Goal: Information Seeking & Learning: Learn about a topic

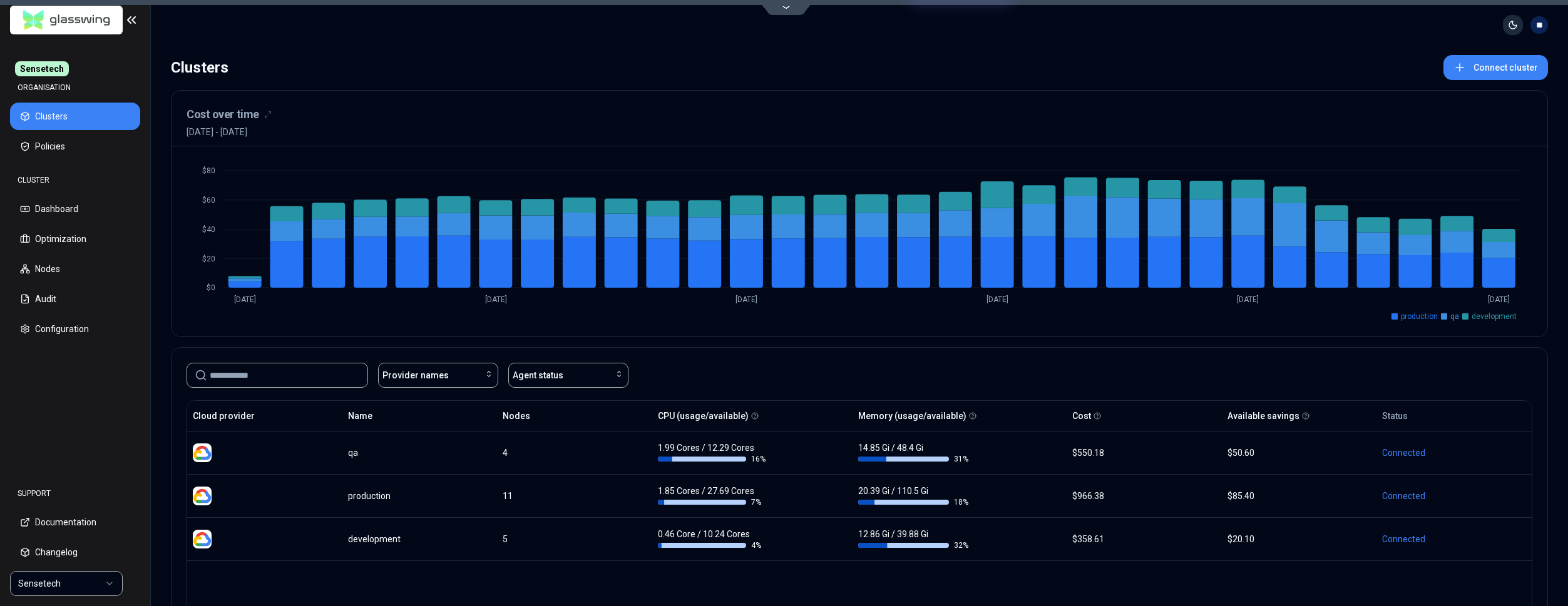
click at [1518, 19] on html "Sensetech ORGANISATION Clusters Policies CLUSTER Dashboard Optimization Nodes A…" at bounding box center [784, 303] width 1568 height 606
click at [1471, 88] on span "System" at bounding box center [1481, 90] width 31 height 12
click at [1514, 28] on html "Sensetech ORGANISATION Clusters Policies CLUSTER Dashboard Optimization Nodes A…" at bounding box center [784, 303] width 1568 height 606
click at [1476, 47] on span "Light" at bounding box center [1476, 50] width 20 height 12
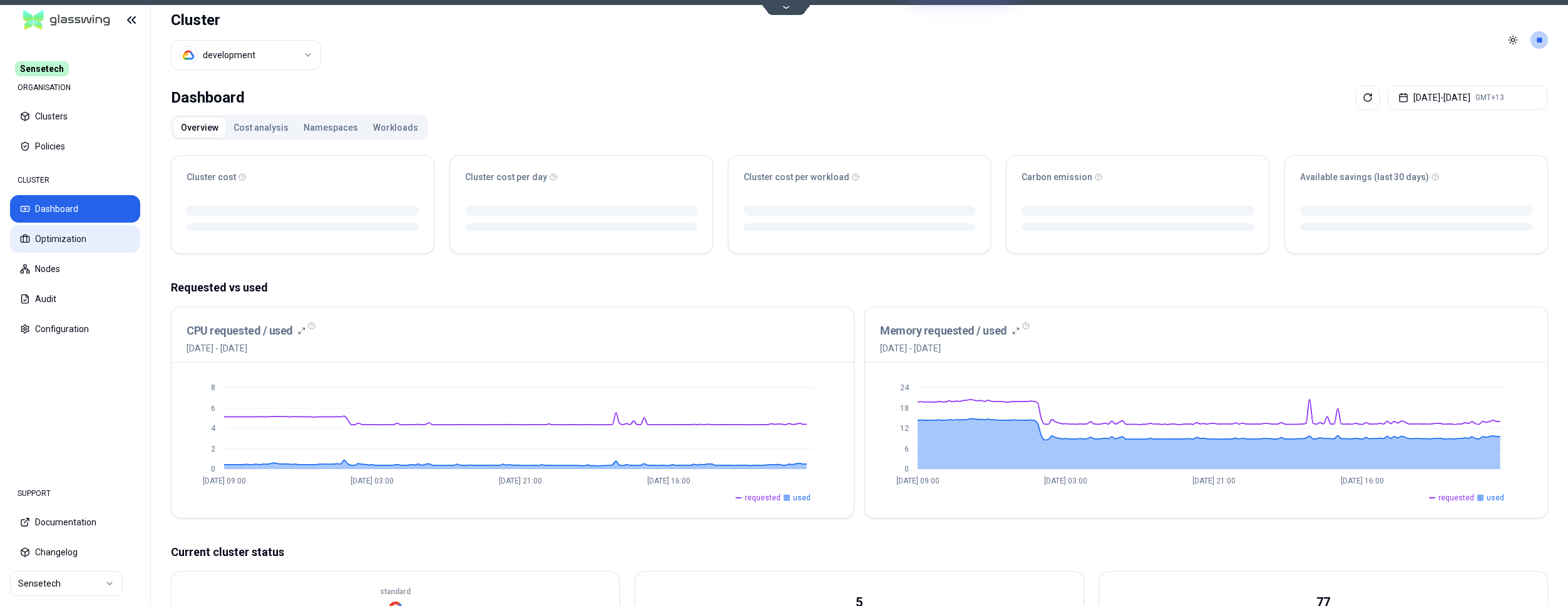
click at [86, 233] on button "Optimization" at bounding box center [75, 238] width 130 height 27
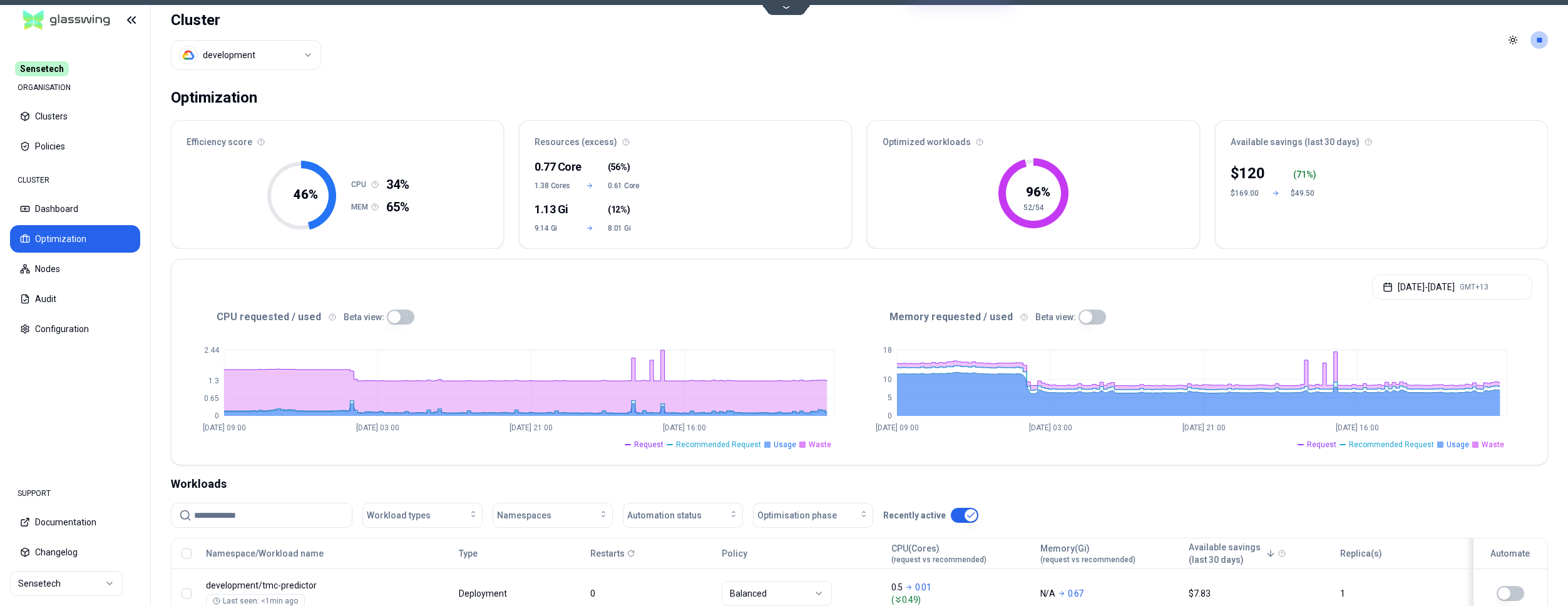
click at [387, 319] on button "button" at bounding box center [400, 317] width 27 height 15
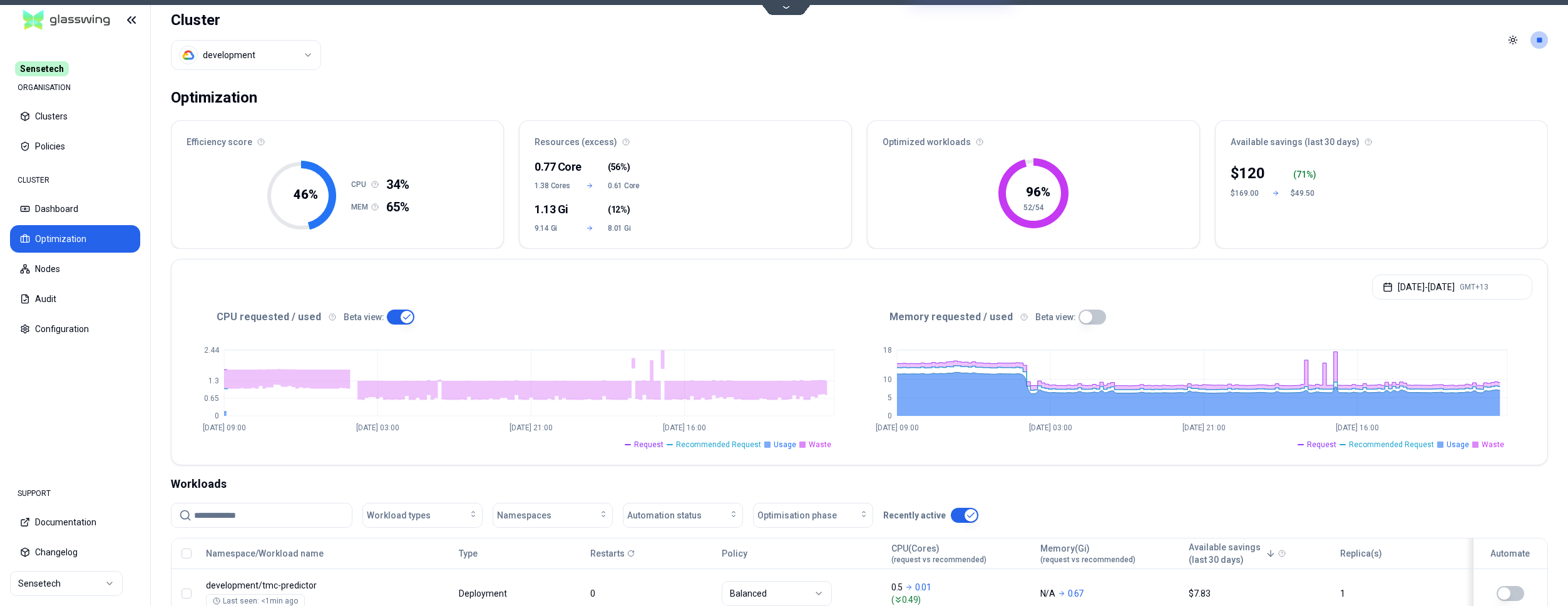
click at [1079, 316] on button "button" at bounding box center [1092, 317] width 27 height 15
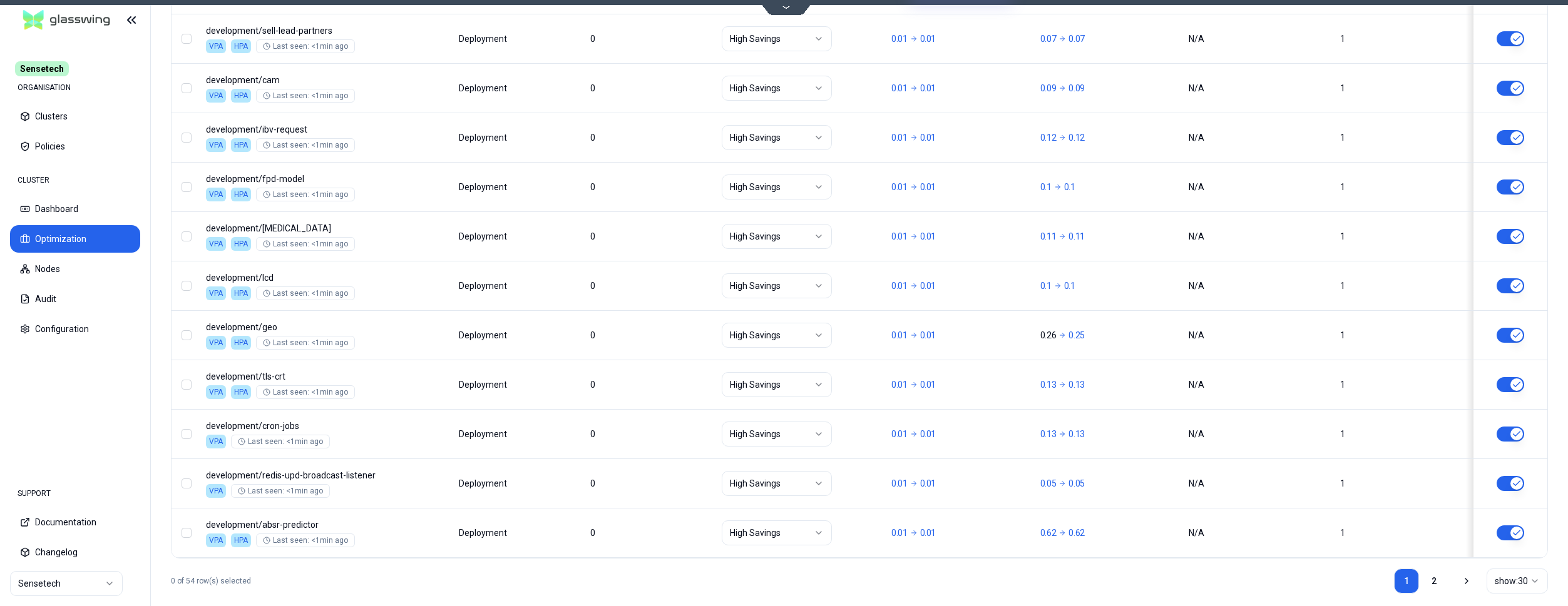
scroll to position [1512, 0]
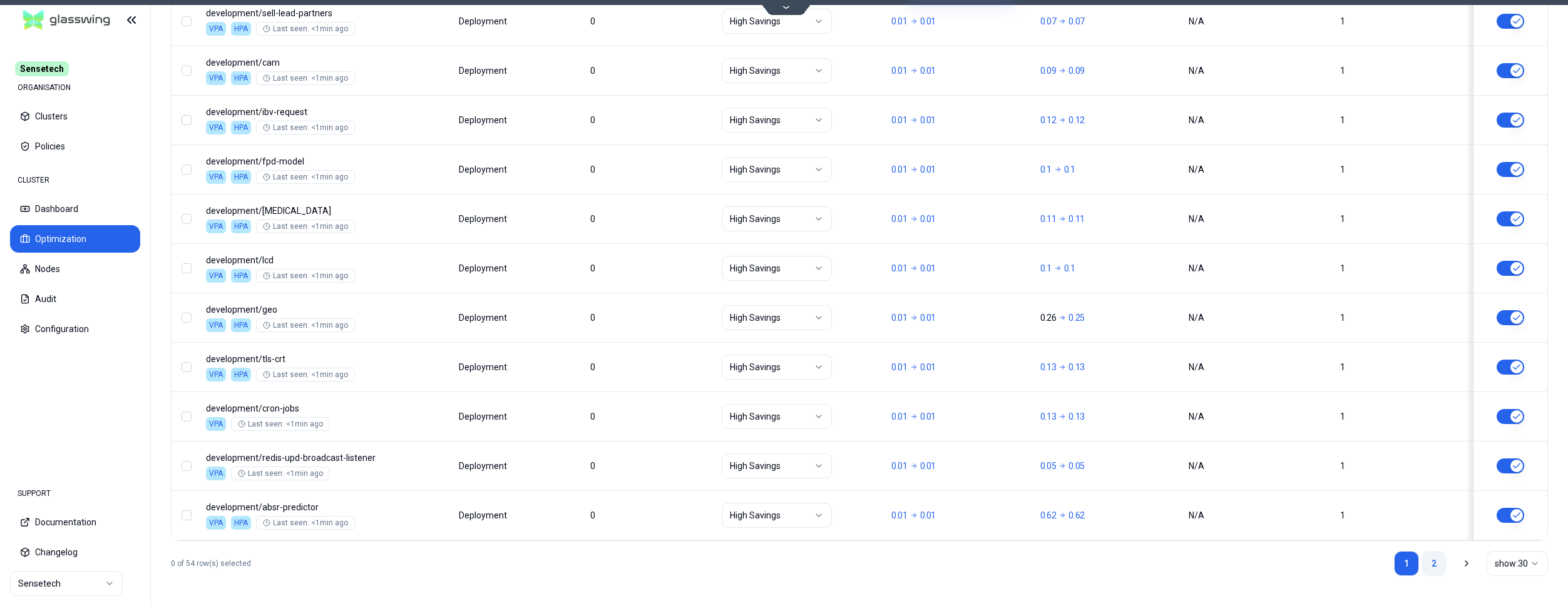
click at [1443, 566] on link "2" at bounding box center [1434, 563] width 25 height 25
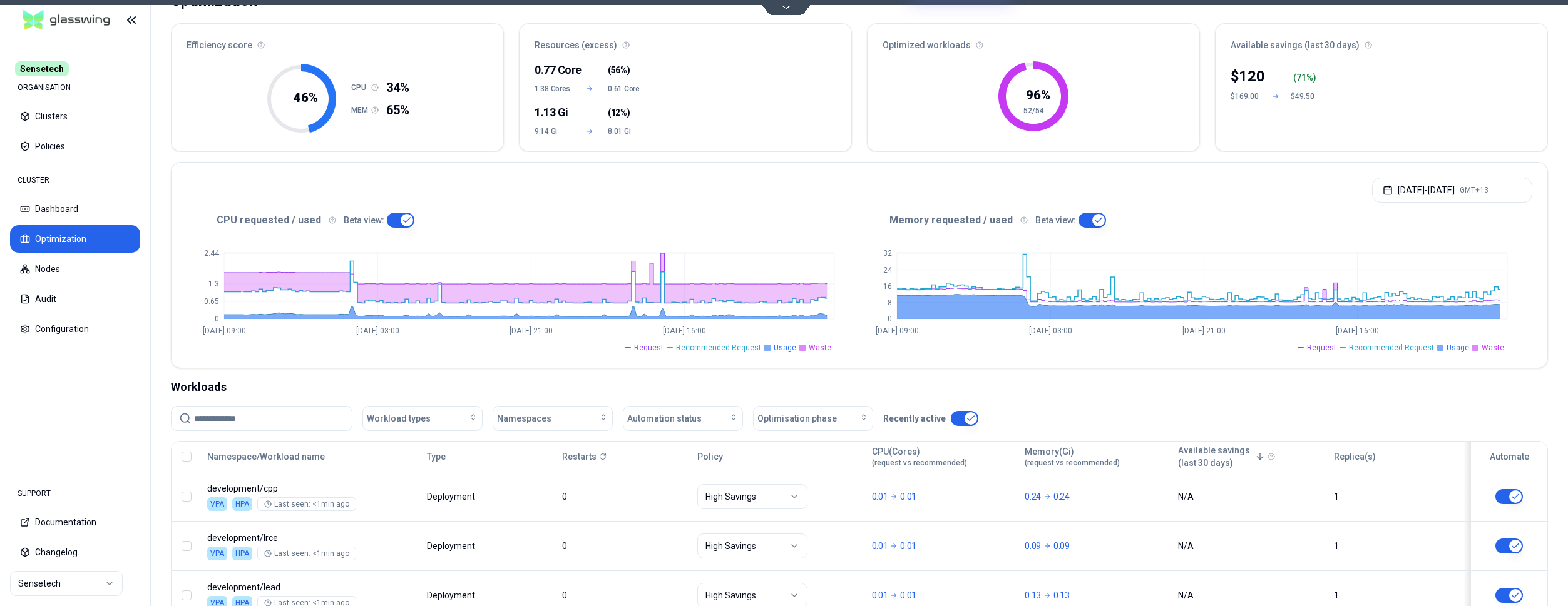
scroll to position [3, 0]
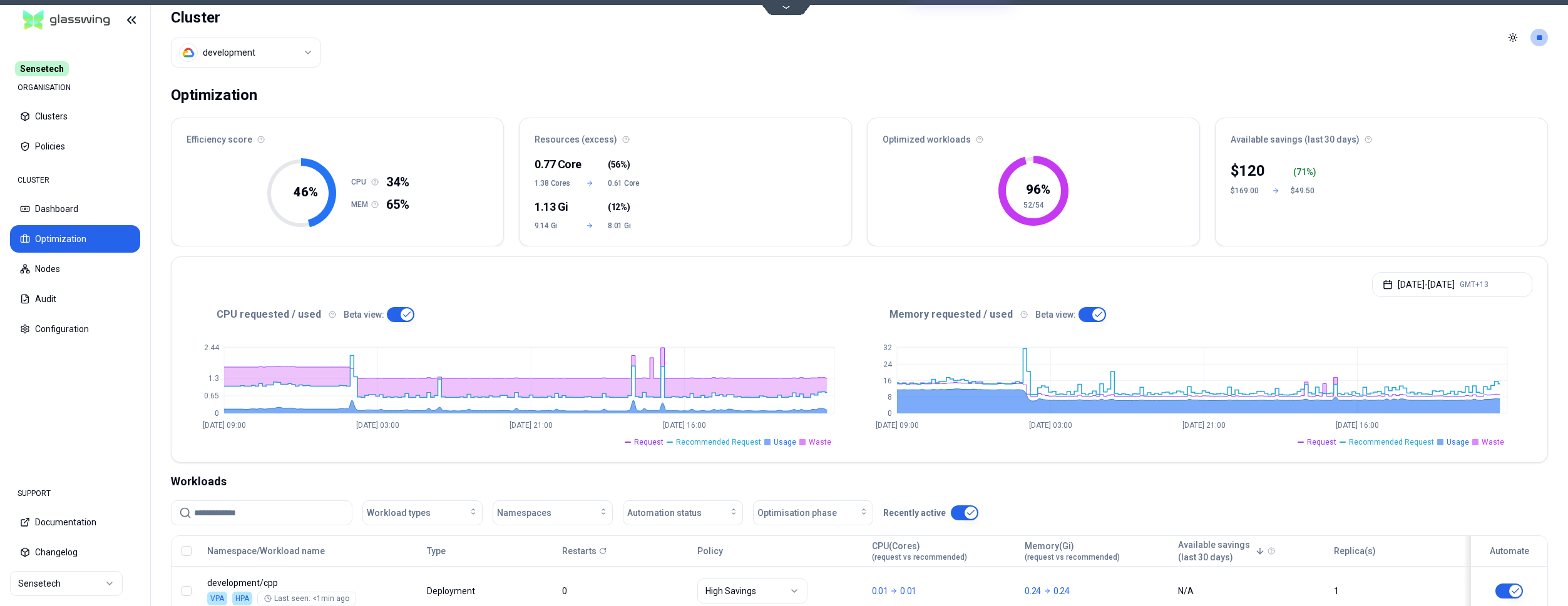
click at [304, 46] on html "Sensetech ORGANISATION Clusters Policies CLUSTER Dashboard Optimization Nodes A…" at bounding box center [784, 303] width 1568 height 606
click at [435, 65] on html "Sensetech ORGANISATION Clusters Policies CLUSTER Dashboard Optimization Nodes A…" at bounding box center [784, 303] width 1568 height 606
click at [280, 55] on html "Sensetech ORGANISATION Clusters Policies CLUSTER Dashboard Optimization Nodes A…" at bounding box center [784, 303] width 1568 height 606
click at [86, 276] on html "Sensetech ORGANISATION Clusters Policies CLUSTER Dashboard Optimization Nodes A…" at bounding box center [784, 303] width 1568 height 606
click at [85, 272] on button "Nodes" at bounding box center [75, 268] width 130 height 27
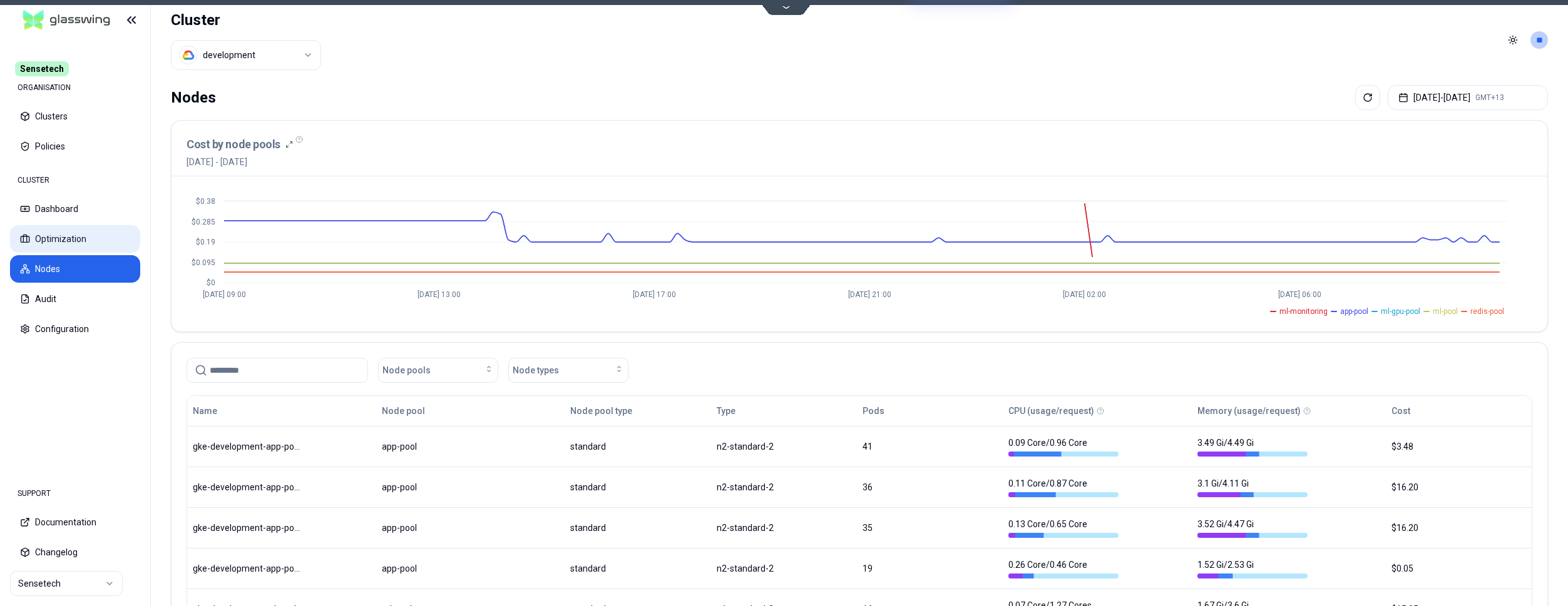
click at [49, 247] on button "Optimization" at bounding box center [75, 238] width 130 height 27
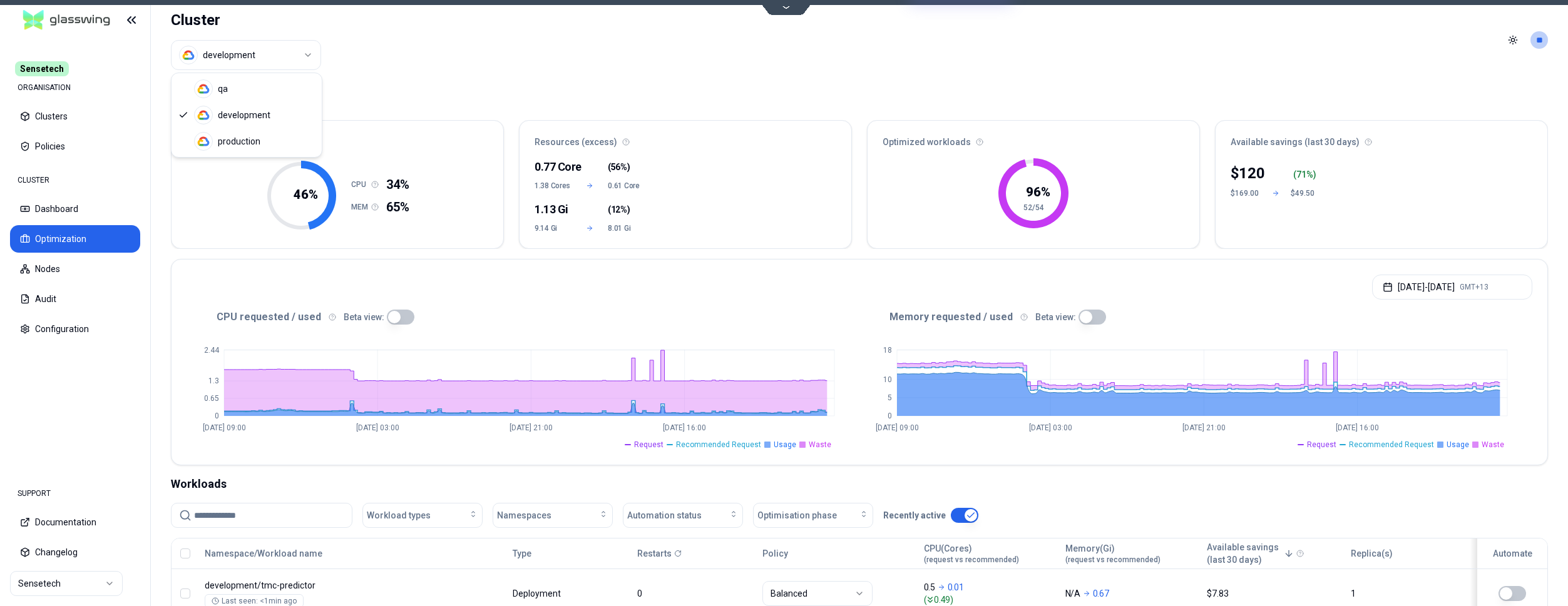
click at [289, 50] on html "Sensetech ORGANISATION Clusters Policies CLUSTER Dashboard Optimization Nodes A…" at bounding box center [784, 303] width 1568 height 606
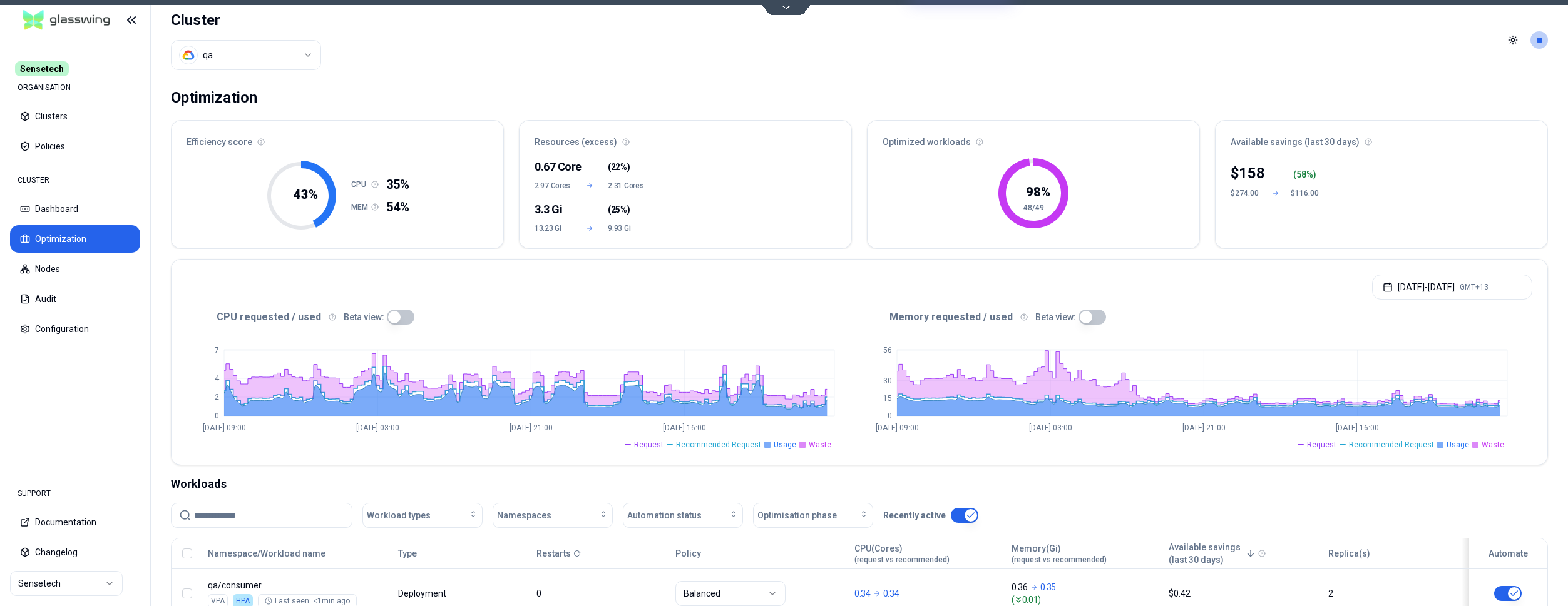
click at [240, 66] on html "Sensetech ORGANISATION Clusters Policies CLUSTER Dashboard Optimization Nodes A…" at bounding box center [784, 303] width 1568 height 606
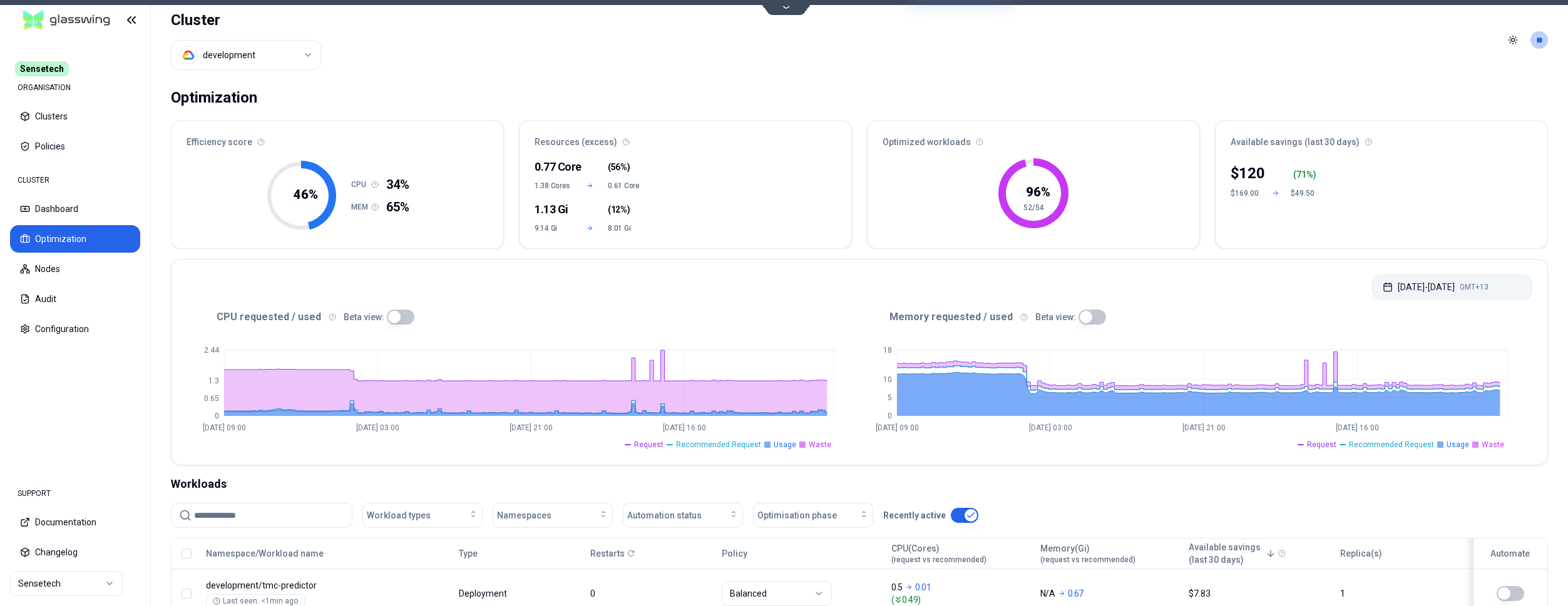
click at [1420, 280] on button "Sep 24, 2025 - Oct 01, 2025 GMT+13" at bounding box center [1452, 287] width 161 height 25
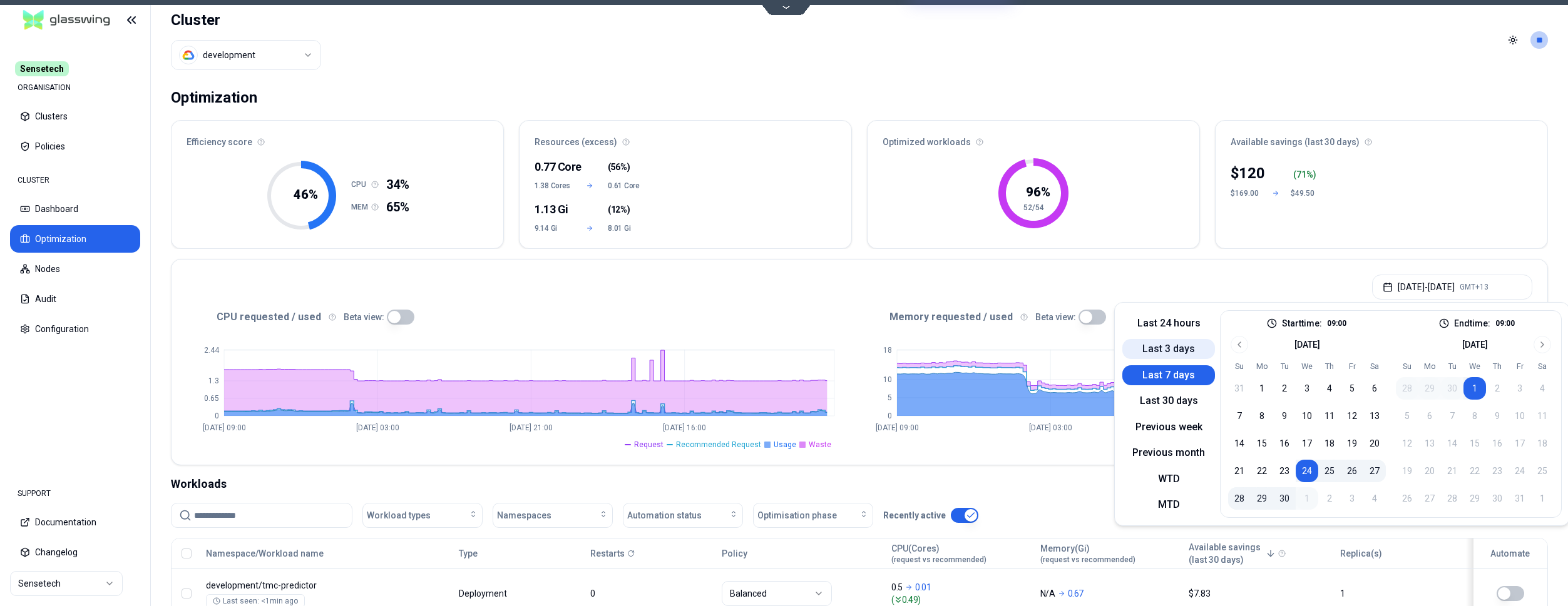
click at [1170, 346] on button "Last 3 days" at bounding box center [1168, 348] width 92 height 20
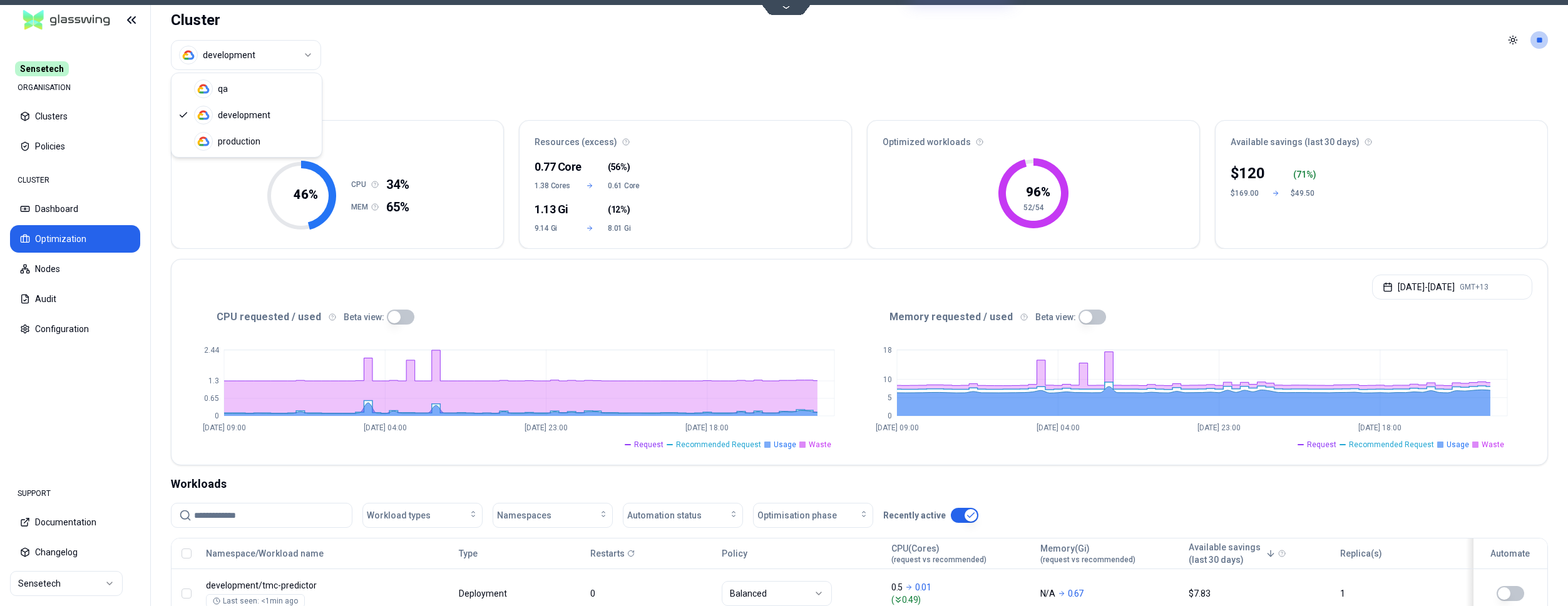
click at [302, 53] on html "Sensetech ORGANISATION Clusters Policies CLUSTER Dashboard Optimization Nodes A…" at bounding box center [784, 303] width 1568 height 606
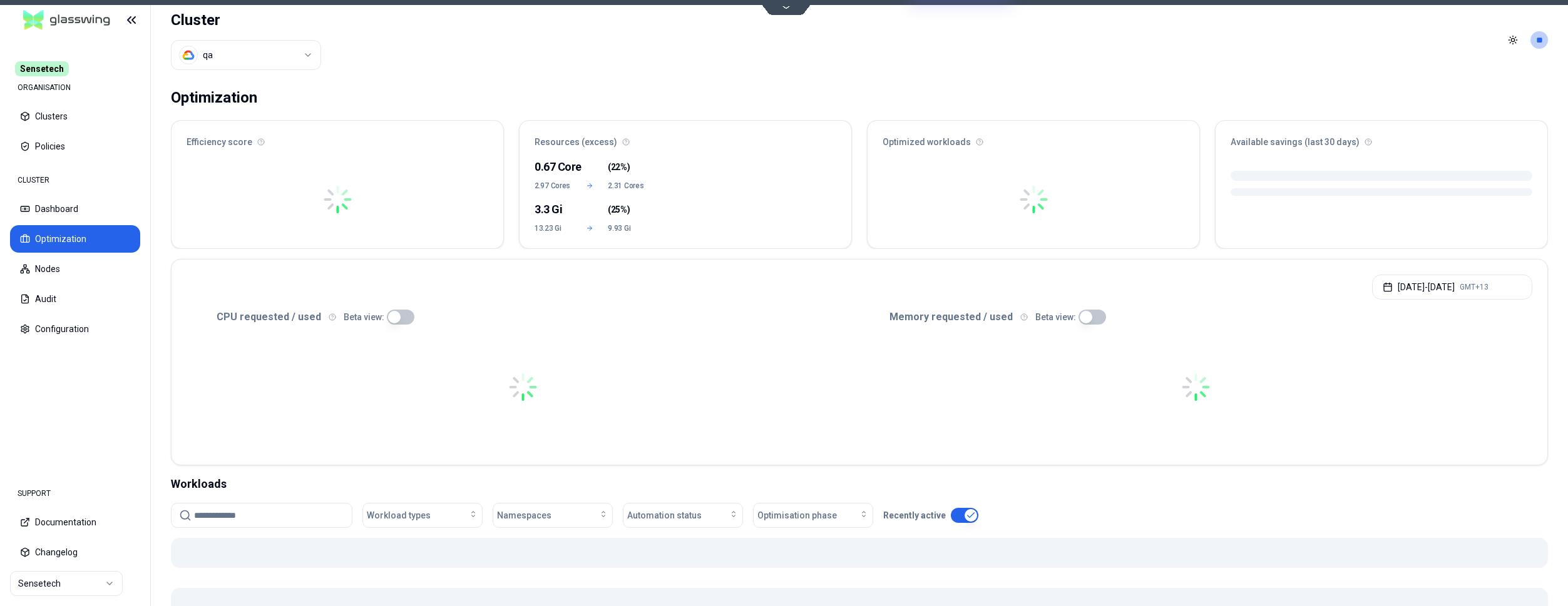
click at [299, 52] on html "Sensetech ORGANISATION Clusters Policies CLUSTER Dashboard Optimization Nodes A…" at bounding box center [784, 303] width 1568 height 606
click at [73, 297] on button "Audit" at bounding box center [75, 299] width 130 height 27
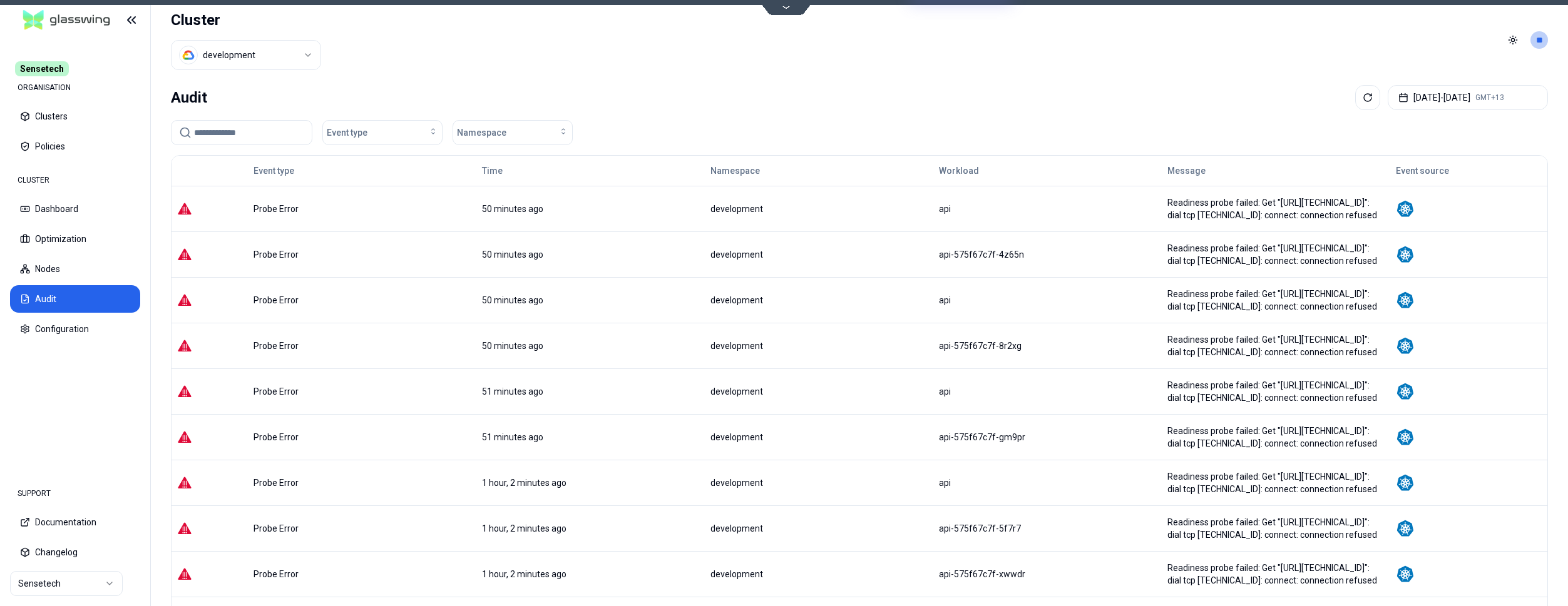
scroll to position [118, 0]
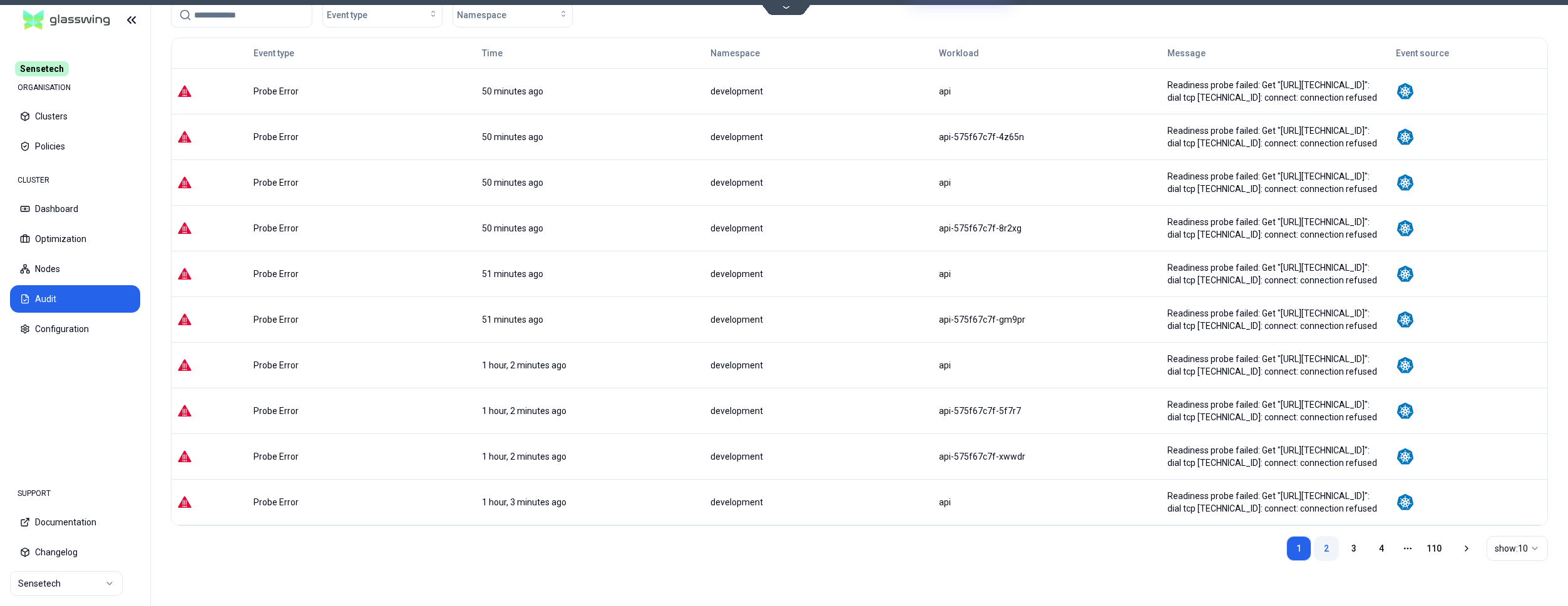
click at [1326, 549] on link "2" at bounding box center [1326, 548] width 25 height 25
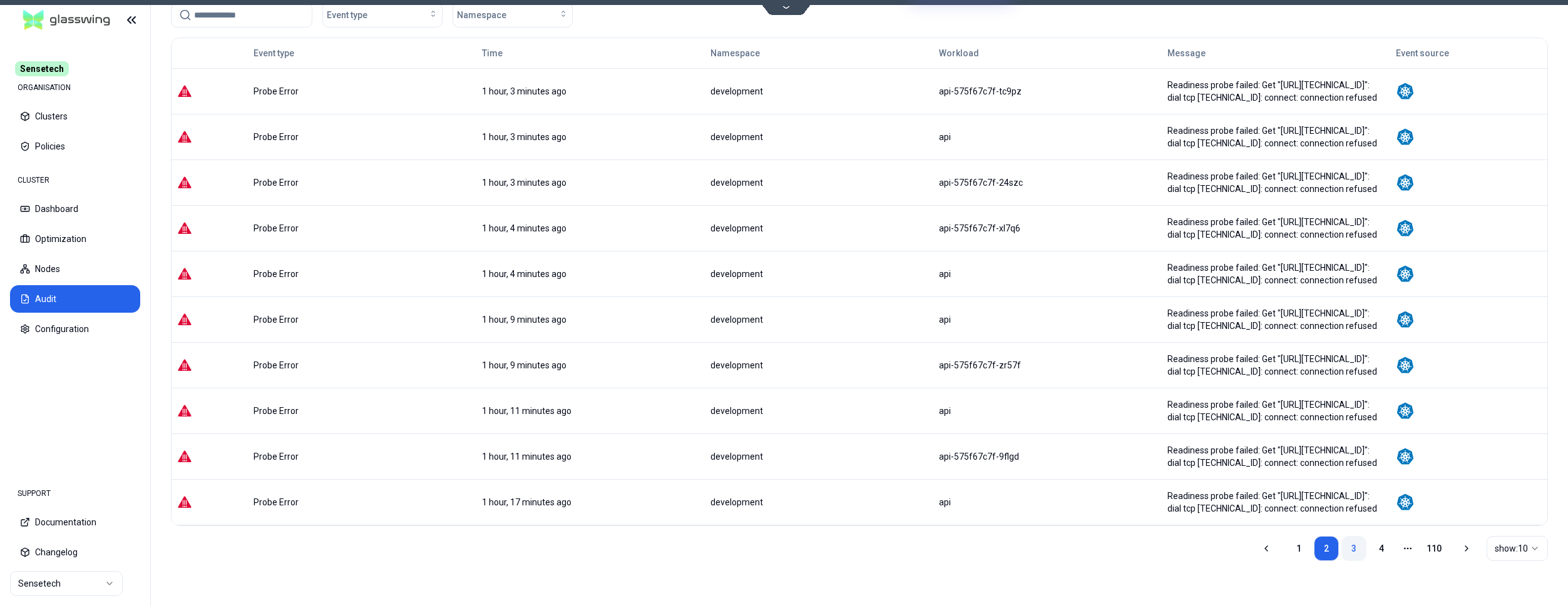
click at [1354, 547] on link "3" at bounding box center [1353, 548] width 25 height 25
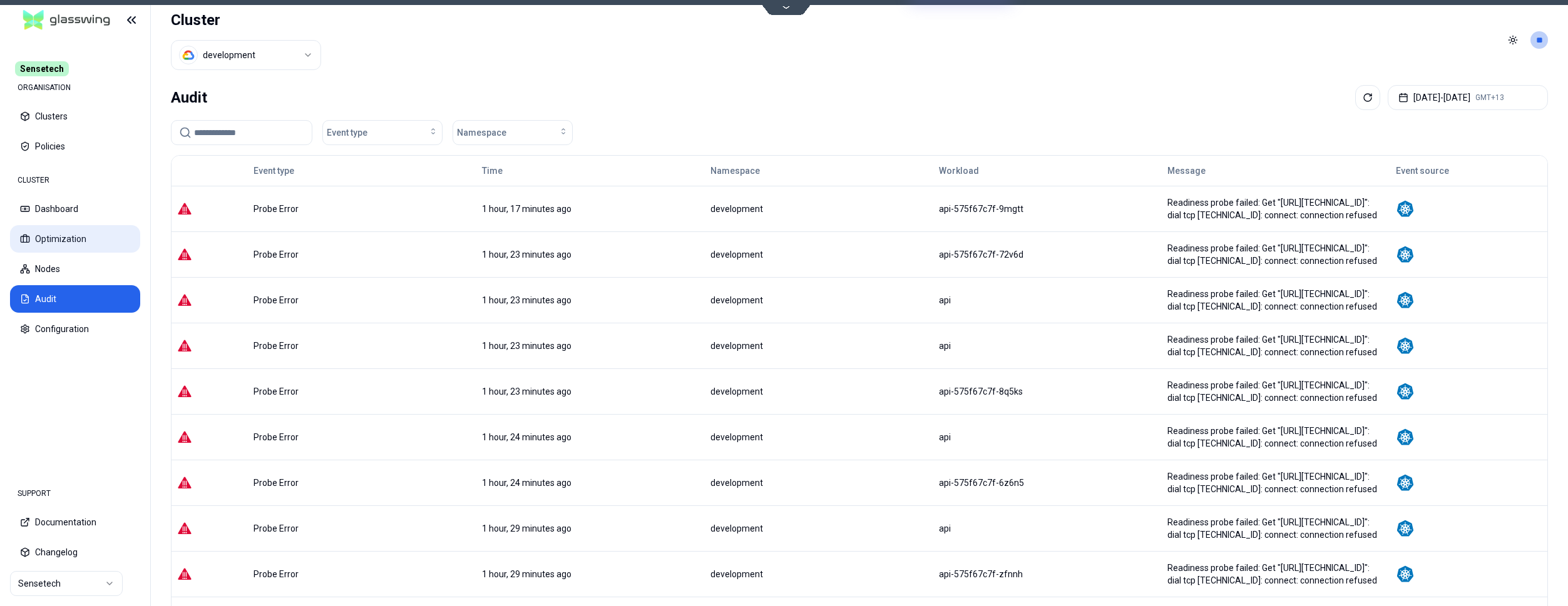
click at [83, 231] on button "Optimization" at bounding box center [75, 238] width 130 height 27
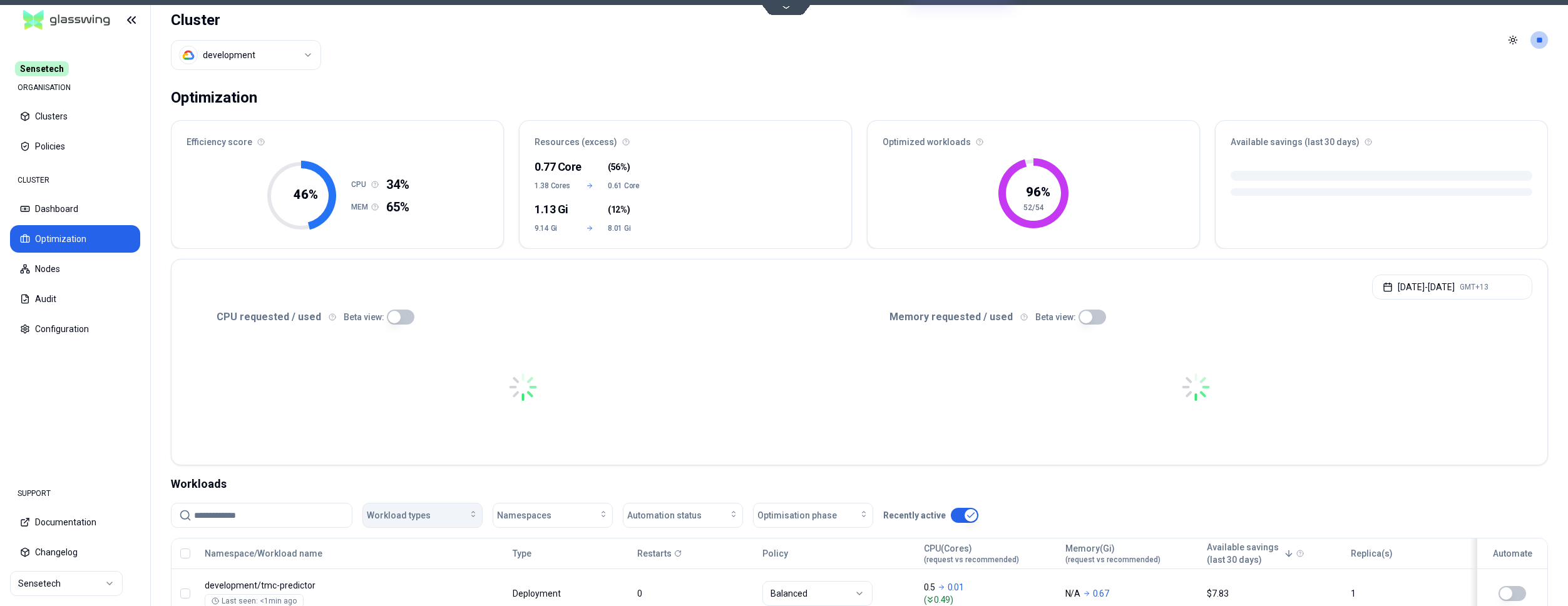
scroll to position [255, 0]
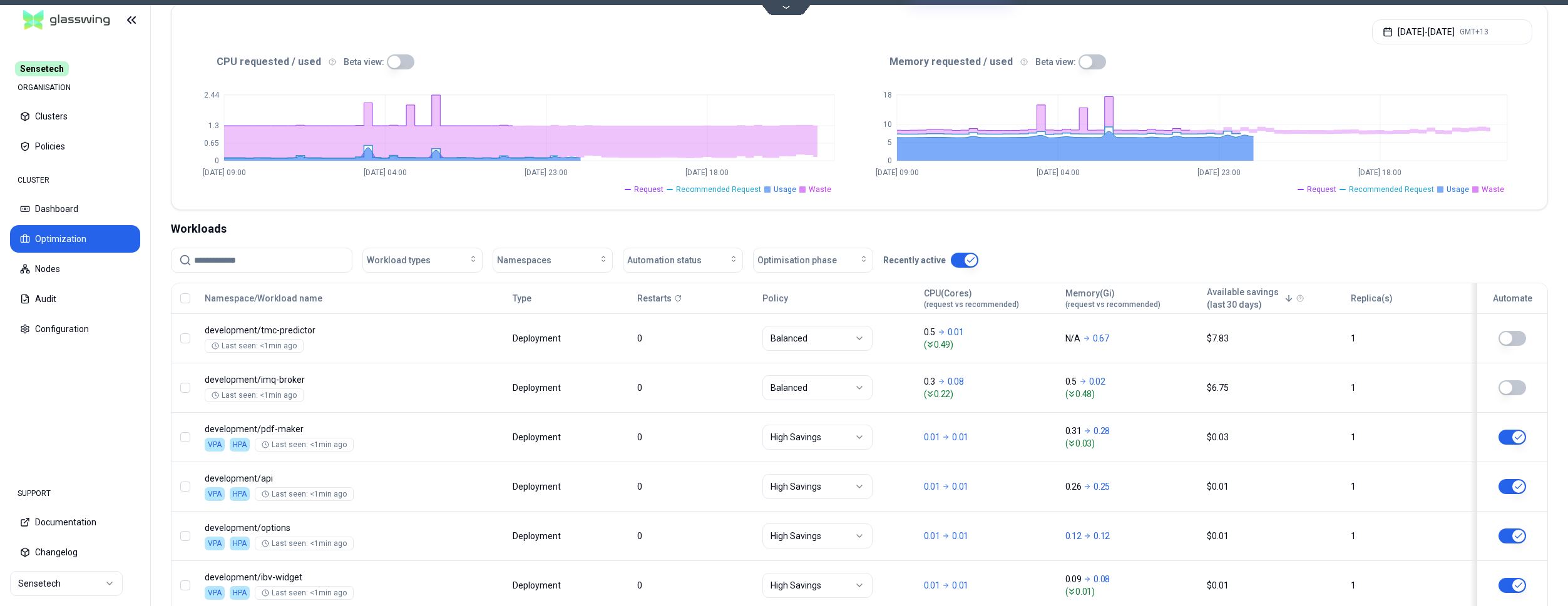
click at [306, 251] on input at bounding box center [269, 260] width 150 height 23
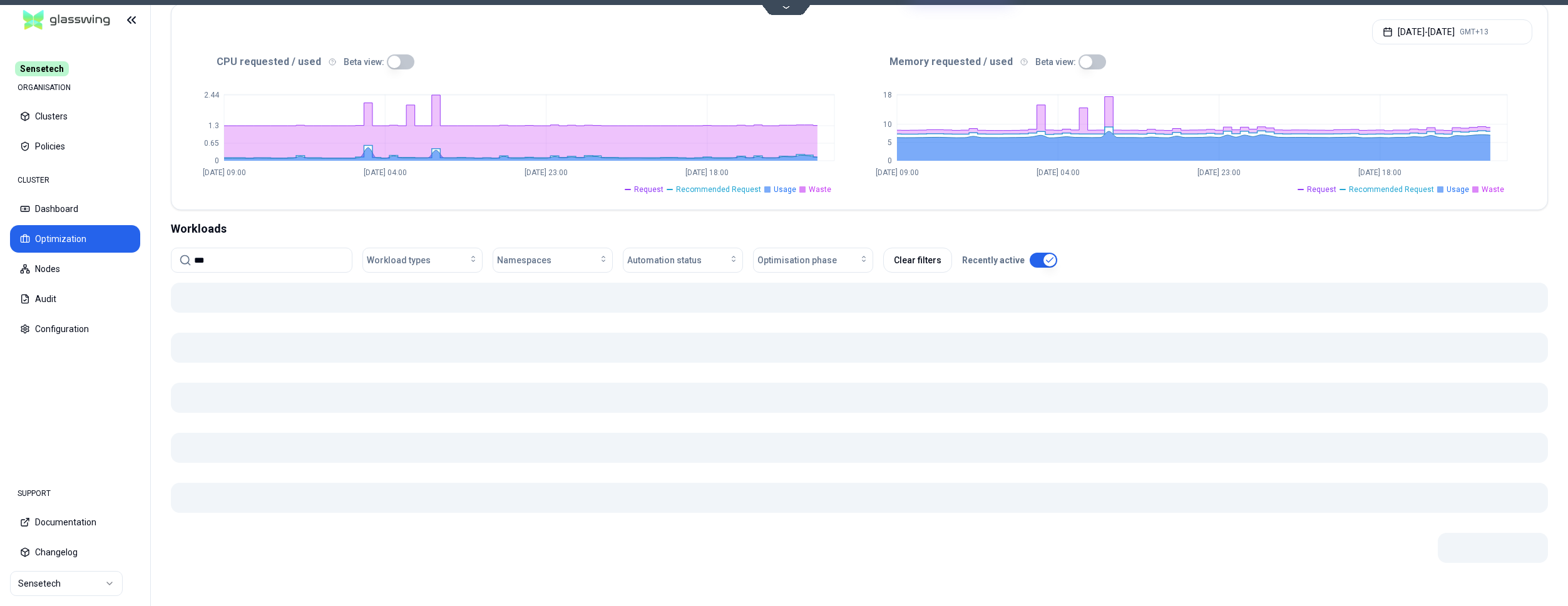
scroll to position [237, 0]
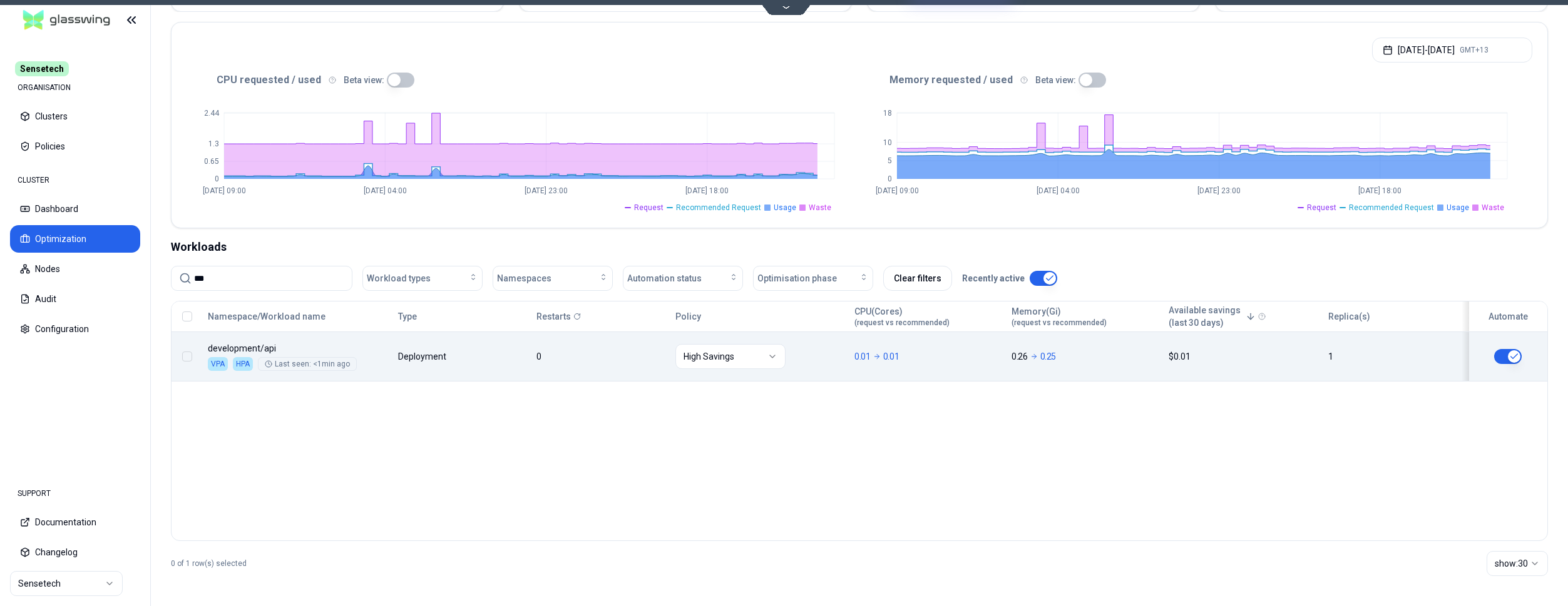
type input "***"
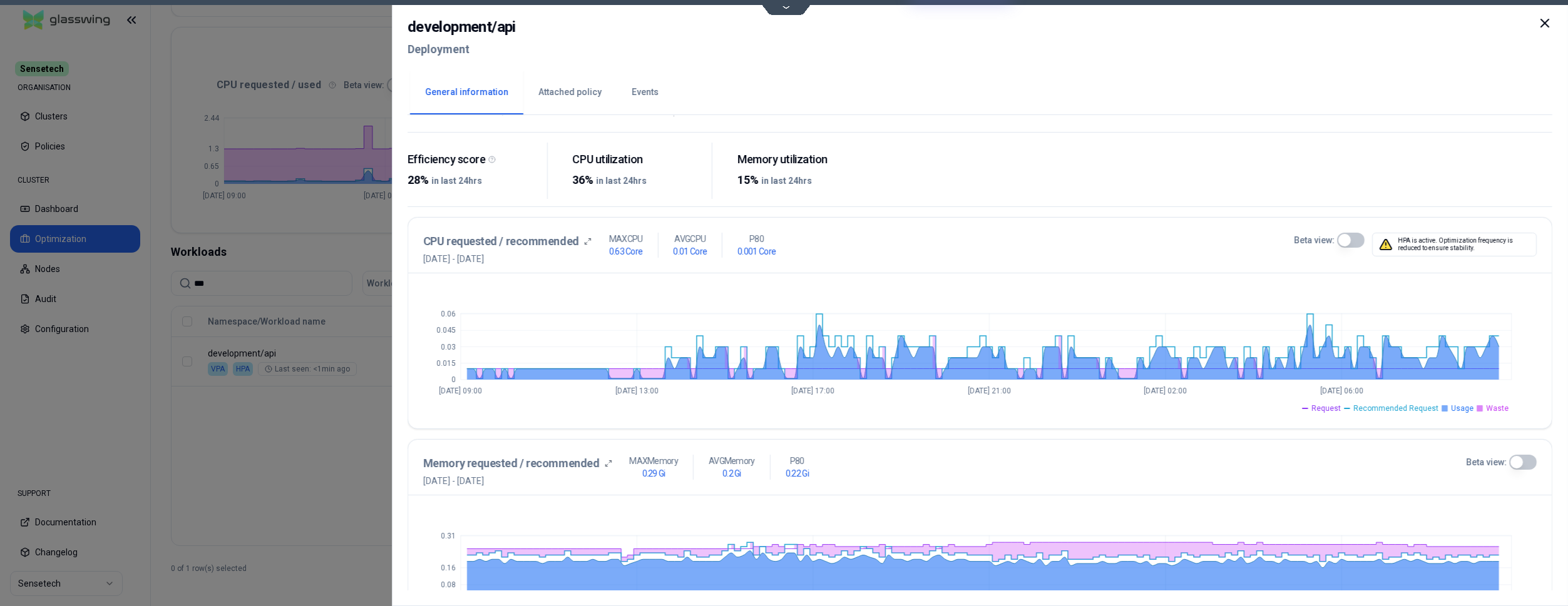
scroll to position [134, 0]
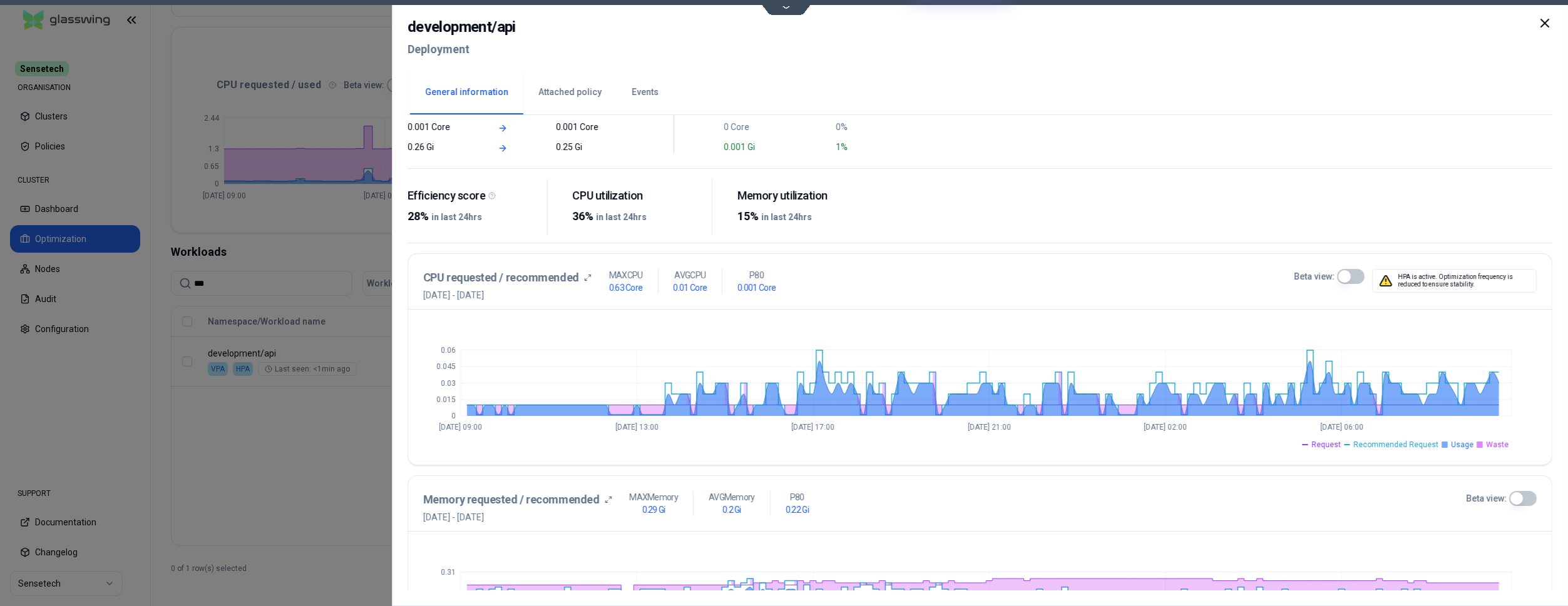
click at [627, 86] on button "Events" at bounding box center [644, 92] width 57 height 44
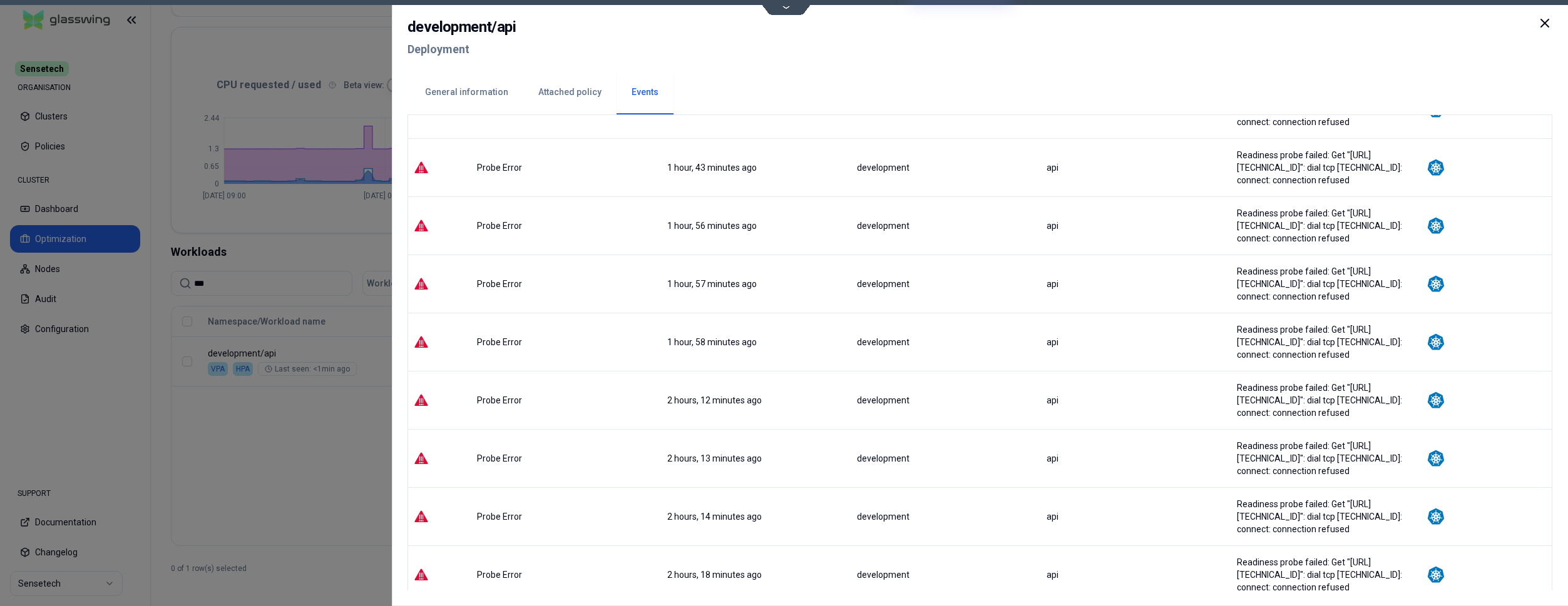
scroll to position [1398, 0]
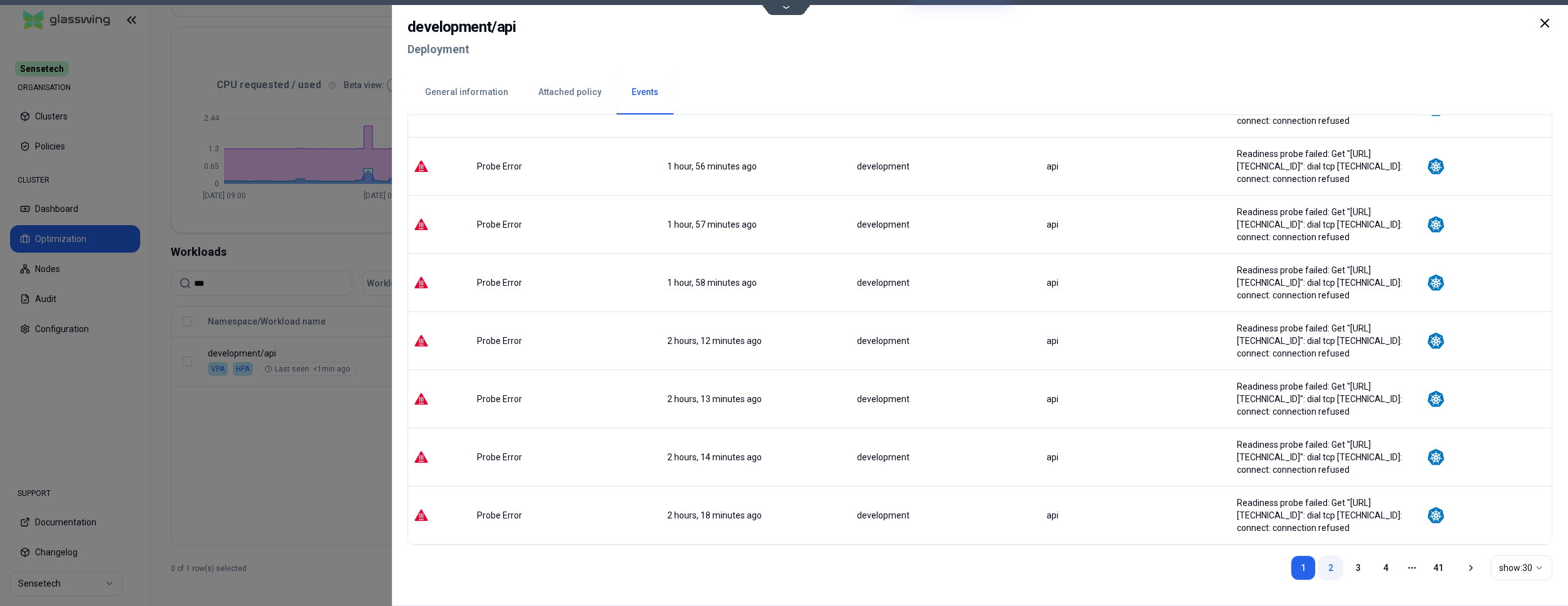
click at [1335, 567] on link "2" at bounding box center [1331, 568] width 25 height 25
click at [1545, 24] on icon at bounding box center [1545, 23] width 15 height 15
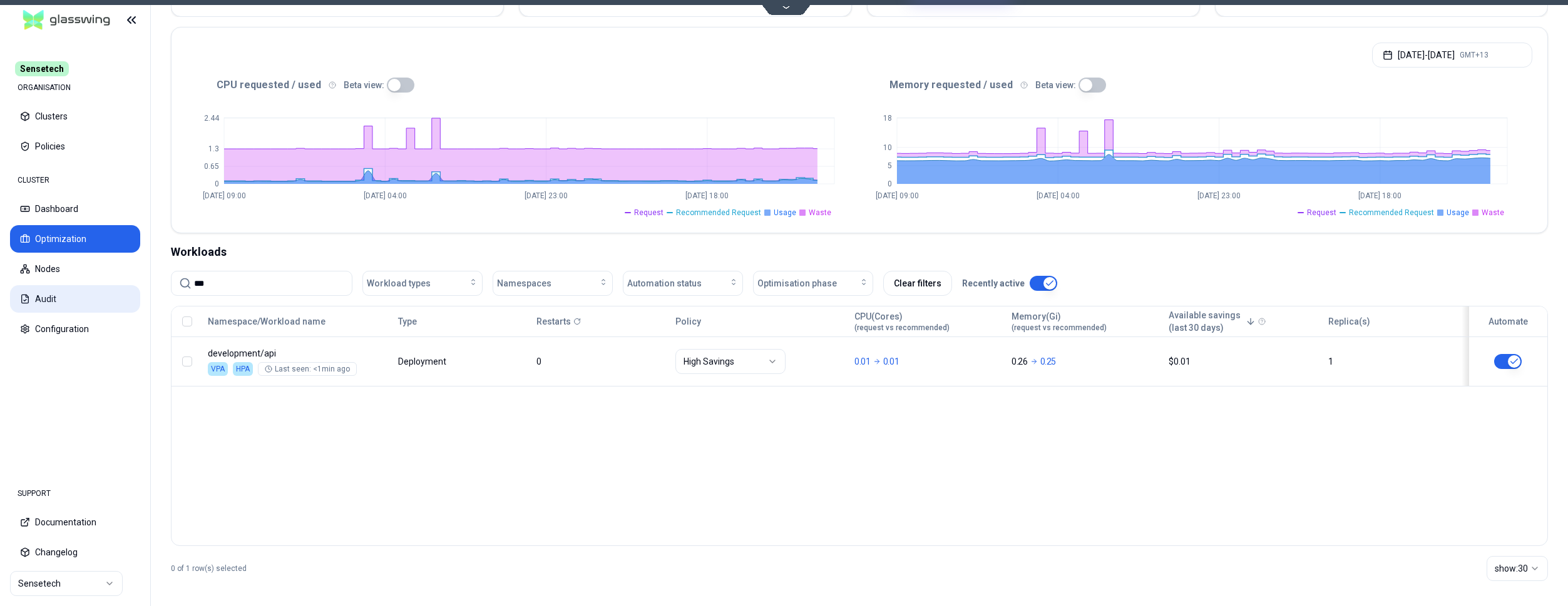
click at [30, 298] on icon at bounding box center [24, 299] width 10 height 10
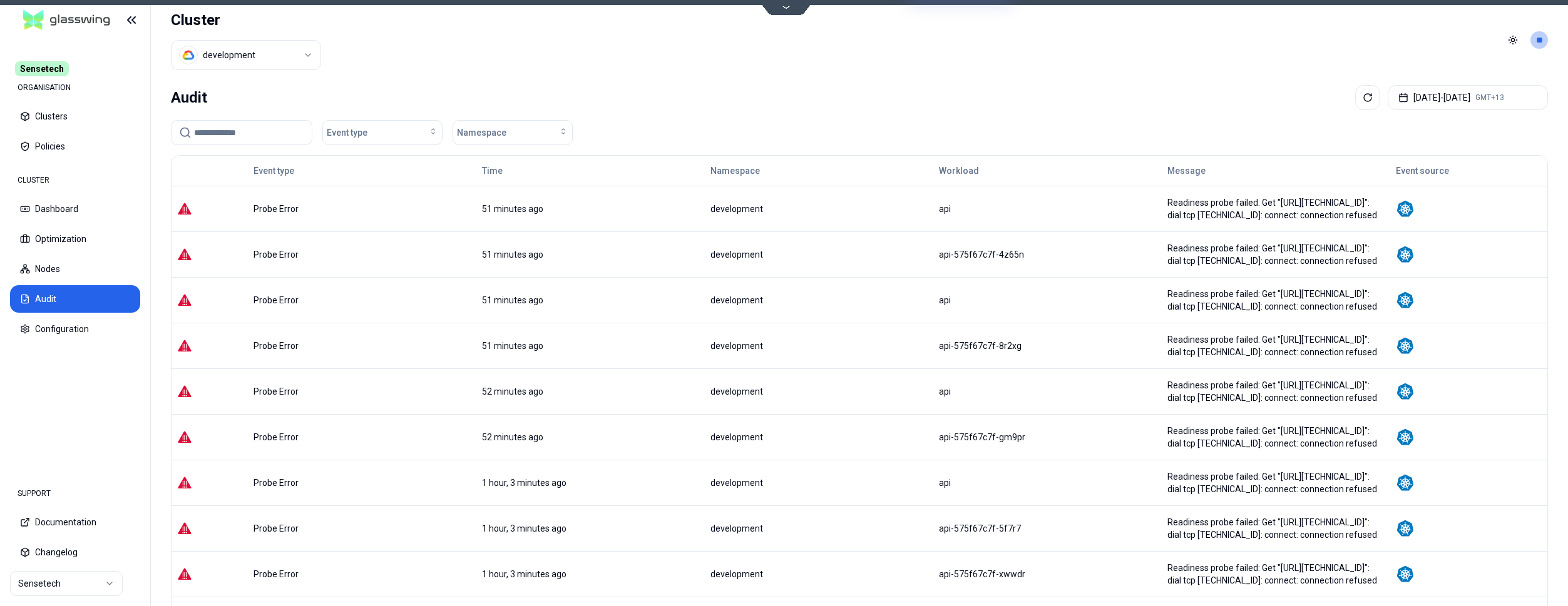
scroll to position [118, 0]
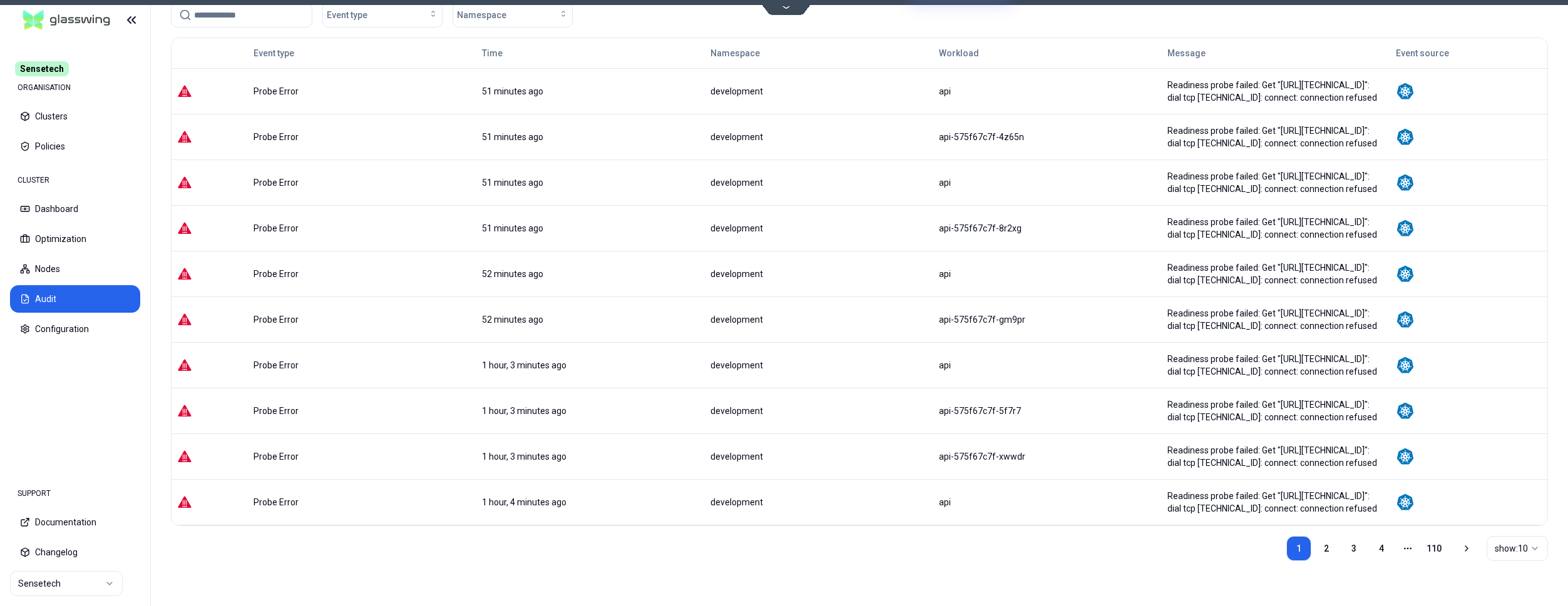
click at [1334, 547] on link "2" at bounding box center [1326, 548] width 25 height 25
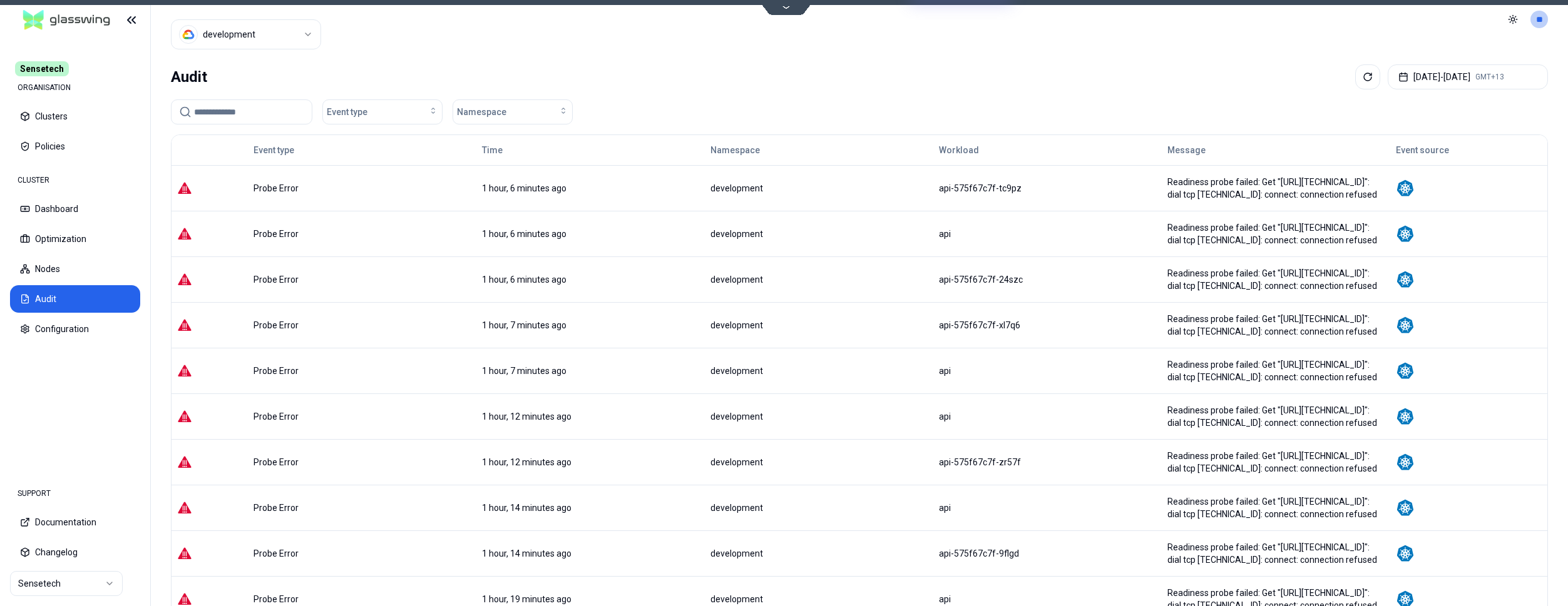
scroll to position [0, 0]
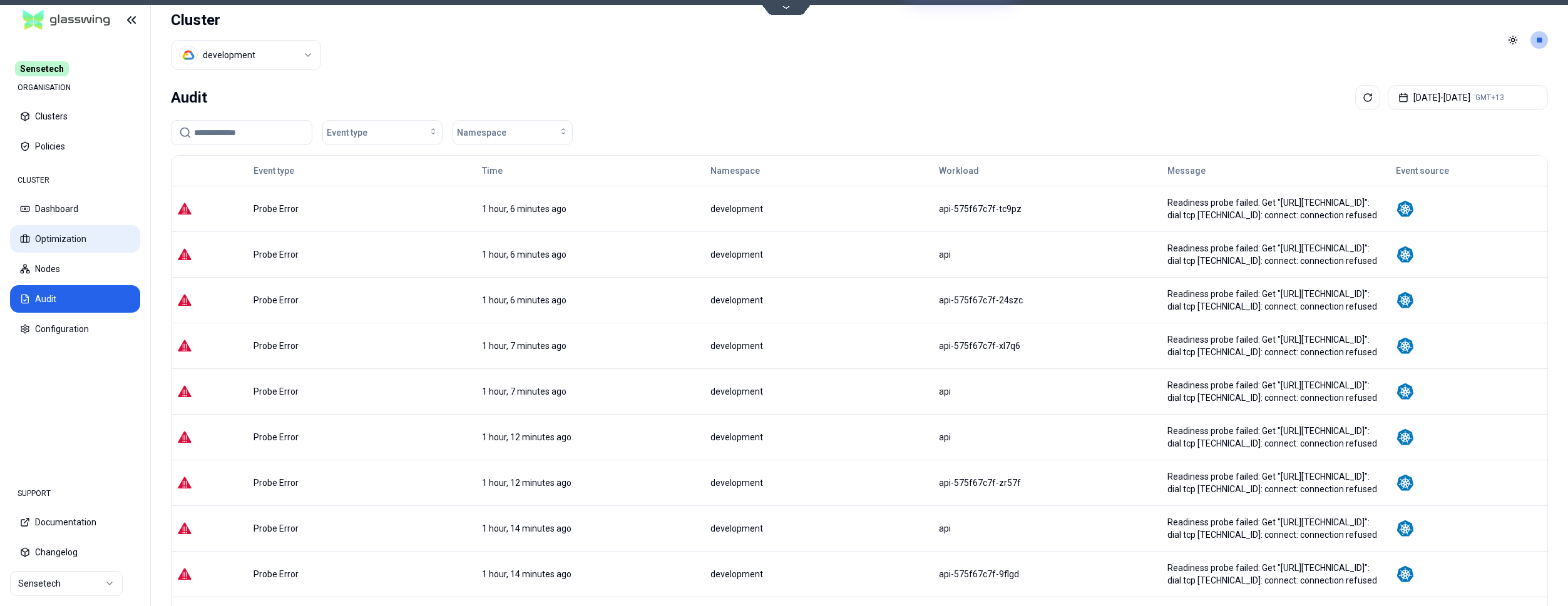
click at [38, 239] on button "Optimization" at bounding box center [75, 238] width 130 height 27
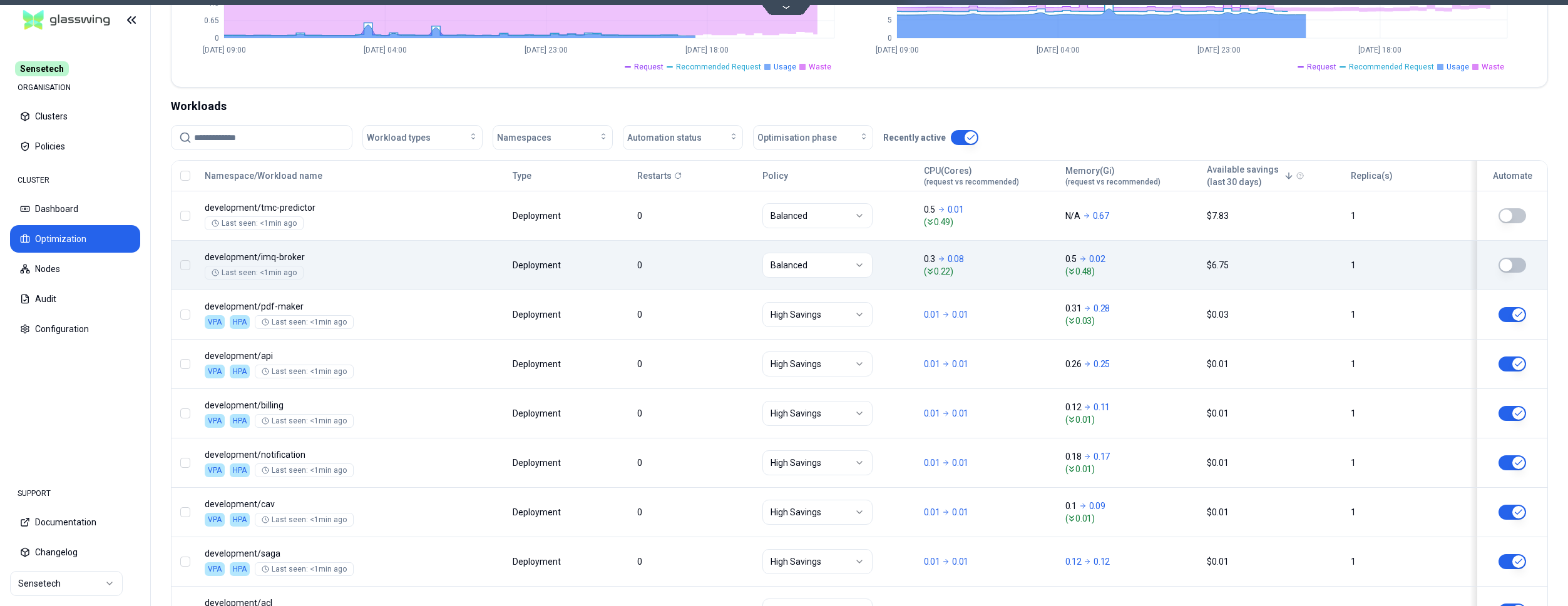
scroll to position [383, 0]
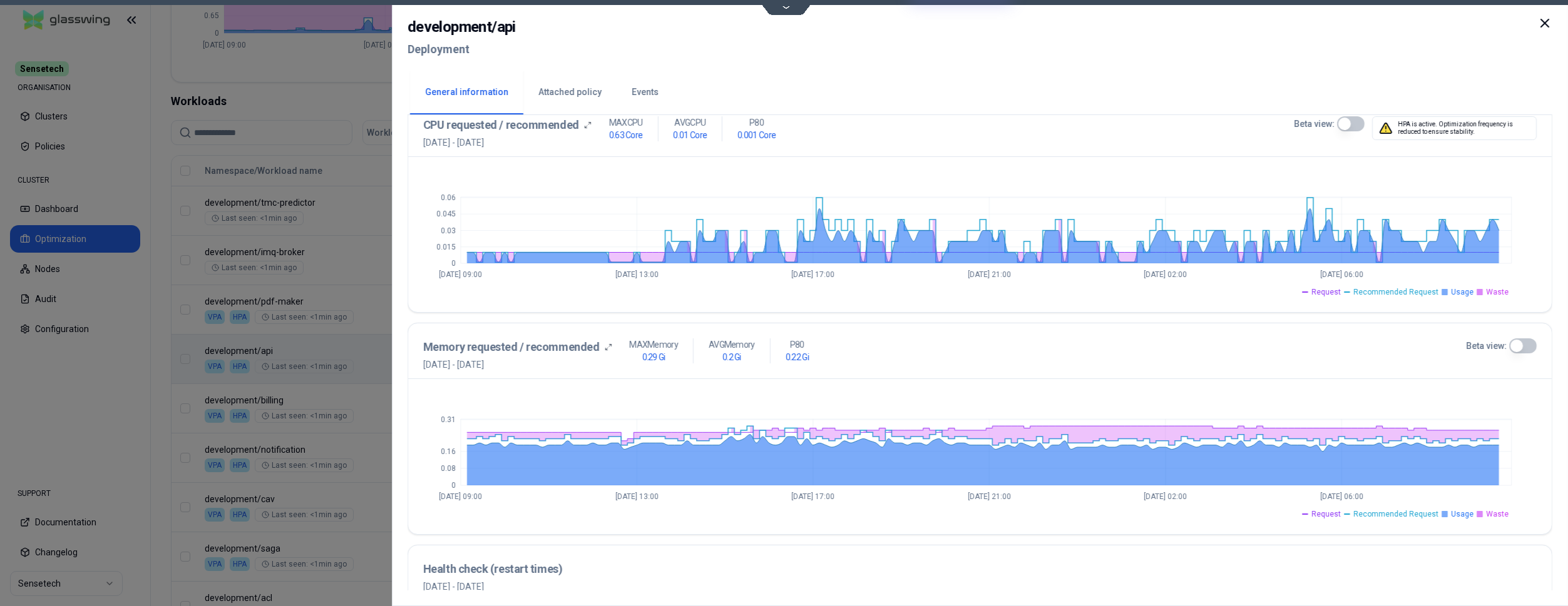
scroll to position [134, 0]
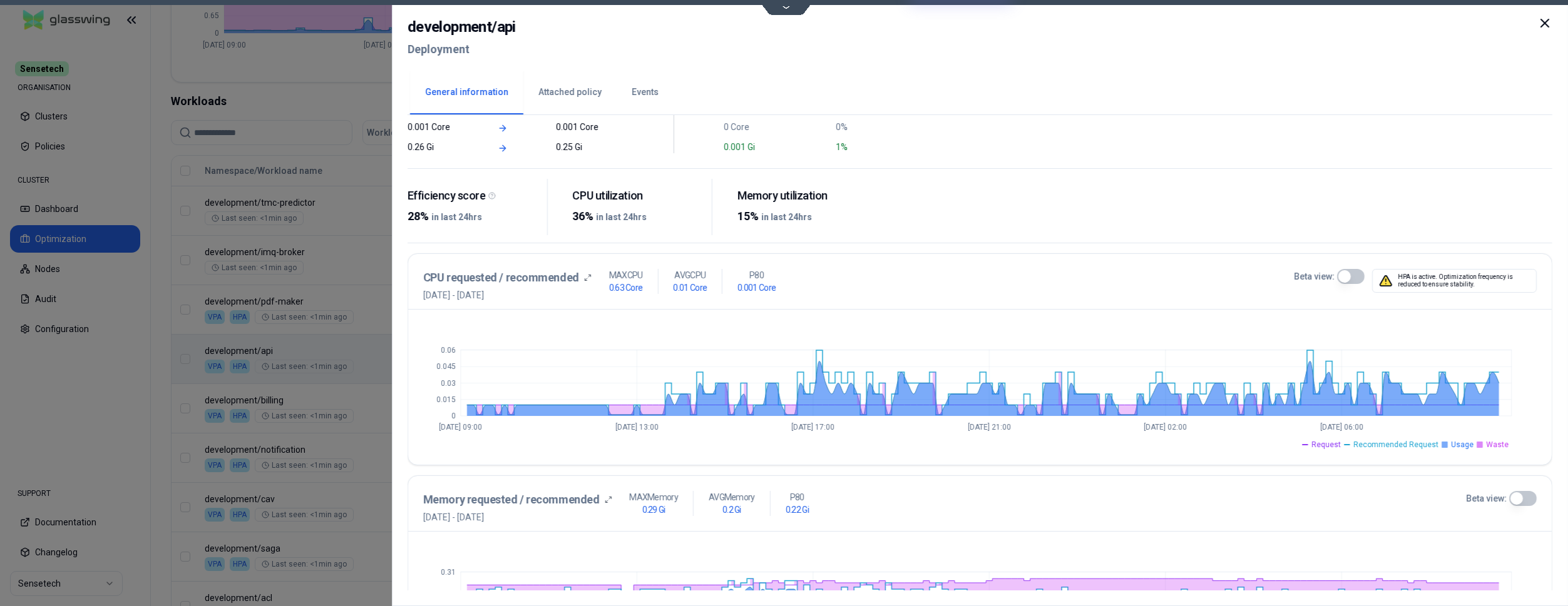
click at [1548, 23] on icon at bounding box center [1545, 23] width 15 height 15
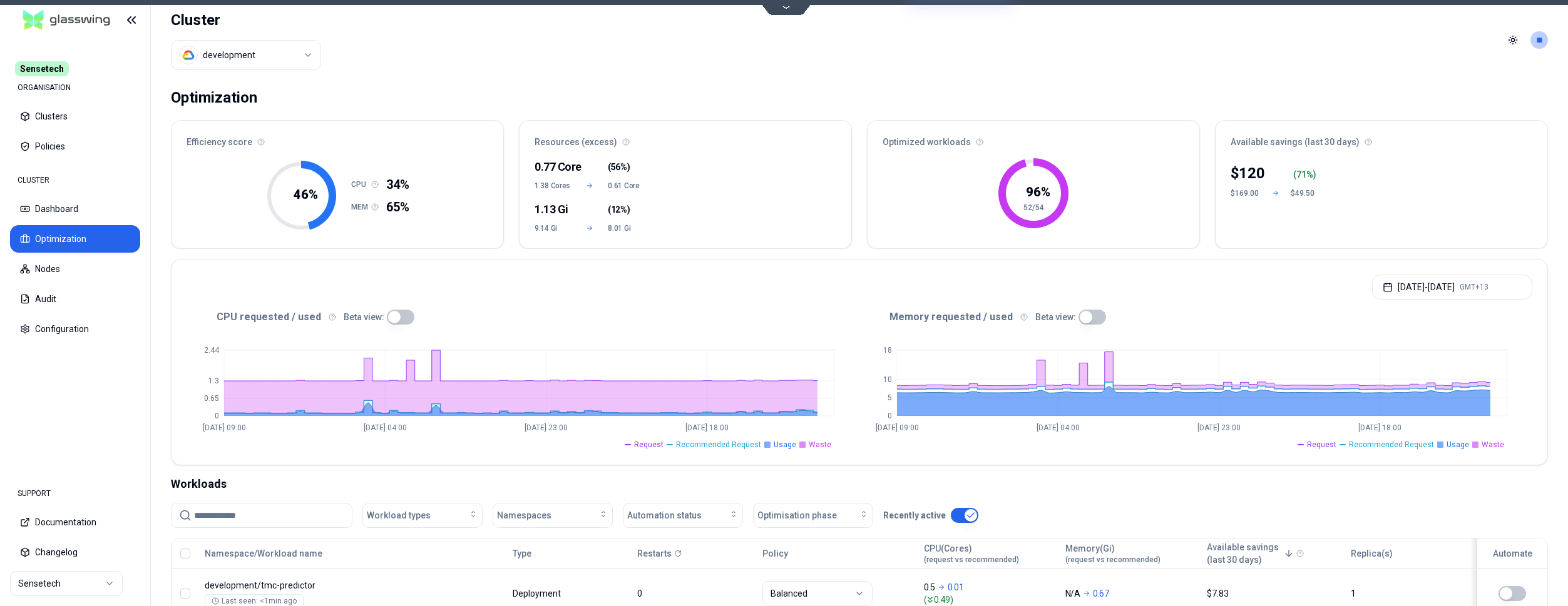
click at [245, 39] on div "Cluster development" at bounding box center [246, 40] width 150 height 80
click at [245, 51] on html "Sensetech ORGANISATION Clusters Policies CLUSTER Dashboard Optimization Nodes A…" at bounding box center [784, 303] width 1568 height 606
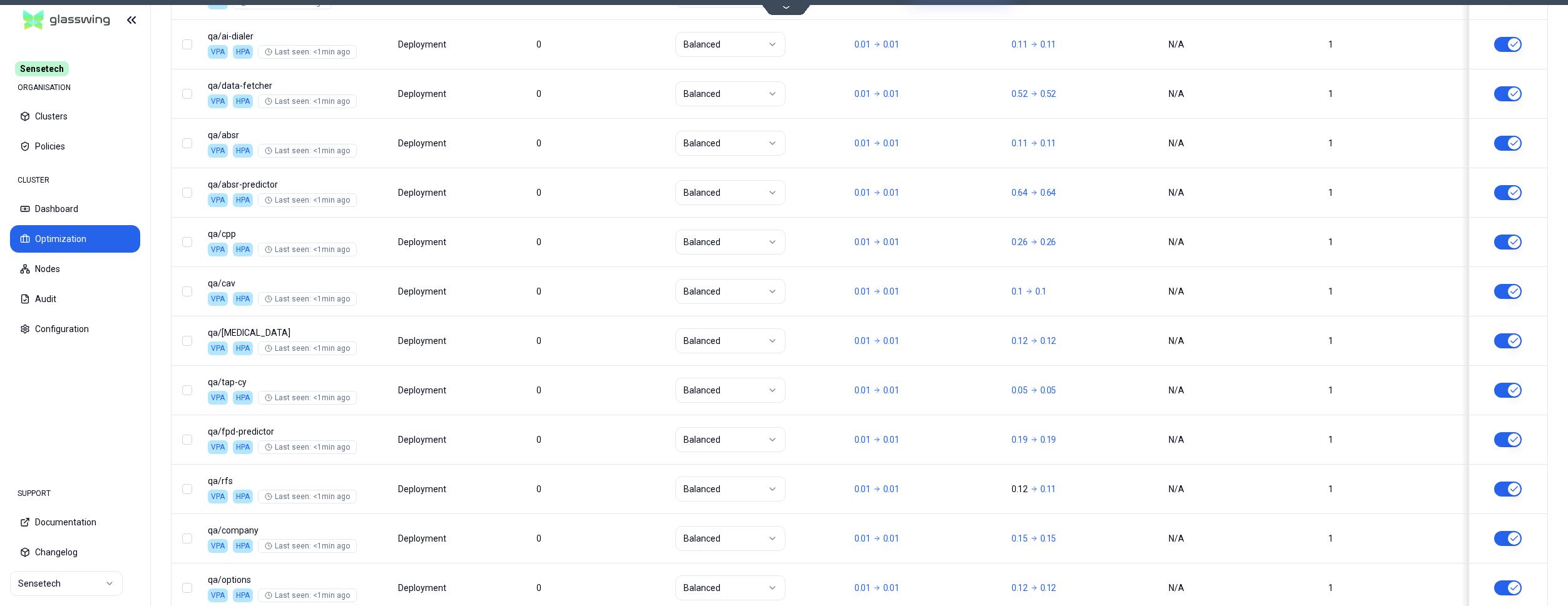
scroll to position [1512, 0]
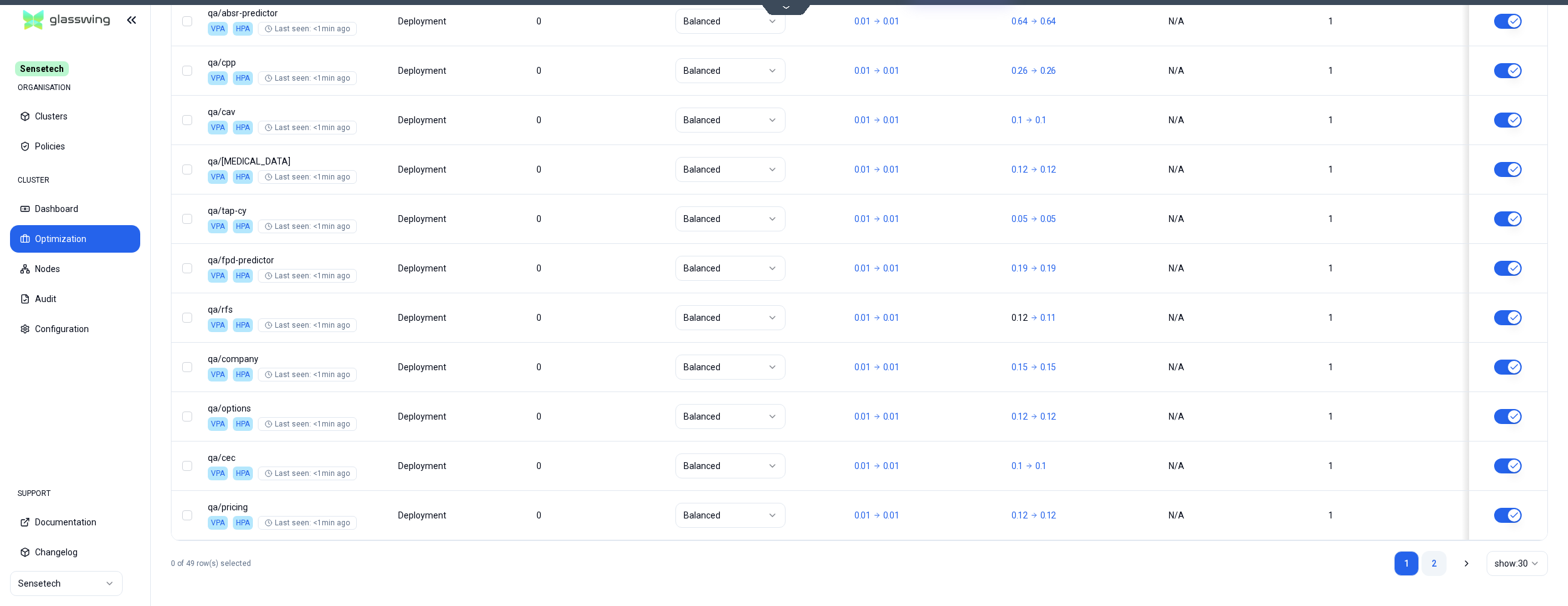
click at [1436, 562] on link "2" at bounding box center [1434, 563] width 25 height 25
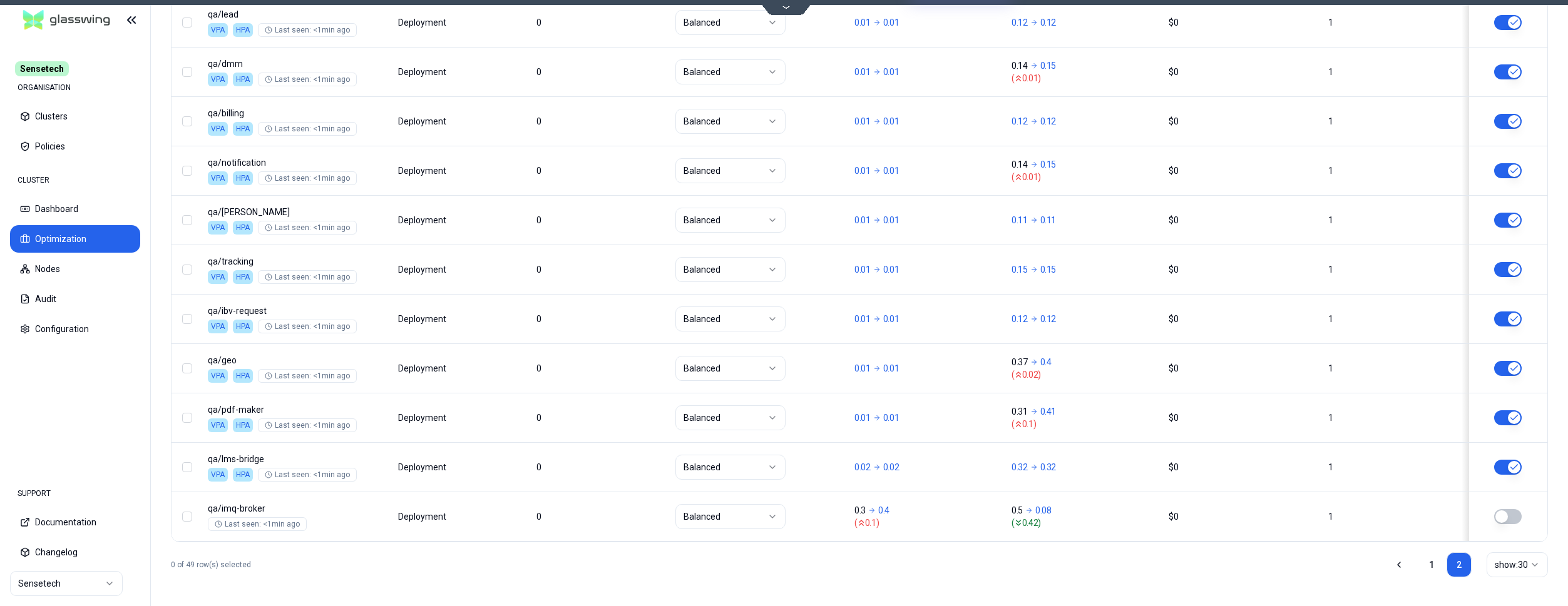
scroll to position [968, 0]
click at [73, 295] on button "Audit" at bounding box center [75, 299] width 130 height 27
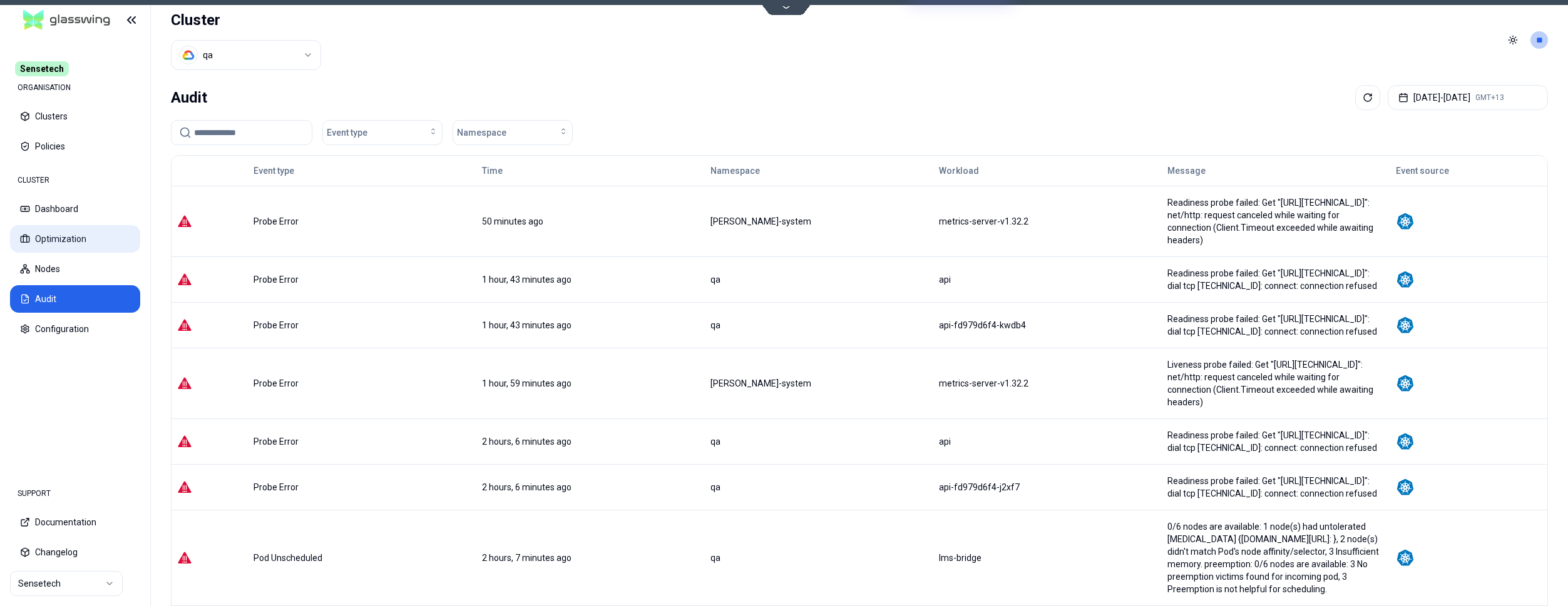
click at [73, 233] on button "Optimization" at bounding box center [75, 238] width 130 height 27
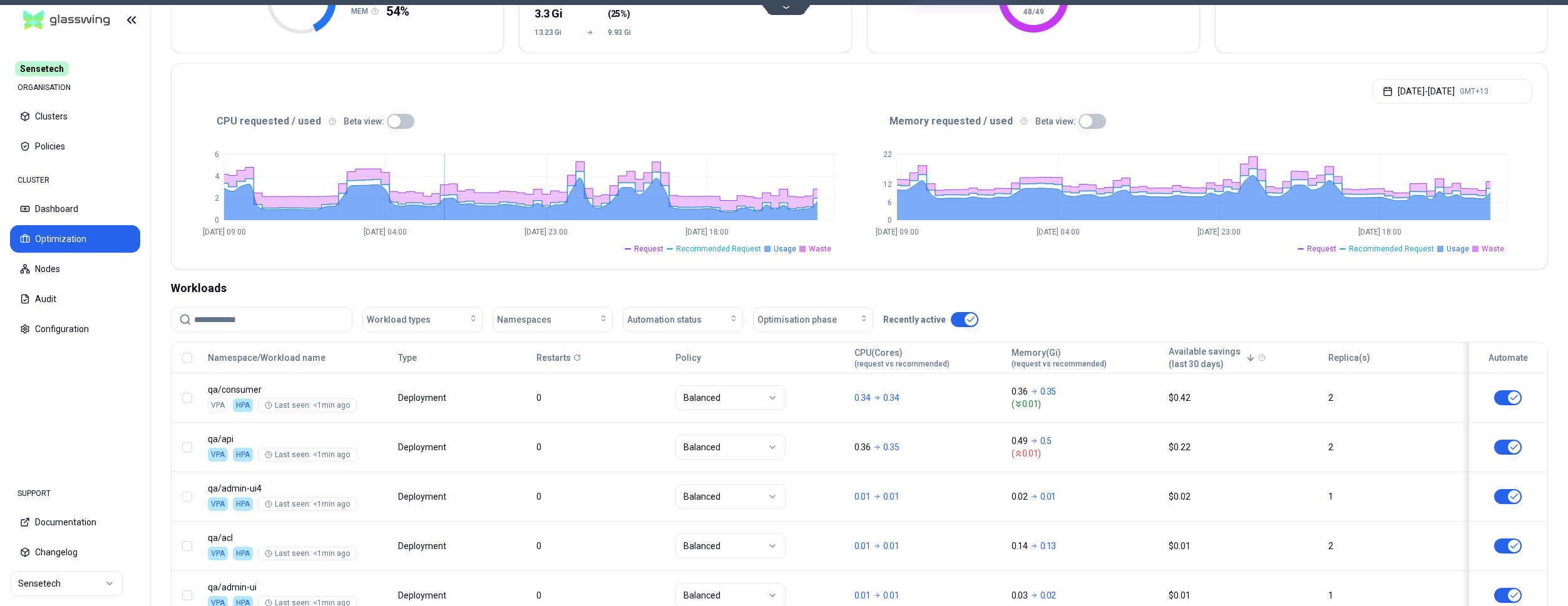
scroll to position [137, 0]
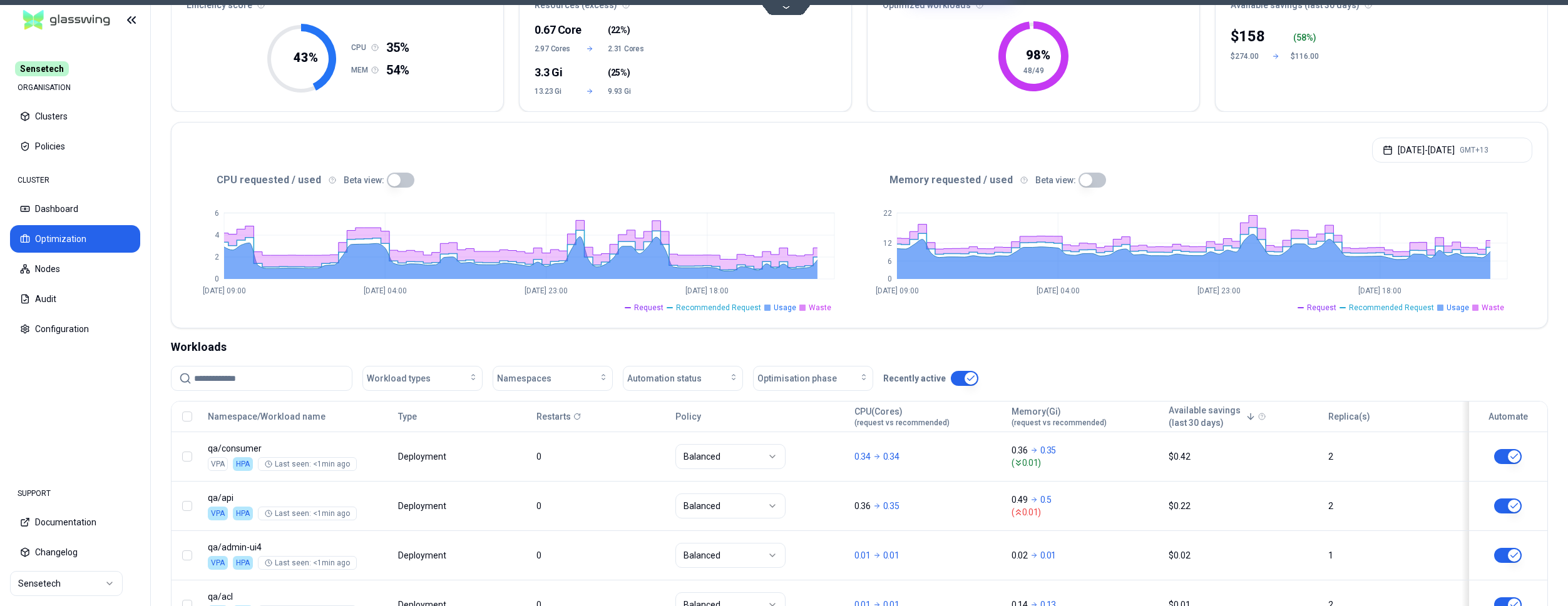
click at [320, 368] on input at bounding box center [269, 378] width 150 height 23
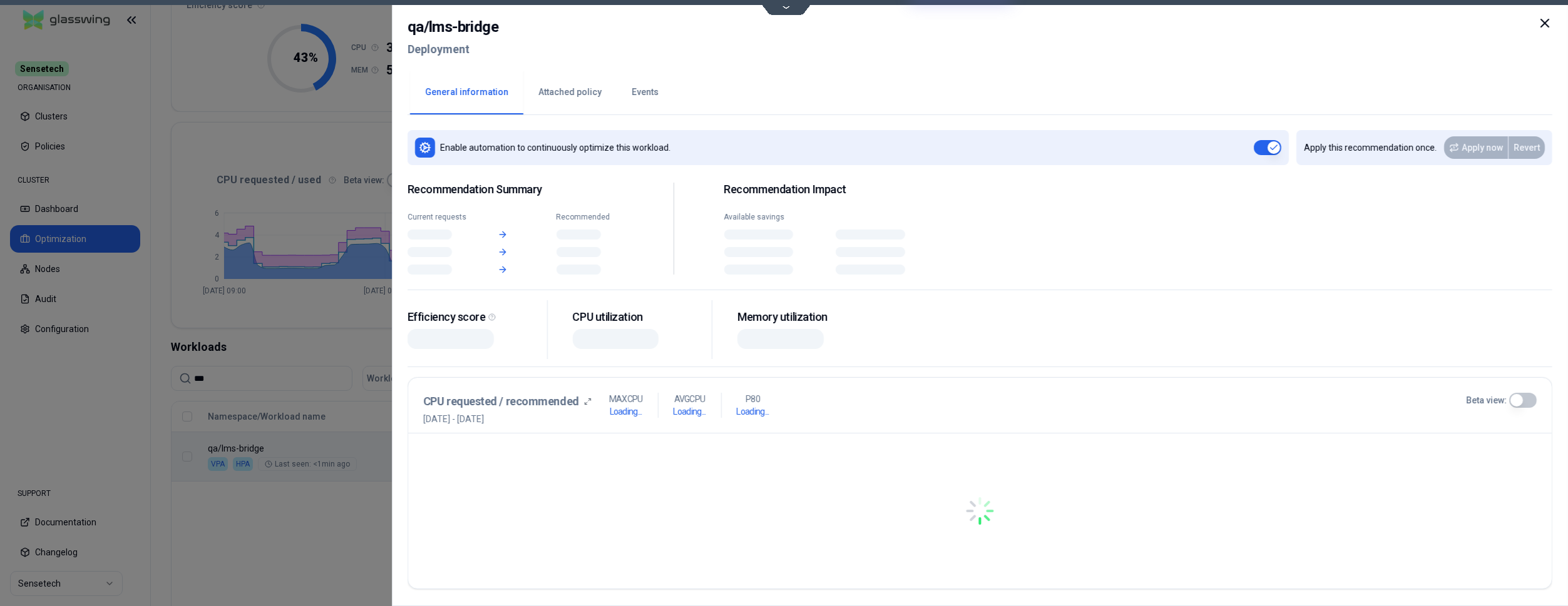
click at [502, 460] on div "Namespace/Workload name Type Restarts Policy CPU(Cores) (request vs recommended…" at bounding box center [859, 442] width 1376 height 80
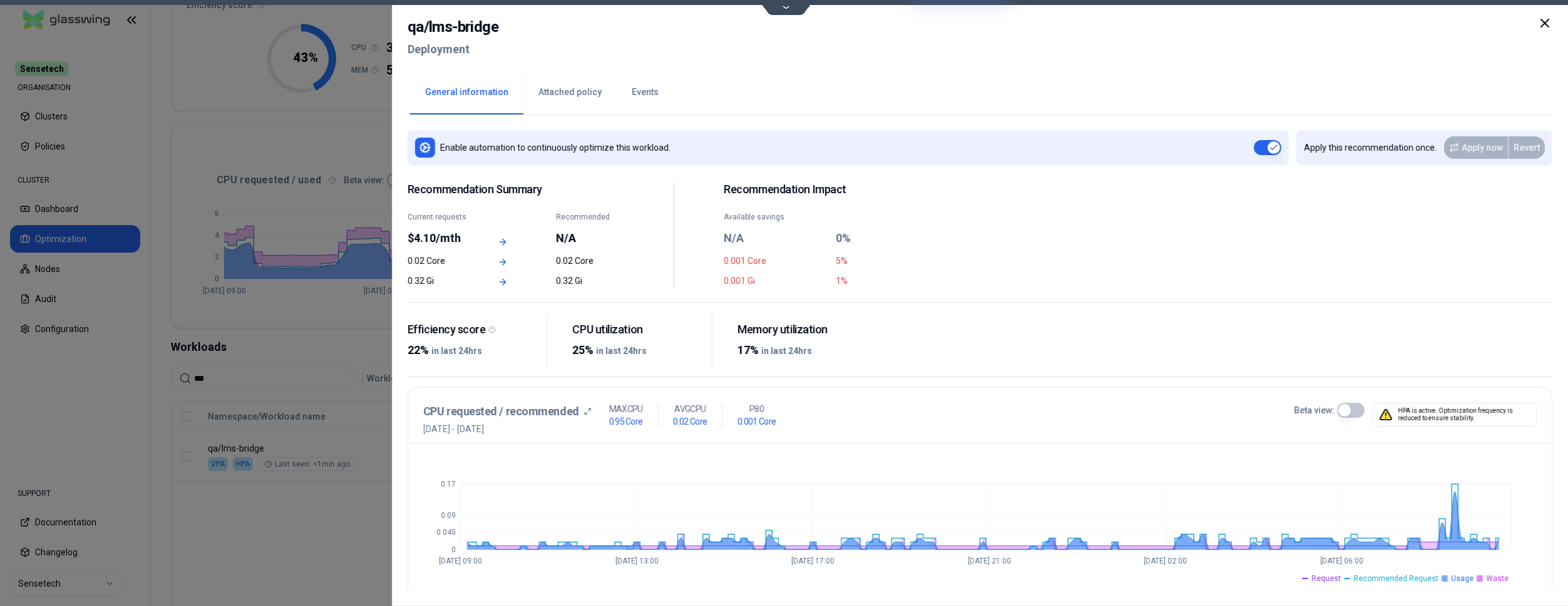
click at [1545, 28] on icon at bounding box center [1545, 23] width 15 height 15
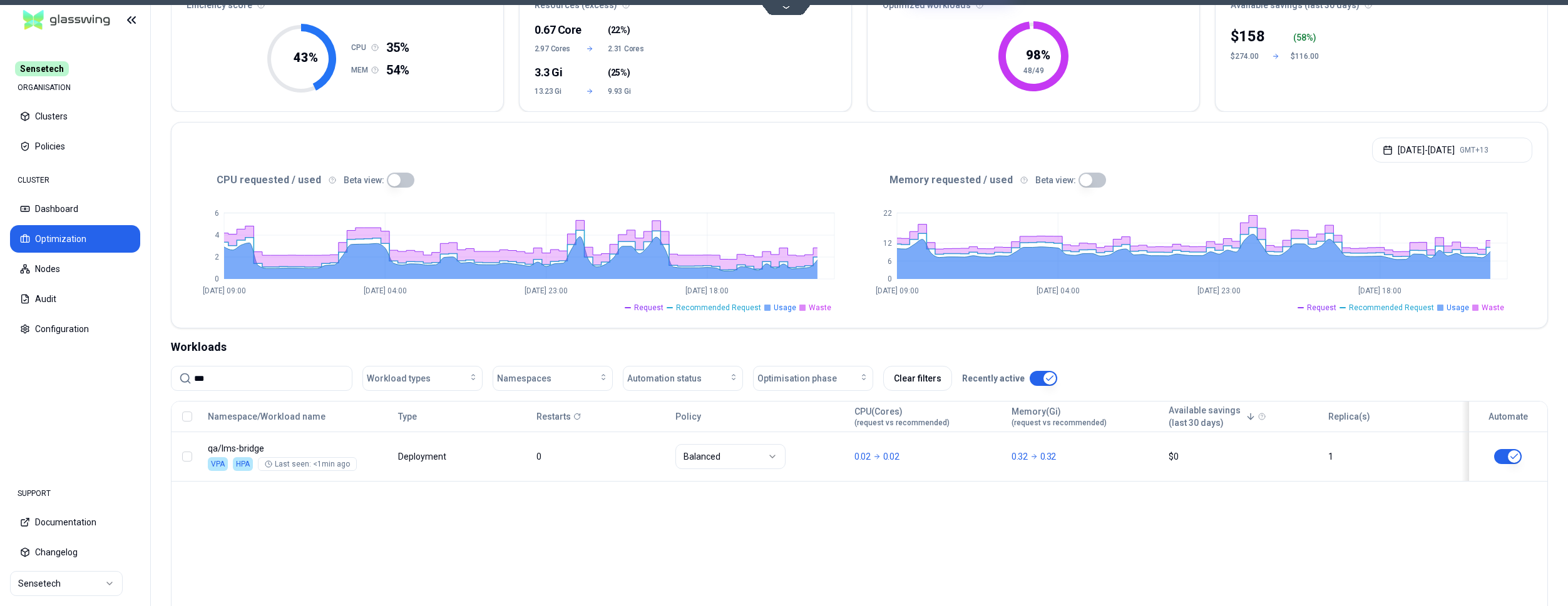
drag, startPoint x: 233, startPoint y: 376, endPoint x: 141, endPoint y: 375, distance: 92.0
click at [194, 375] on input "***" at bounding box center [269, 378] width 150 height 23
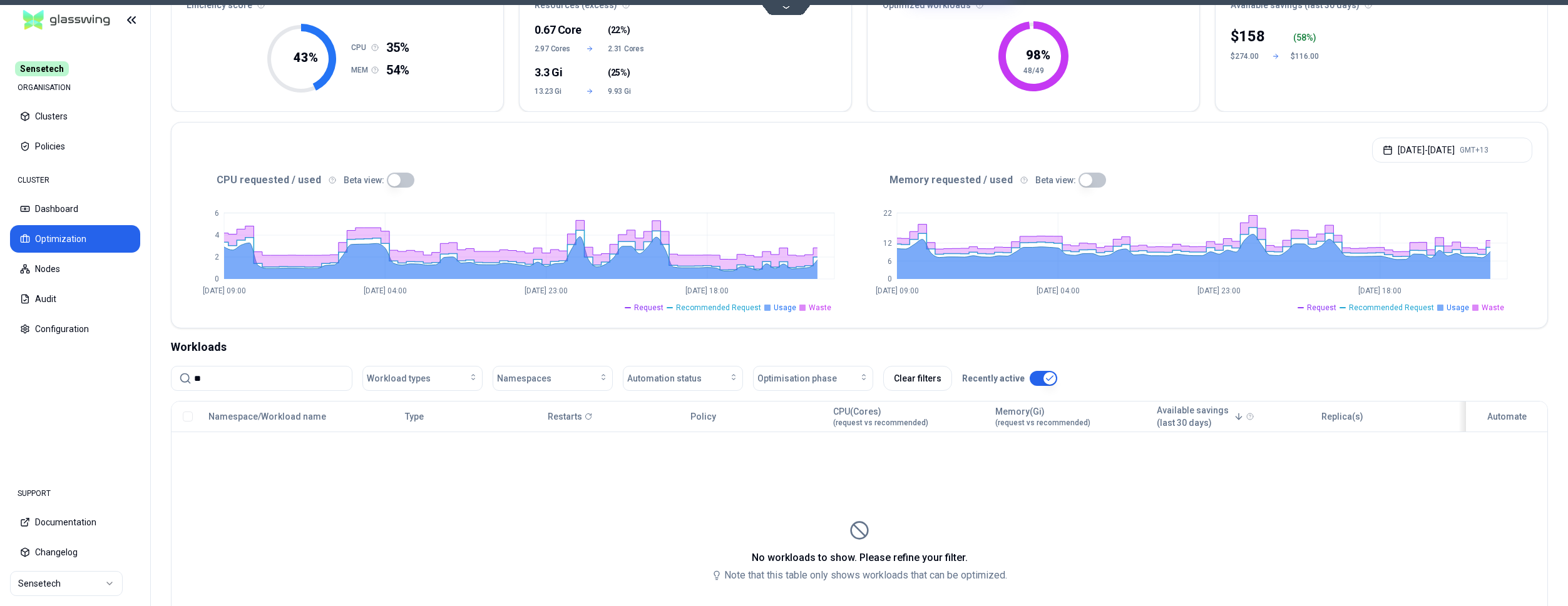
type input "*"
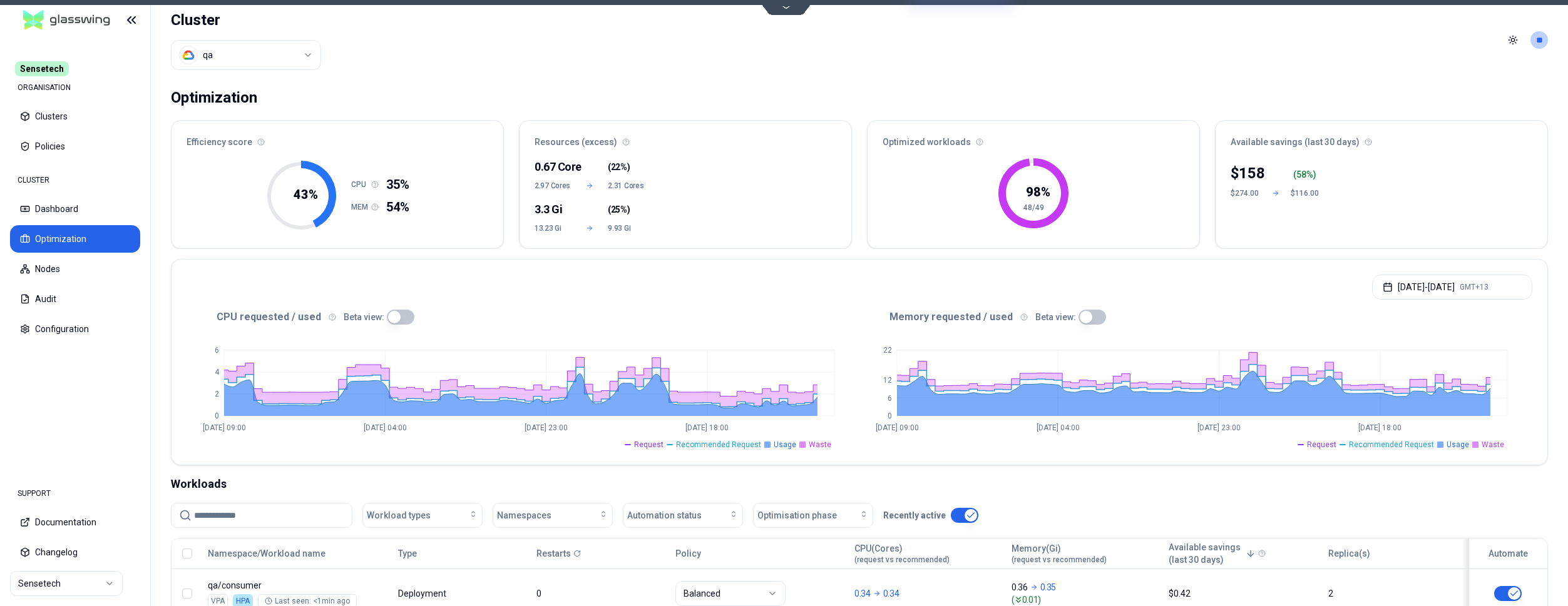
click at [233, 59] on html "Sensetech ORGANISATION Clusters Policies CLUSTER Dashboard Optimization Nodes A…" at bounding box center [784, 303] width 1568 height 606
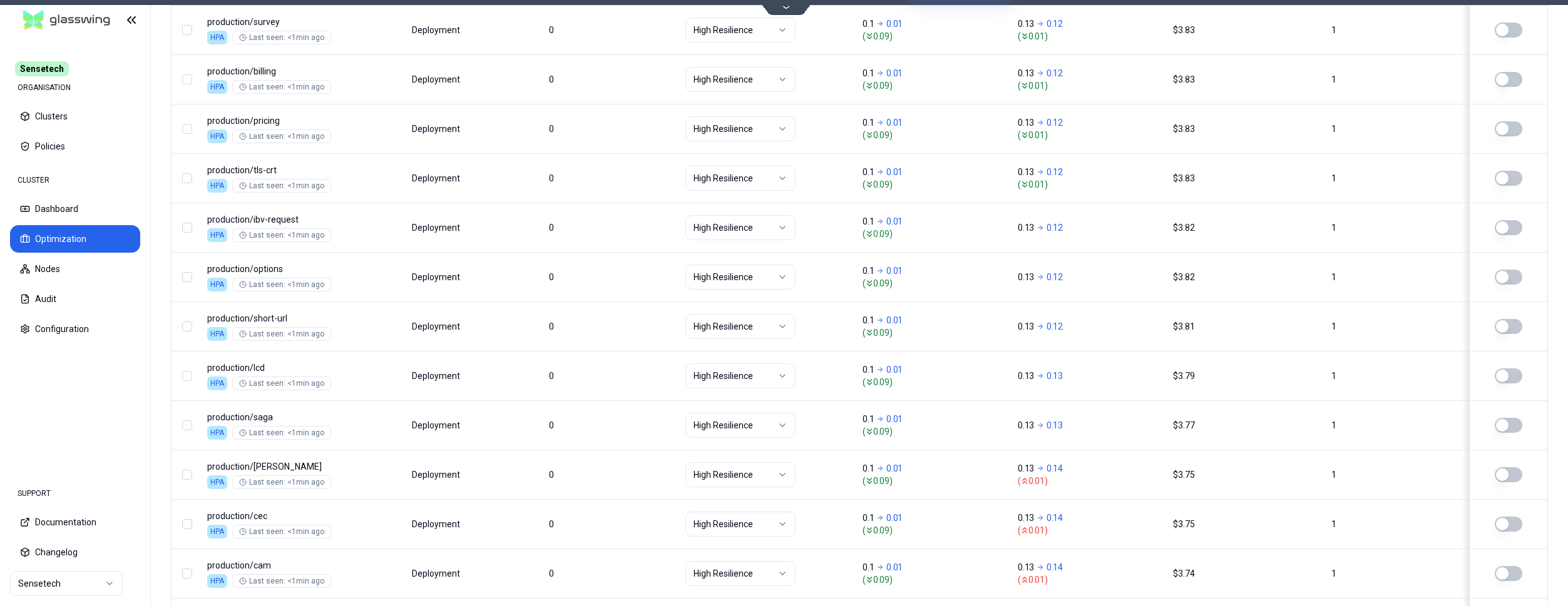
scroll to position [1512, 0]
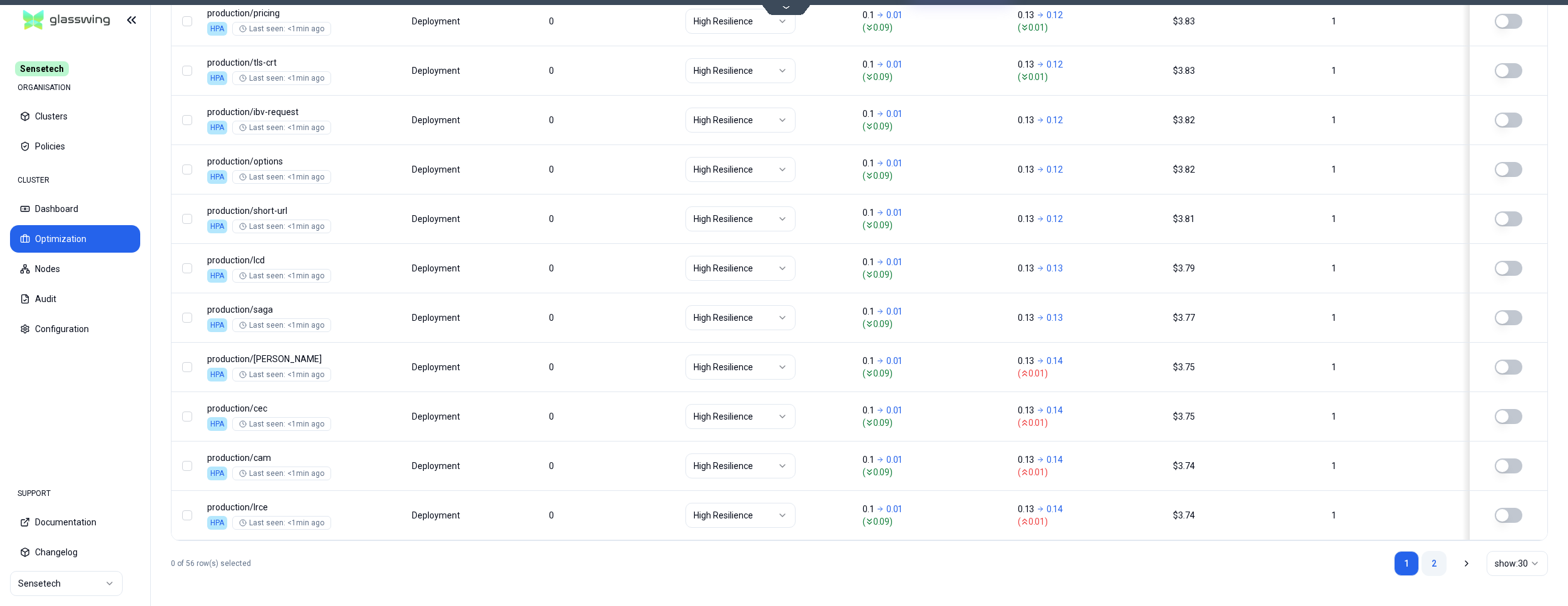
click at [1441, 563] on link "2" at bounding box center [1434, 563] width 25 height 25
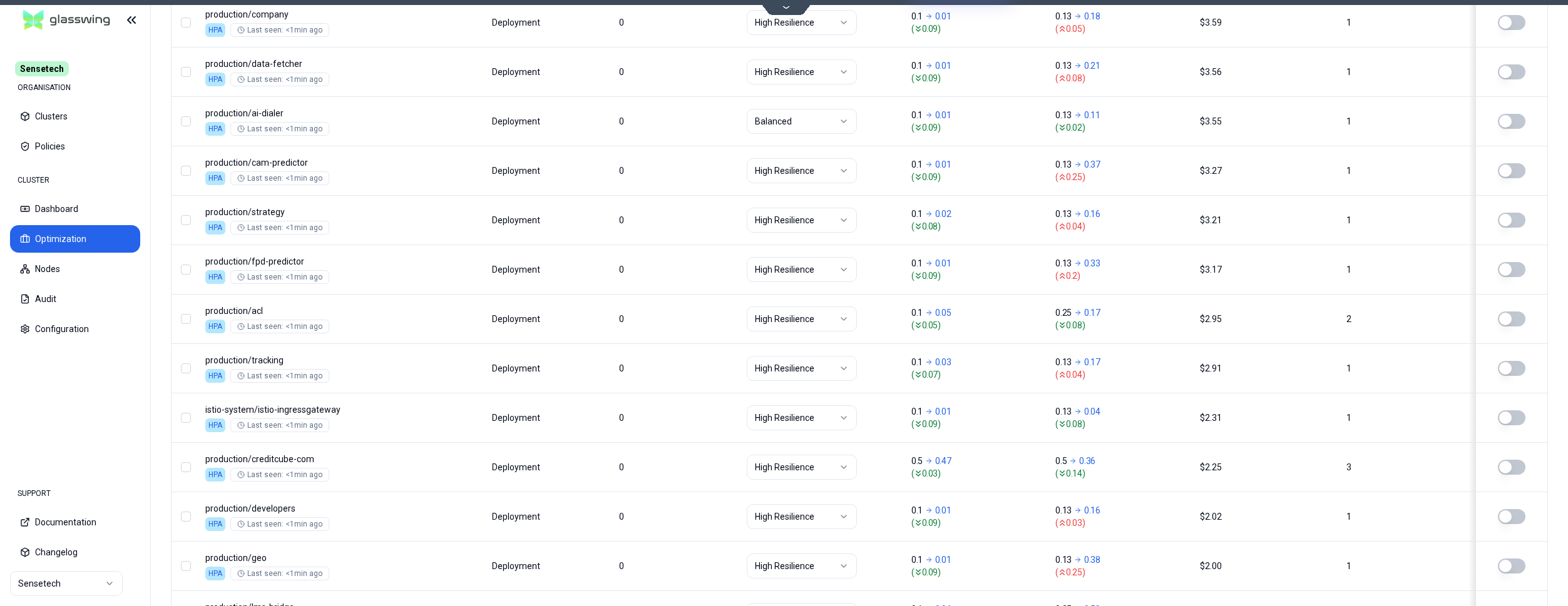
scroll to position [265, 0]
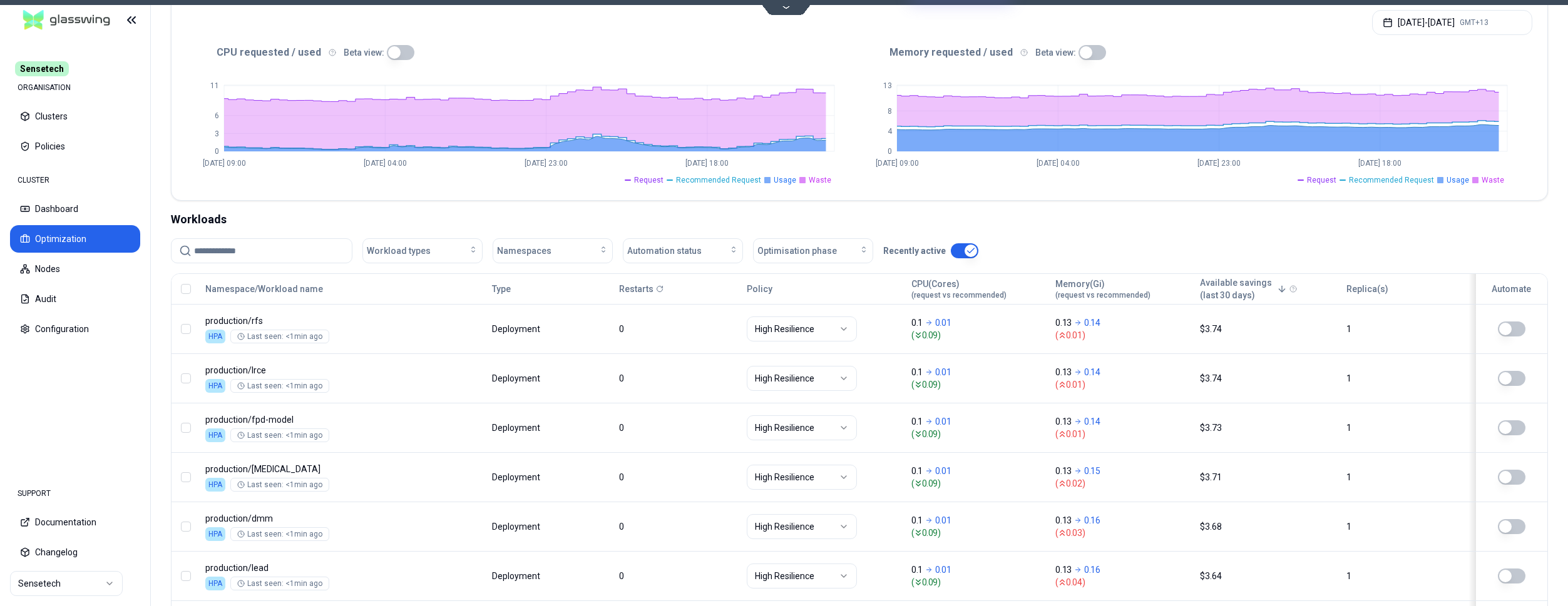
scroll to position [265, 0]
click at [74, 585] on html "Sensetech ORGANISATION Clusters Policies CLUSTER Dashboard Optimization Nodes A…" at bounding box center [784, 303] width 1568 height 606
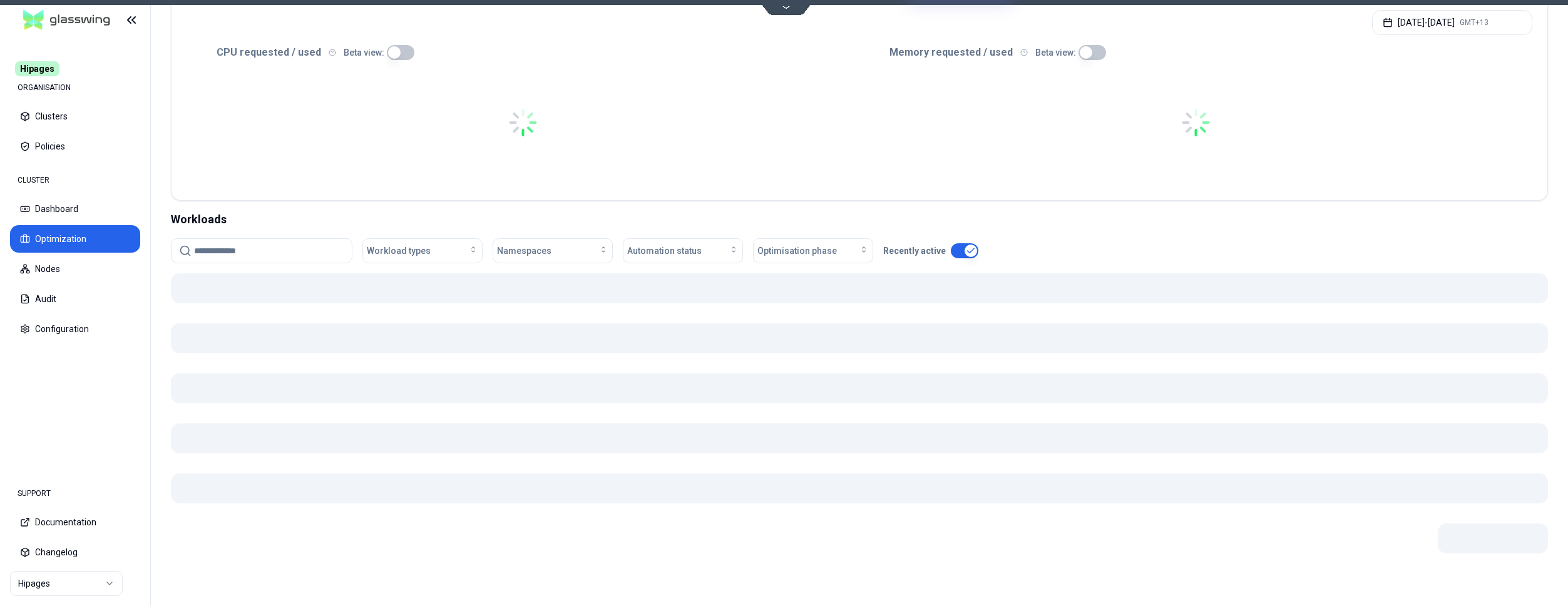
scroll to position [260, 0]
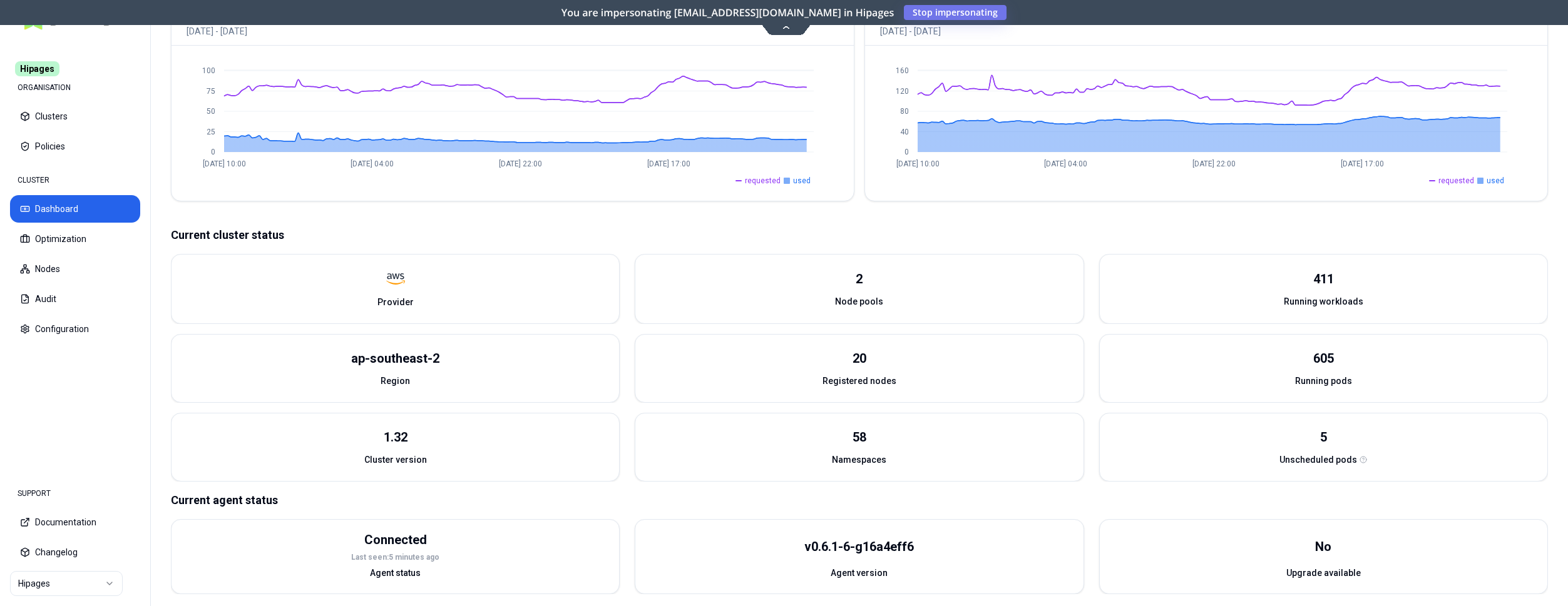
scroll to position [326, 0]
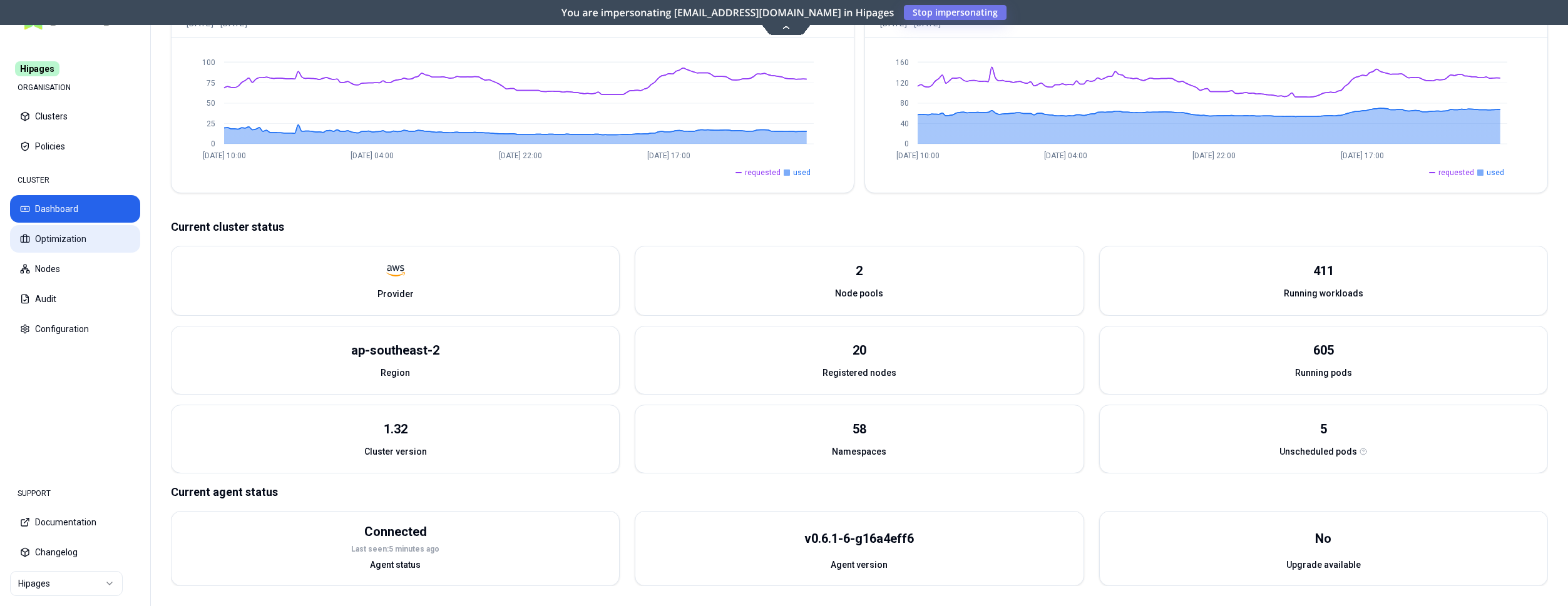
click at [89, 238] on button "Optimization" at bounding box center [75, 238] width 130 height 27
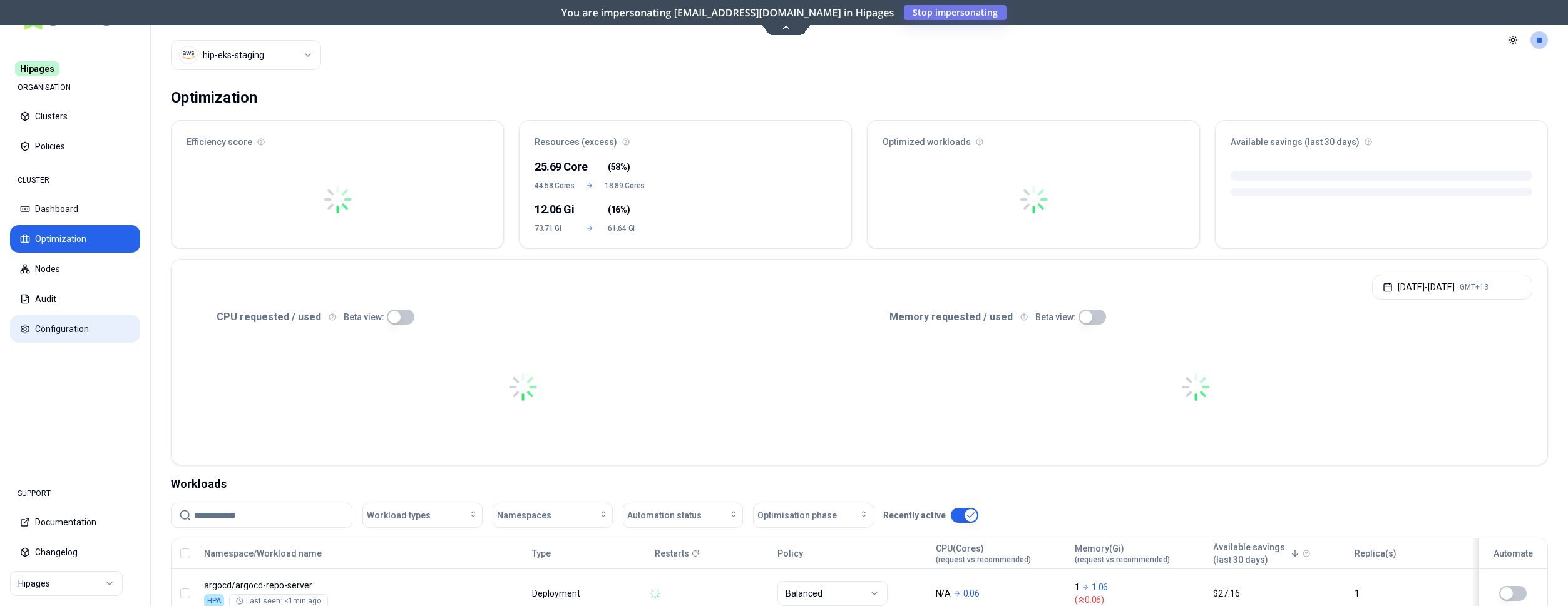
click at [82, 328] on button "Configuration" at bounding box center [75, 329] width 130 height 27
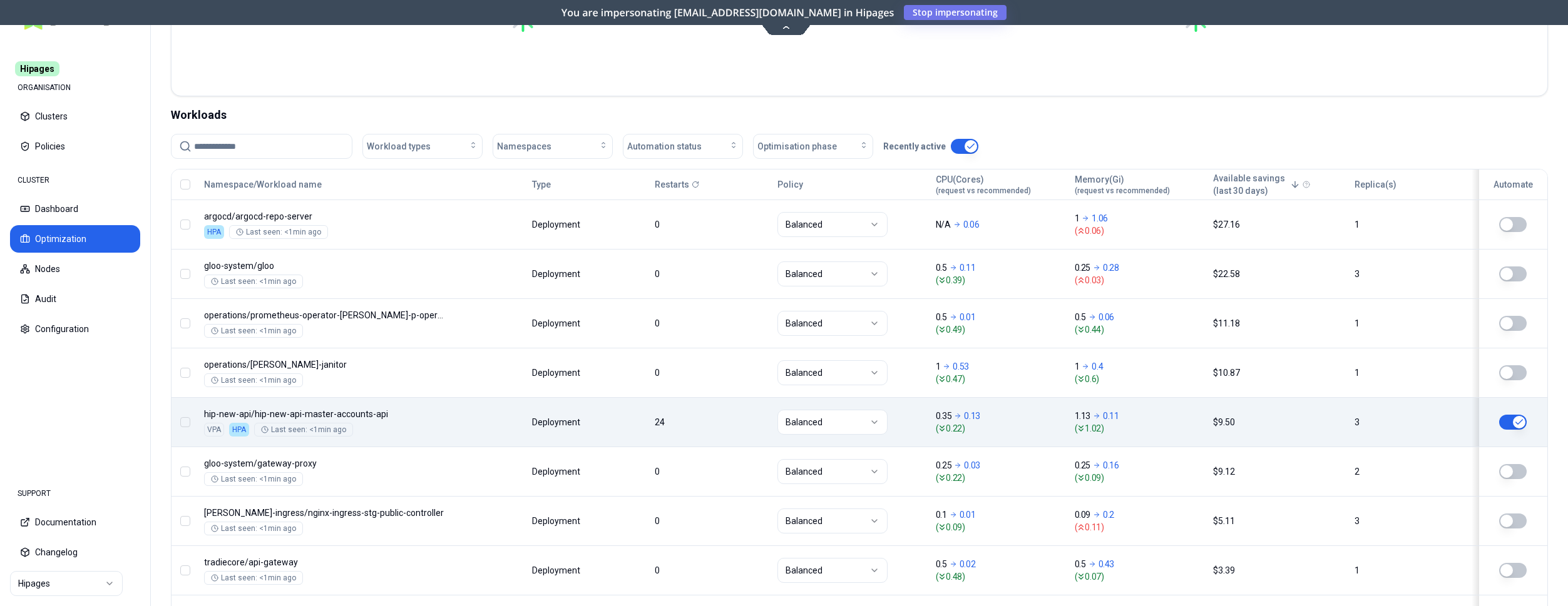
scroll to position [447, 0]
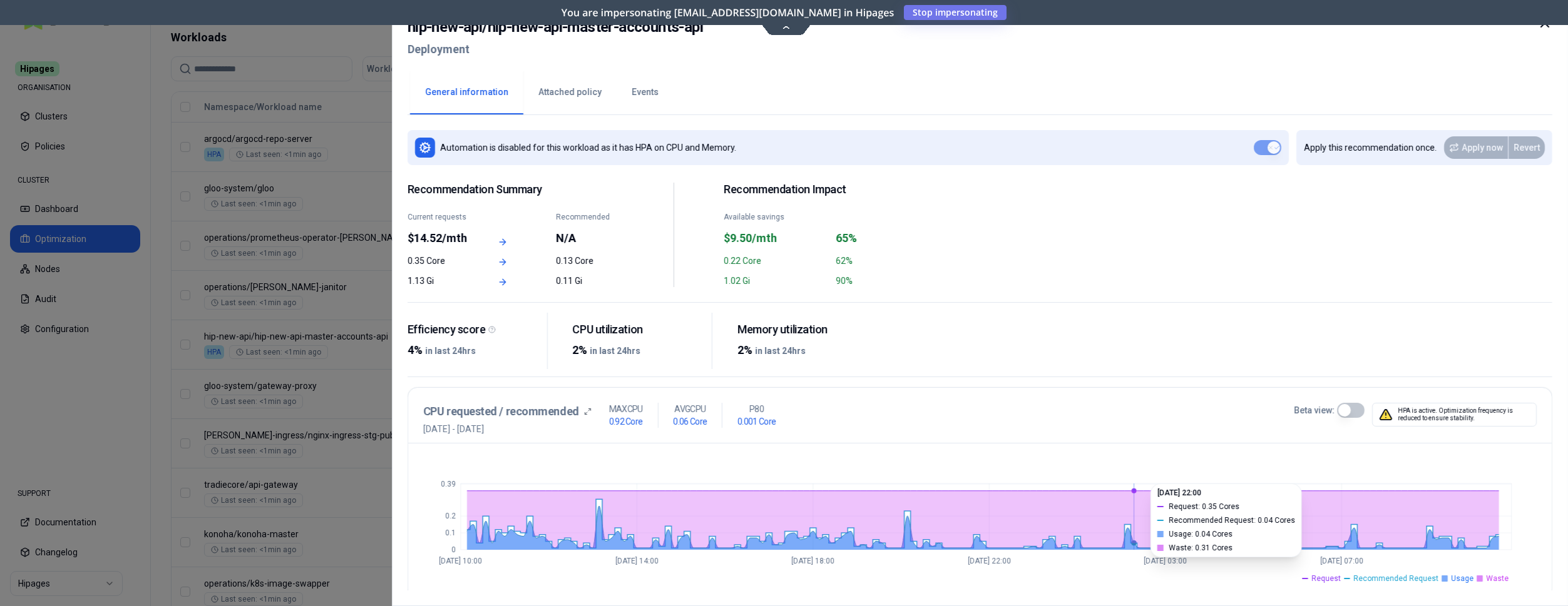
click at [631, 89] on button "Events" at bounding box center [644, 92] width 57 height 44
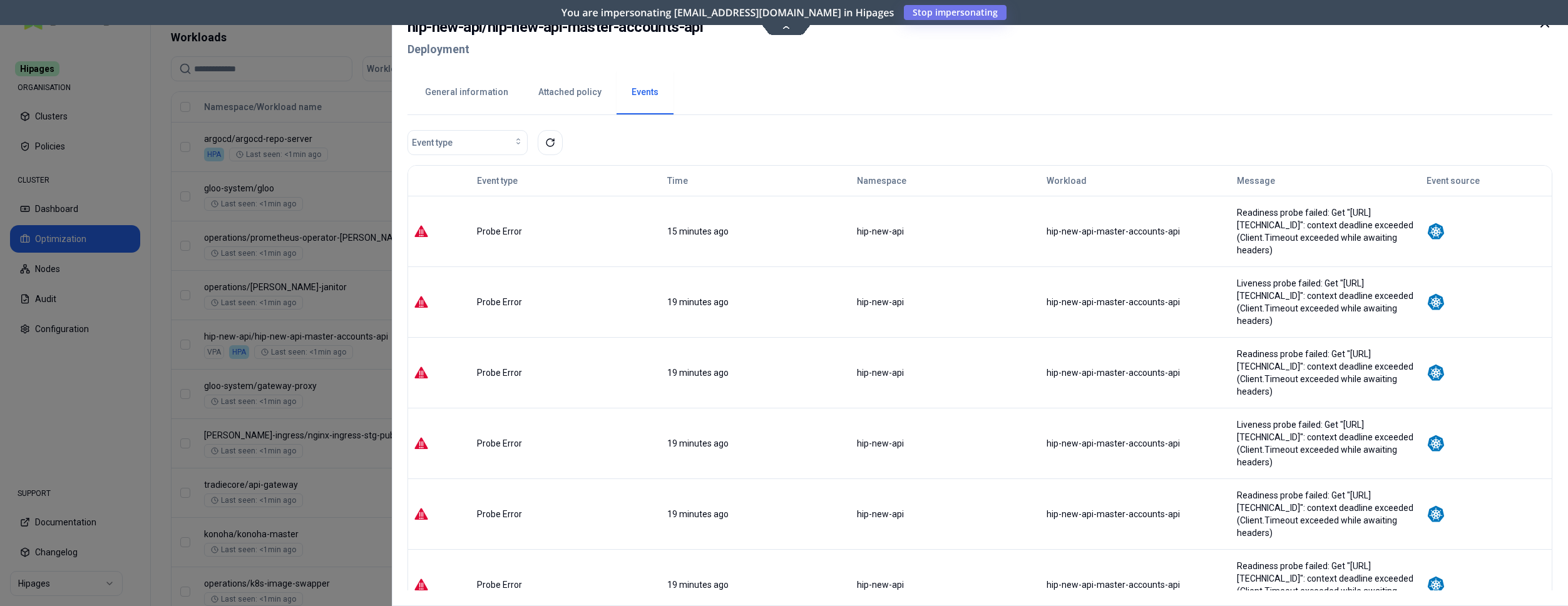
click at [1545, 28] on icon at bounding box center [1545, 23] width 15 height 15
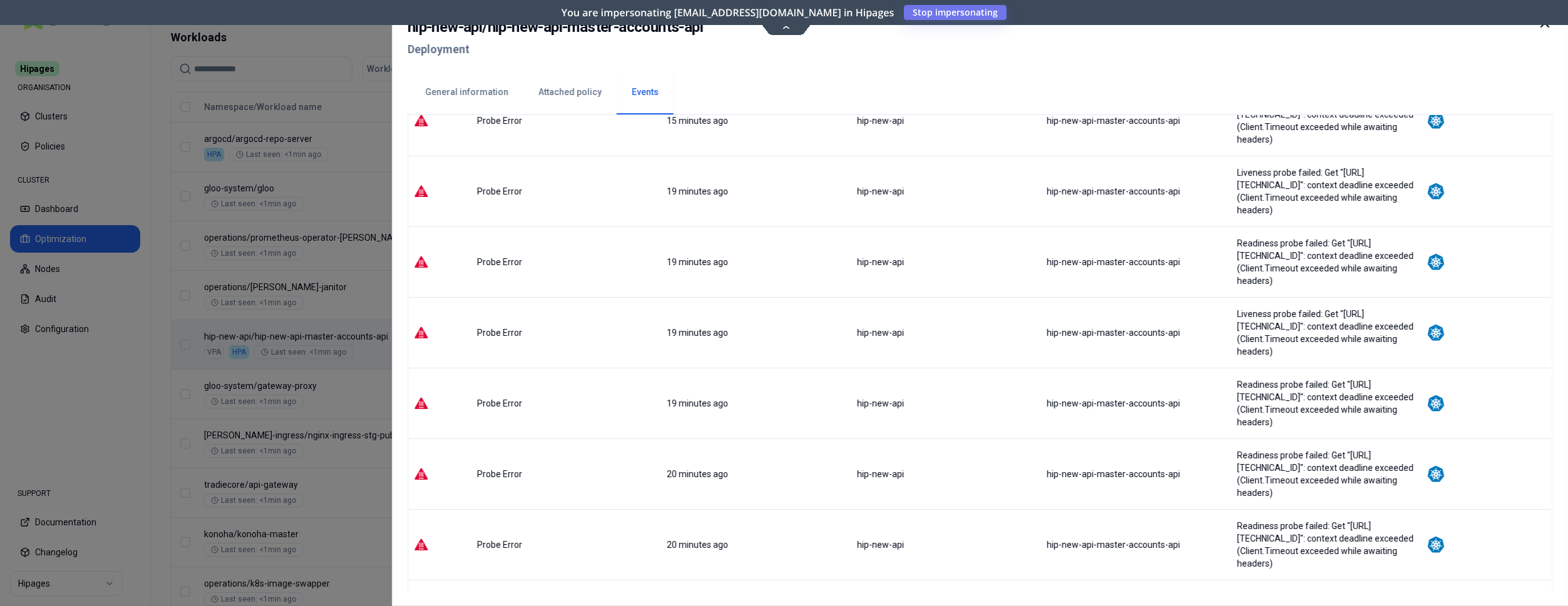
scroll to position [128, 0]
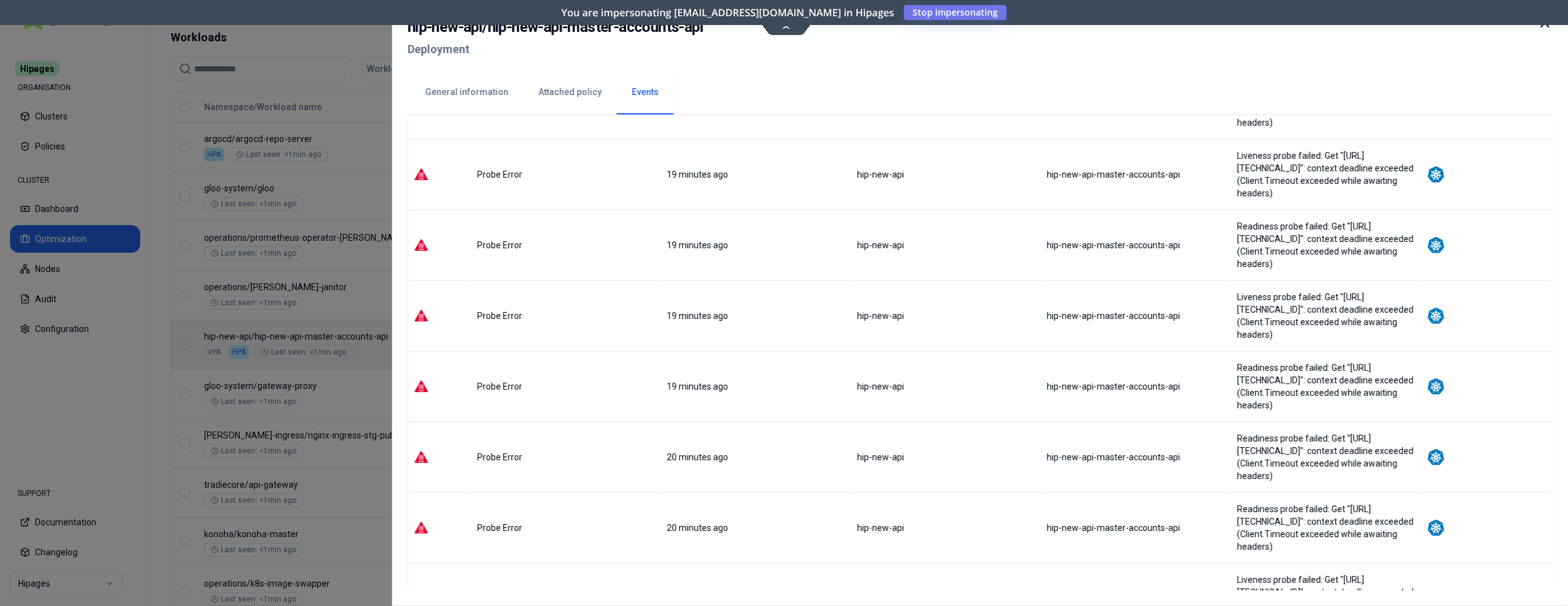
click at [488, 96] on button "General information" at bounding box center [466, 92] width 113 height 44
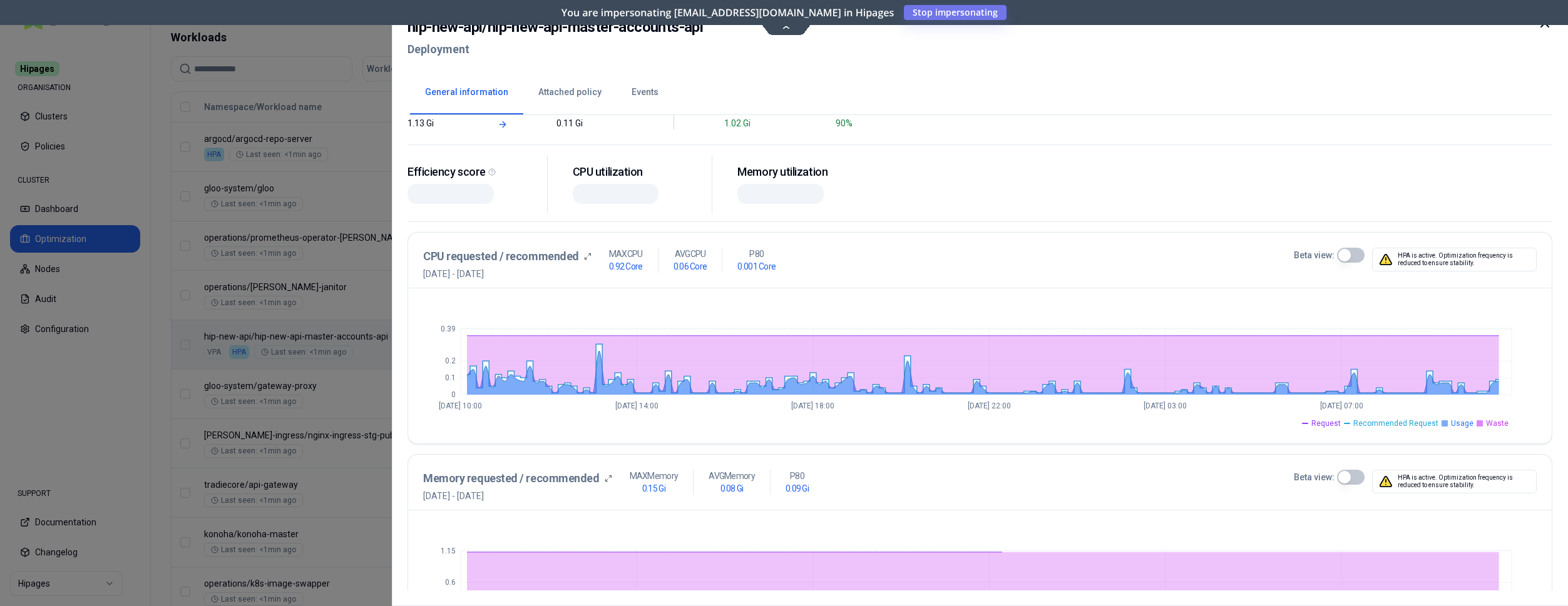
scroll to position [191, 0]
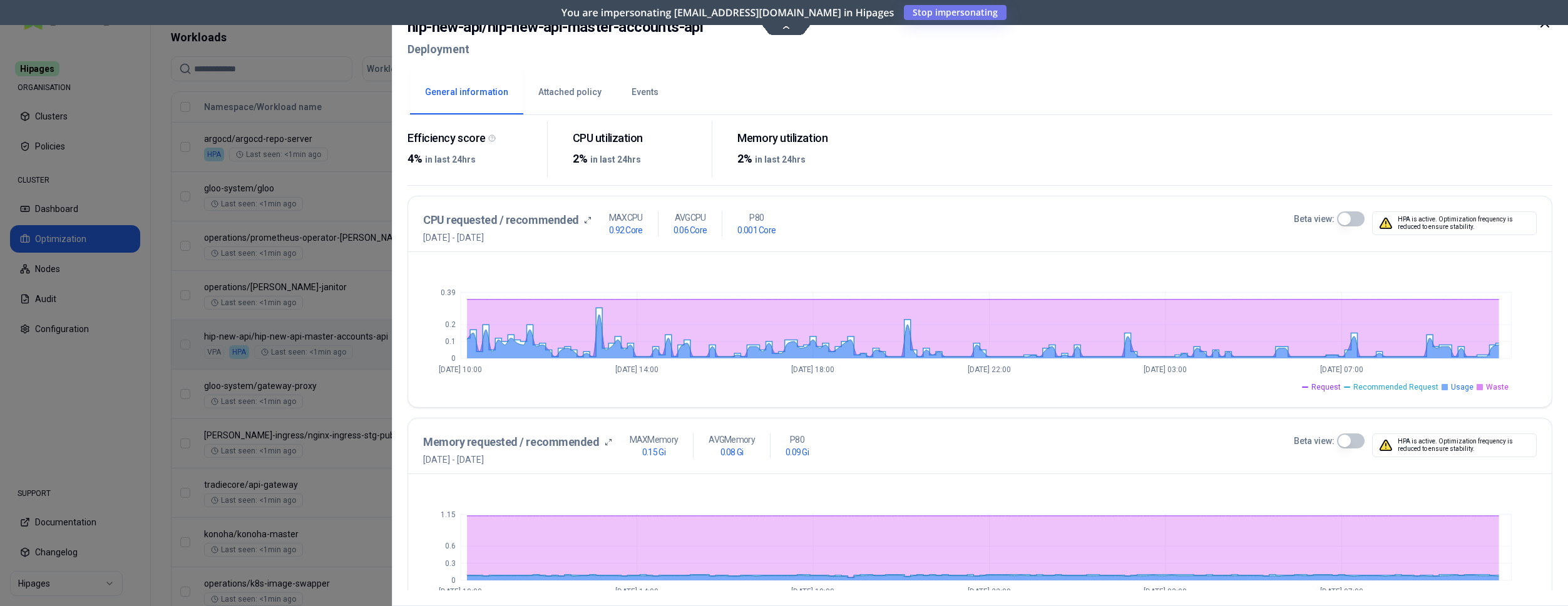
click at [1356, 212] on button "Beta view:" at bounding box center [1350, 219] width 27 height 15
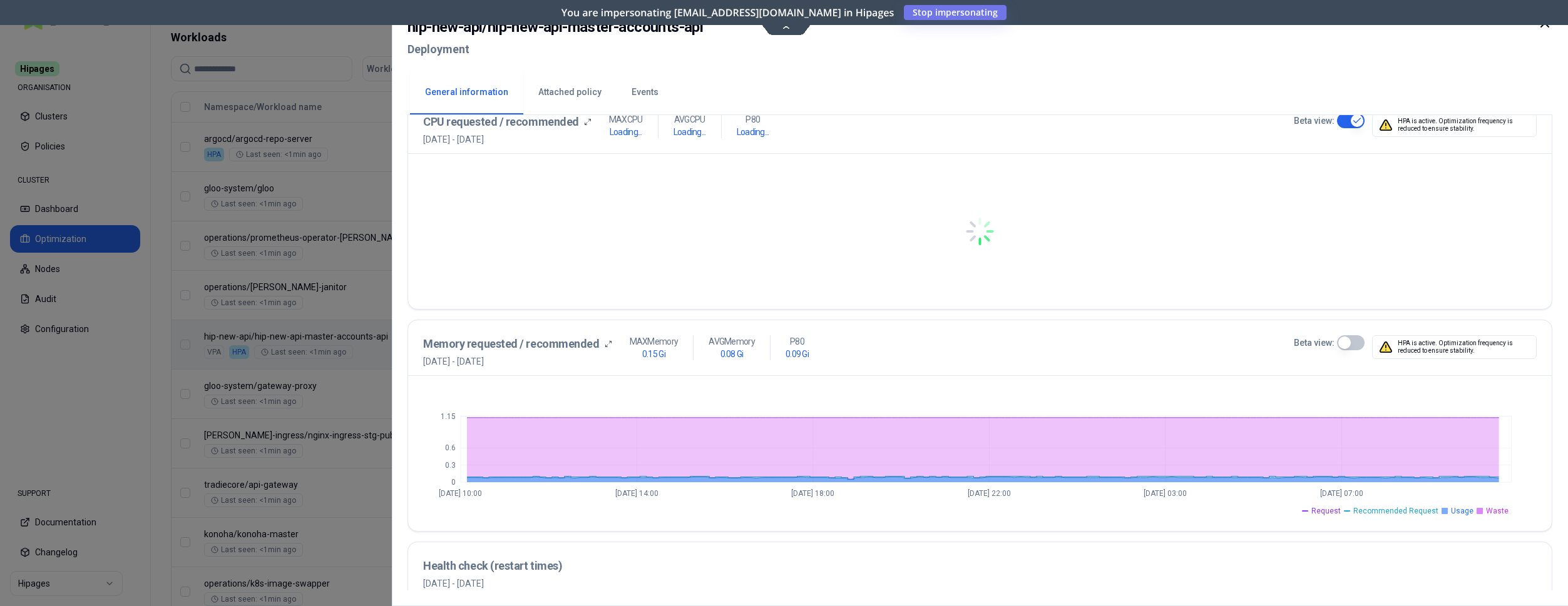
scroll to position [319, 0]
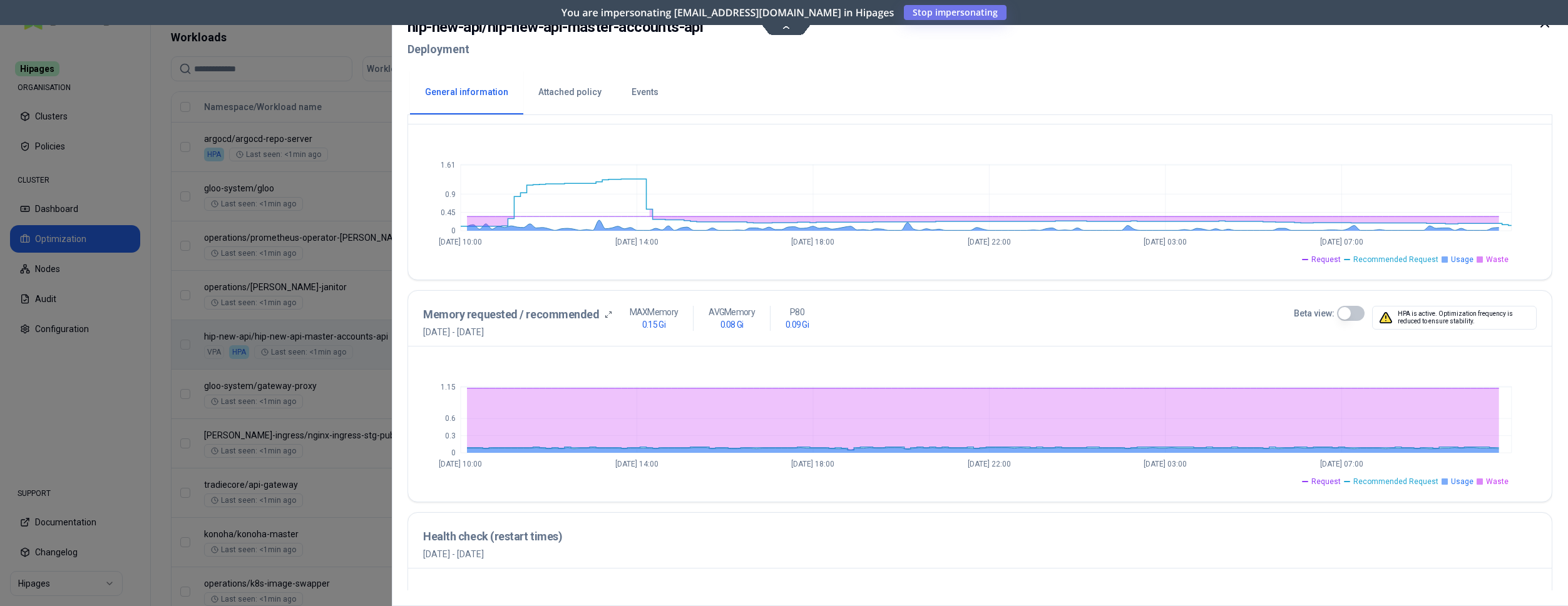
click at [1349, 312] on button "Beta view:" at bounding box center [1350, 314] width 27 height 15
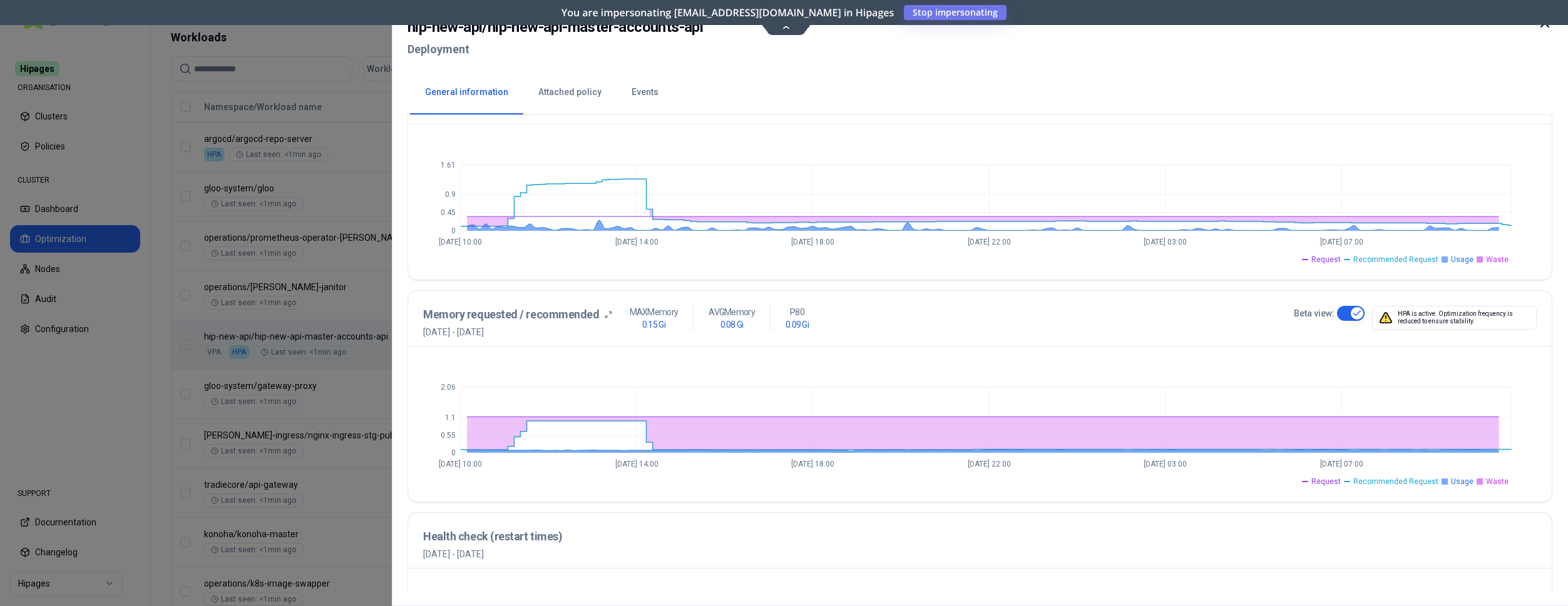
scroll to position [453, 0]
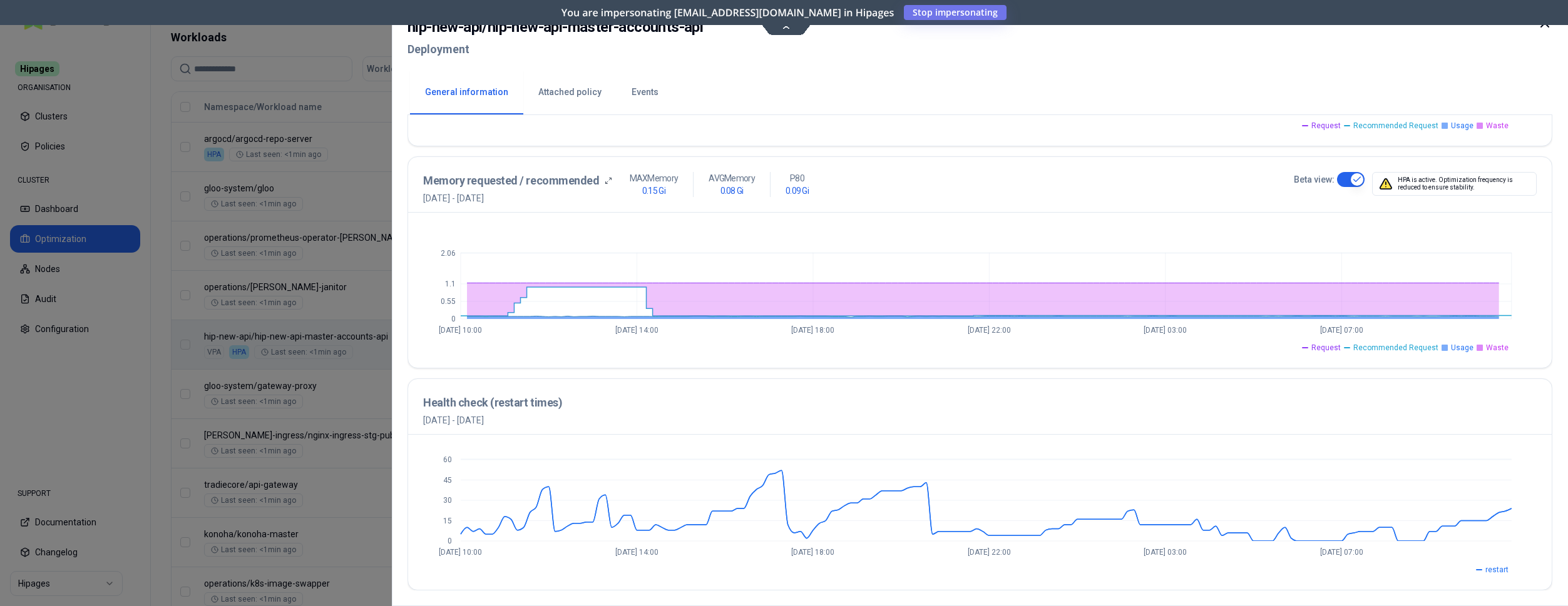
click at [1543, 24] on icon at bounding box center [1545, 23] width 7 height 7
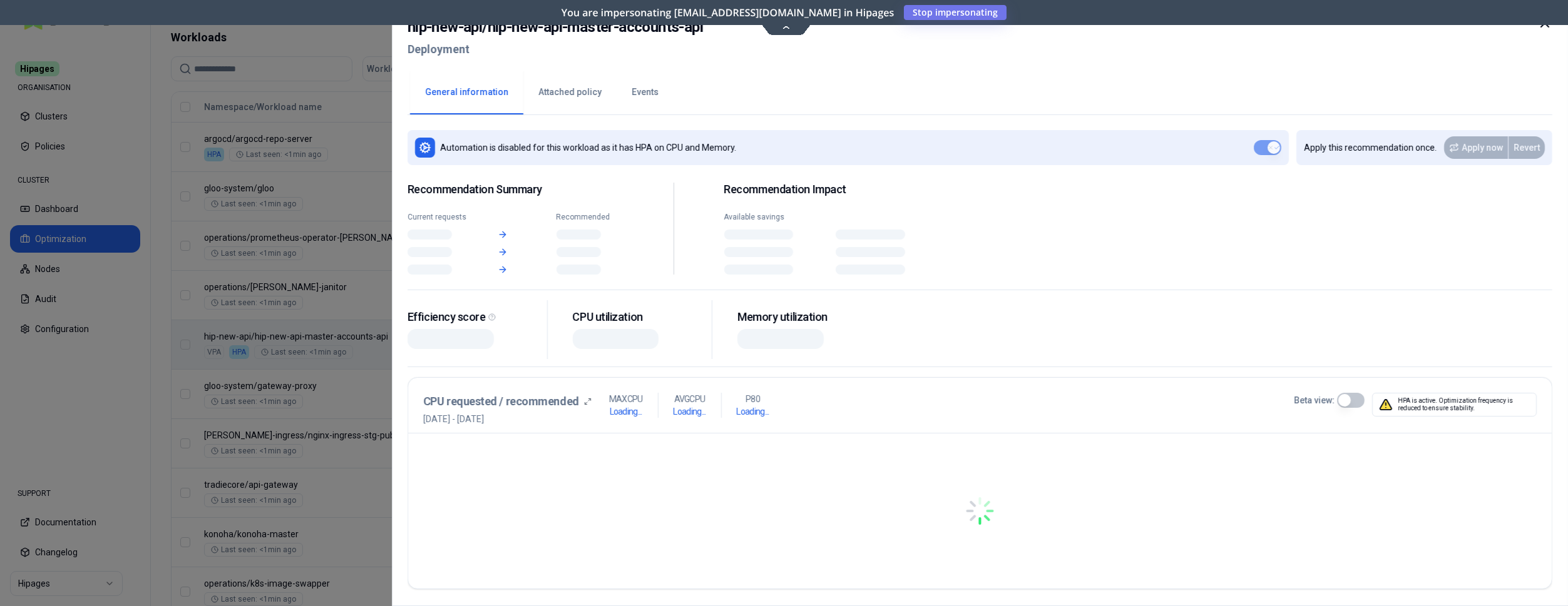
scroll to position [447, 0]
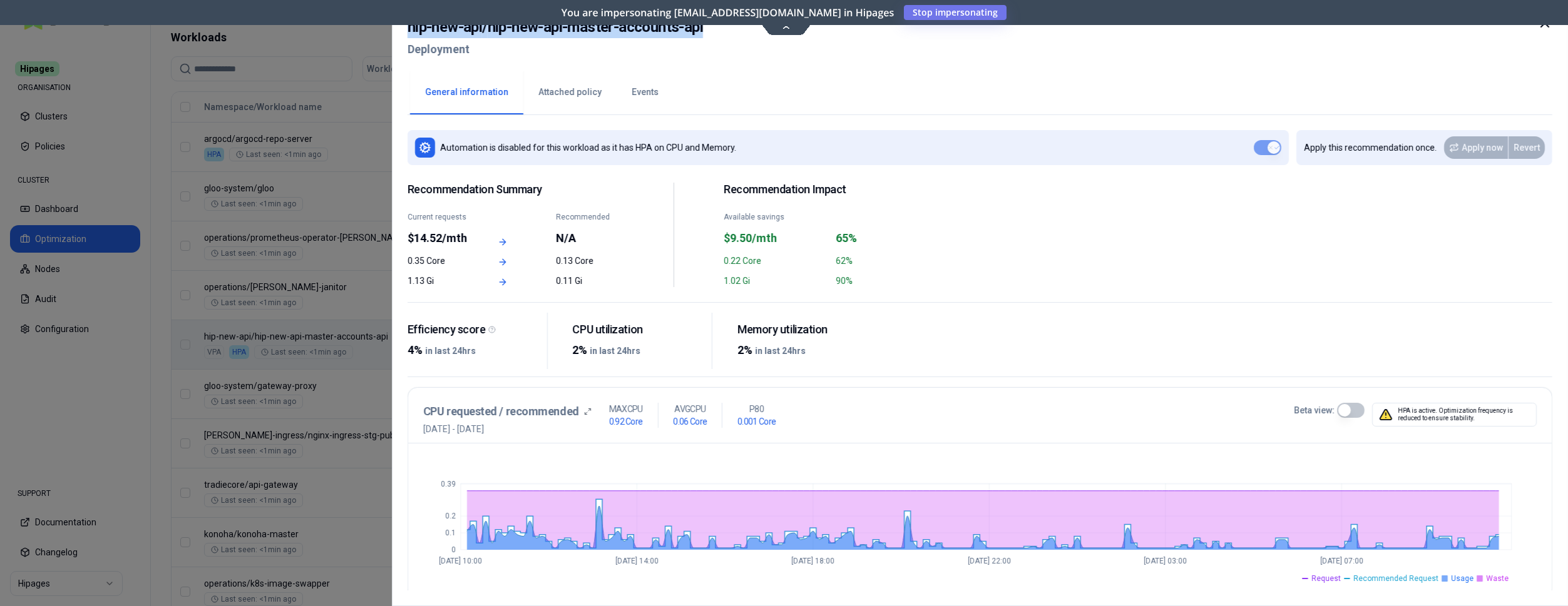
drag, startPoint x: 716, startPoint y: 29, endPoint x: 407, endPoint y: 28, distance: 309.0
click at [407, 28] on div "hip-new-api / hip-new-api-master-accounts-api Deployment General information At…" at bounding box center [980, 303] width 1176 height 606
copy h2 "hip-new-api / hip-new-api-master-accounts-api"
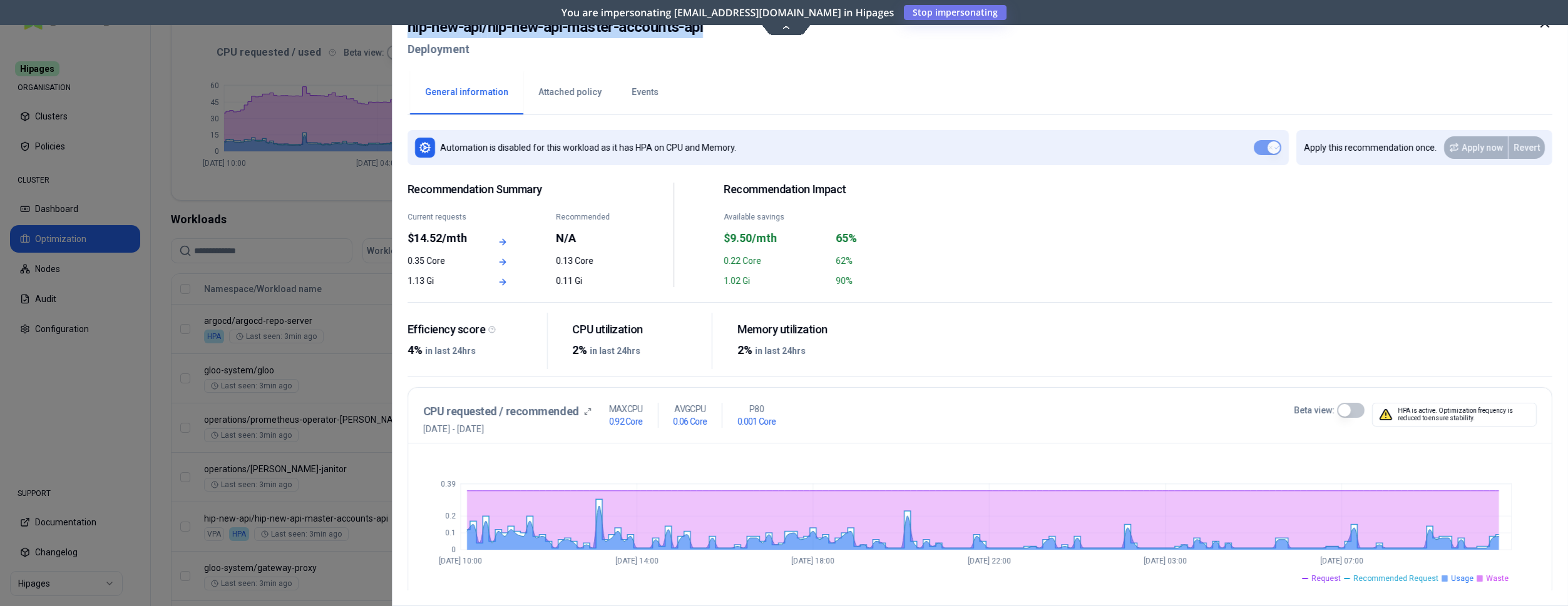
click at [350, 261] on div at bounding box center [784, 303] width 1568 height 606
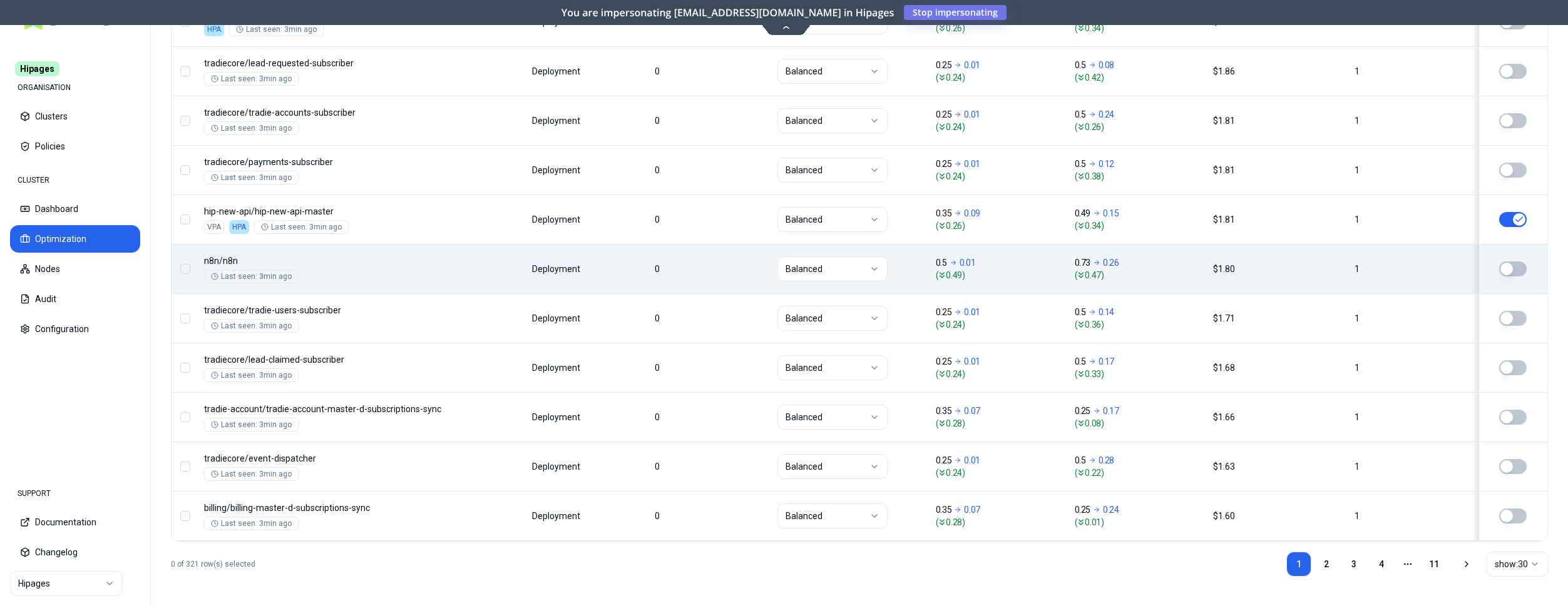
scroll to position [1512, 0]
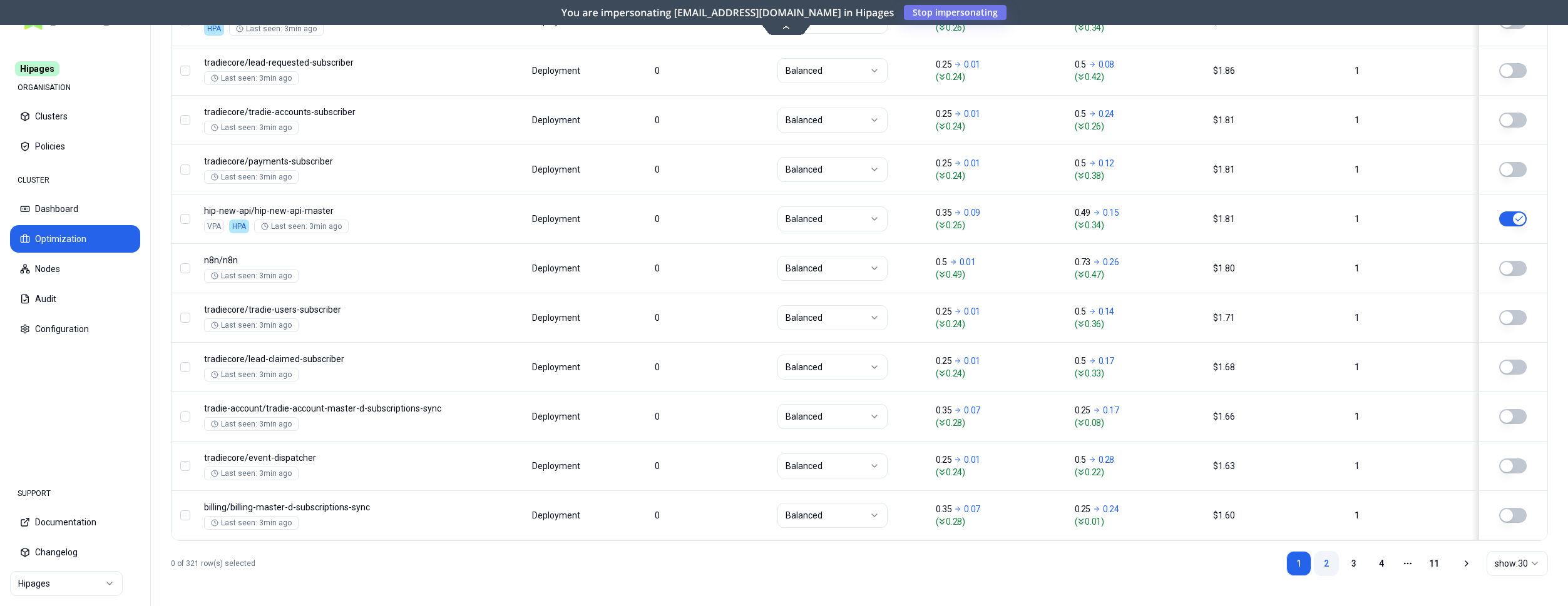
click at [1323, 564] on link "2" at bounding box center [1326, 563] width 25 height 25
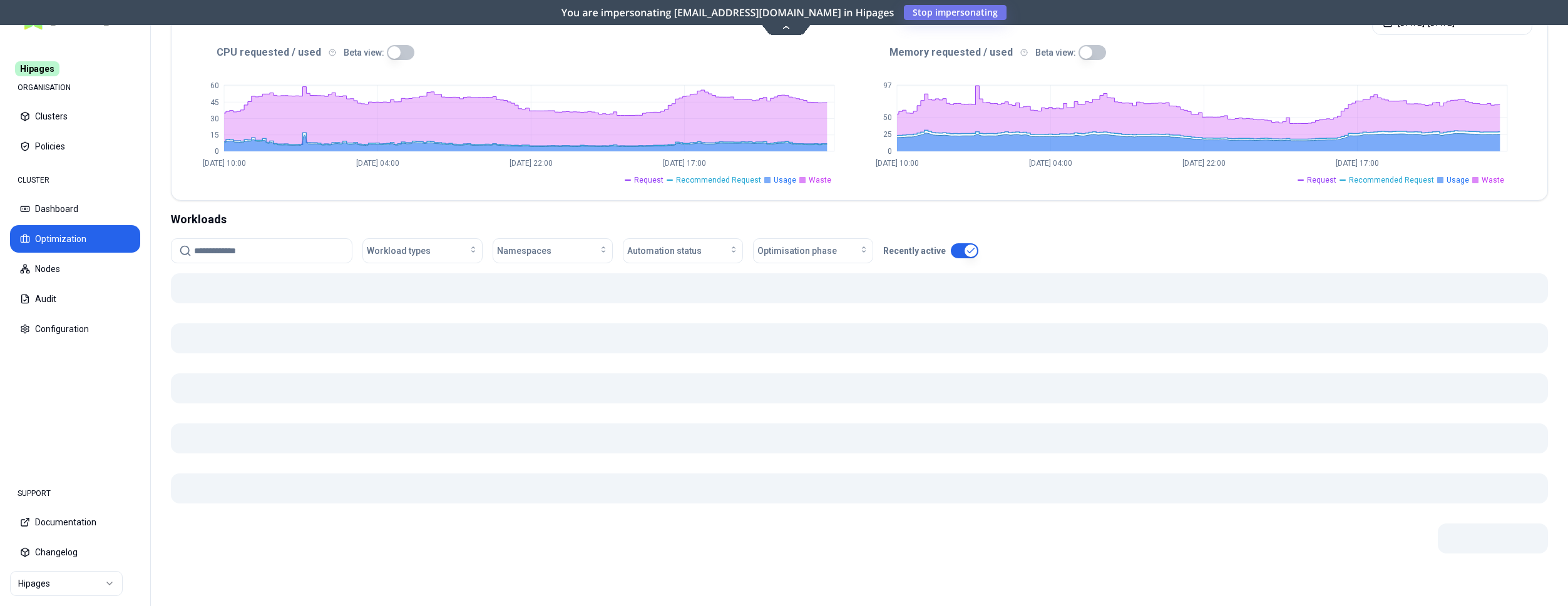
scroll to position [265, 0]
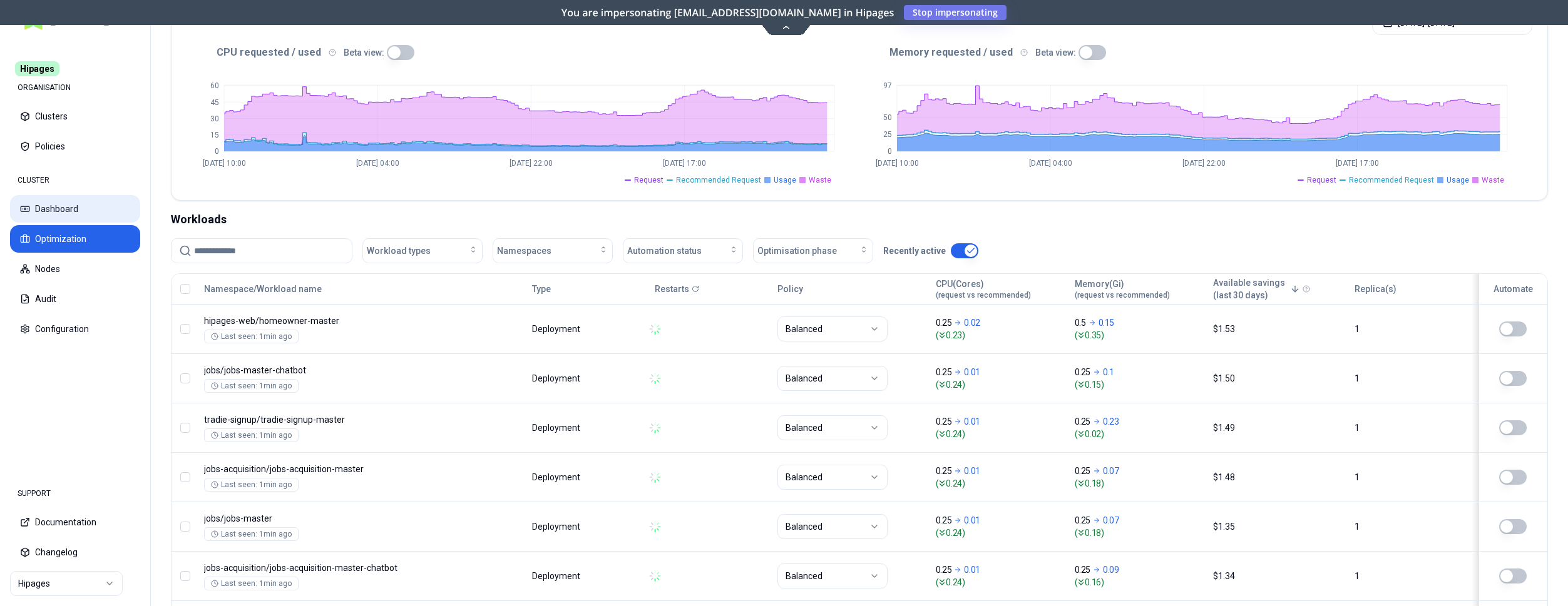
click at [50, 205] on button "Dashboard" at bounding box center [75, 208] width 130 height 27
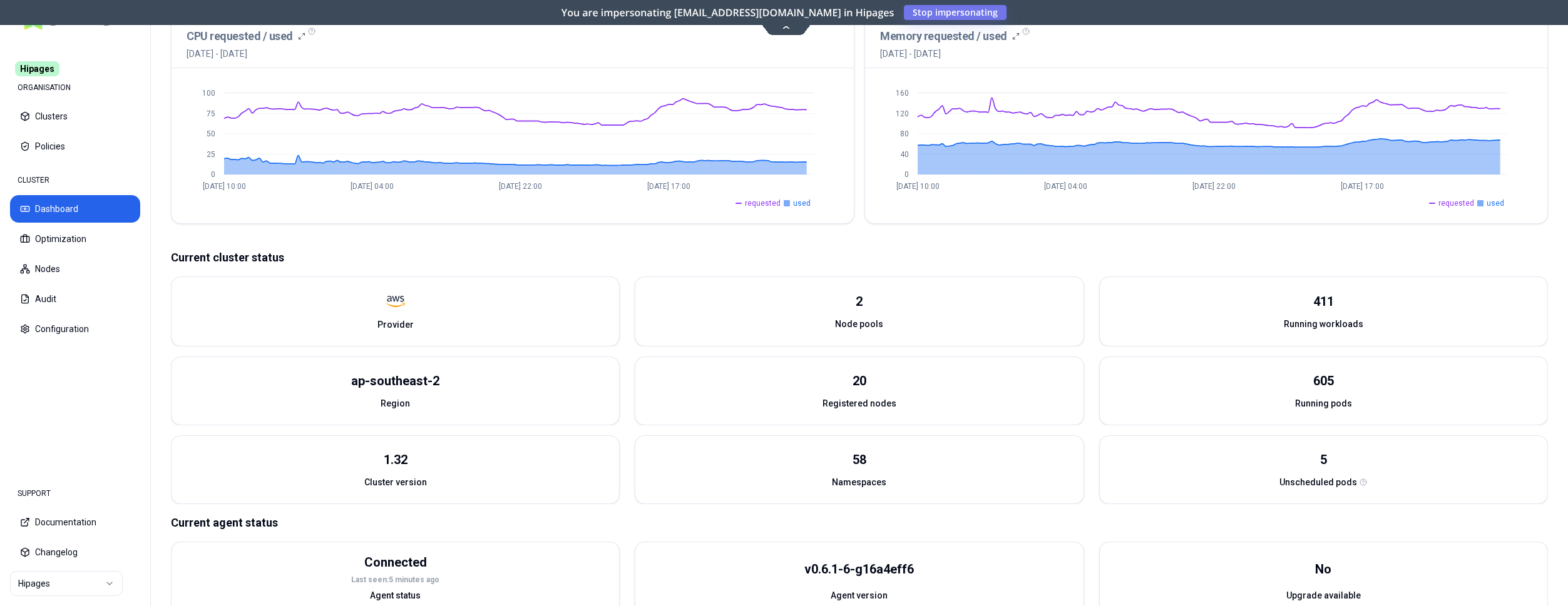
scroll to position [316, 0]
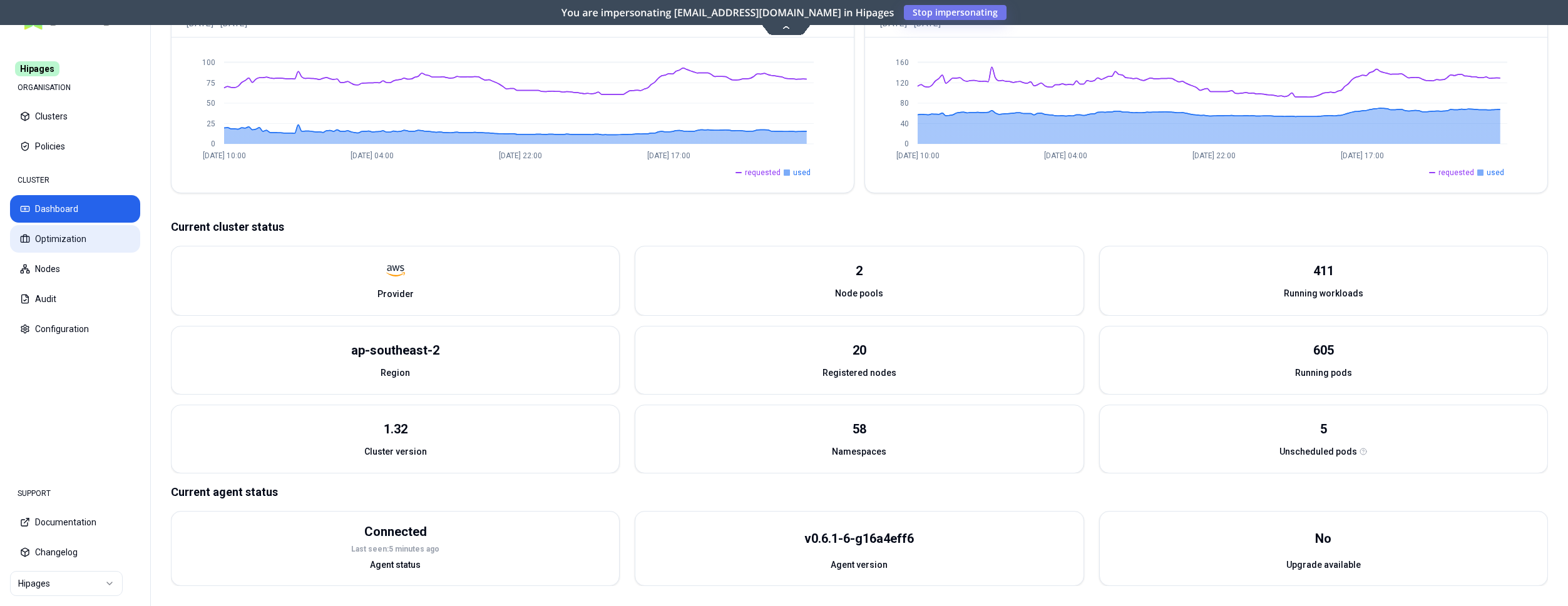
click at [79, 248] on button "Optimization" at bounding box center [75, 238] width 130 height 27
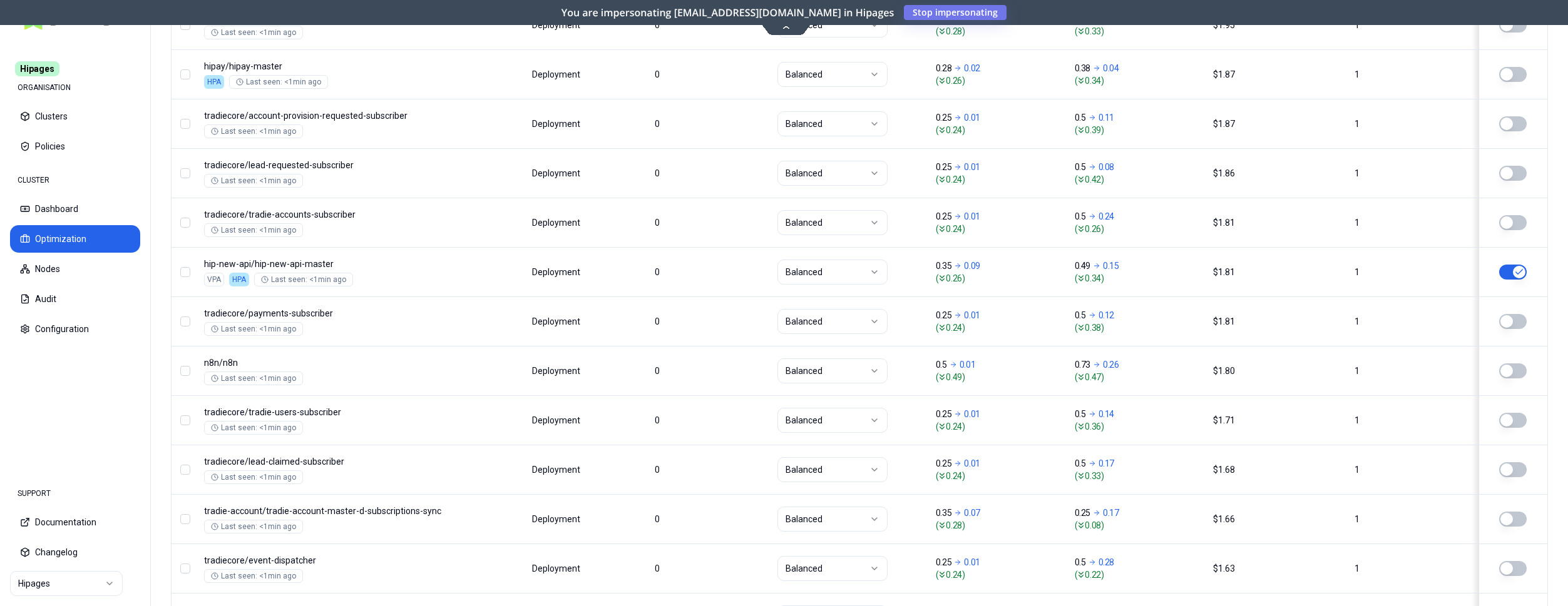
scroll to position [1512, 0]
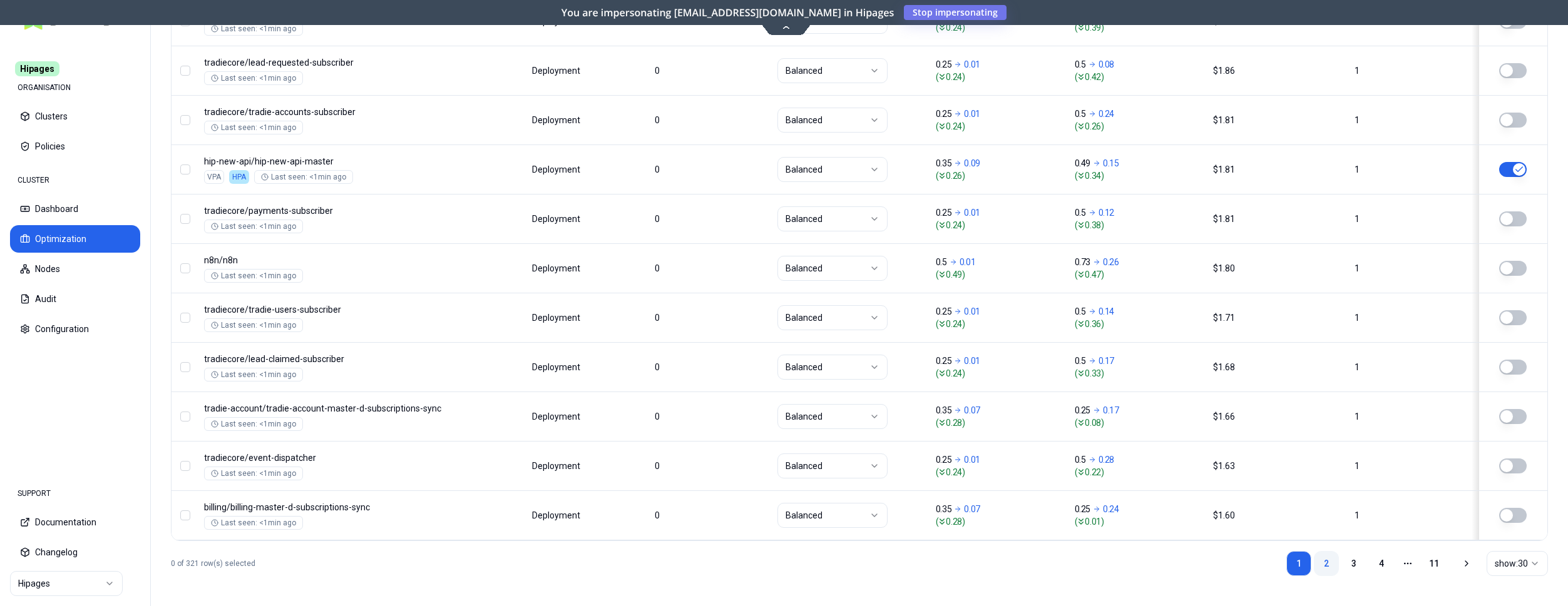
click at [1326, 557] on link "2" at bounding box center [1326, 563] width 25 height 25
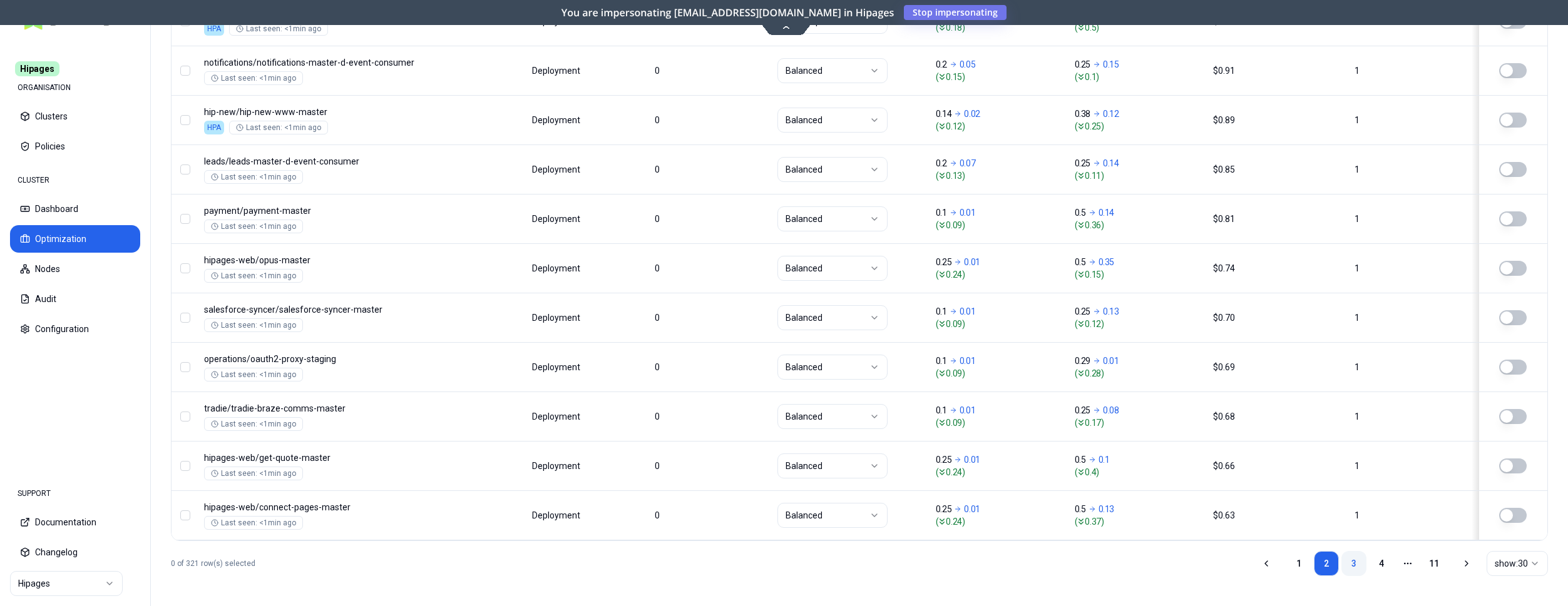
click at [1351, 558] on link "3" at bounding box center [1353, 563] width 25 height 25
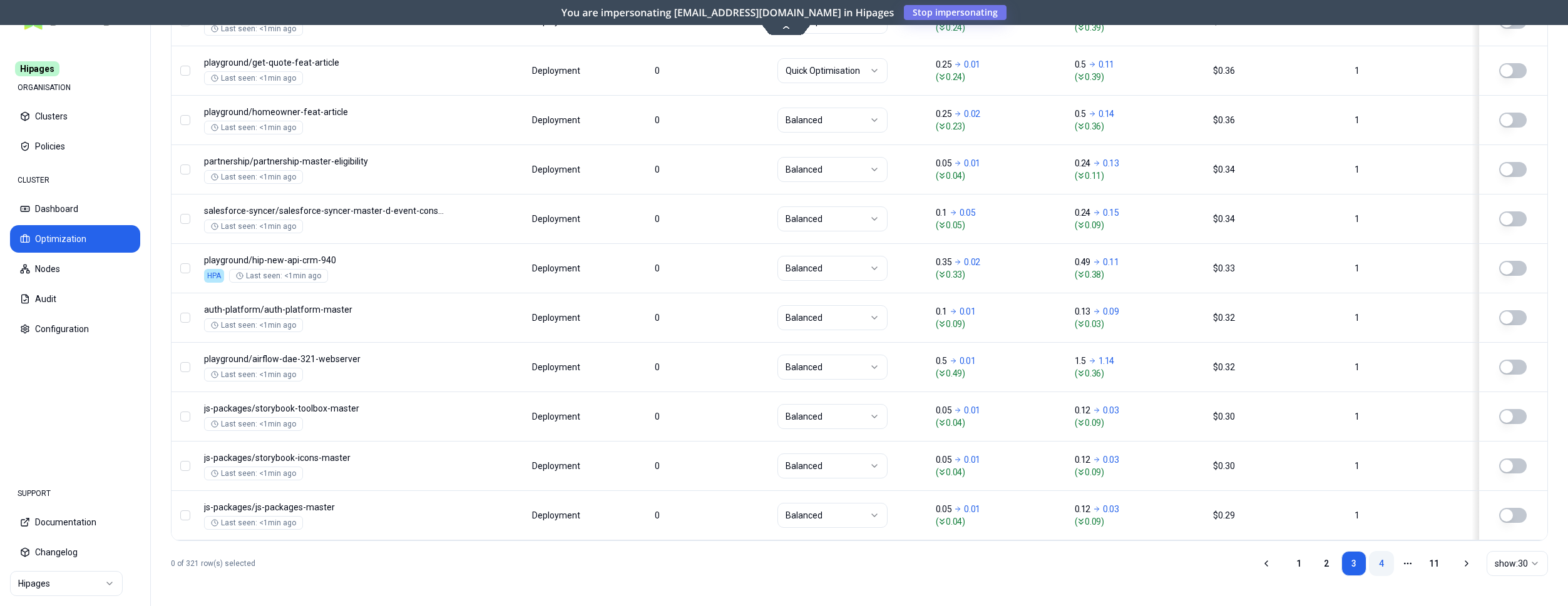
click at [1376, 563] on link "4" at bounding box center [1381, 563] width 25 height 25
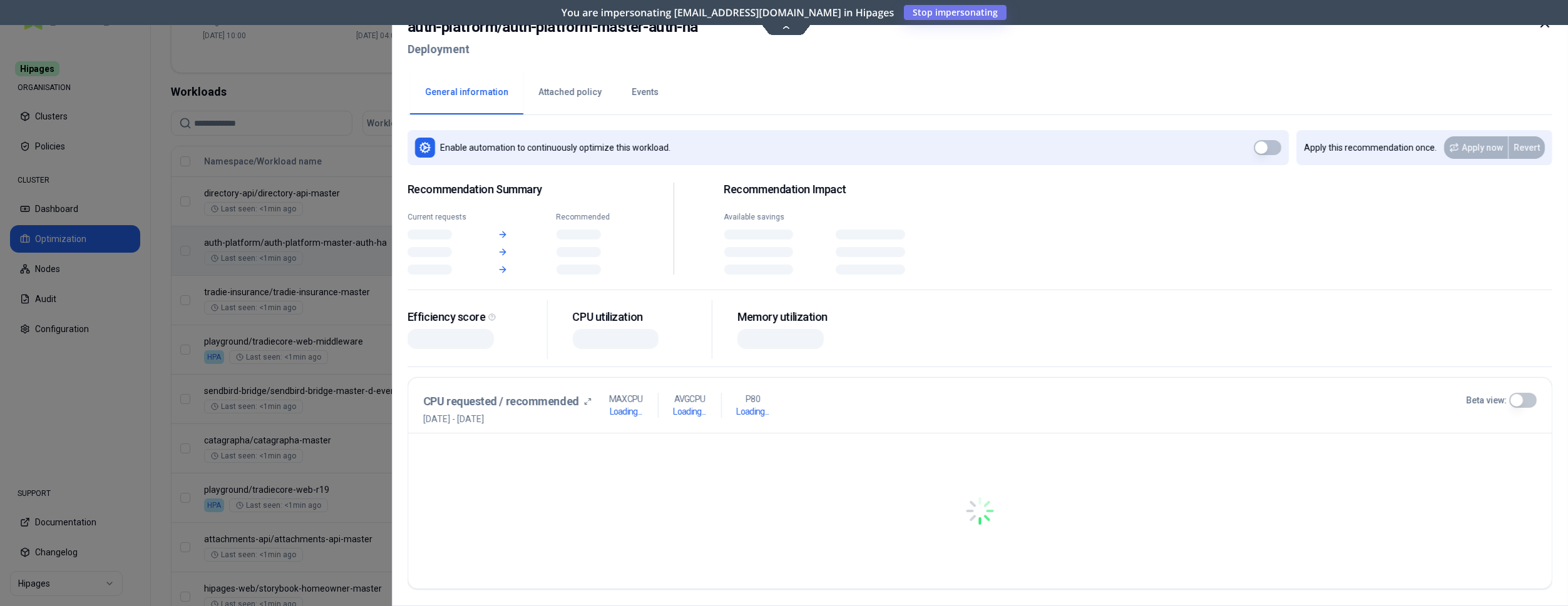
scroll to position [392, 0]
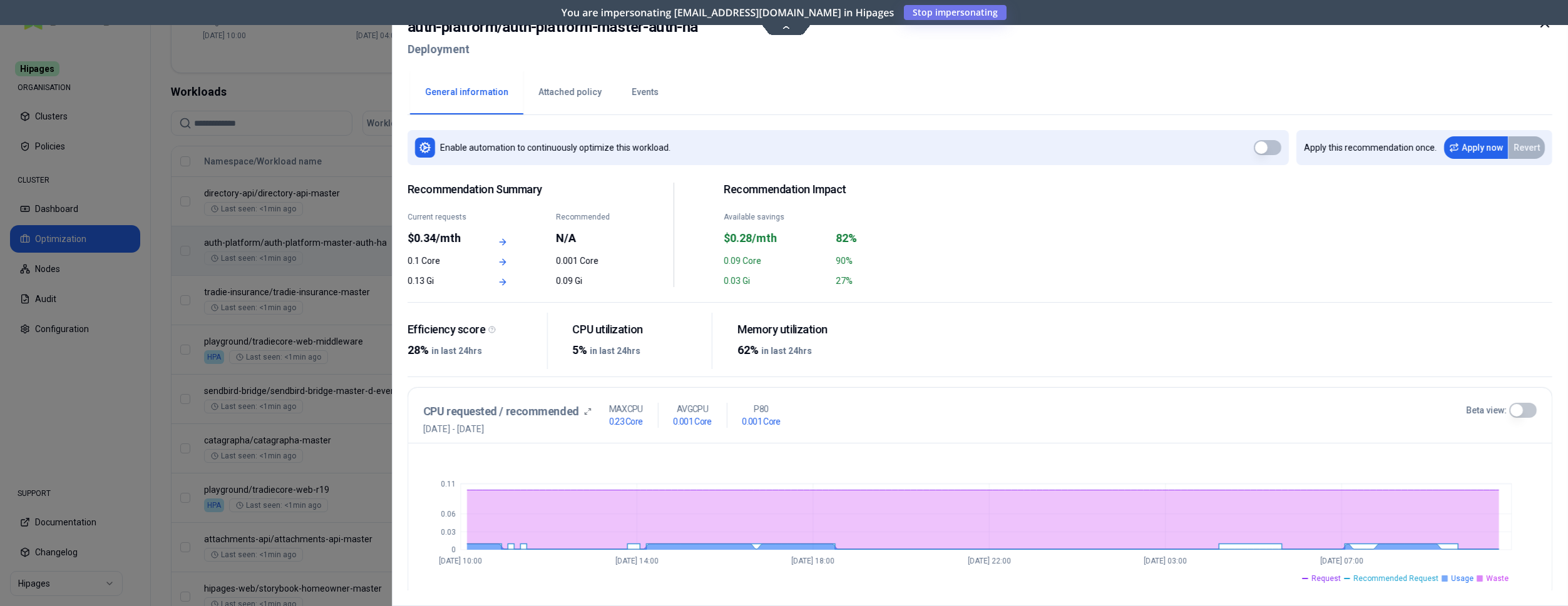
click at [1545, 27] on icon at bounding box center [1545, 23] width 15 height 15
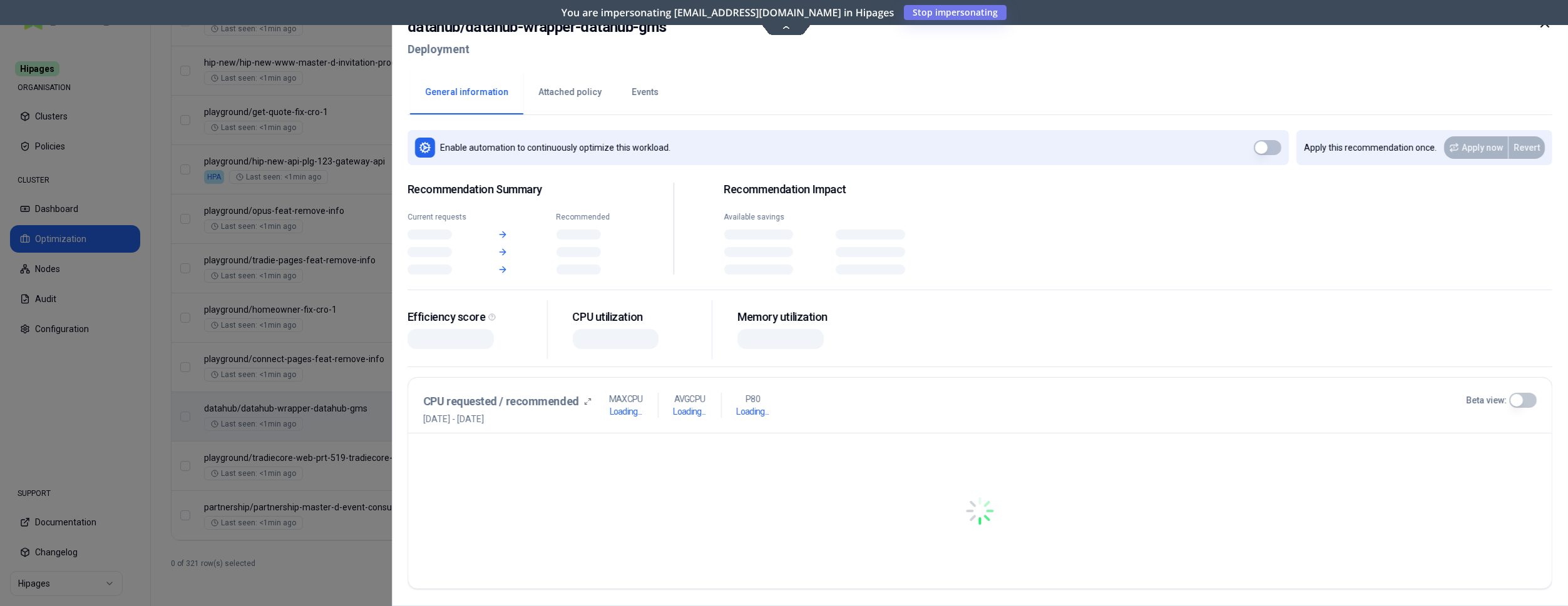
scroll to position [1512, 0]
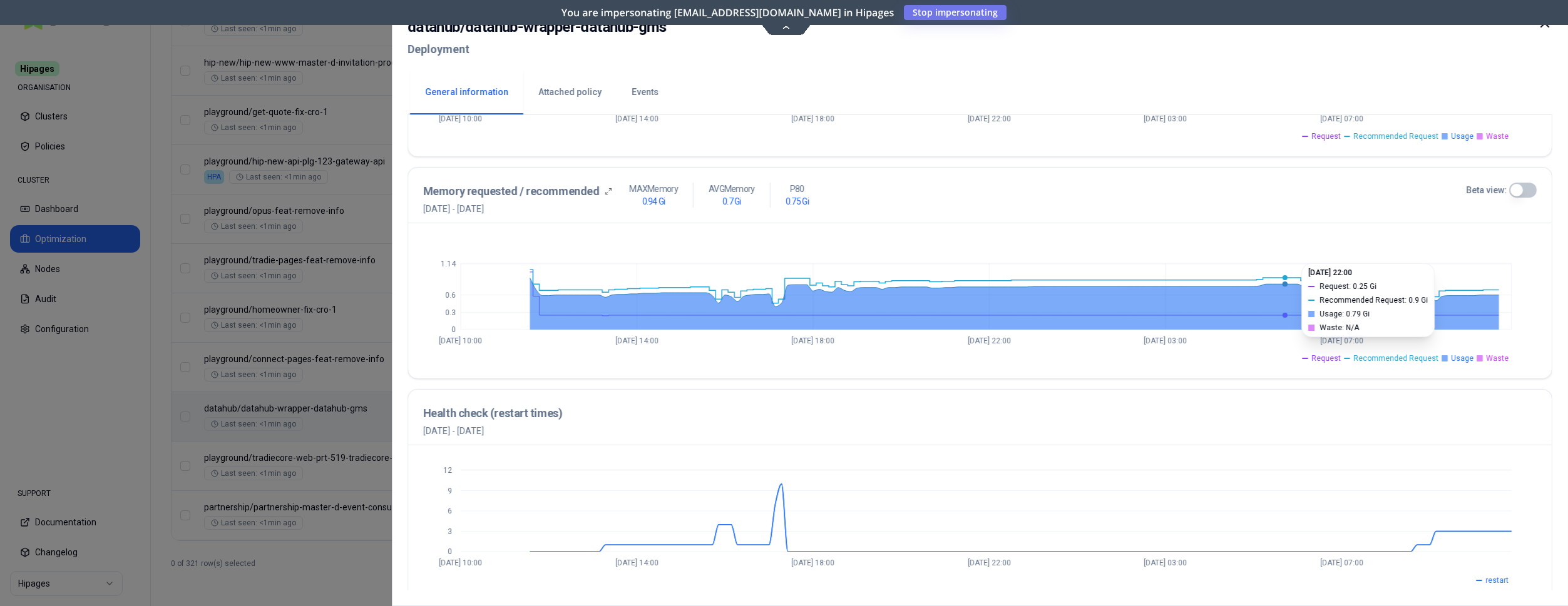
scroll to position [453, 0]
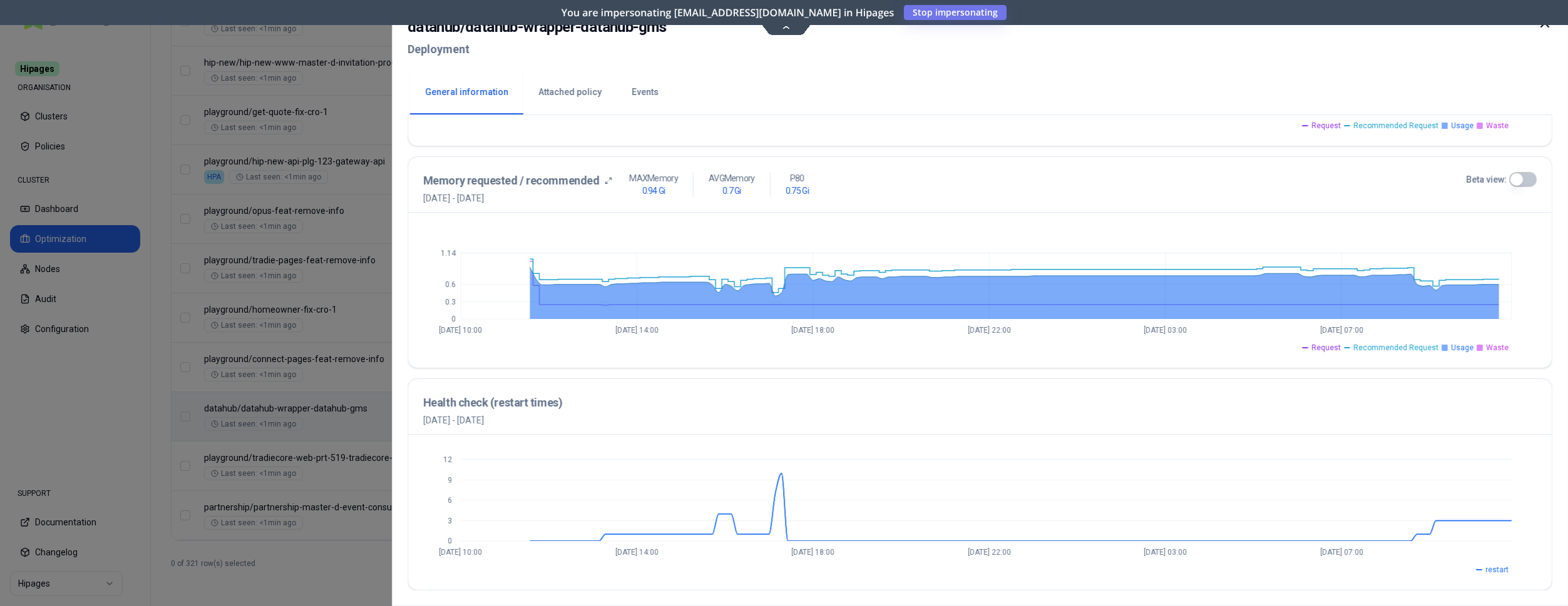
click at [1526, 176] on button "Beta view:" at bounding box center [1522, 179] width 27 height 15
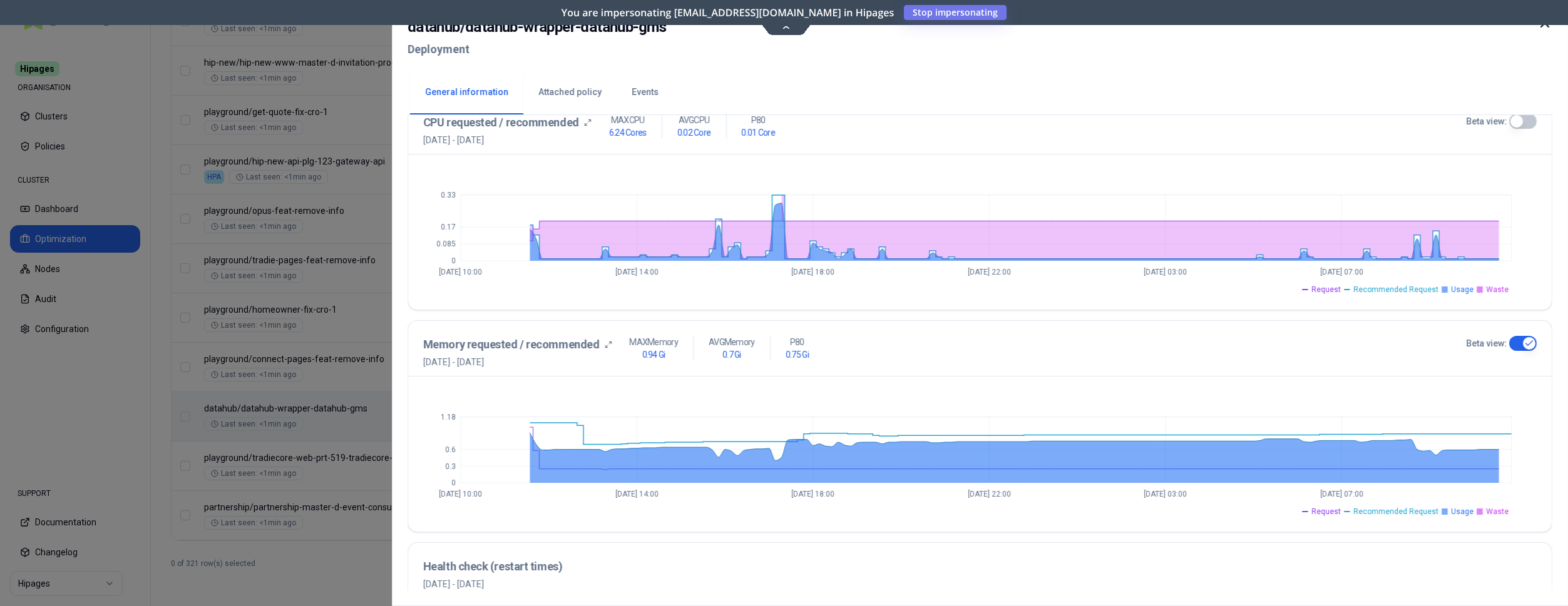
scroll to position [261, 0]
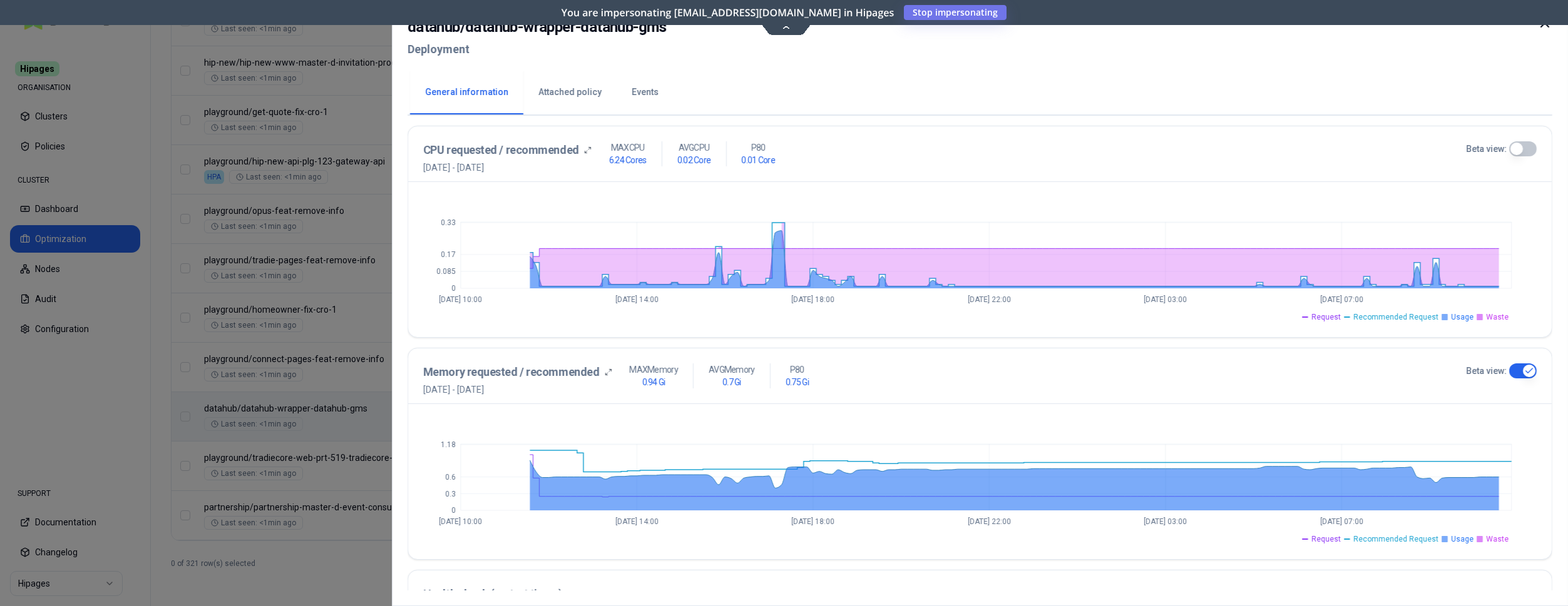
click at [1517, 148] on button "Beta view:" at bounding box center [1522, 148] width 27 height 15
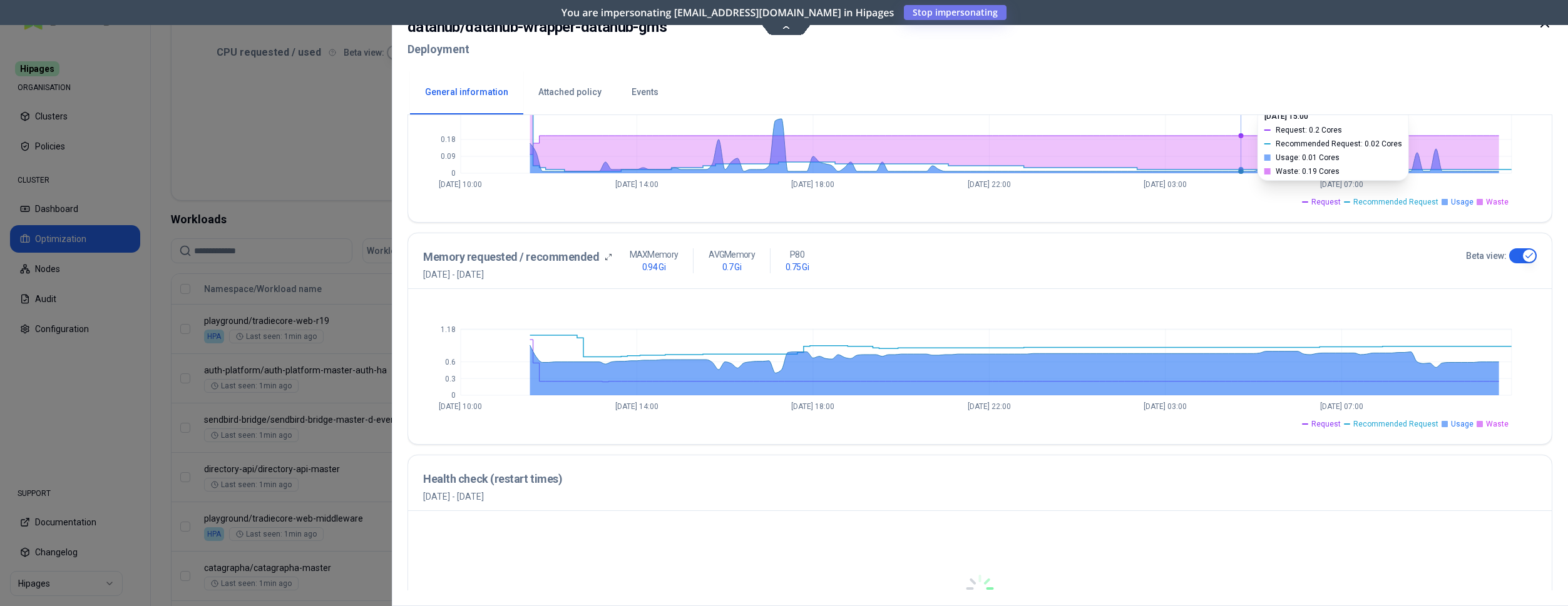
scroll to position [376, 0]
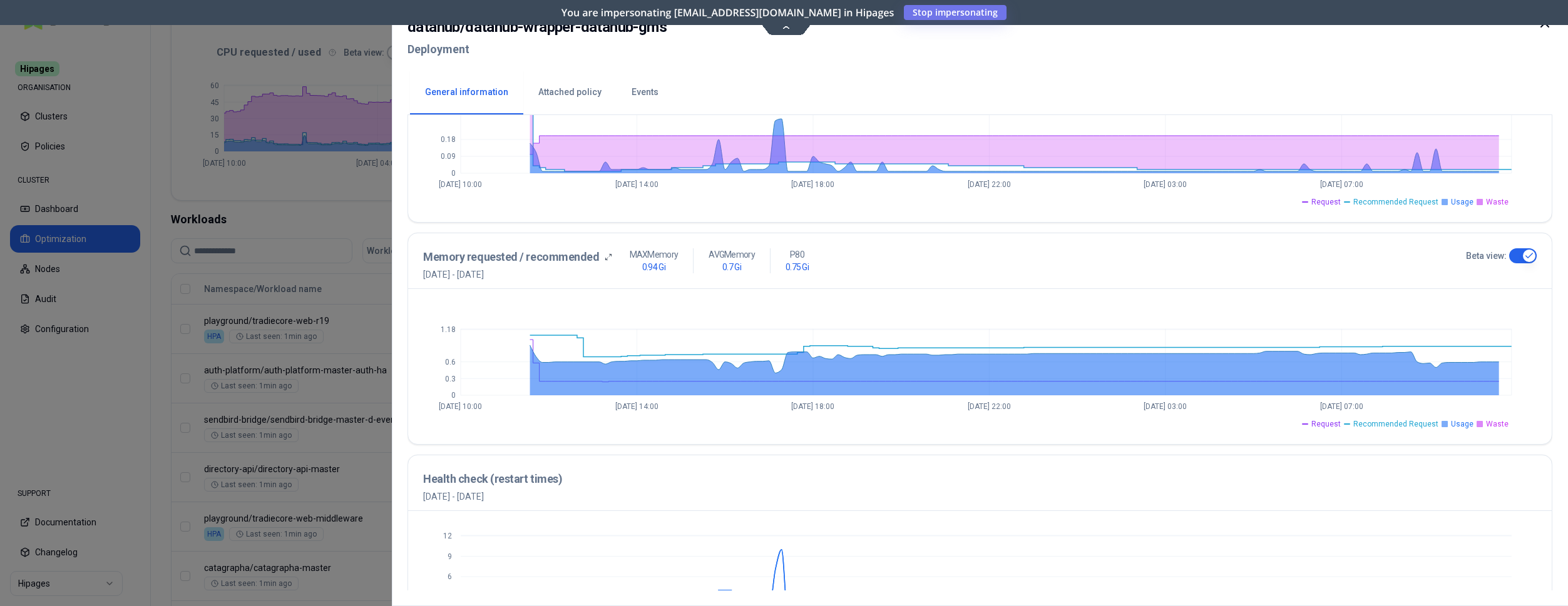
click at [331, 185] on div at bounding box center [784, 303] width 1568 height 606
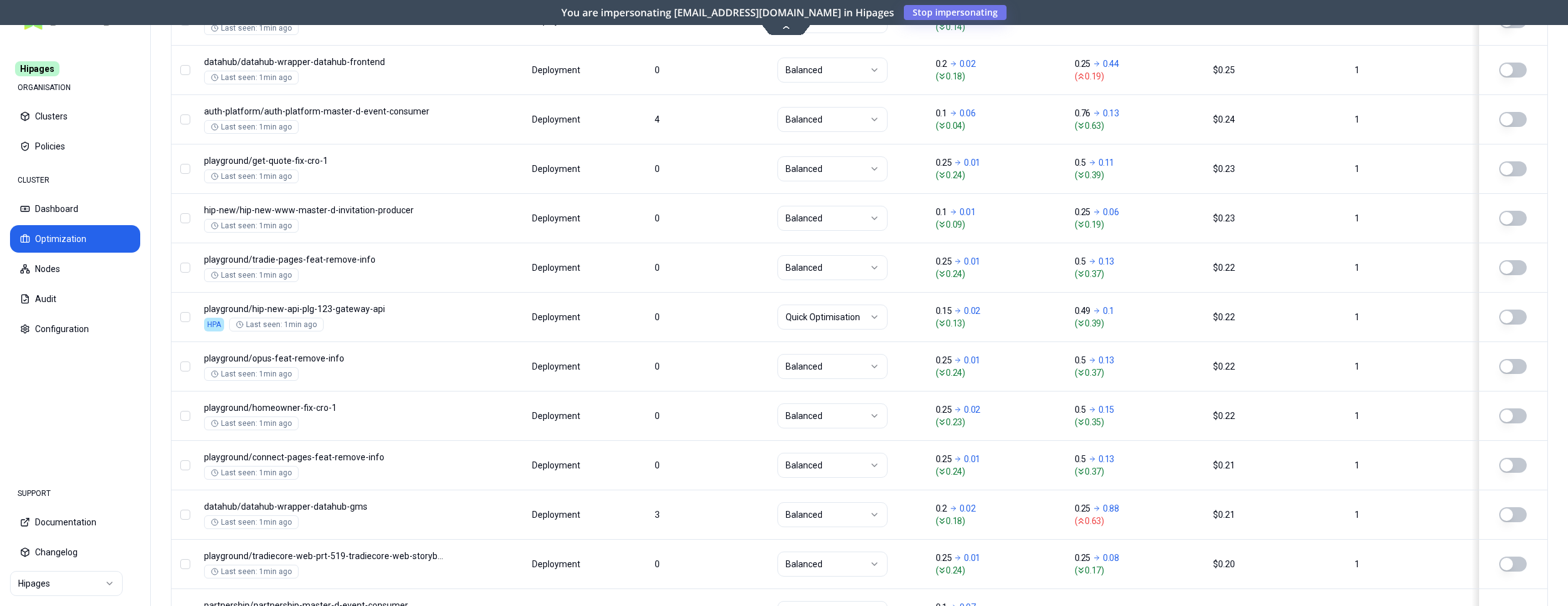
scroll to position [1512, 0]
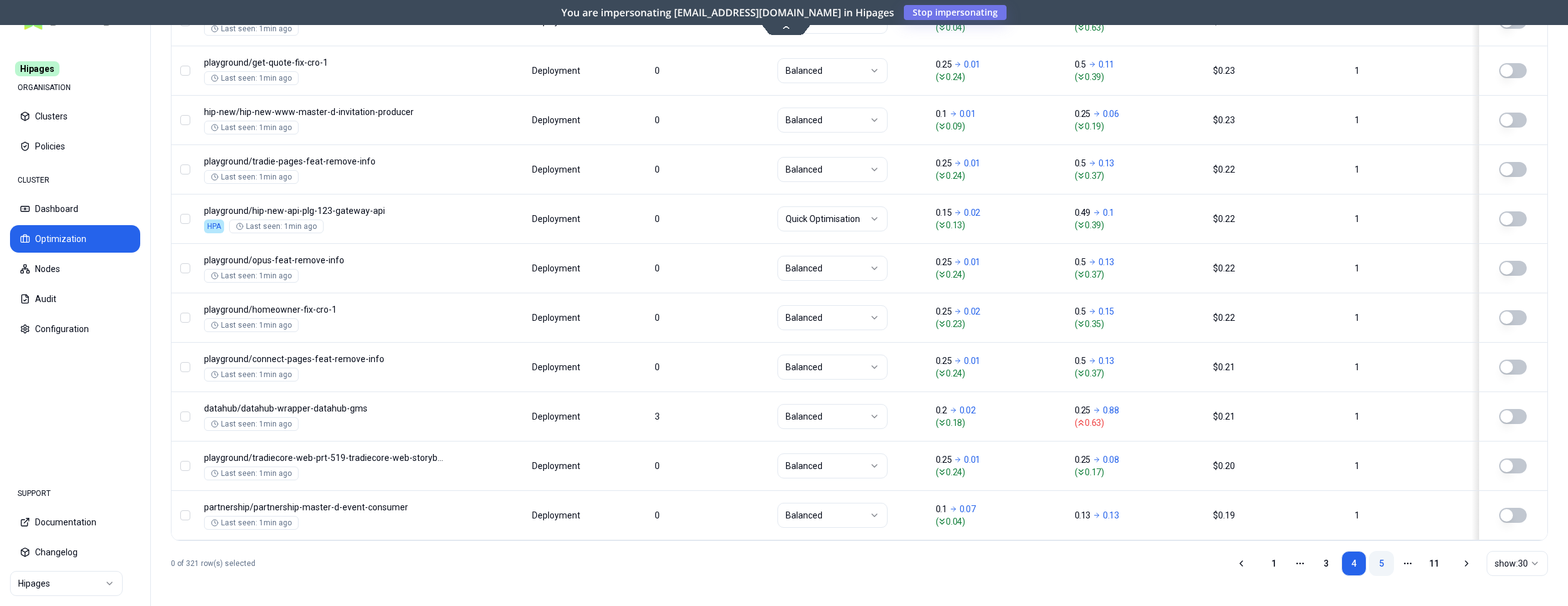
click at [1385, 562] on link "5" at bounding box center [1381, 563] width 25 height 25
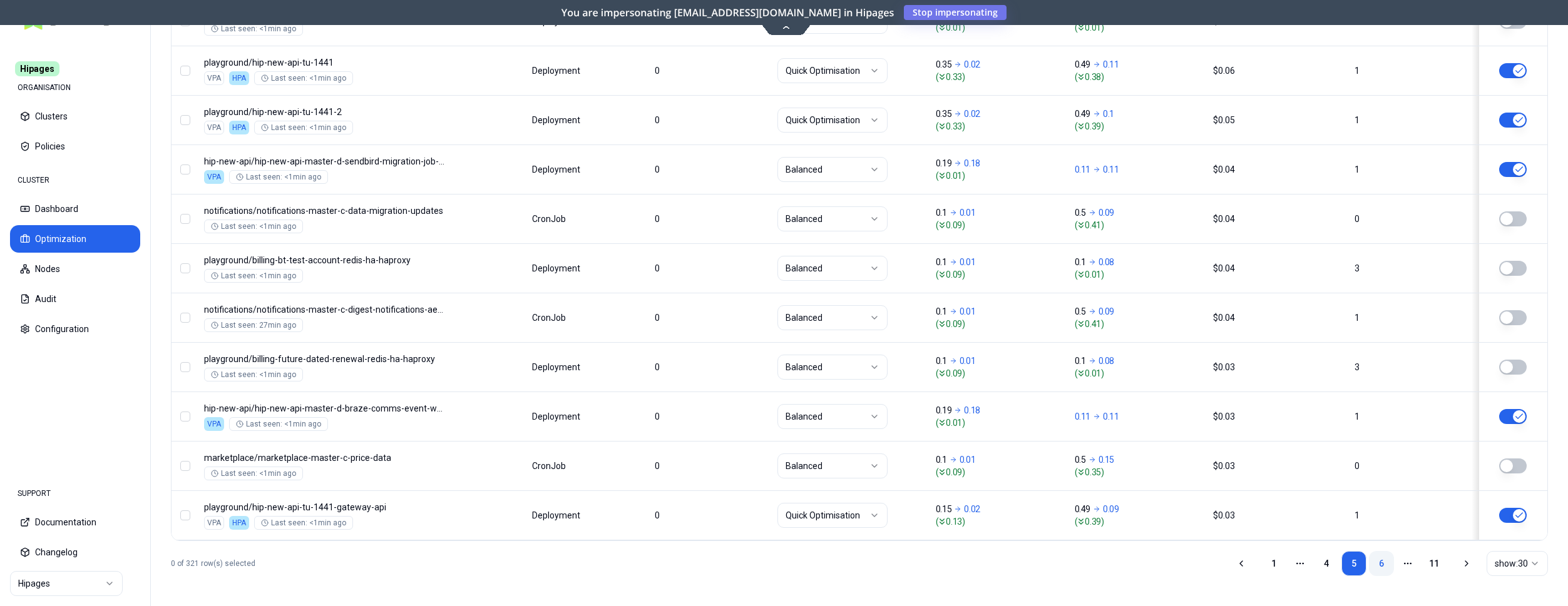
click at [1384, 569] on link "6" at bounding box center [1381, 563] width 25 height 25
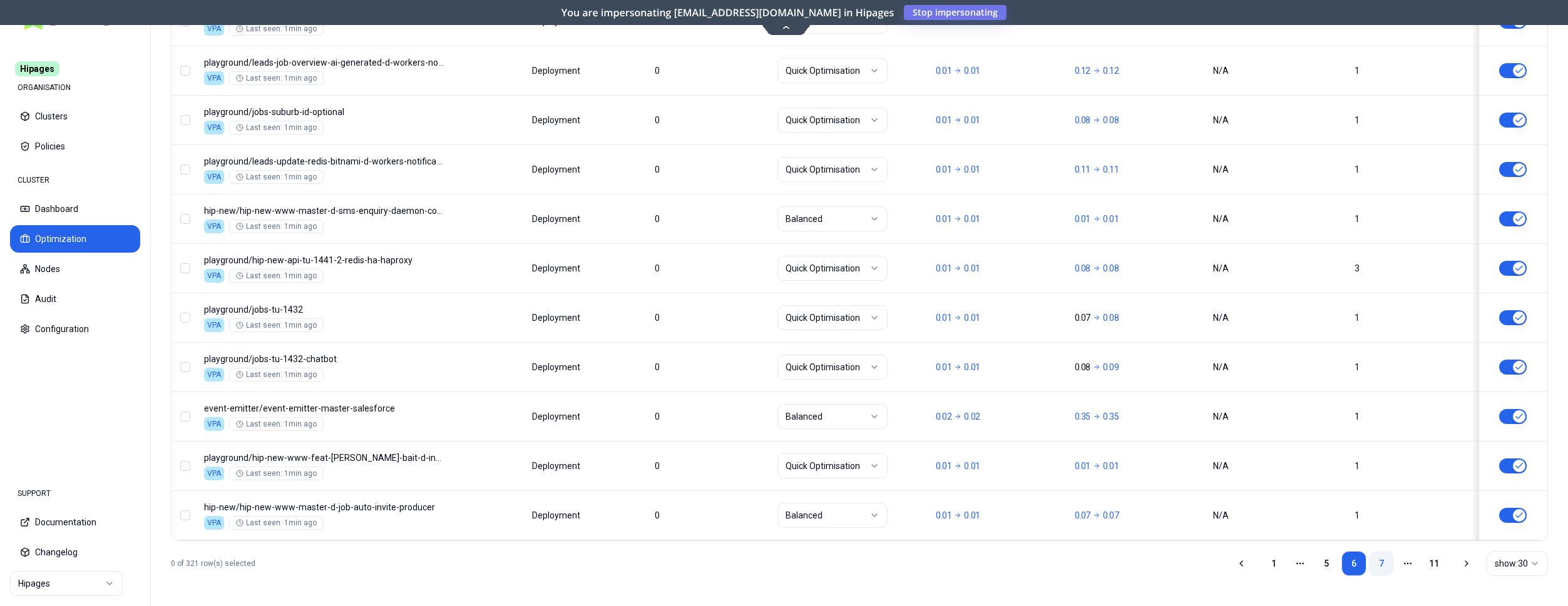
click at [1375, 560] on link "7" at bounding box center [1381, 563] width 25 height 25
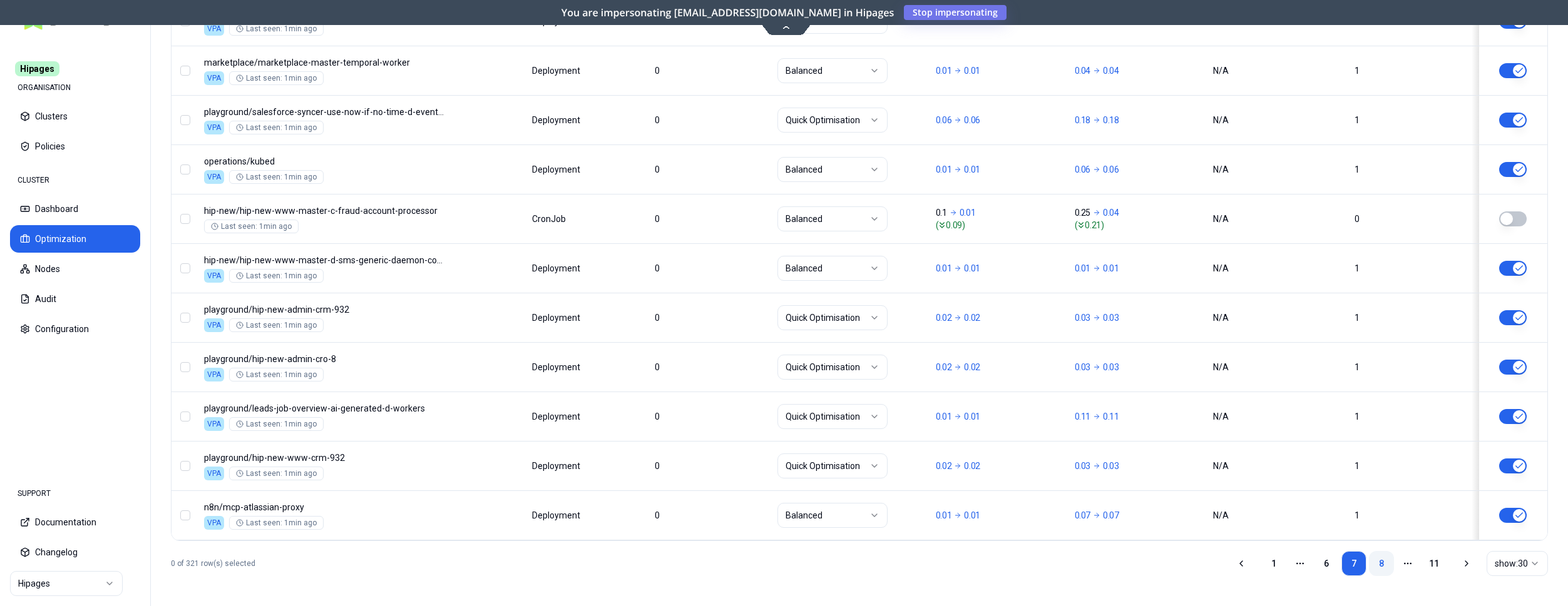
click at [1387, 571] on link "8" at bounding box center [1381, 563] width 25 height 25
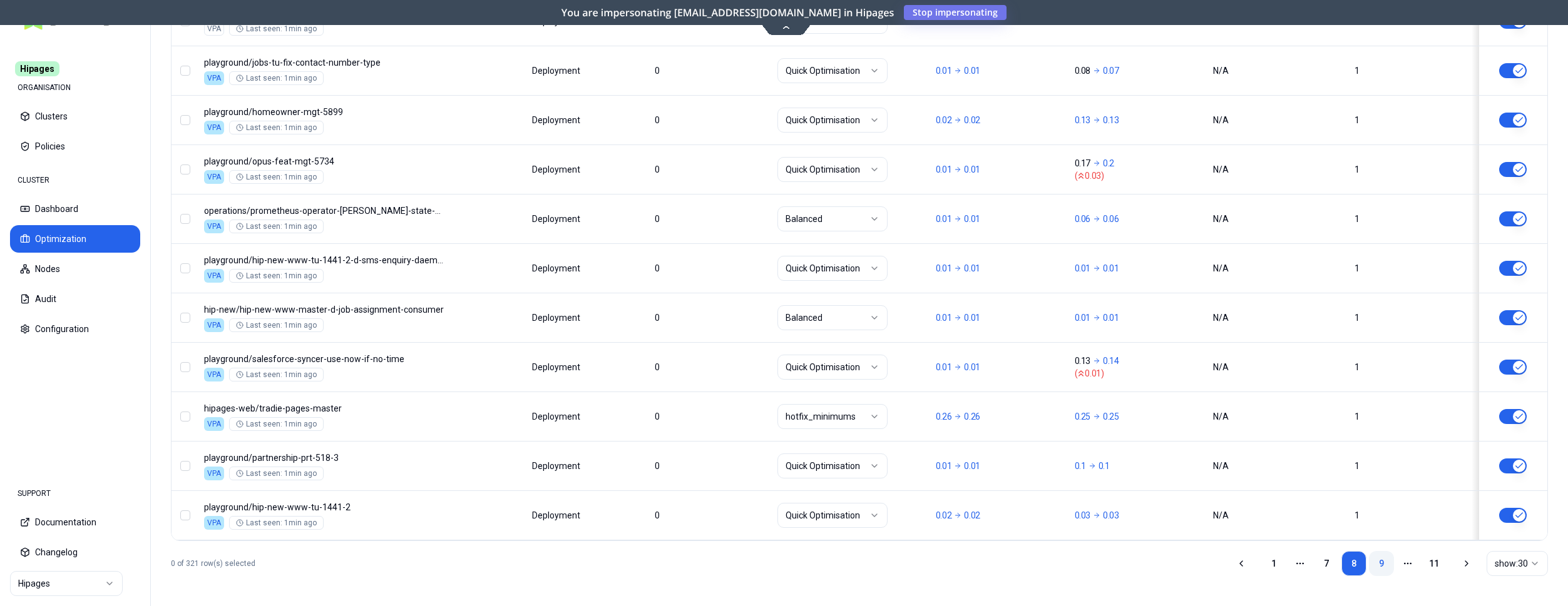
click at [1379, 569] on link "9" at bounding box center [1381, 563] width 25 height 25
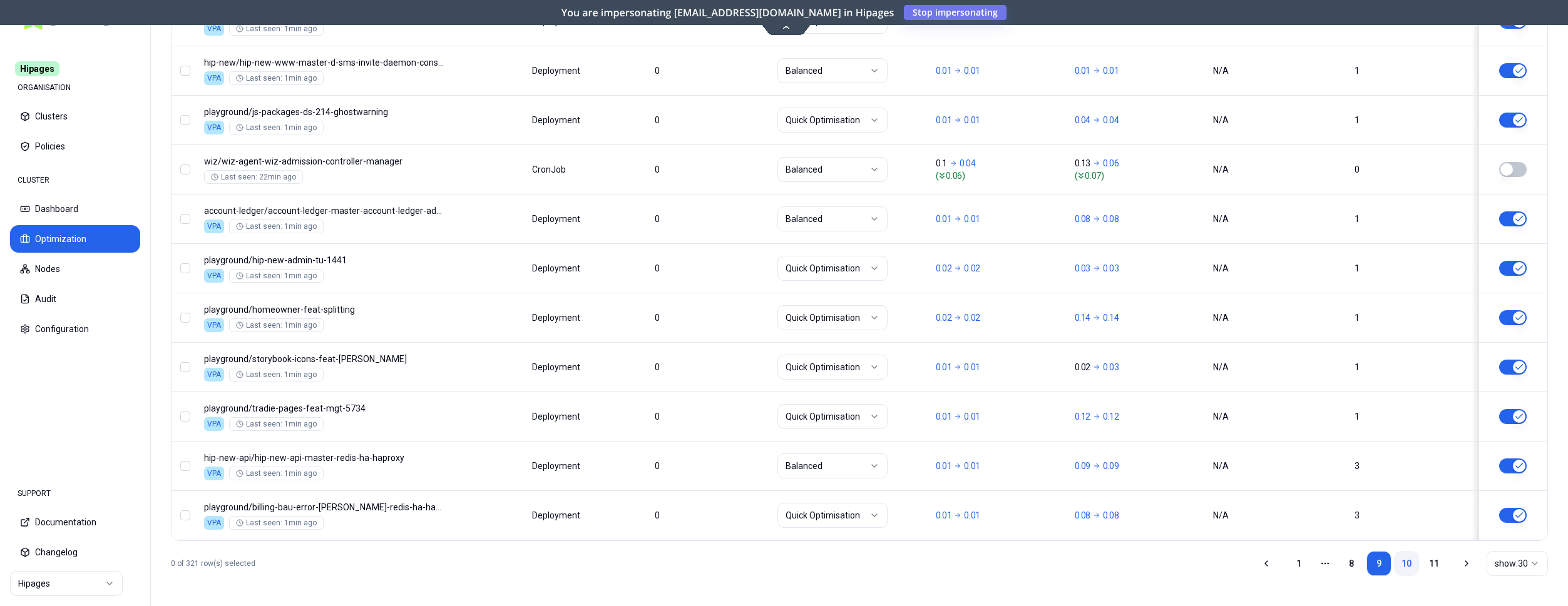
click at [1415, 568] on link "10" at bounding box center [1406, 563] width 25 height 25
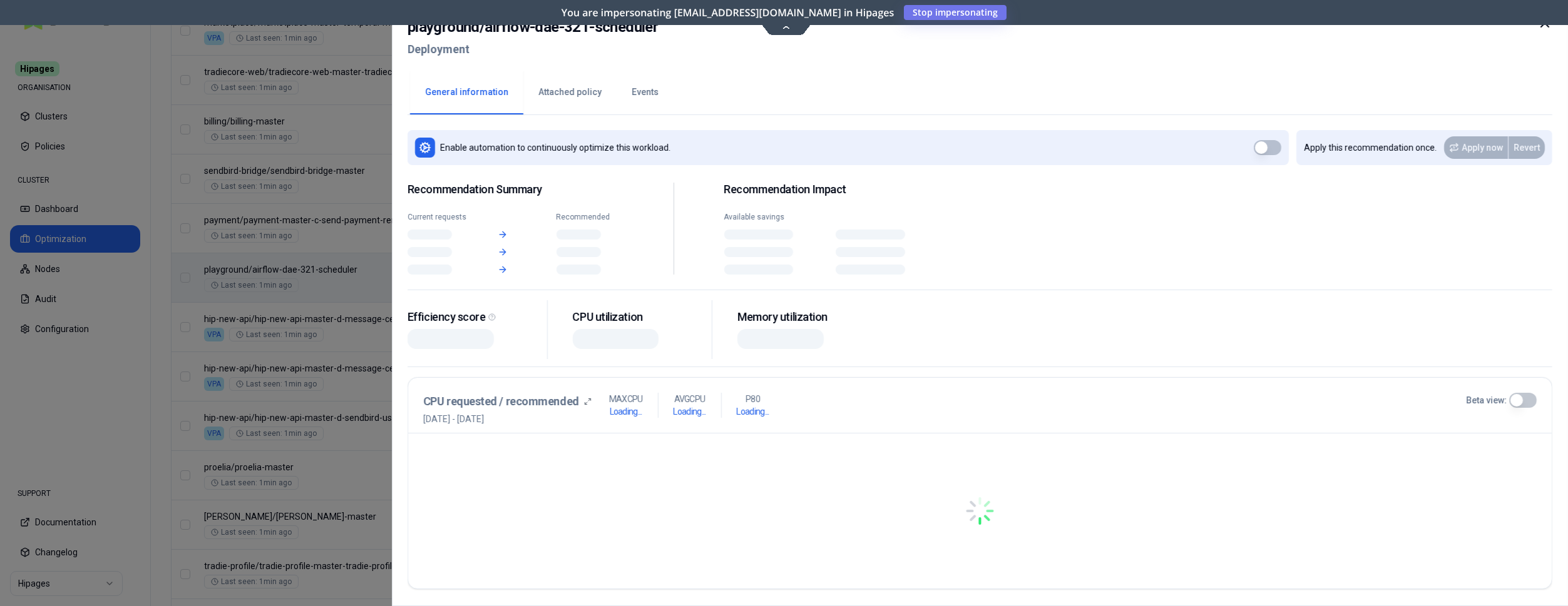
scroll to position [712, 0]
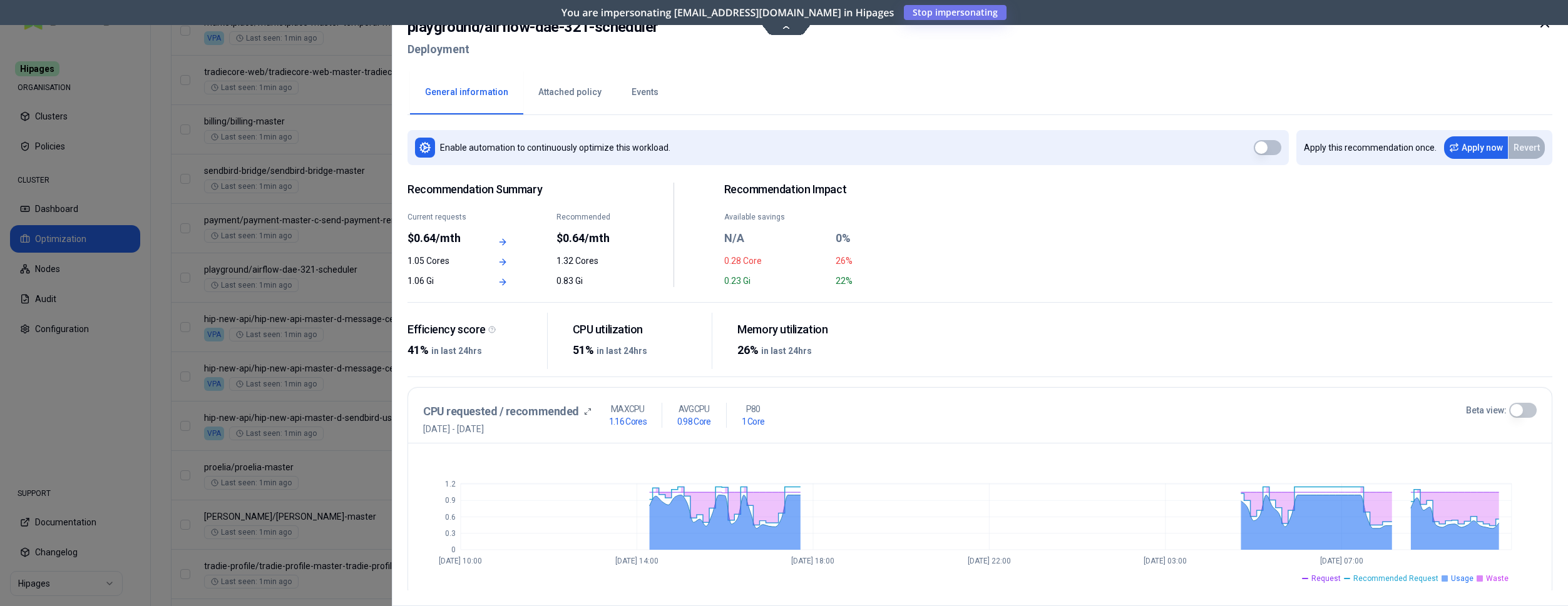
click at [1539, 26] on icon at bounding box center [1545, 23] width 15 height 15
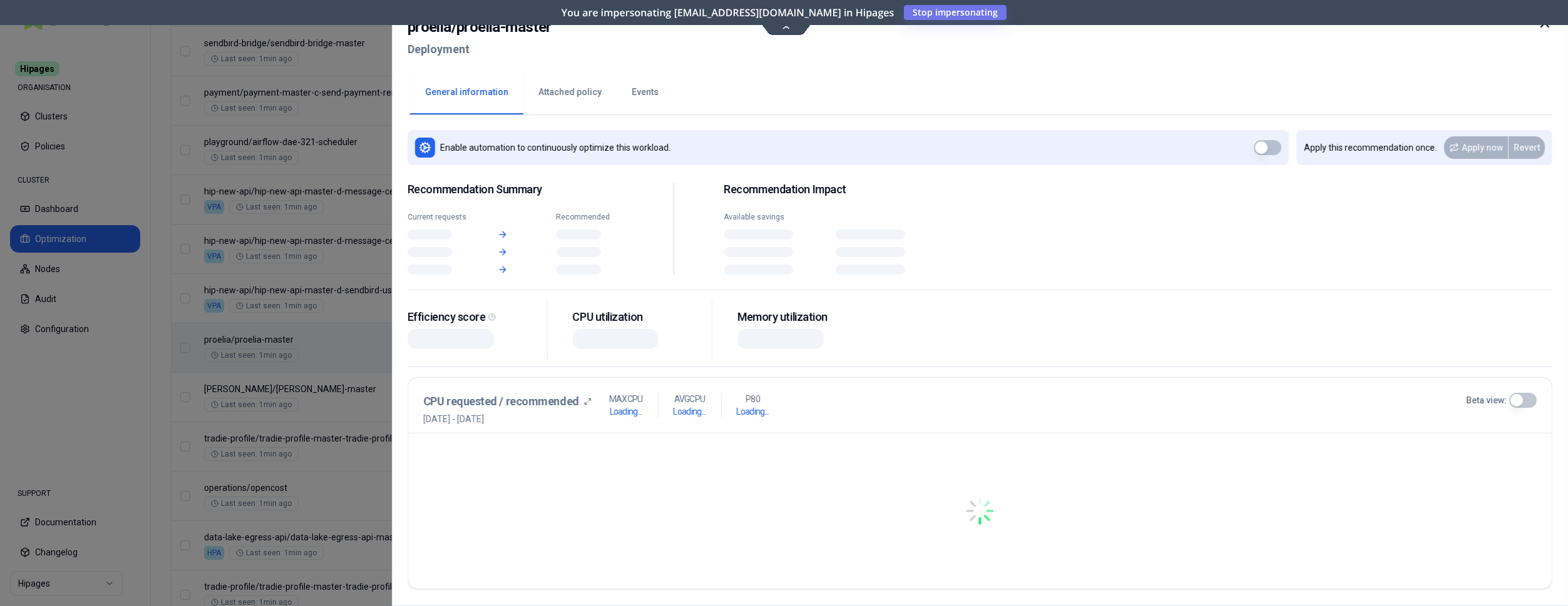
scroll to position [839, 0]
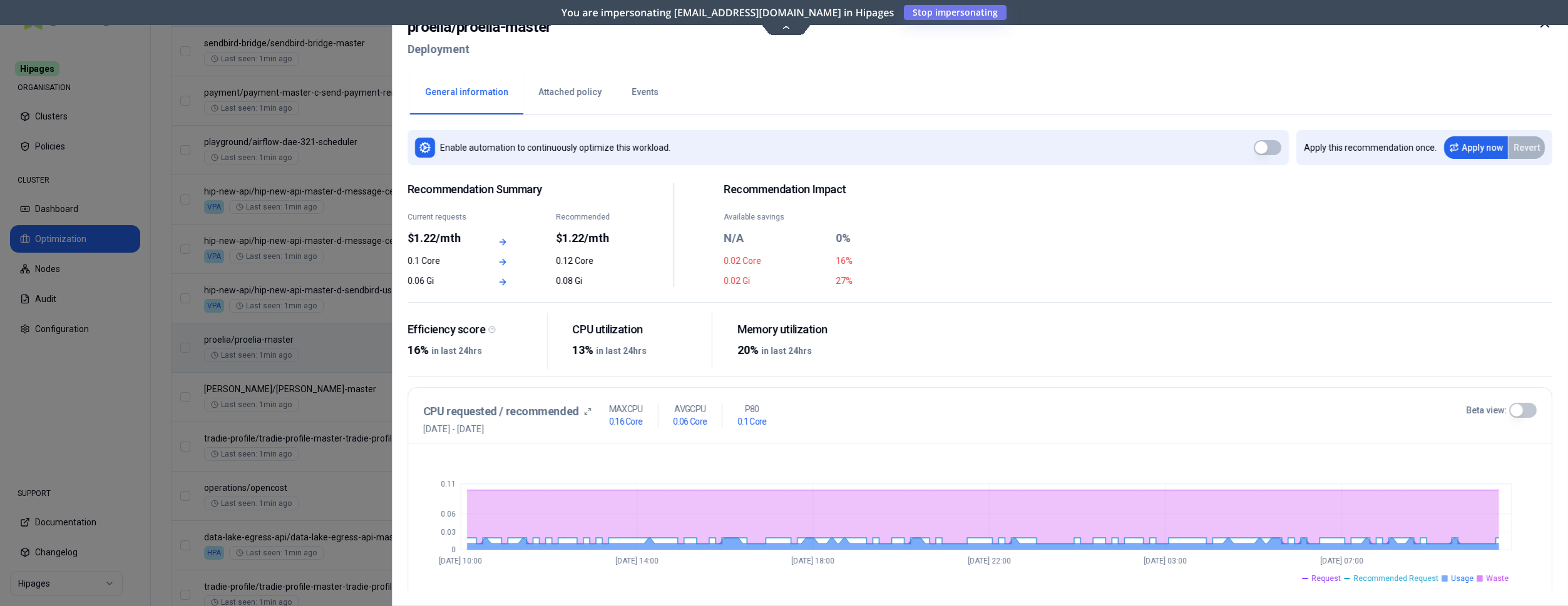
click at [333, 293] on div at bounding box center [784, 303] width 1568 height 606
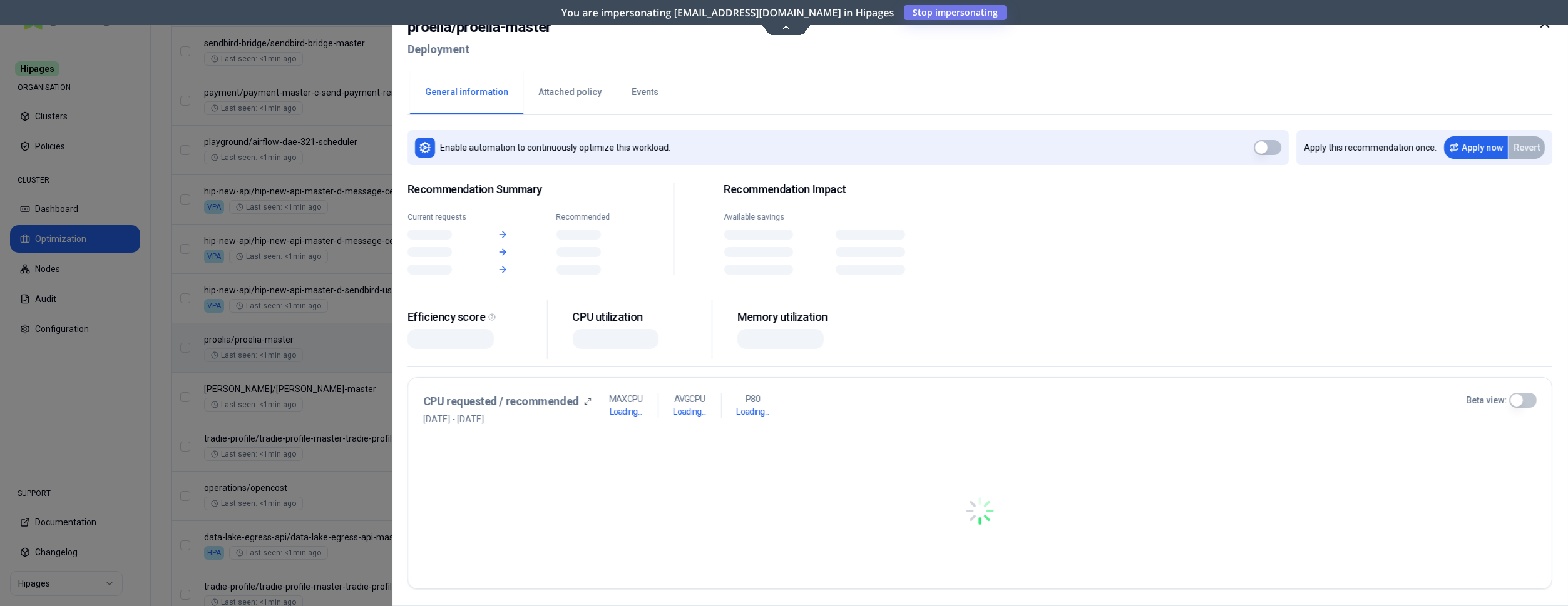
scroll to position [839, 0]
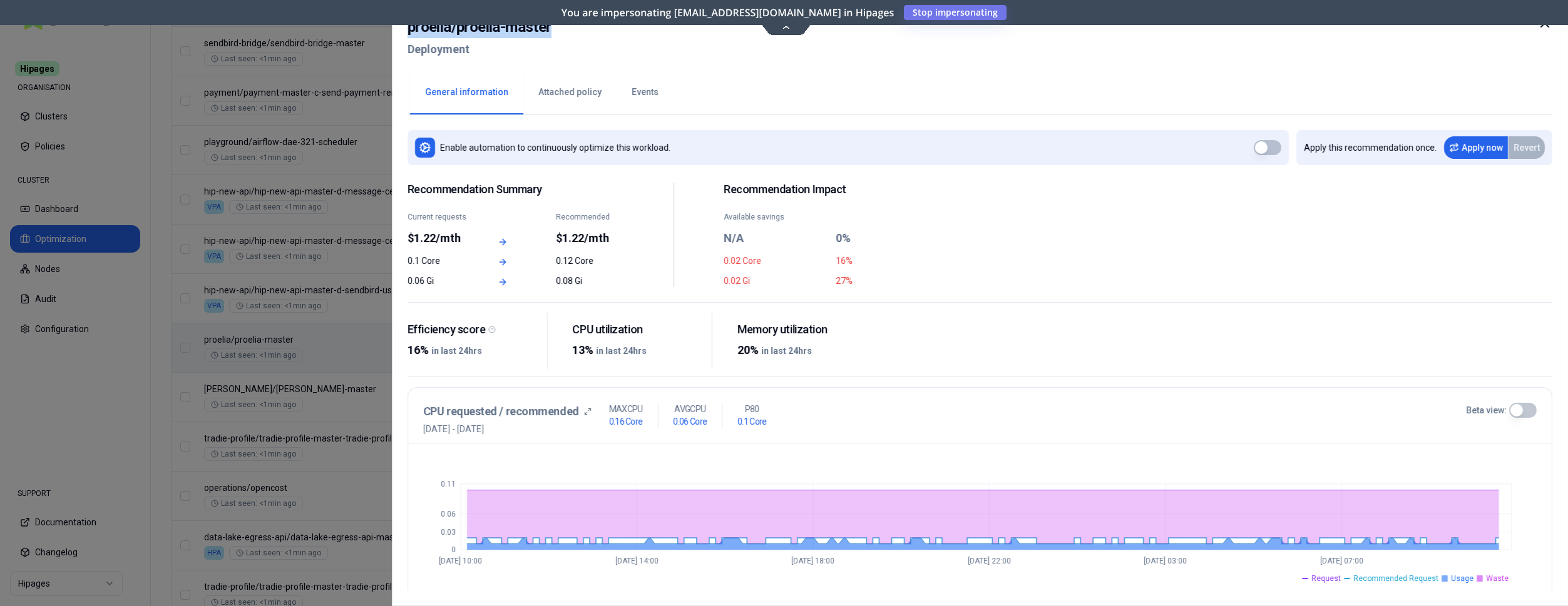
drag, startPoint x: 581, startPoint y: 35, endPoint x: 368, endPoint y: 15, distance: 213.9
click at [368, 15] on body "Hipages ORGANISATION Clusters Policies CLUSTER Dashboard Optimization Nodes Aud…" at bounding box center [784, 303] width 1568 height 606
copy body "proelia / proelia-master"
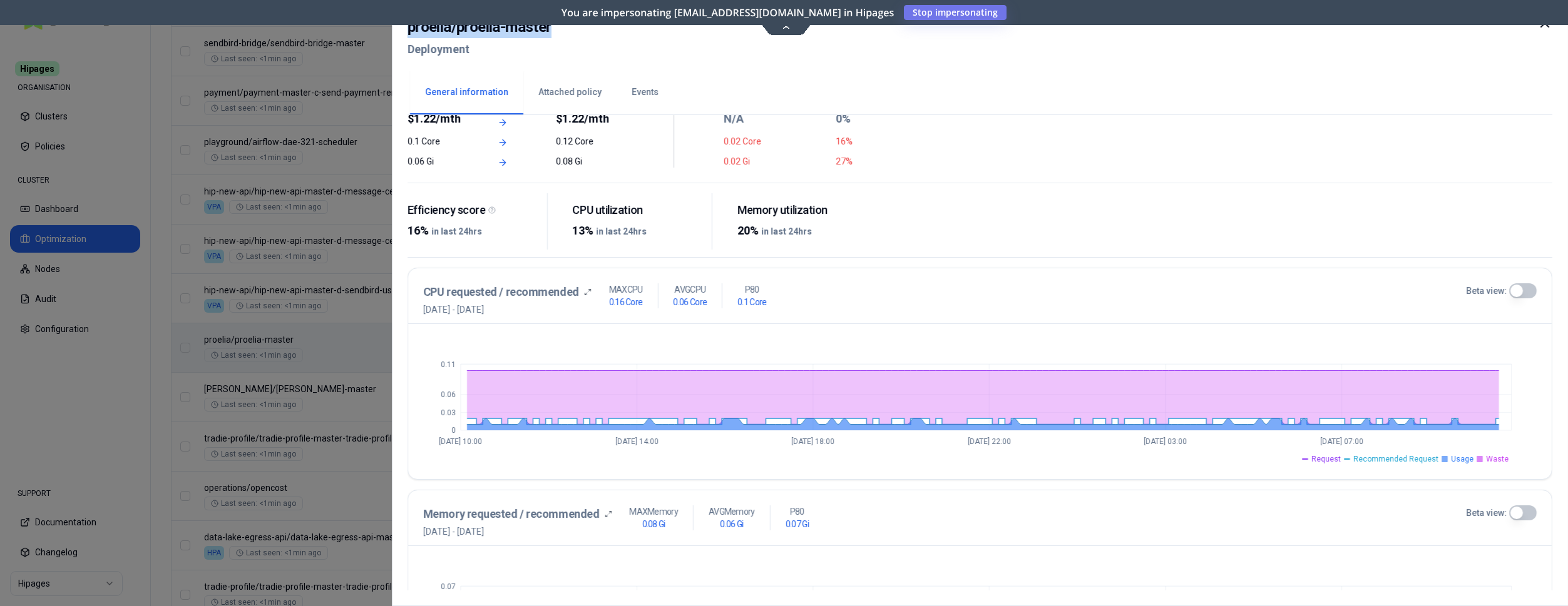
scroll to position [128, 0]
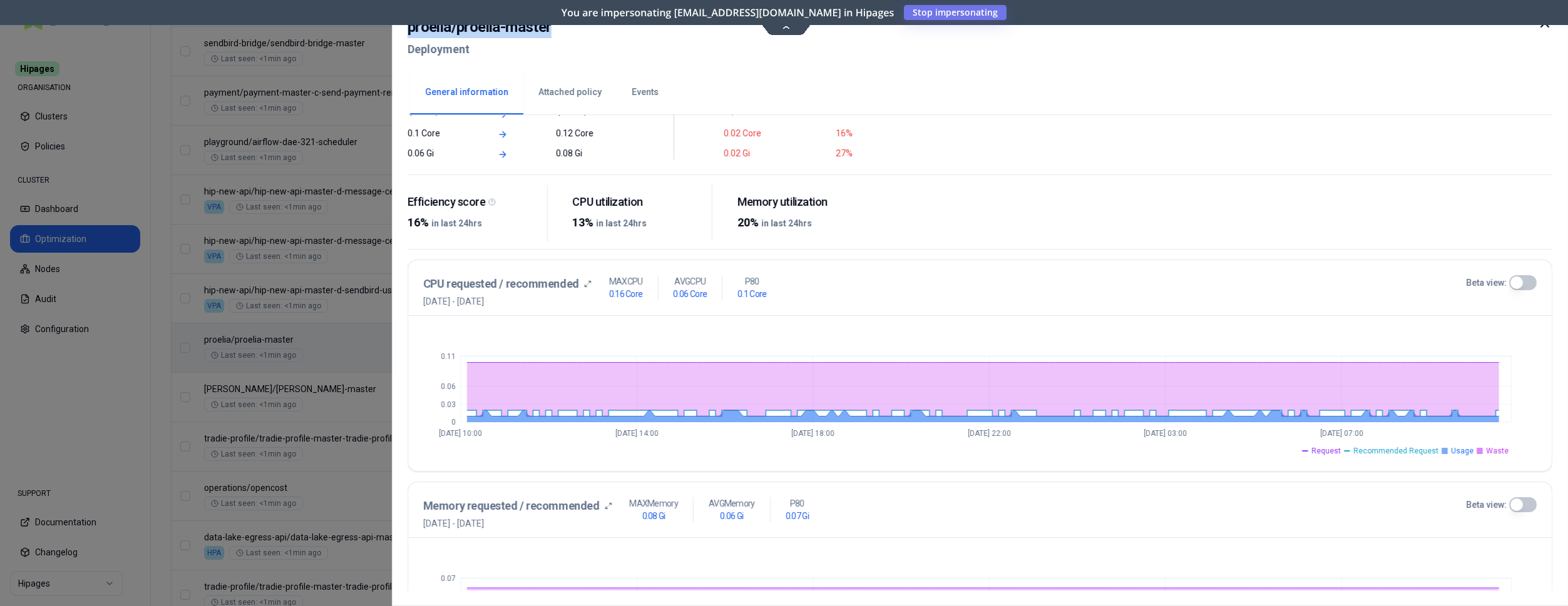
click at [1524, 284] on button "Beta view:" at bounding box center [1522, 283] width 27 height 15
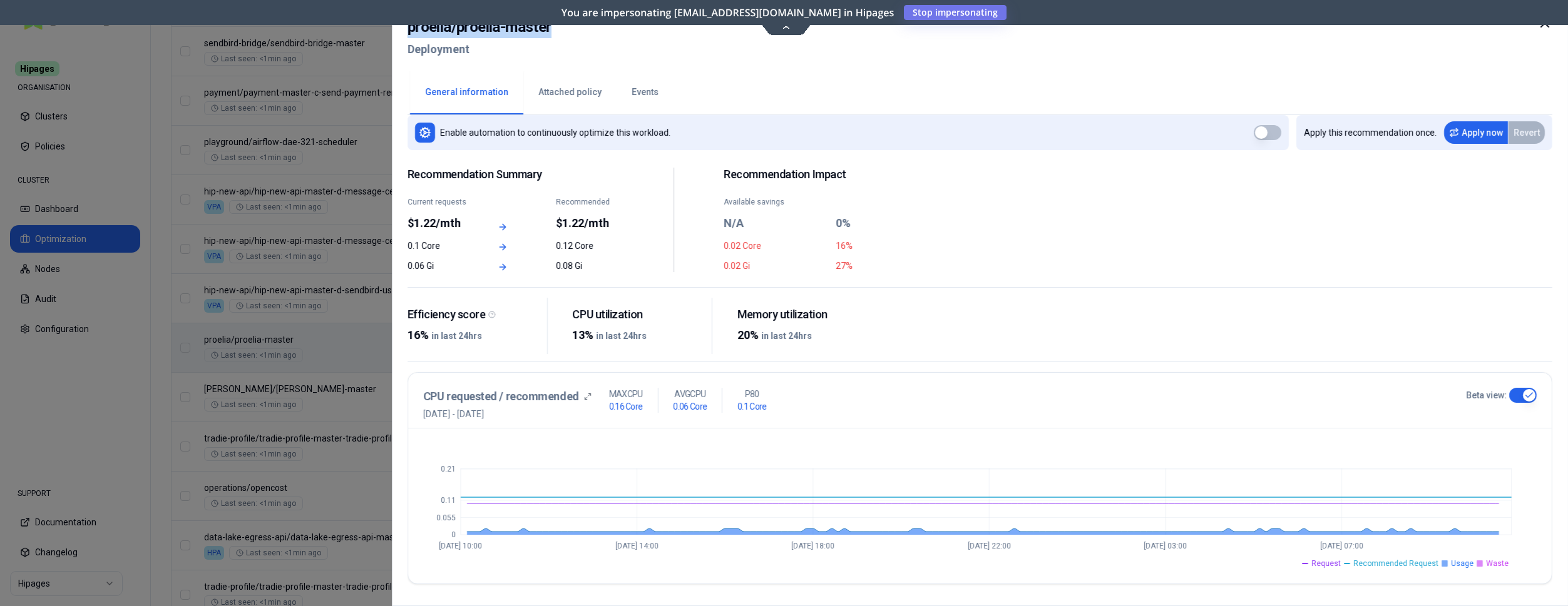
scroll to position [0, 0]
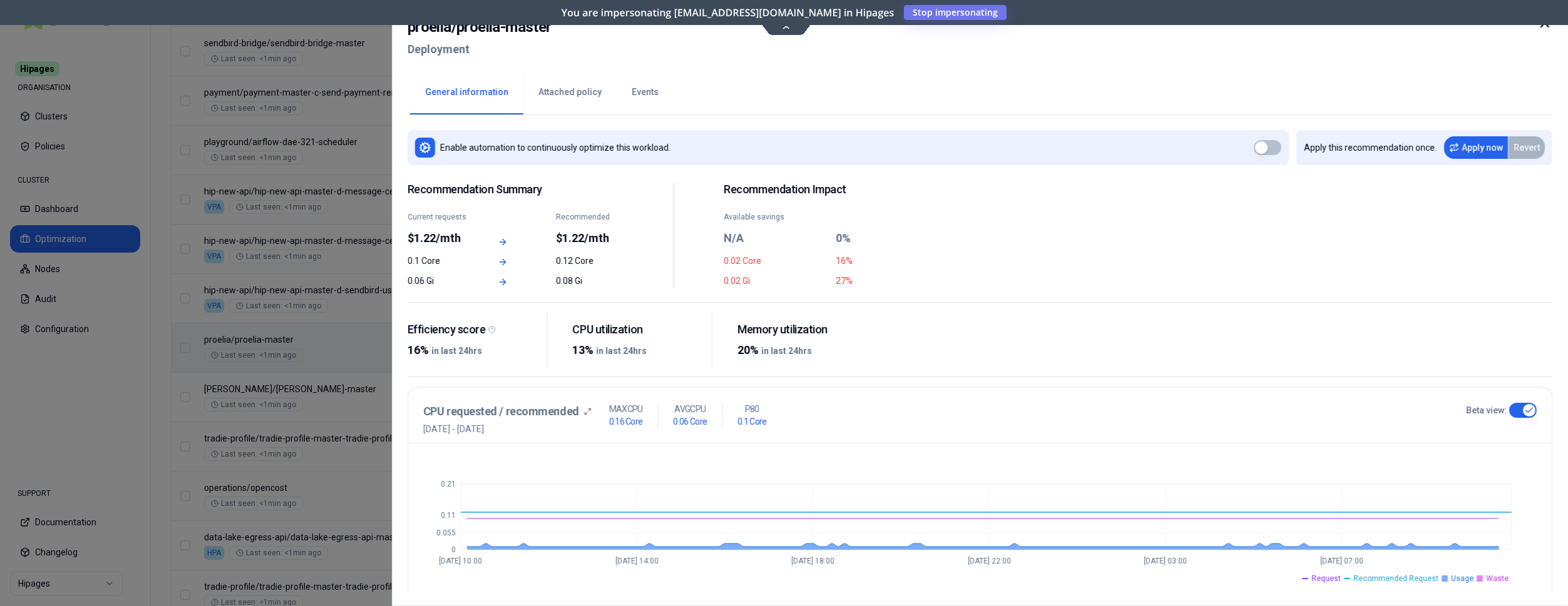
click at [1551, 27] on icon at bounding box center [1545, 23] width 15 height 15
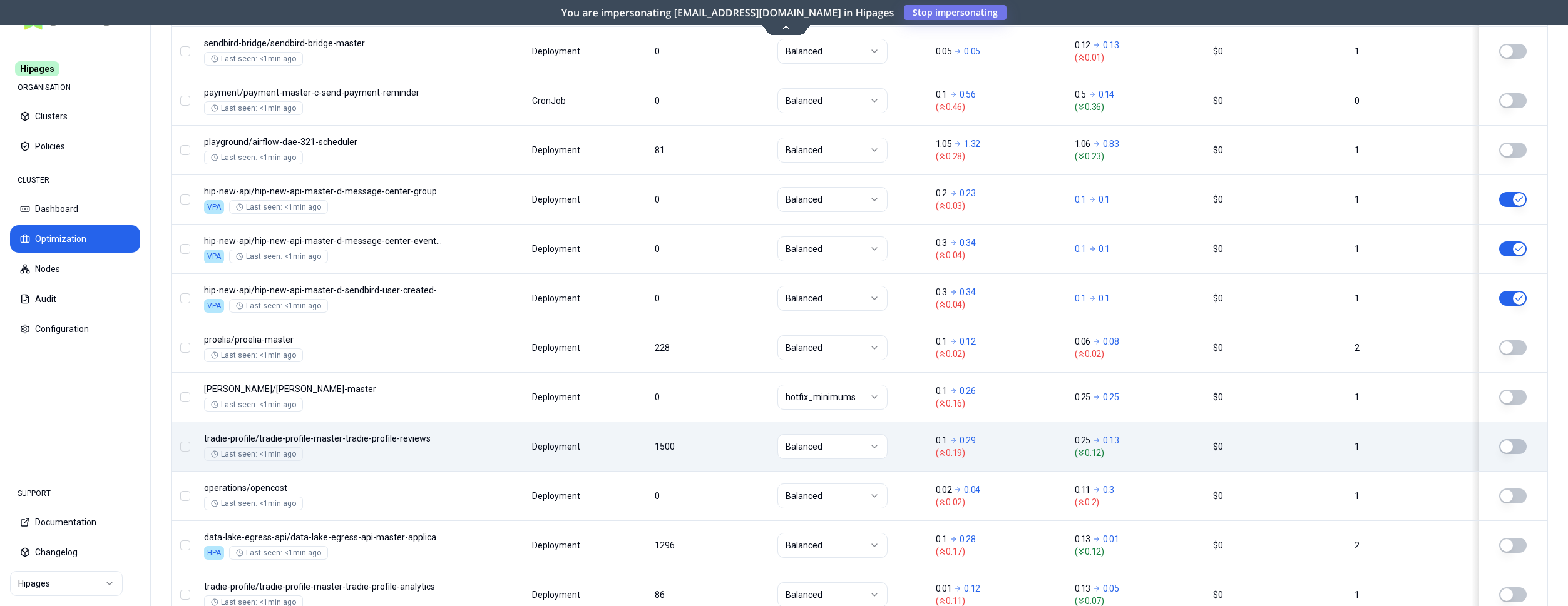
click at [509, 442] on div "Namespace/Workload name Type Restarts Policy CPU(Cores) (request vs recommended…" at bounding box center [859, 456] width 1376 height 1514
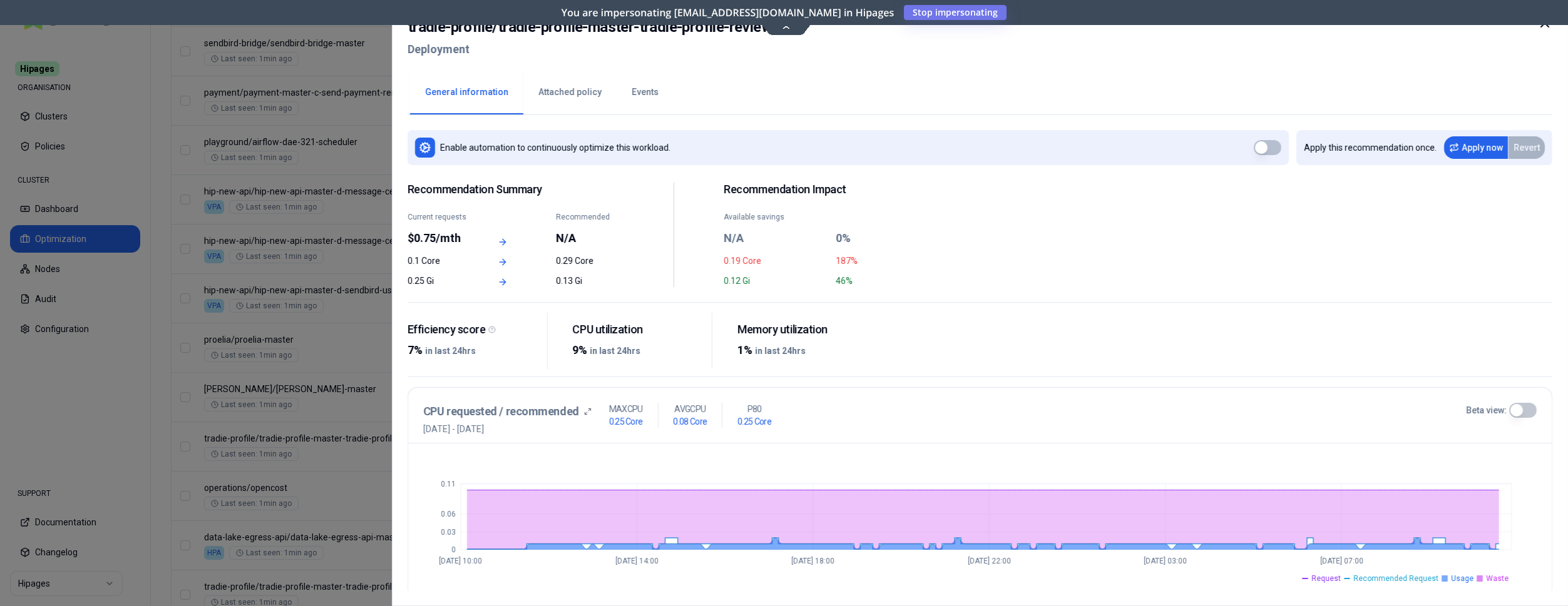
click at [643, 90] on button "Events" at bounding box center [644, 92] width 57 height 44
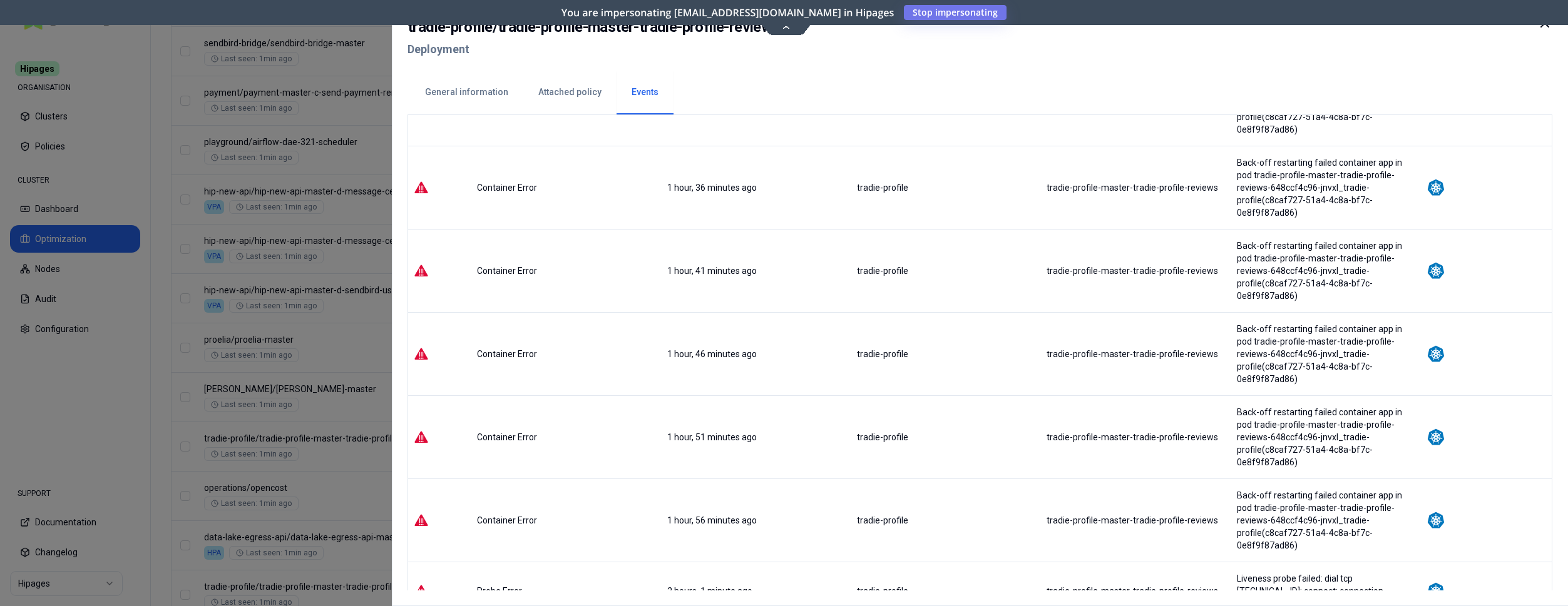
scroll to position [1723, 0]
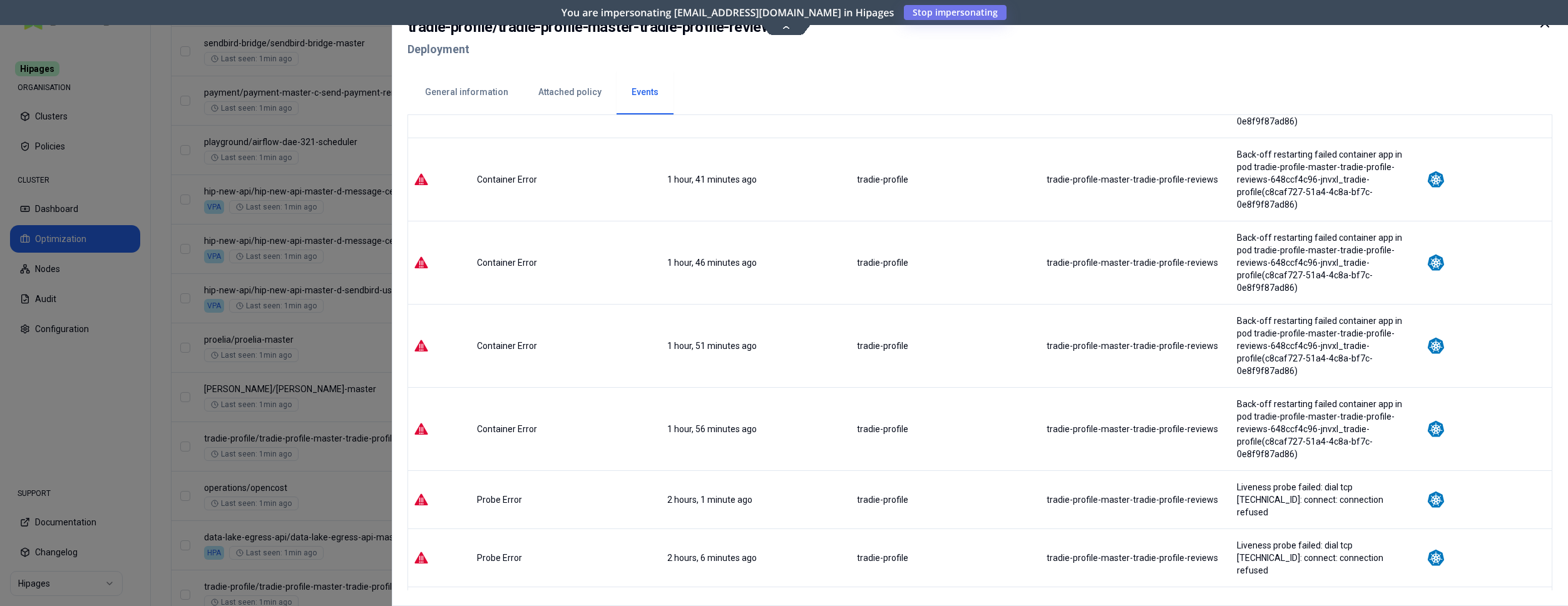
click at [1546, 25] on icon at bounding box center [1545, 23] width 15 height 15
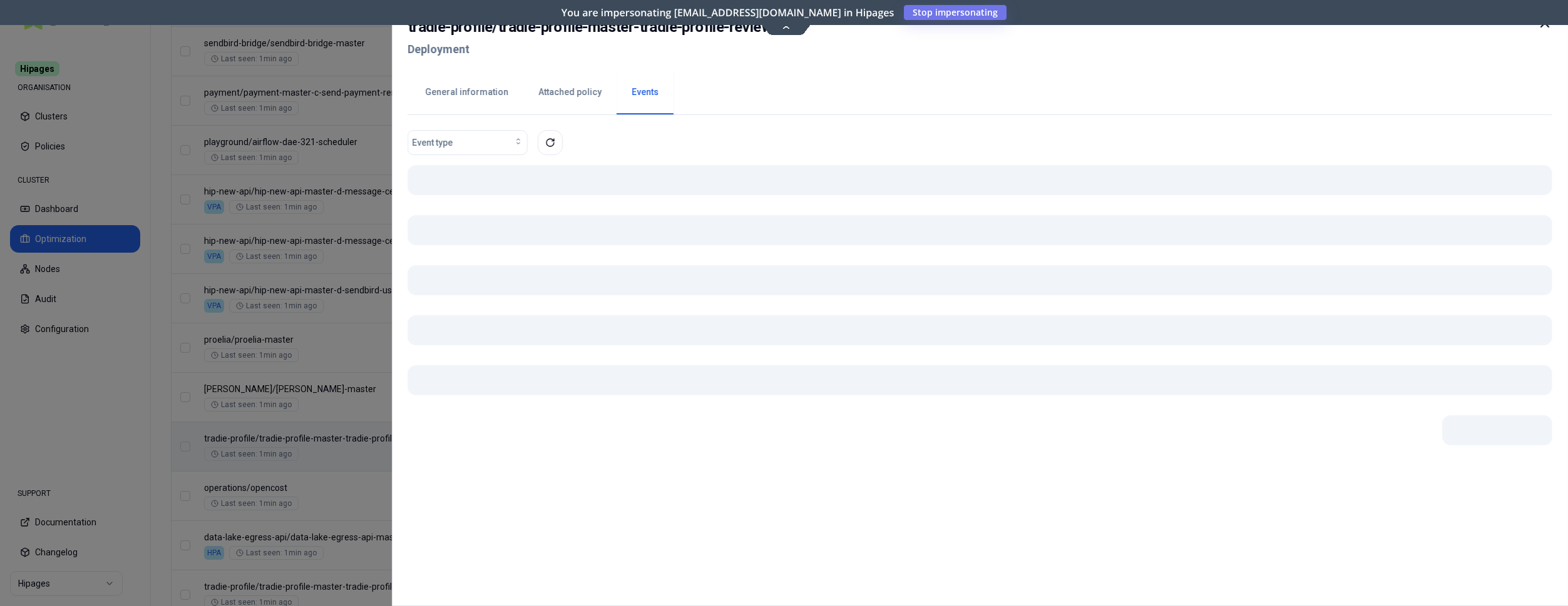
scroll to position [839, 0]
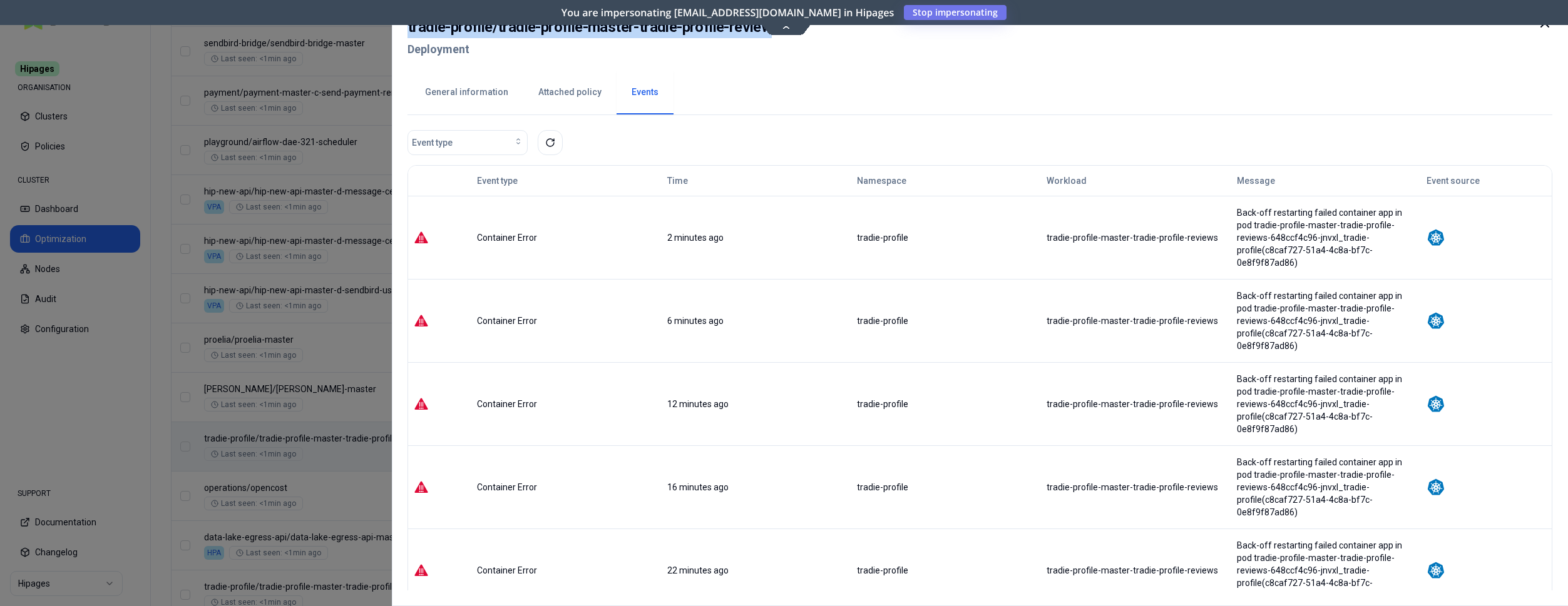
drag, startPoint x: 405, startPoint y: 32, endPoint x: 769, endPoint y: 26, distance: 364.0
click at [769, 26] on div "tradie-profile / tradie-profile-master-tradie-profile-reviews Deployment Genera…" at bounding box center [980, 303] width 1176 height 606
copy h2 "tradie-profile / tradie-profile-master-tradie-profile-review"
click at [1545, 25] on icon at bounding box center [1545, 23] width 15 height 15
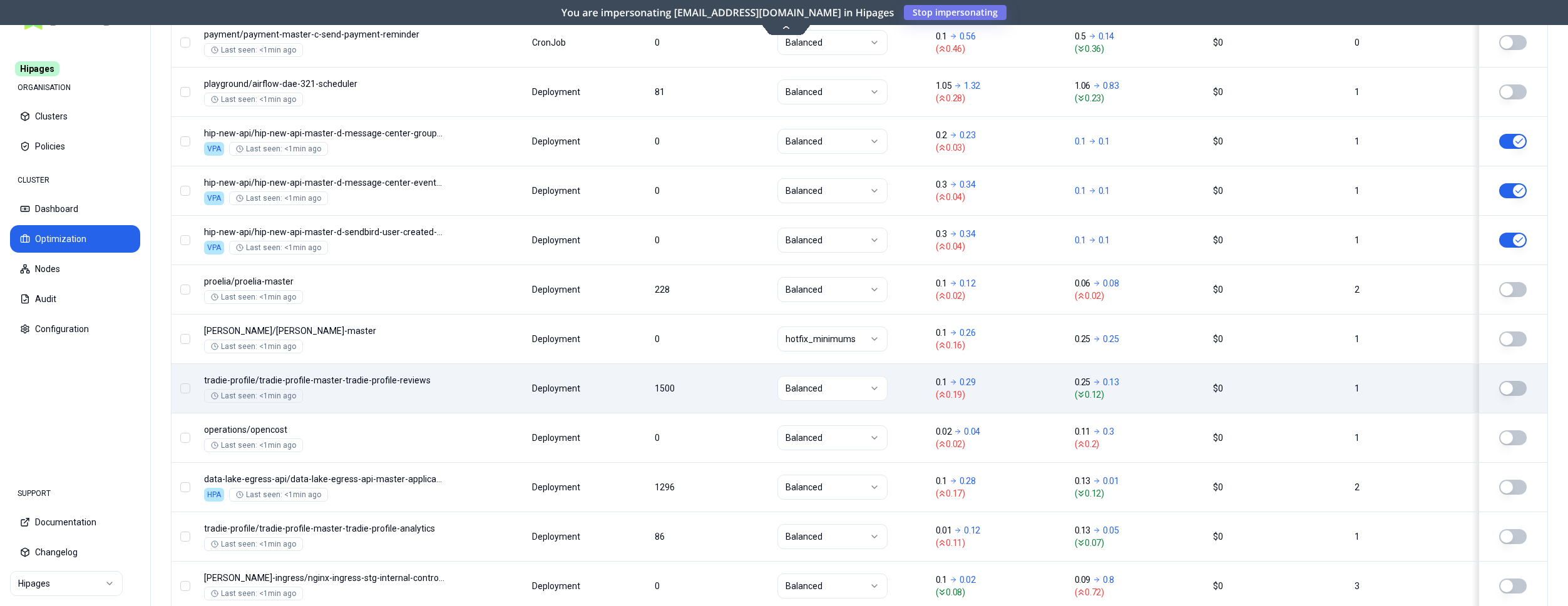
scroll to position [903, 0]
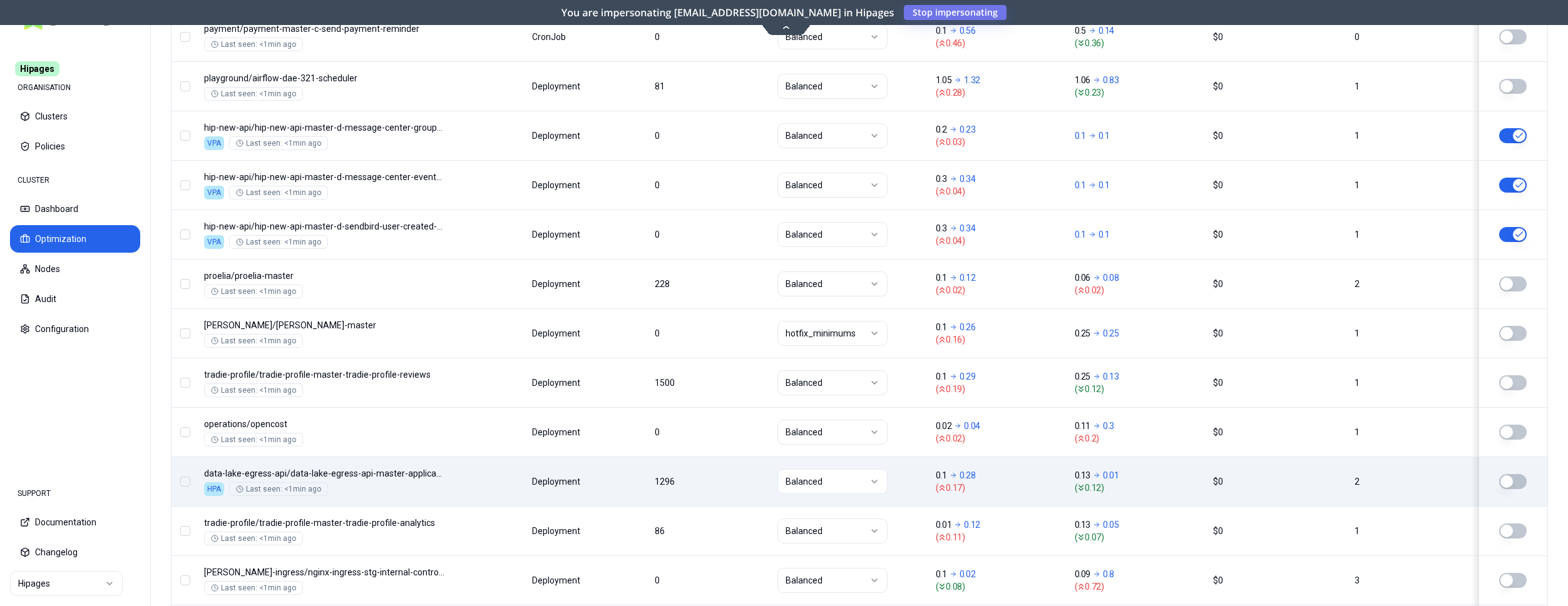
click at [504, 492] on div "Namespace/Workload name Type Restarts Policy CPU(Cores) (request vs recommended…" at bounding box center [859, 392] width 1376 height 1514
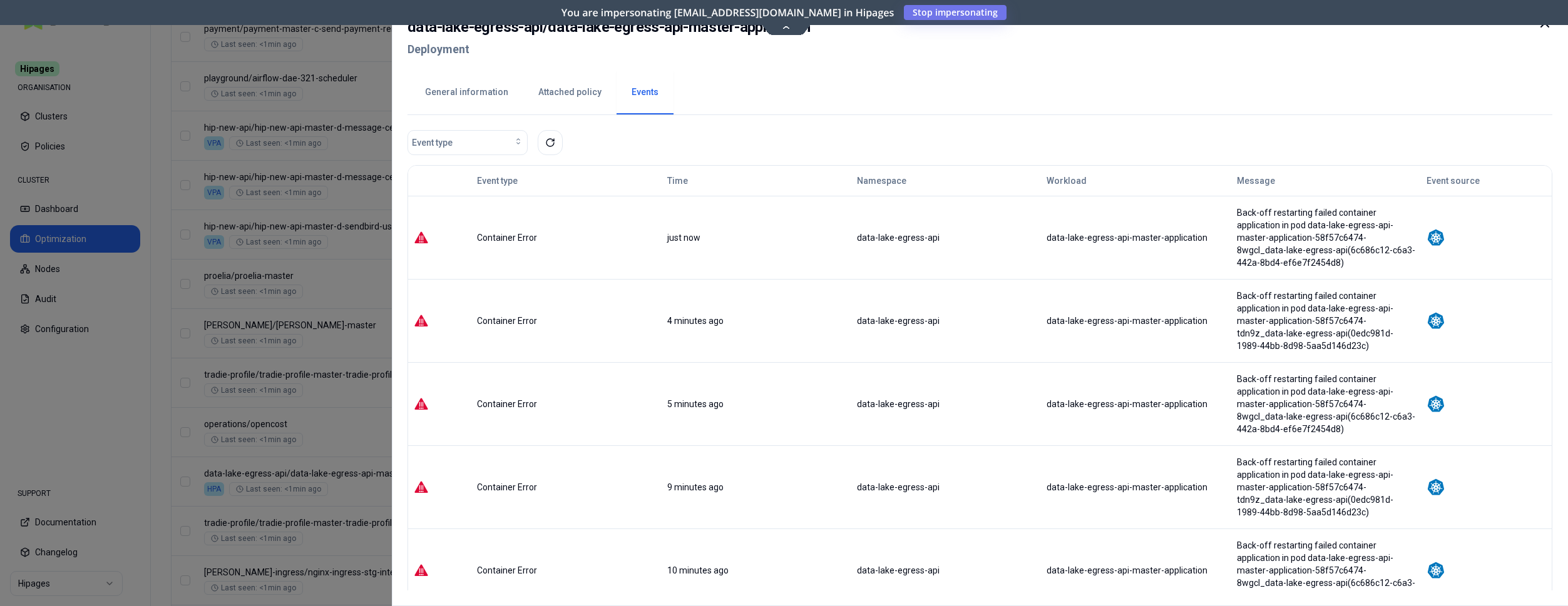
click at [487, 84] on button "General information" at bounding box center [466, 92] width 113 height 44
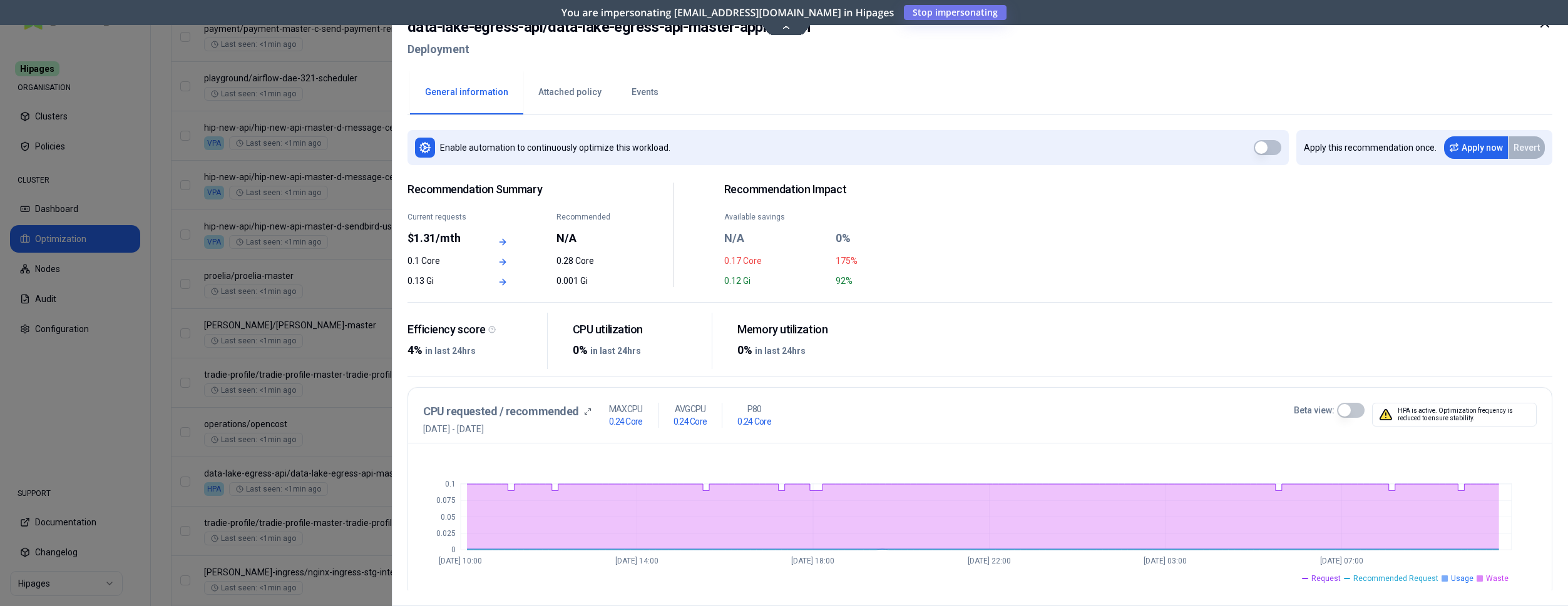
click at [1351, 407] on button "Beta view:" at bounding box center [1350, 411] width 27 height 15
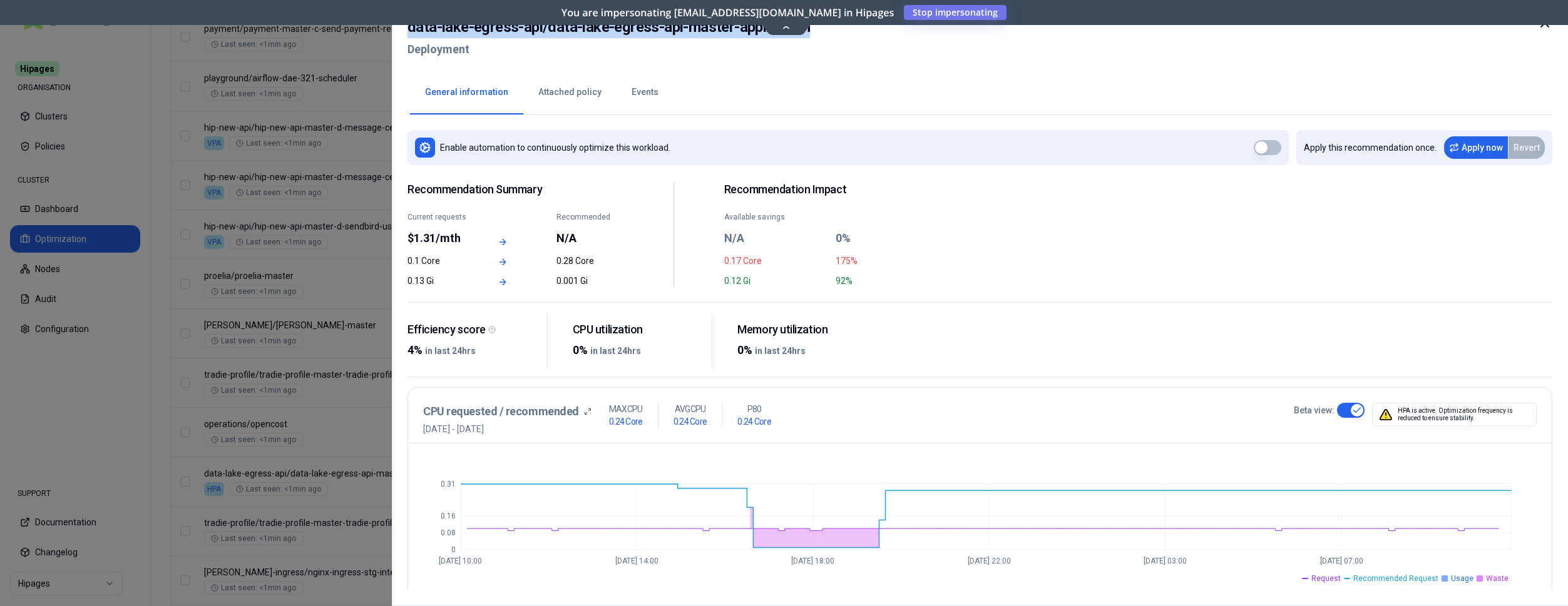
drag, startPoint x: 408, startPoint y: 31, endPoint x: 812, endPoint y: 33, distance: 404.0
click at [812, 33] on div "data-lake-egress-api / data-lake-egress-api-master-application Deployment" at bounding box center [980, 42] width 1145 height 52
copy h2 "data-lake-egress-api / data-lake-egress-api-master-application"
click at [239, 284] on div at bounding box center [784, 303] width 1568 height 606
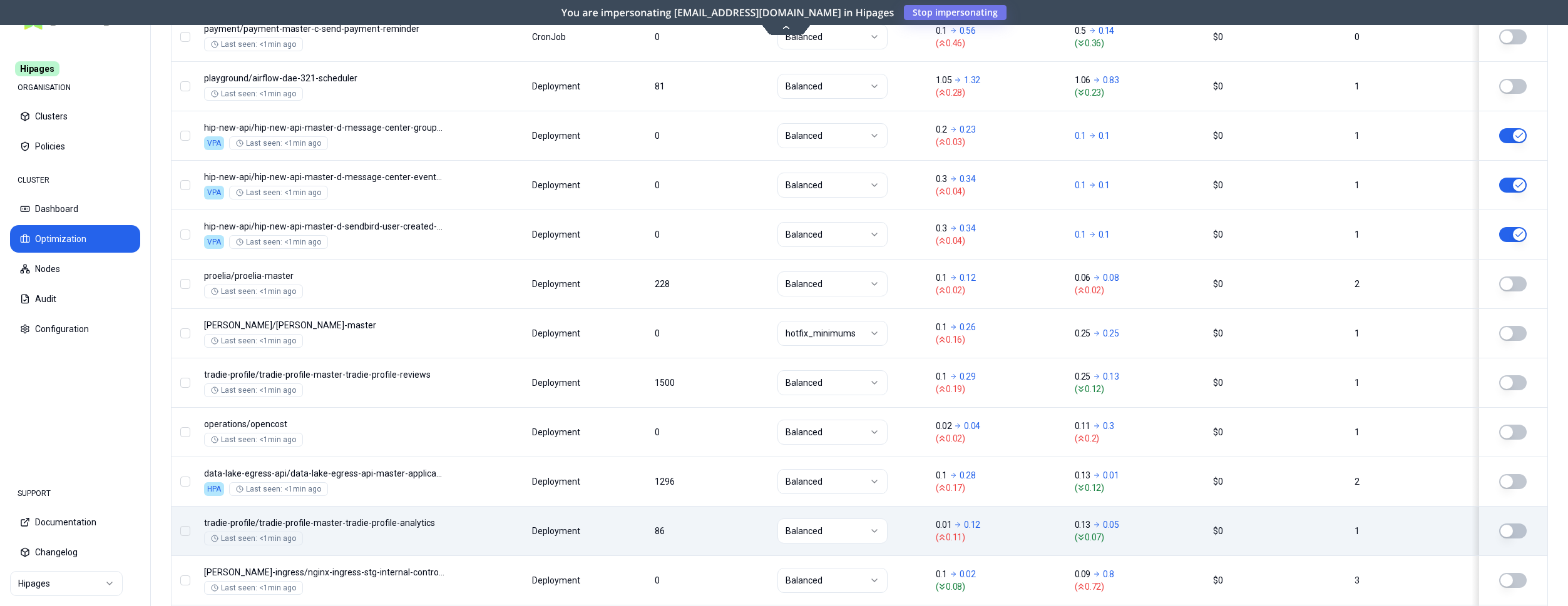
click at [491, 525] on div "Namespace/Workload name Type Restarts Policy CPU(Cores) (request vs recommended…" at bounding box center [859, 392] width 1376 height 1514
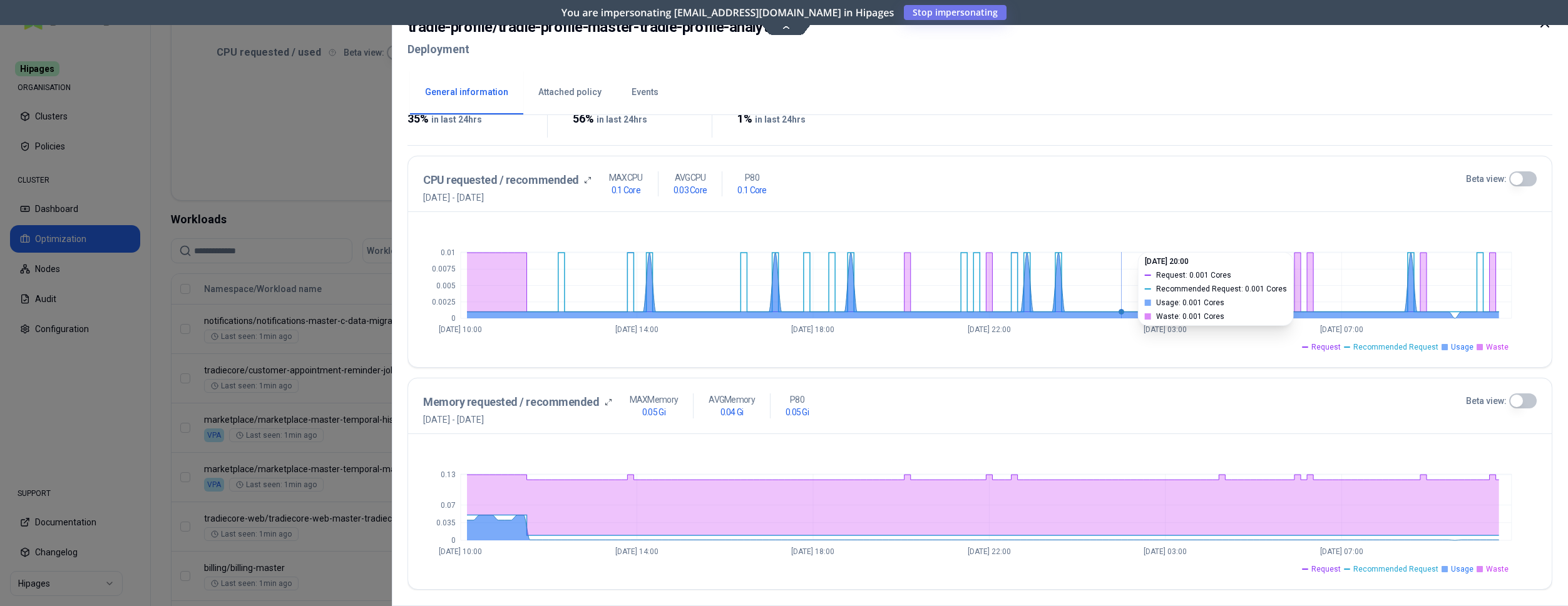
scroll to position [191, 0]
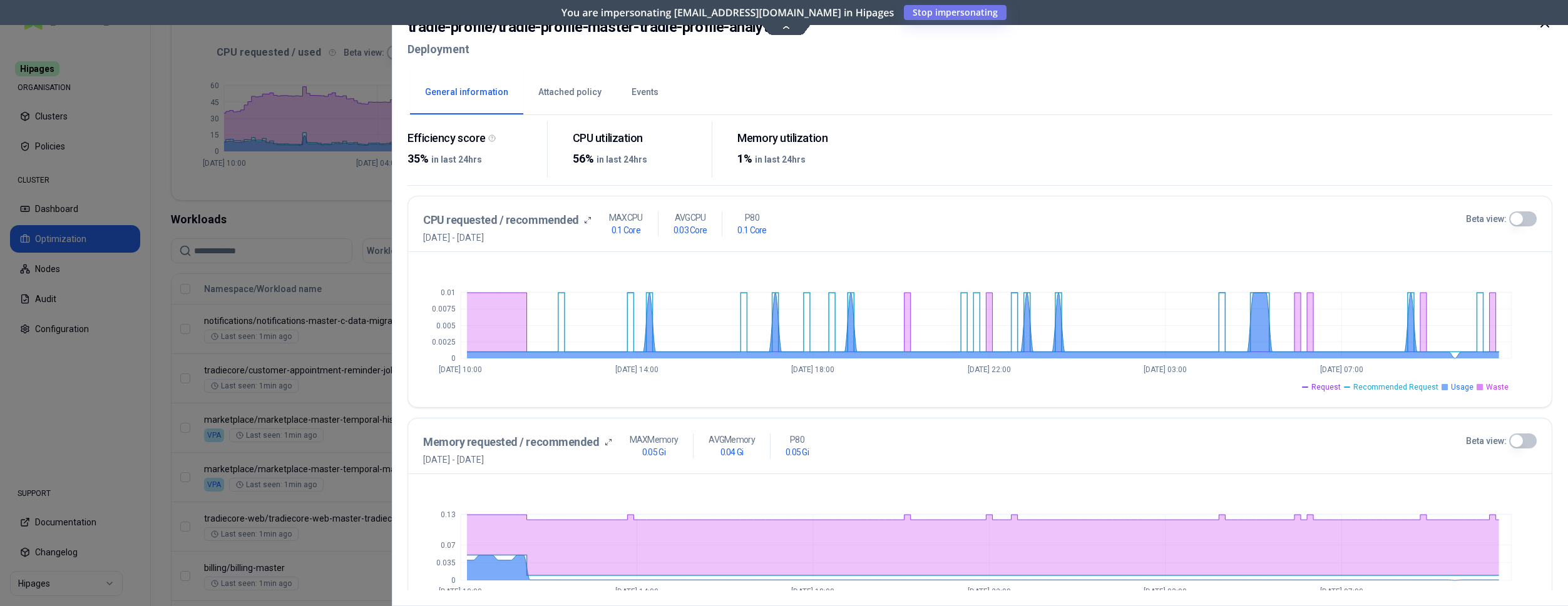
click at [1512, 218] on button "Beta view:" at bounding box center [1522, 219] width 27 height 15
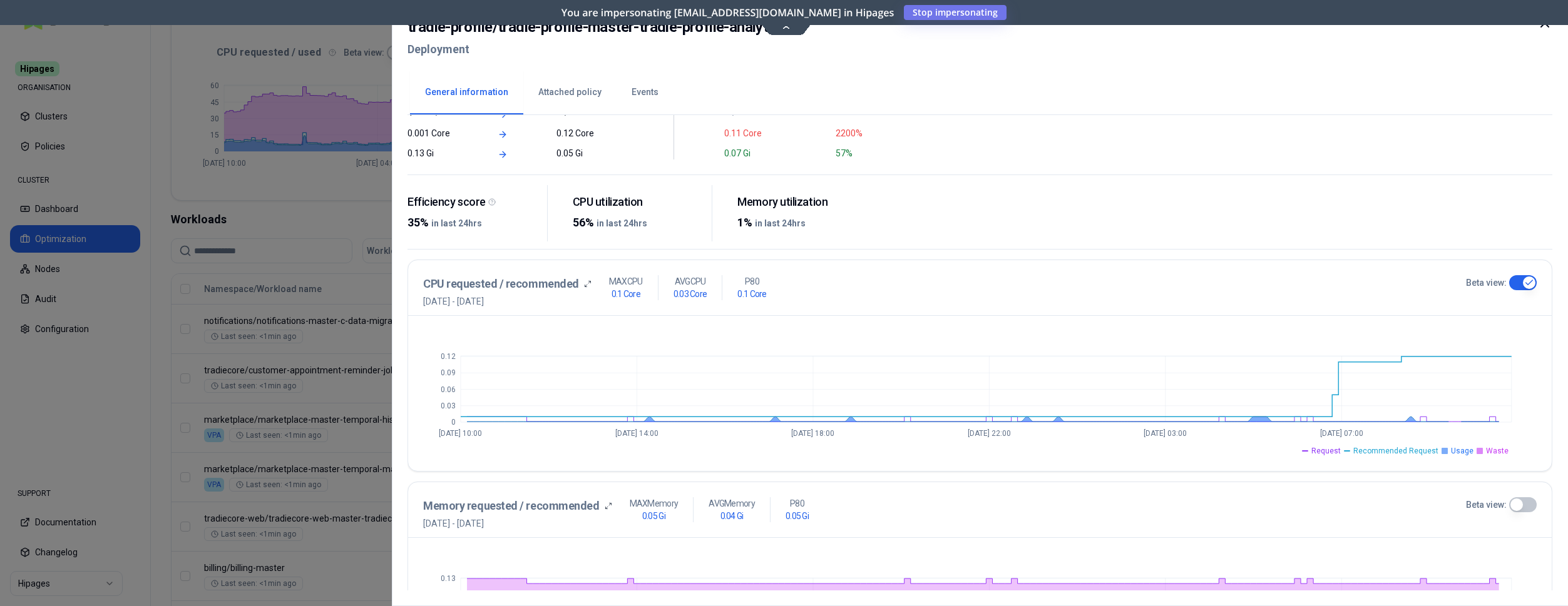
scroll to position [0, 0]
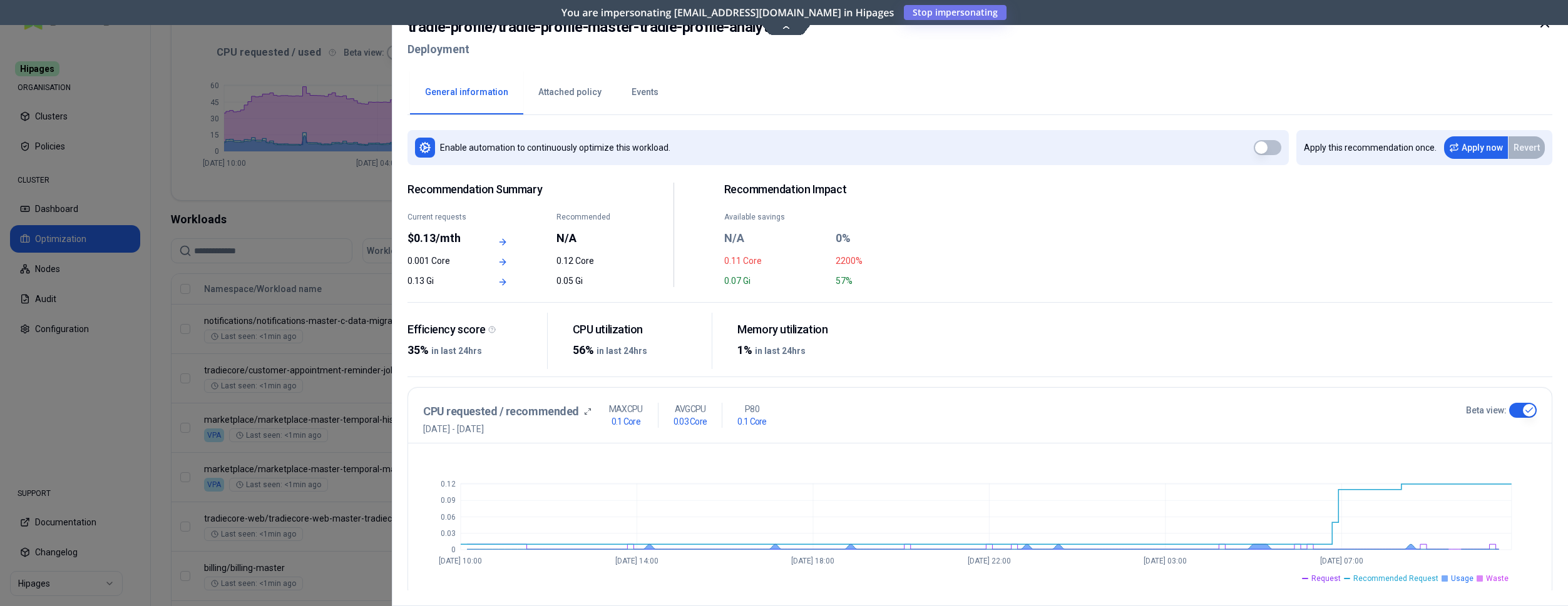
click at [1543, 25] on icon at bounding box center [1545, 23] width 7 height 7
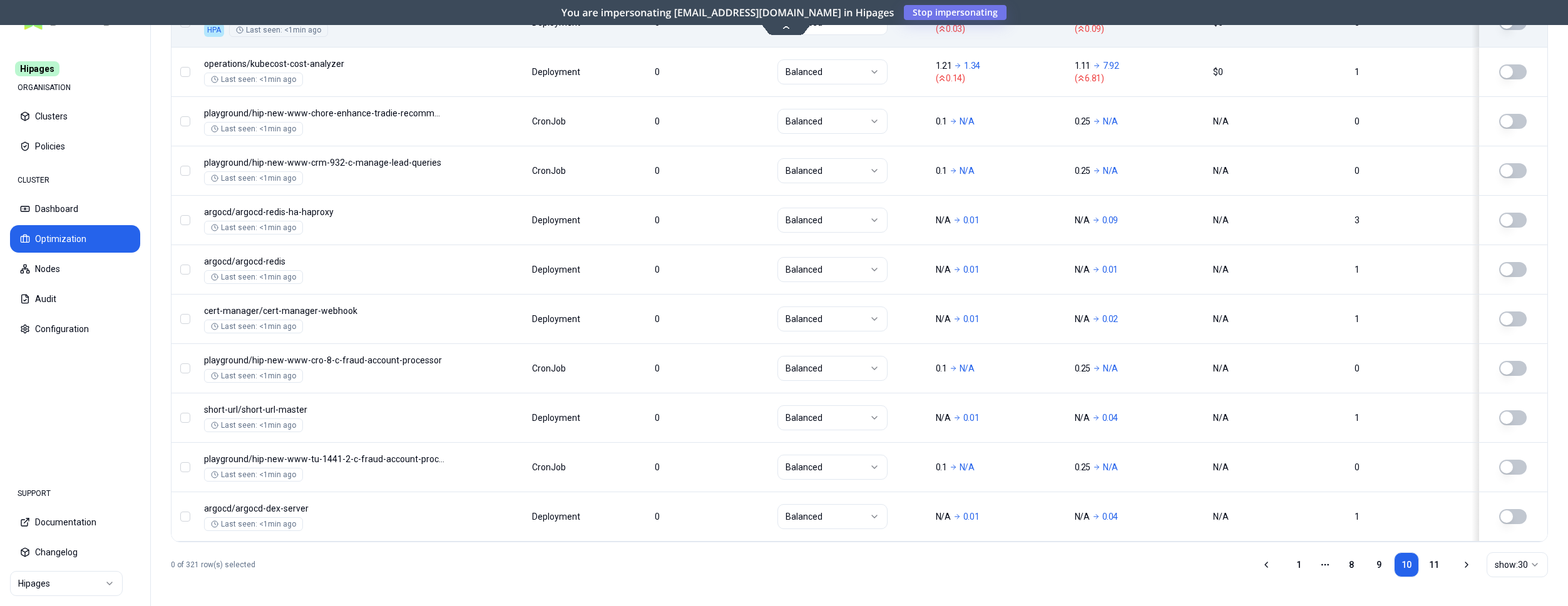
scroll to position [1512, 0]
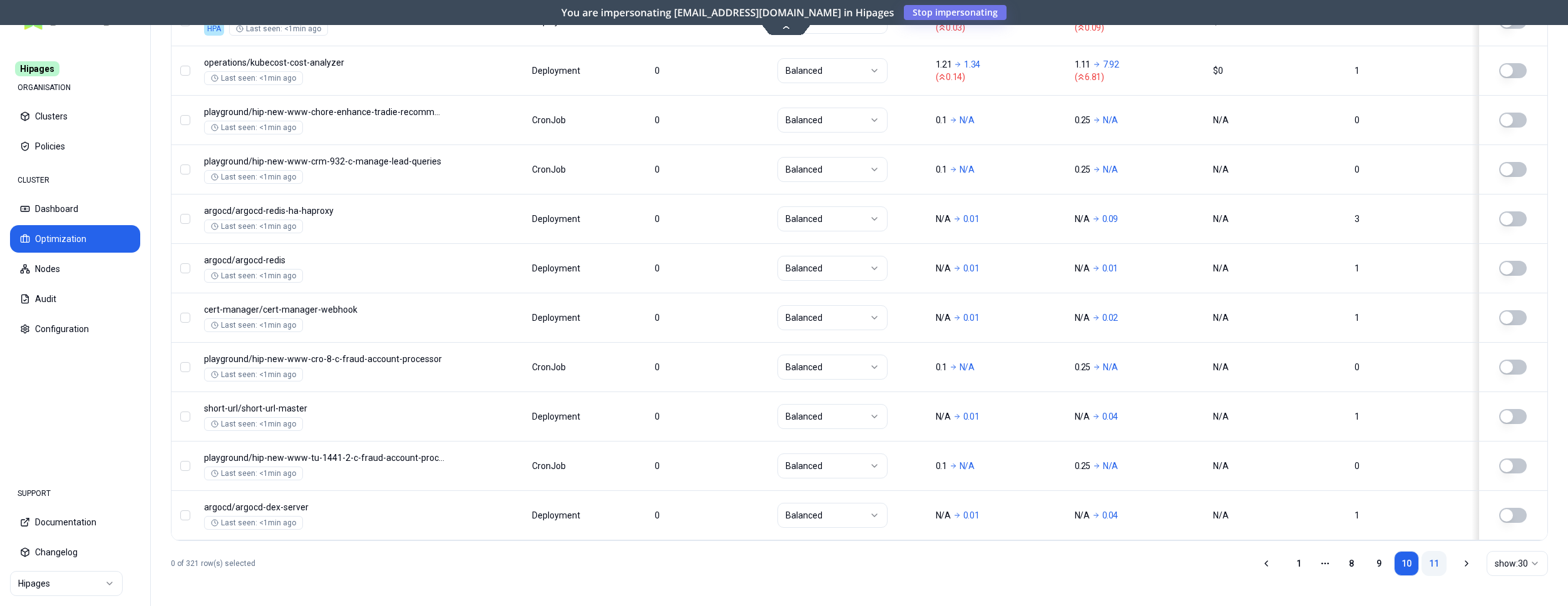
click at [1433, 559] on link "11" at bounding box center [1434, 563] width 25 height 25
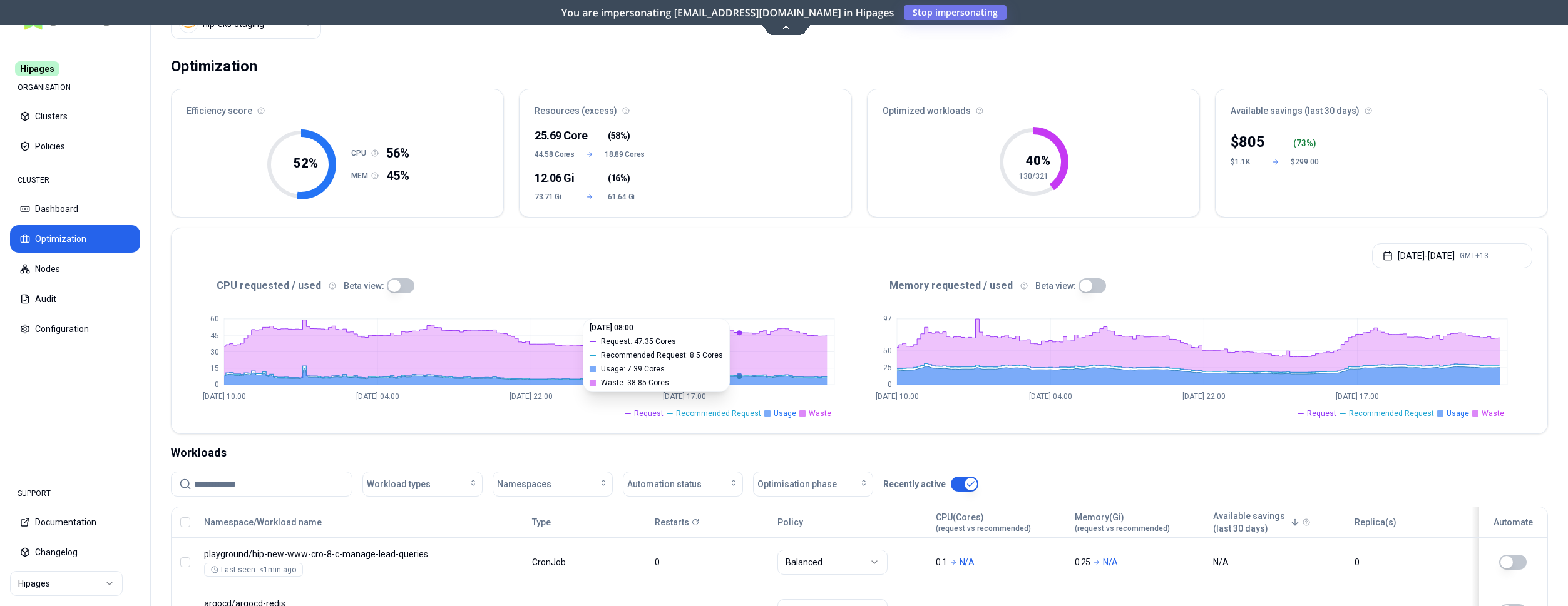
scroll to position [0, 0]
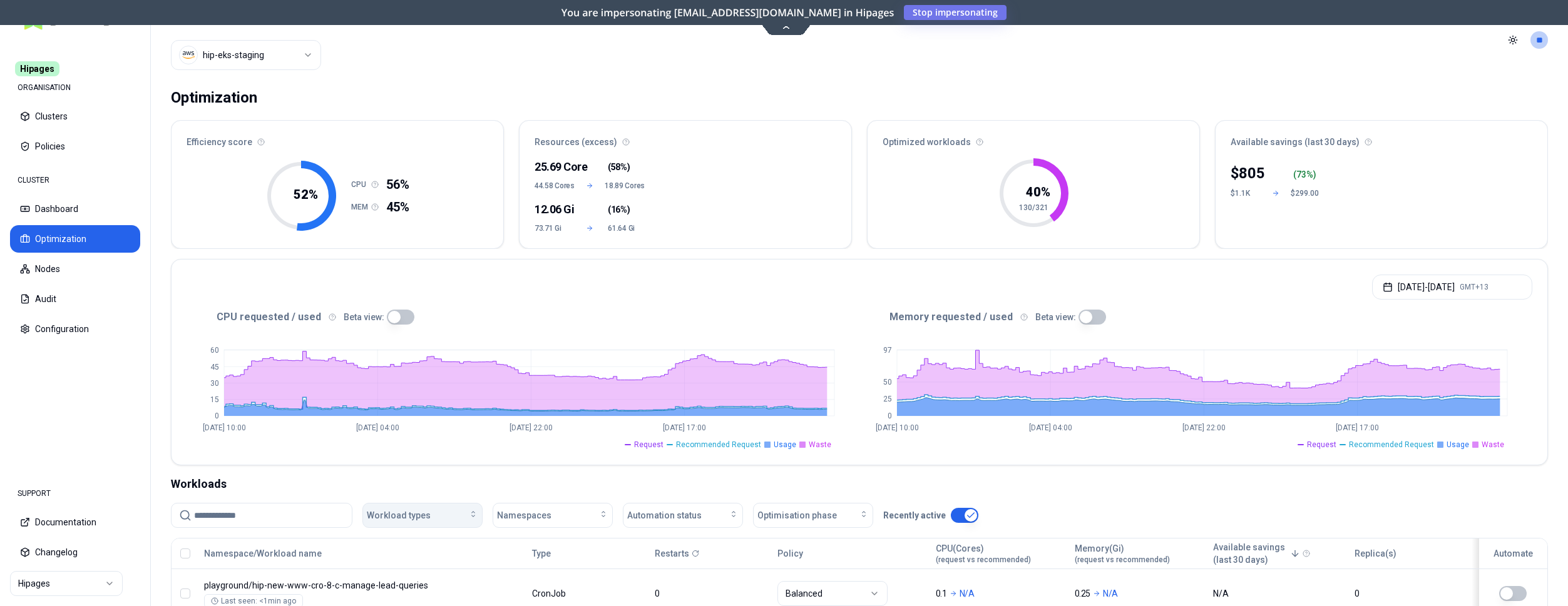
click at [431, 517] on div "Workload types" at bounding box center [422, 515] width 111 height 12
click at [544, 510] on span "Namespaces" at bounding box center [524, 515] width 54 height 12
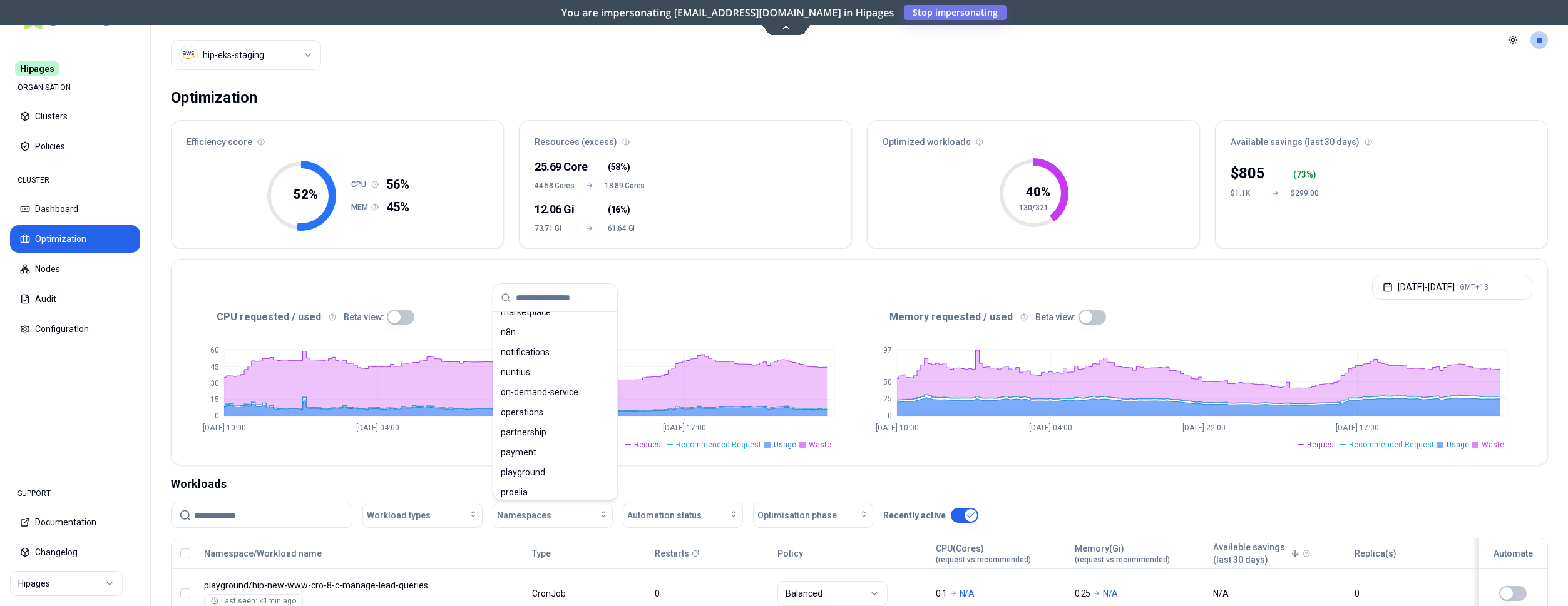
scroll to position [639, 0]
click at [542, 461] on span "playground" at bounding box center [523, 467] width 45 height 12
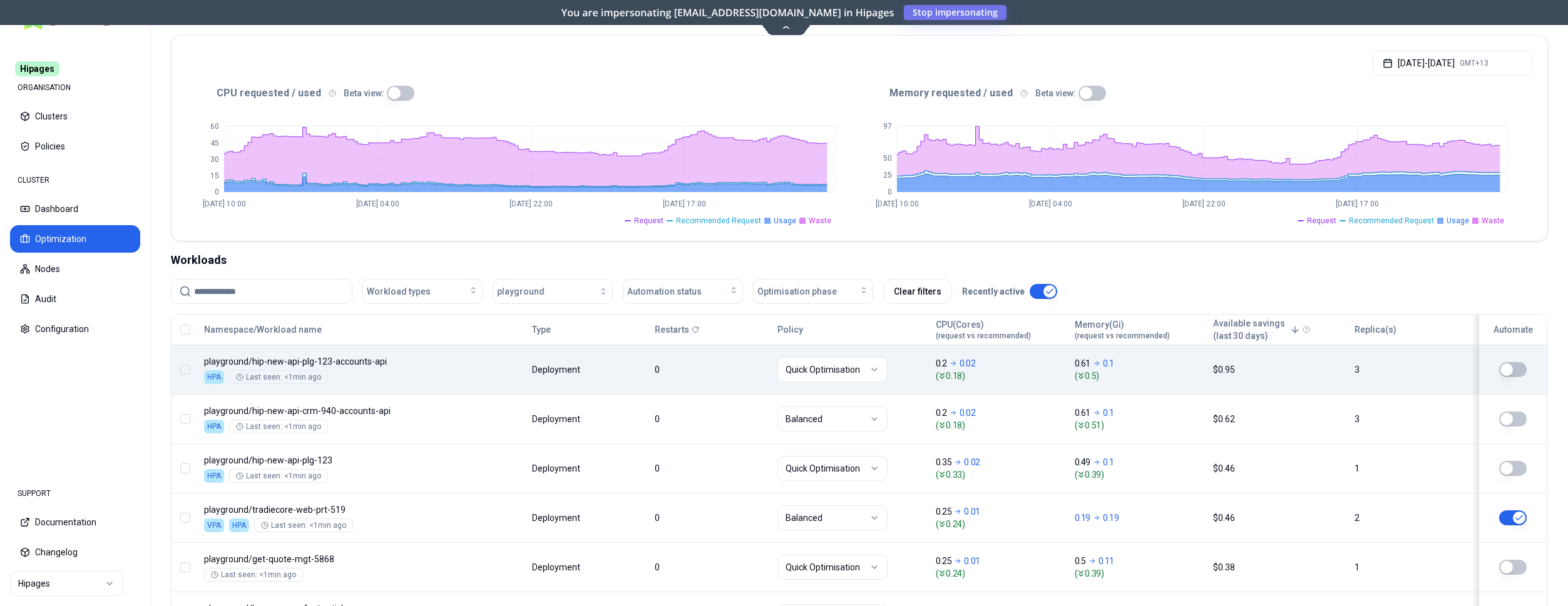
scroll to position [319, 0]
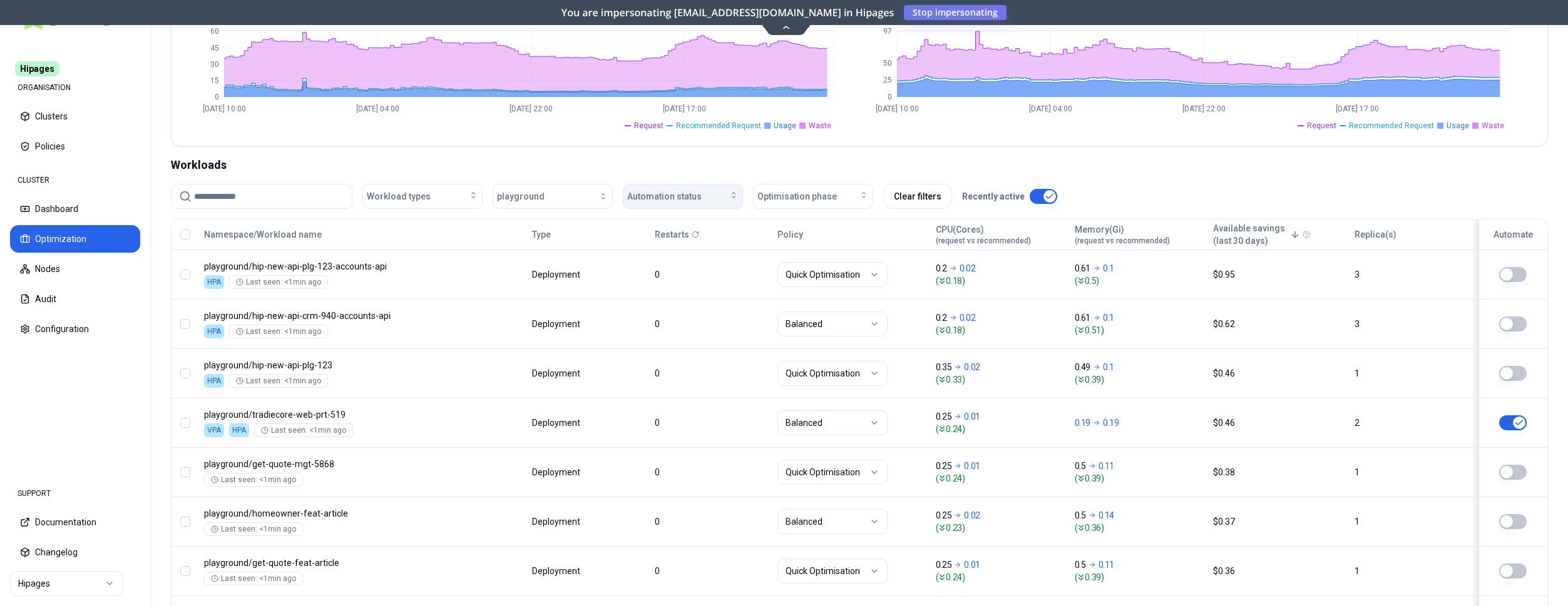
click at [694, 198] on span "Automation status" at bounding box center [665, 196] width 75 height 12
click at [685, 223] on div "on" at bounding box center [685, 224] width 119 height 20
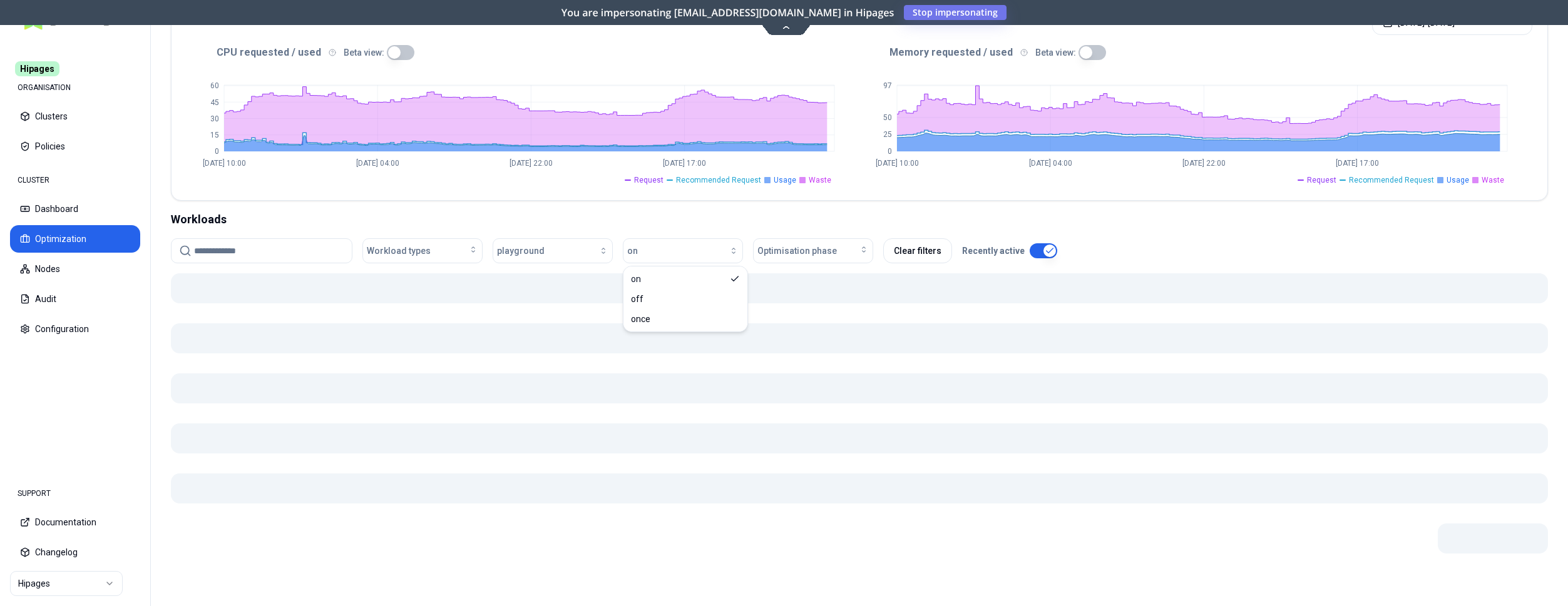
scroll to position [265, 0]
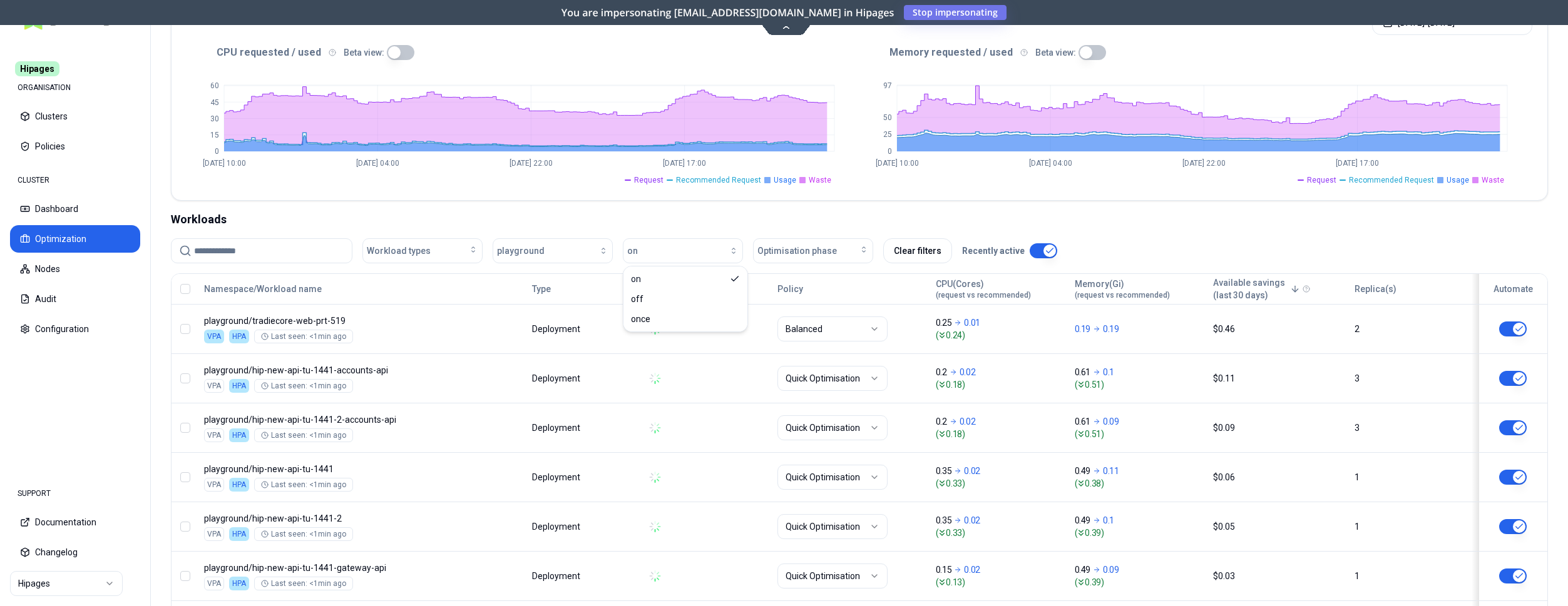
click at [1121, 211] on div "Workloads" at bounding box center [859, 219] width 1377 height 18
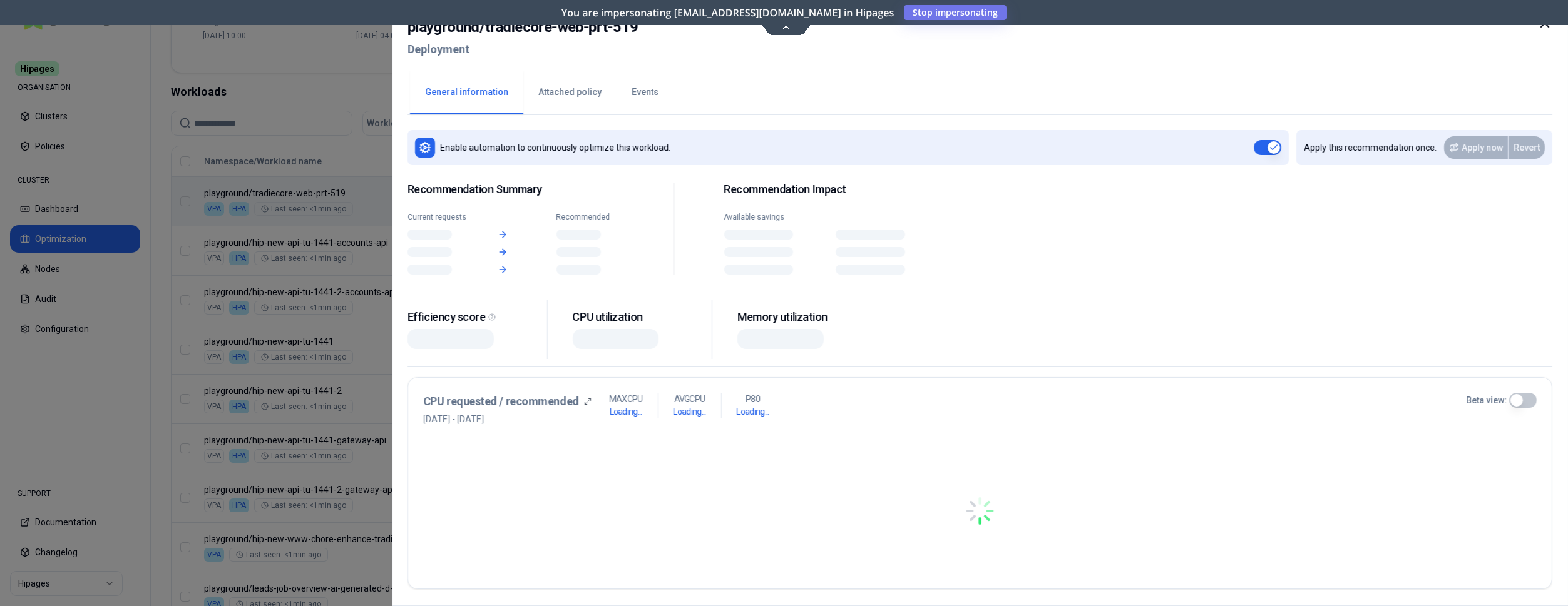
scroll to position [392, 0]
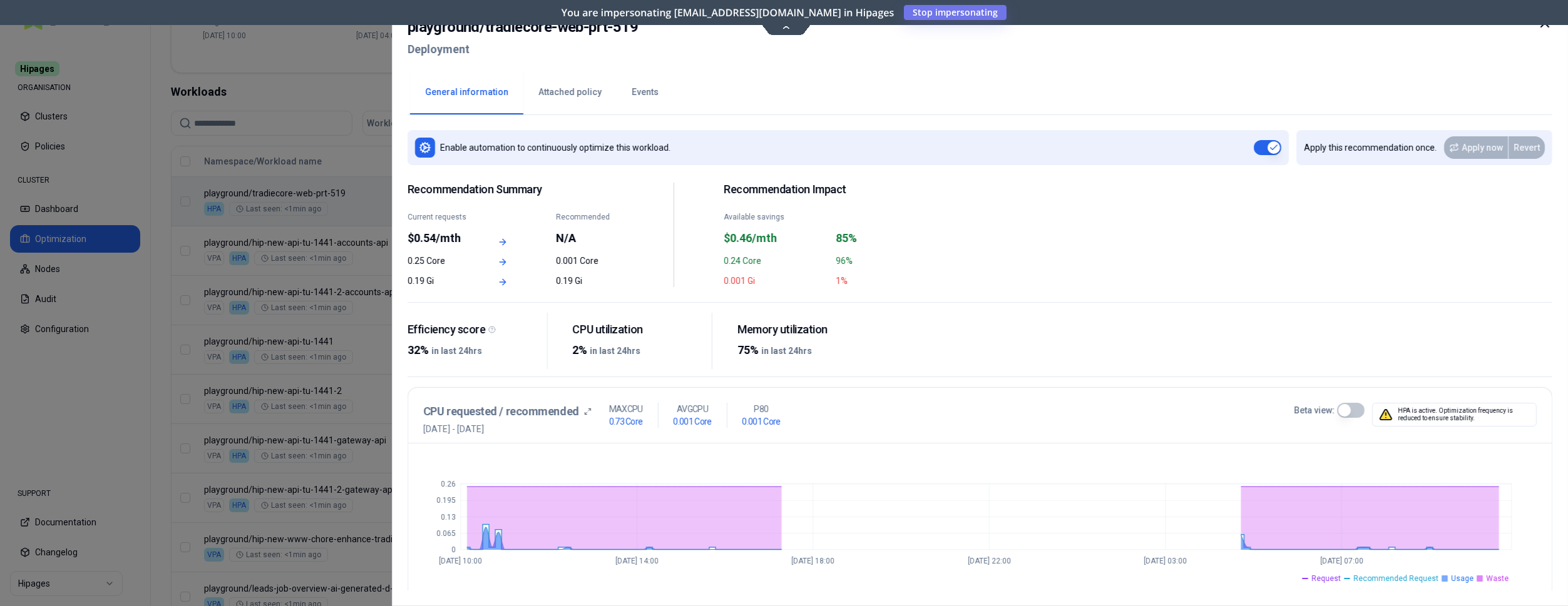
click at [1541, 26] on icon at bounding box center [1545, 23] width 15 height 15
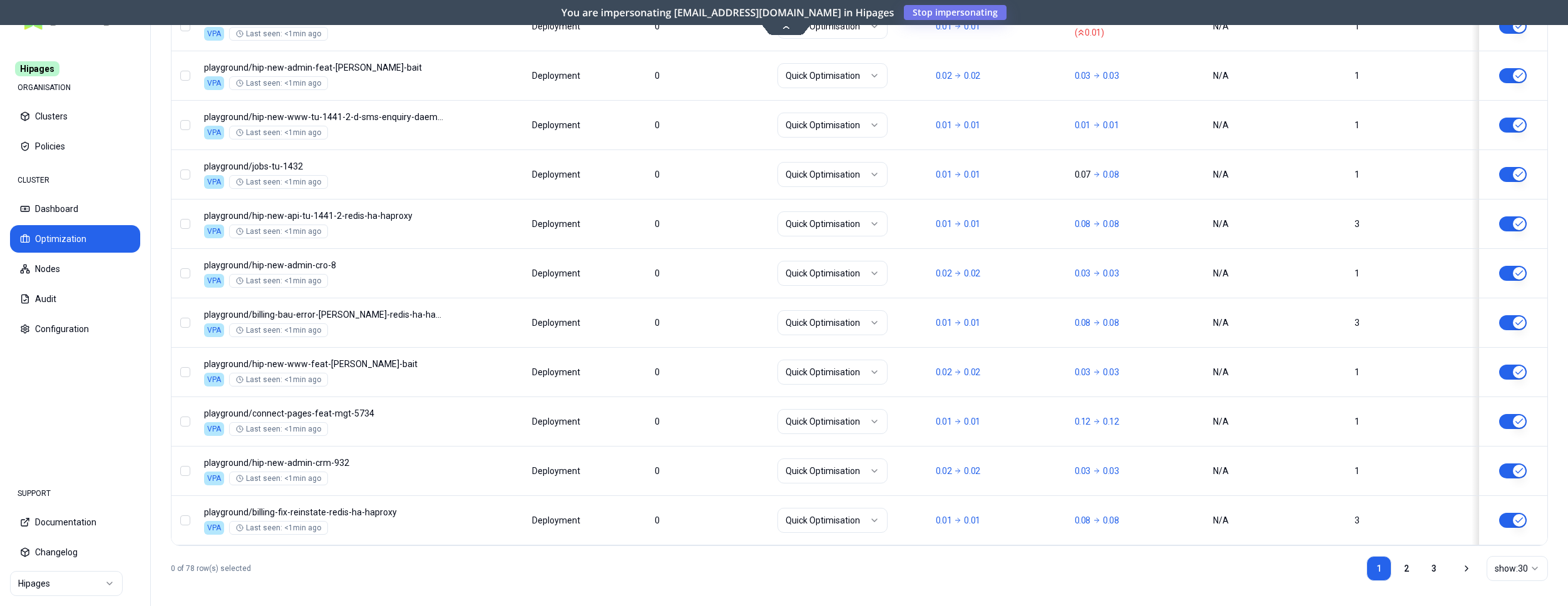
scroll to position [1512, 0]
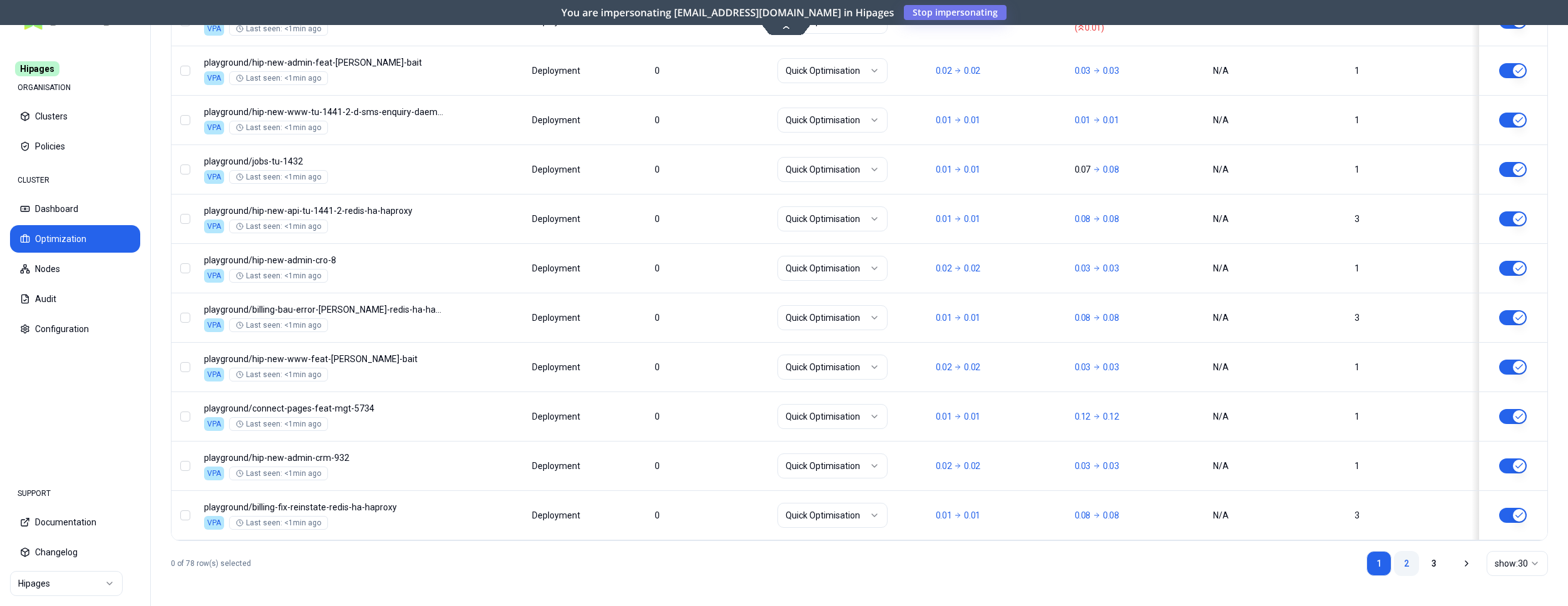
click at [1407, 570] on link "2" at bounding box center [1406, 563] width 25 height 25
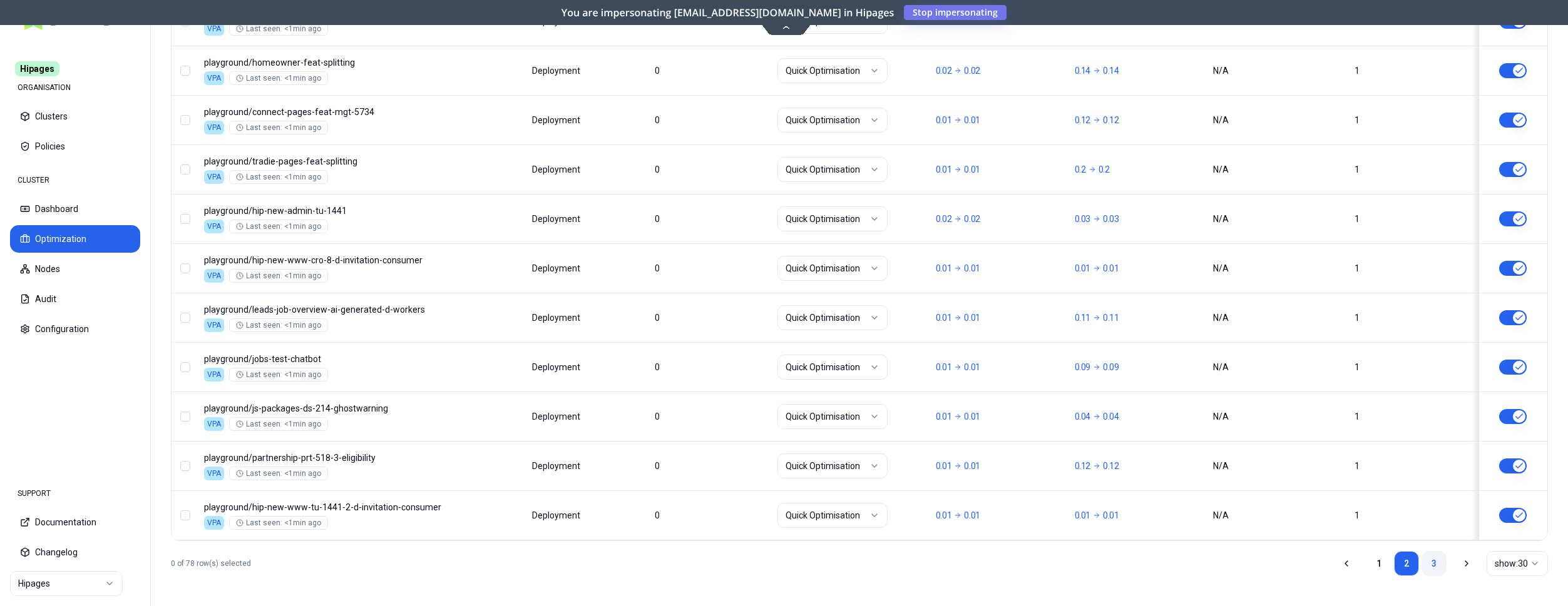
click at [1437, 559] on link "3" at bounding box center [1434, 563] width 25 height 25
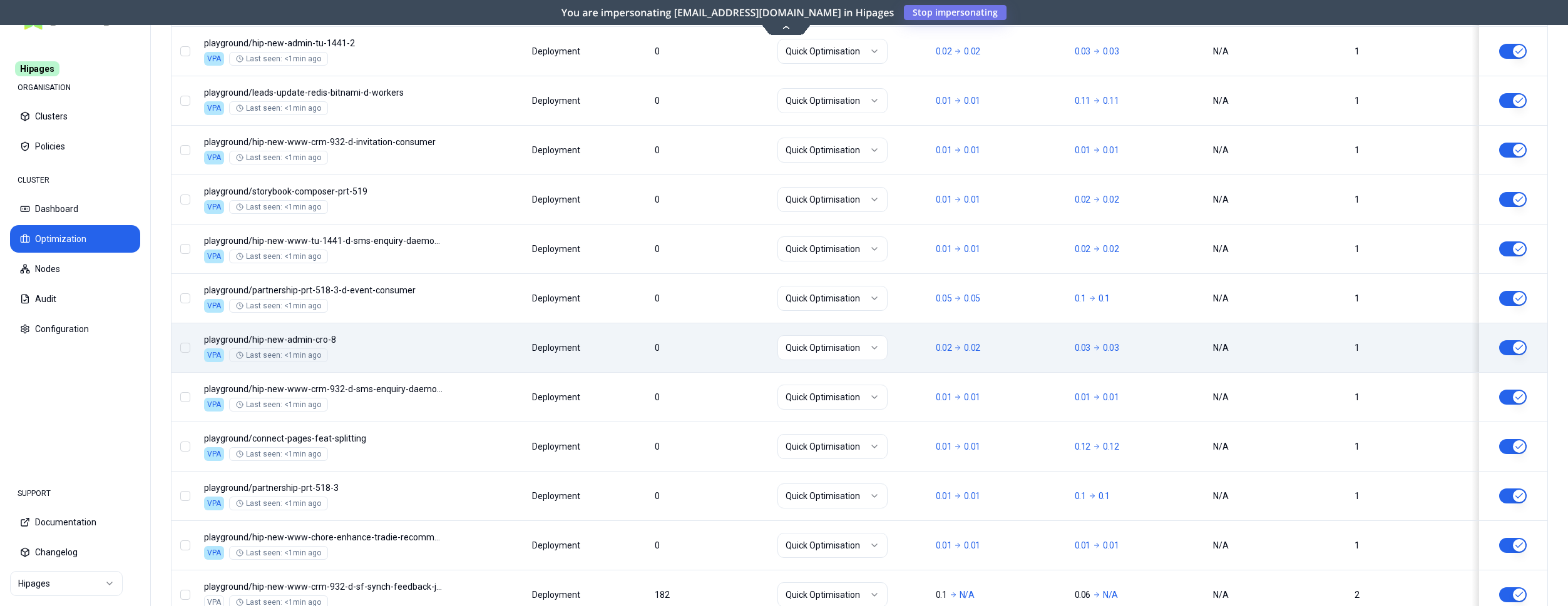
scroll to position [919, 0]
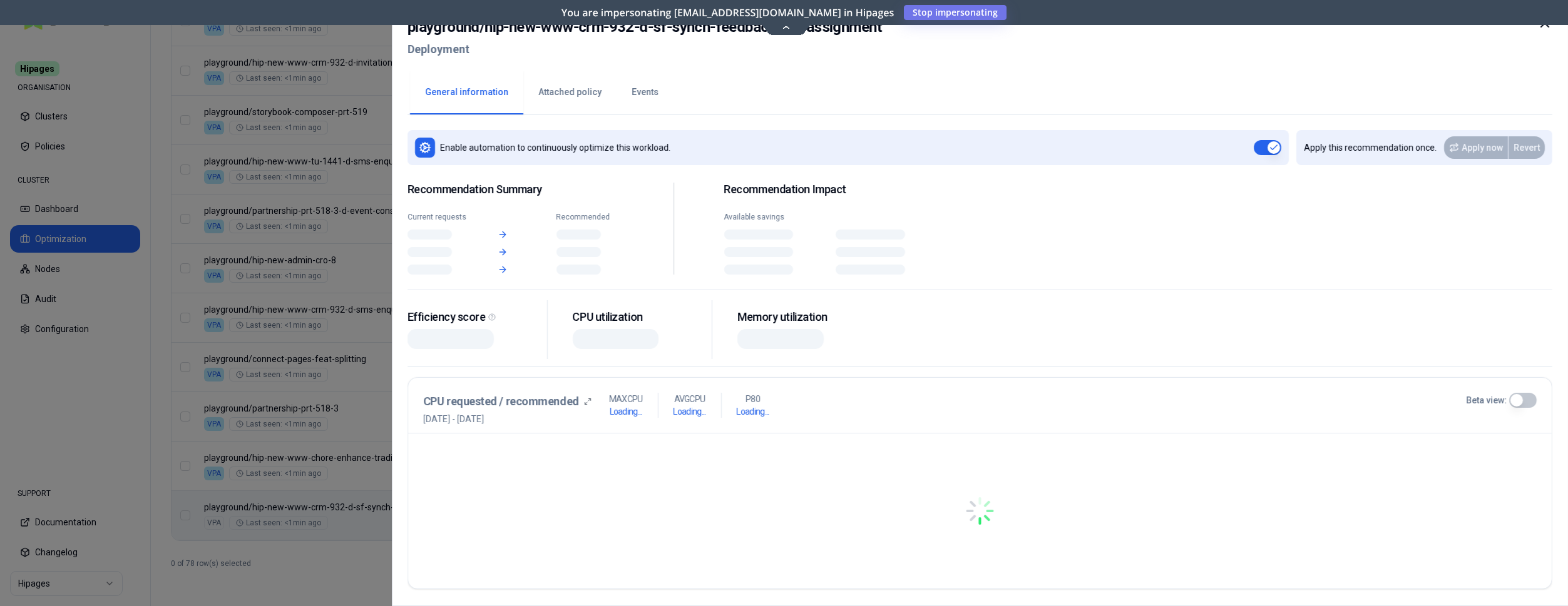
click at [726, 506] on div "Namespace/Workload name Type Restarts Policy CPU(Cores) (request vs recommended…" at bounding box center [859, 80] width 1376 height 921
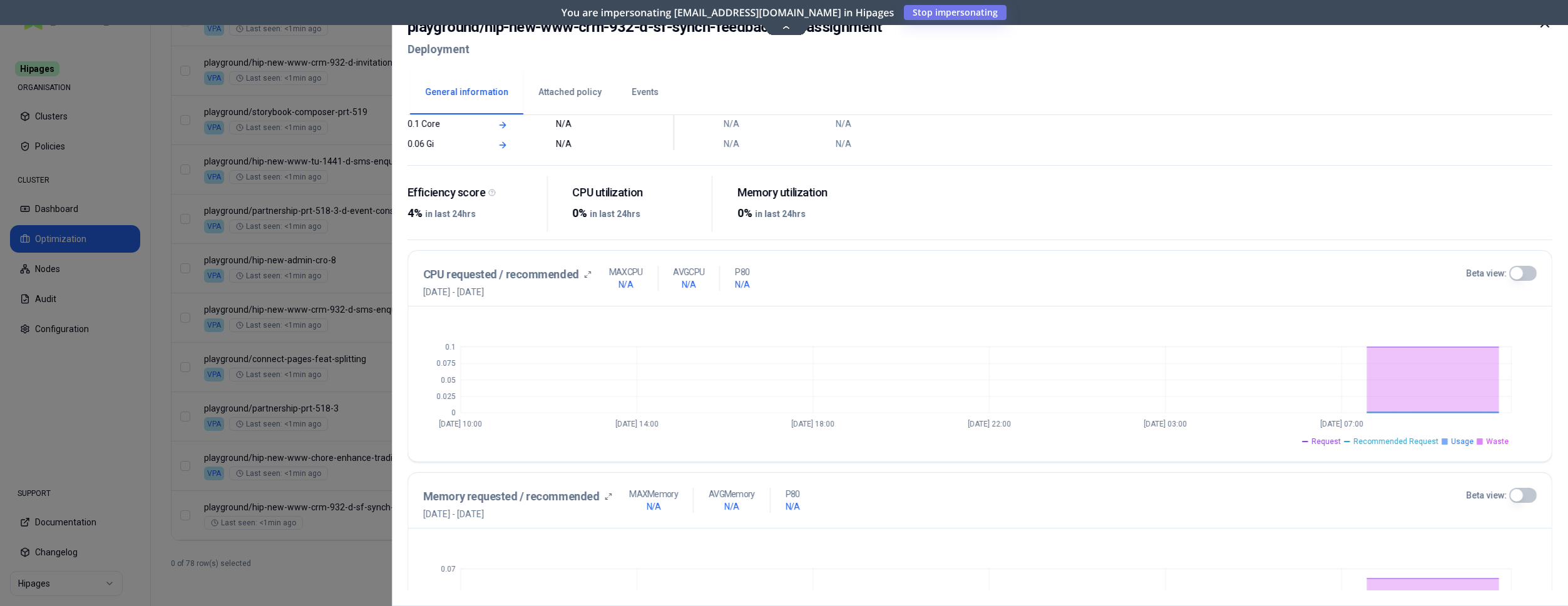
scroll to position [63, 0]
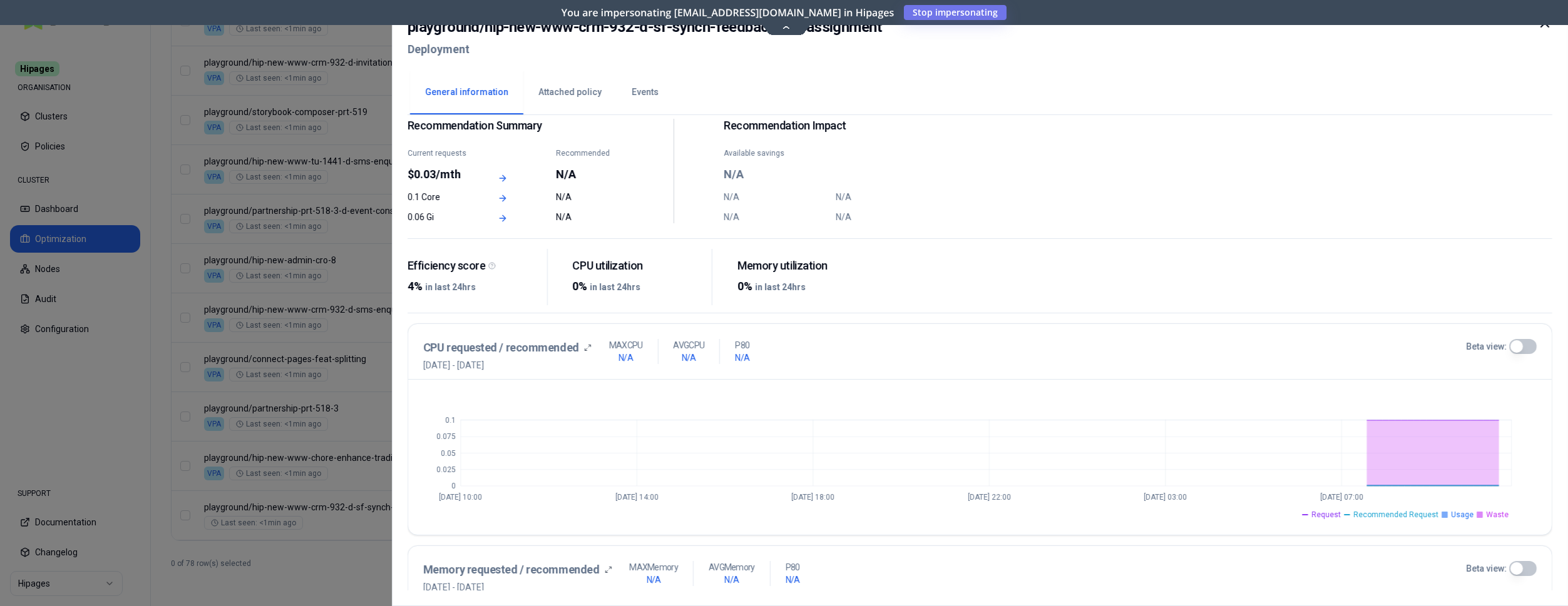
click at [644, 91] on button "Events" at bounding box center [644, 92] width 57 height 44
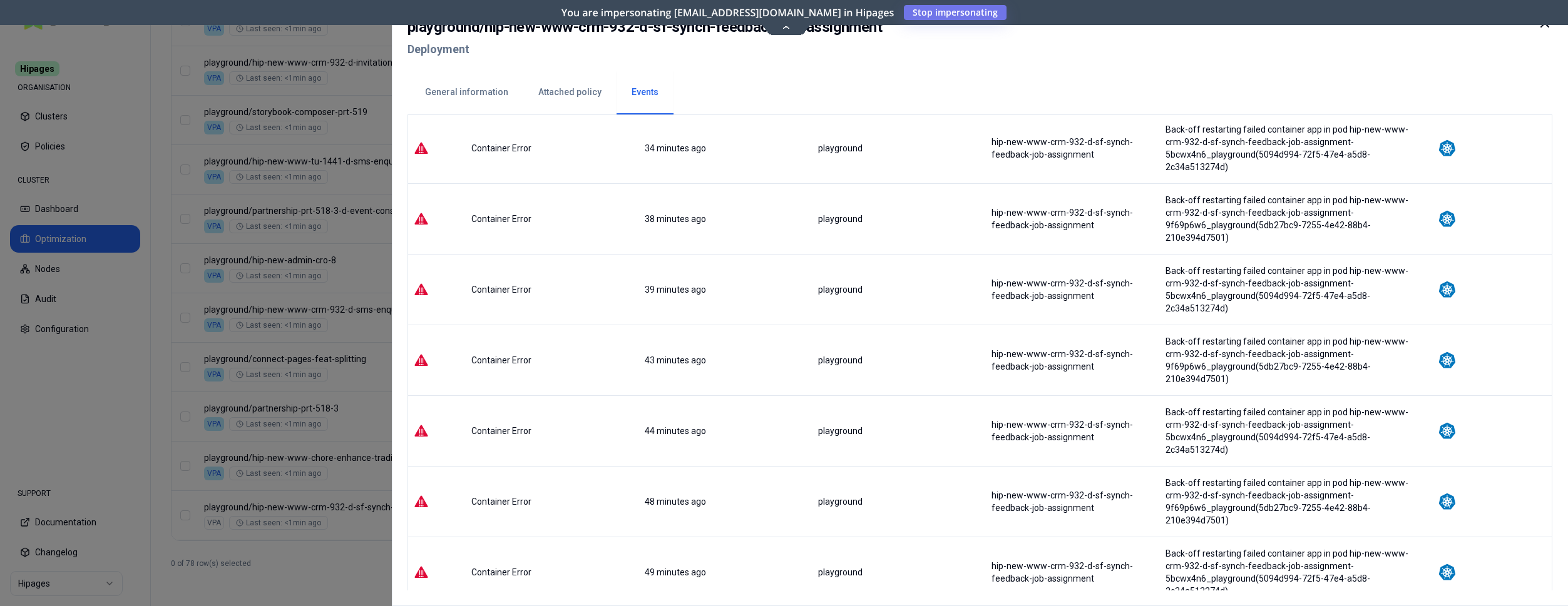
scroll to position [1022, 0]
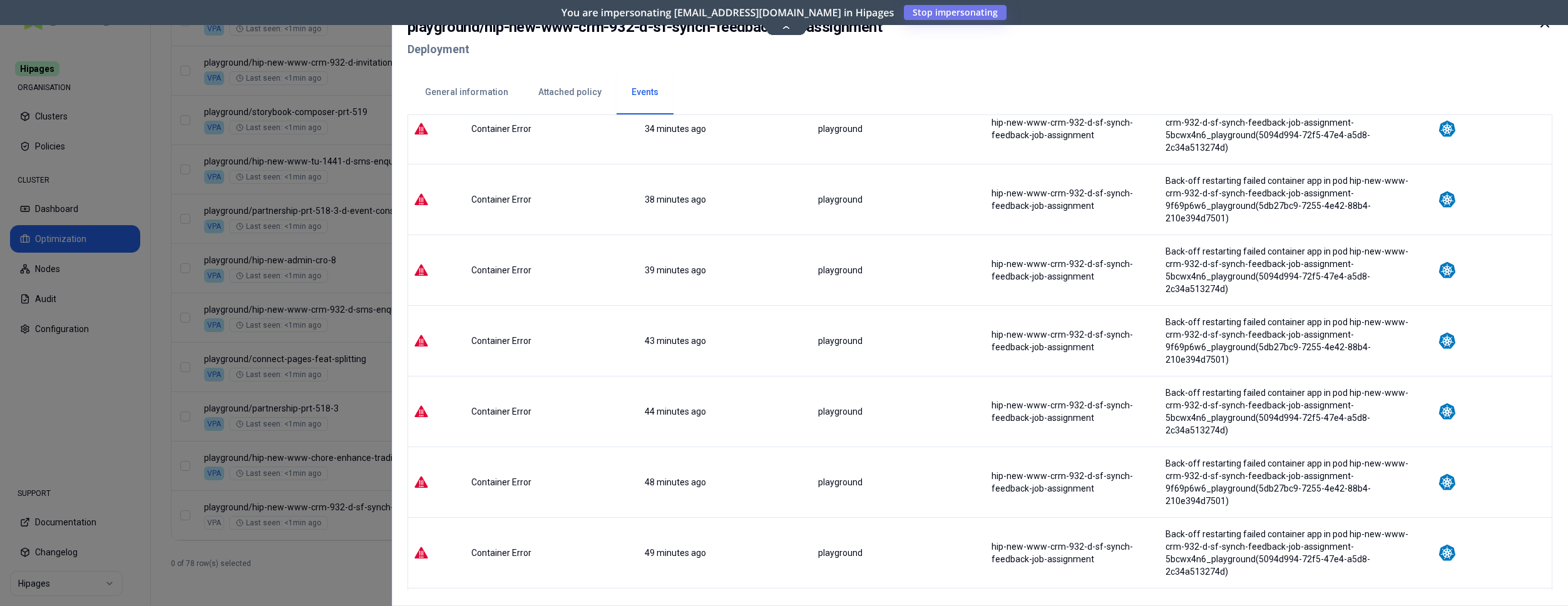
click at [511, 92] on button "General information" at bounding box center [466, 92] width 113 height 44
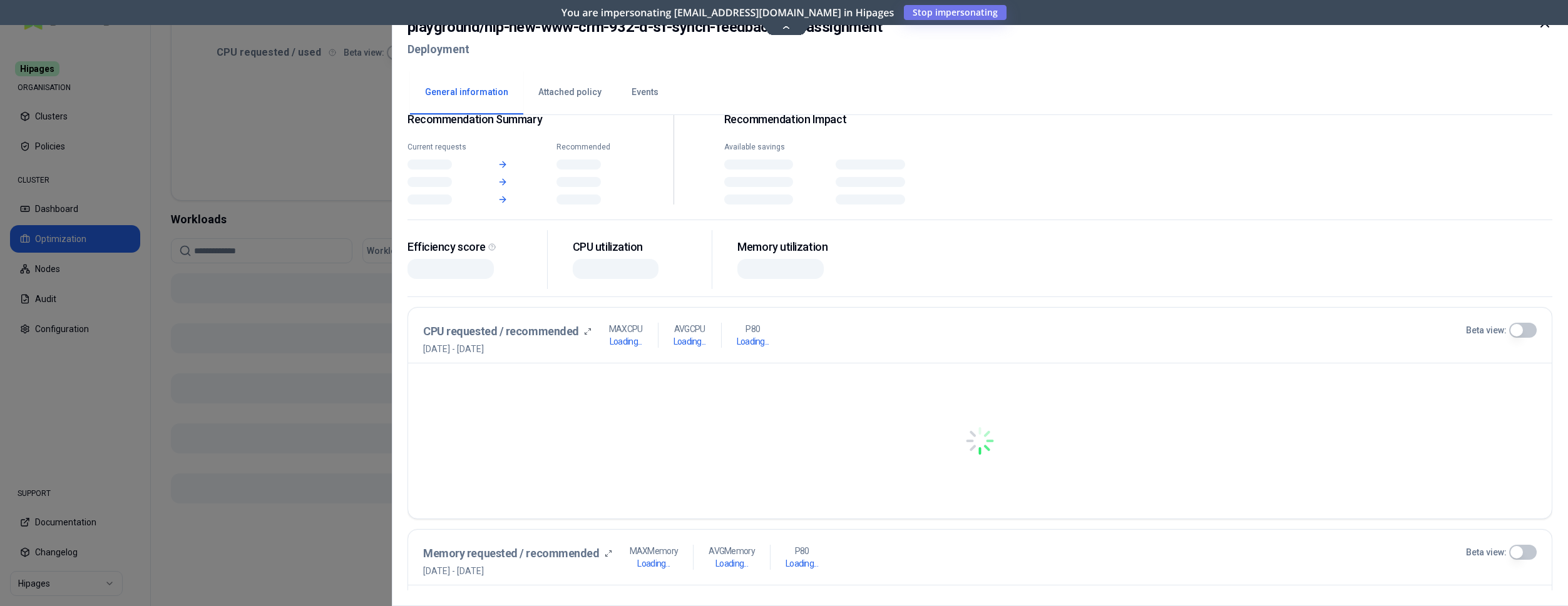
scroll to position [260, 0]
click at [1541, 25] on icon at bounding box center [1545, 23] width 15 height 15
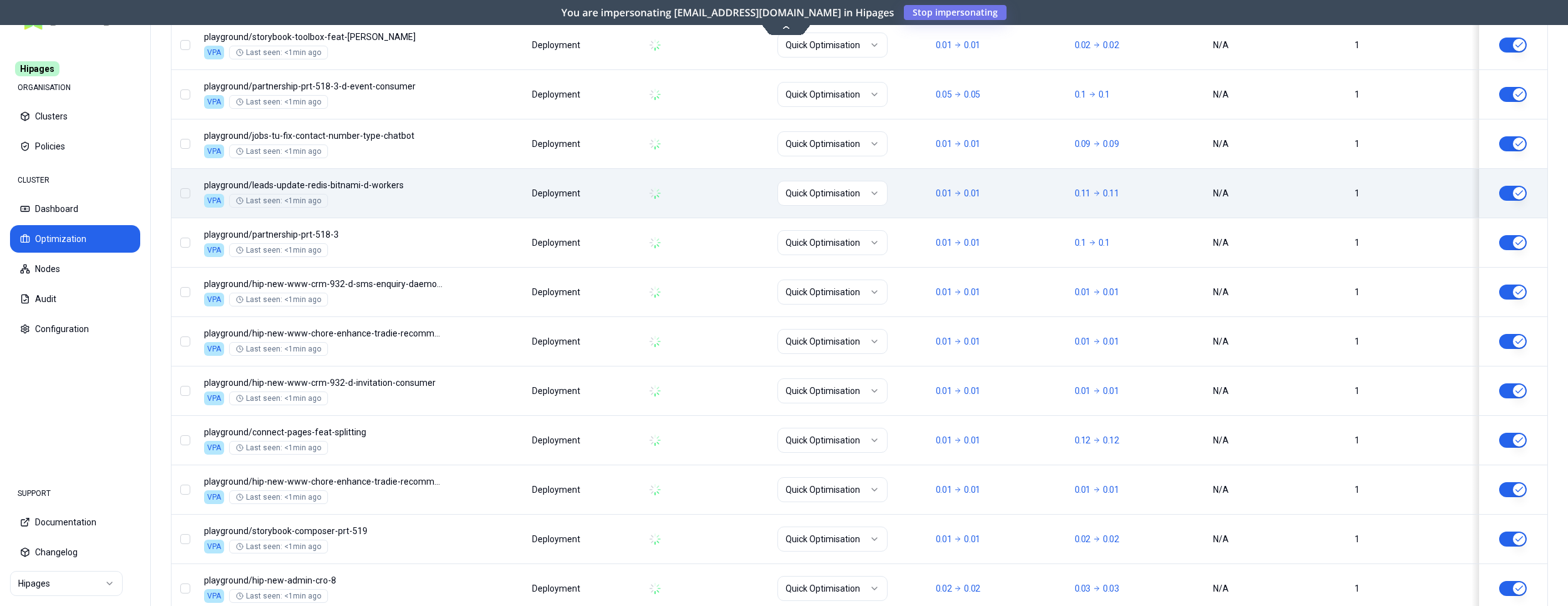
scroll to position [919, 0]
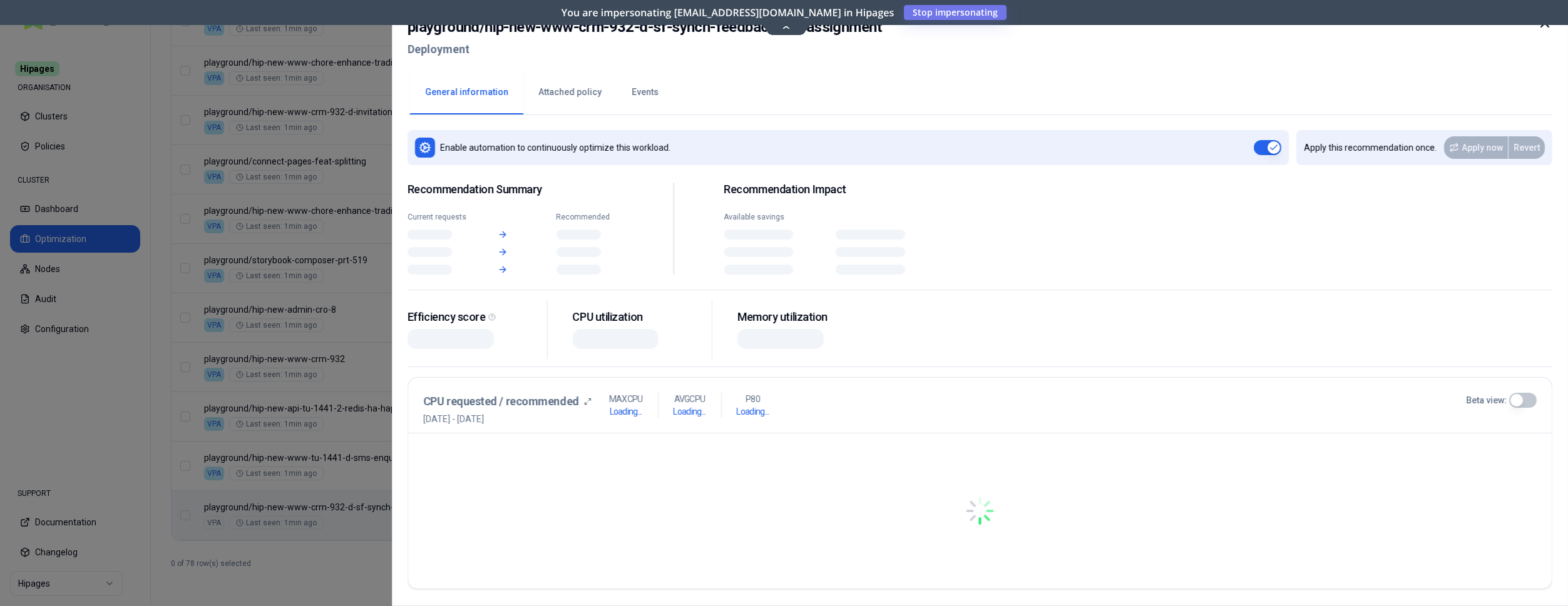
click at [464, 519] on div "Namespace/Workload name Type Restarts Policy CPU(Cores) (request vs recommended…" at bounding box center [859, 80] width 1376 height 921
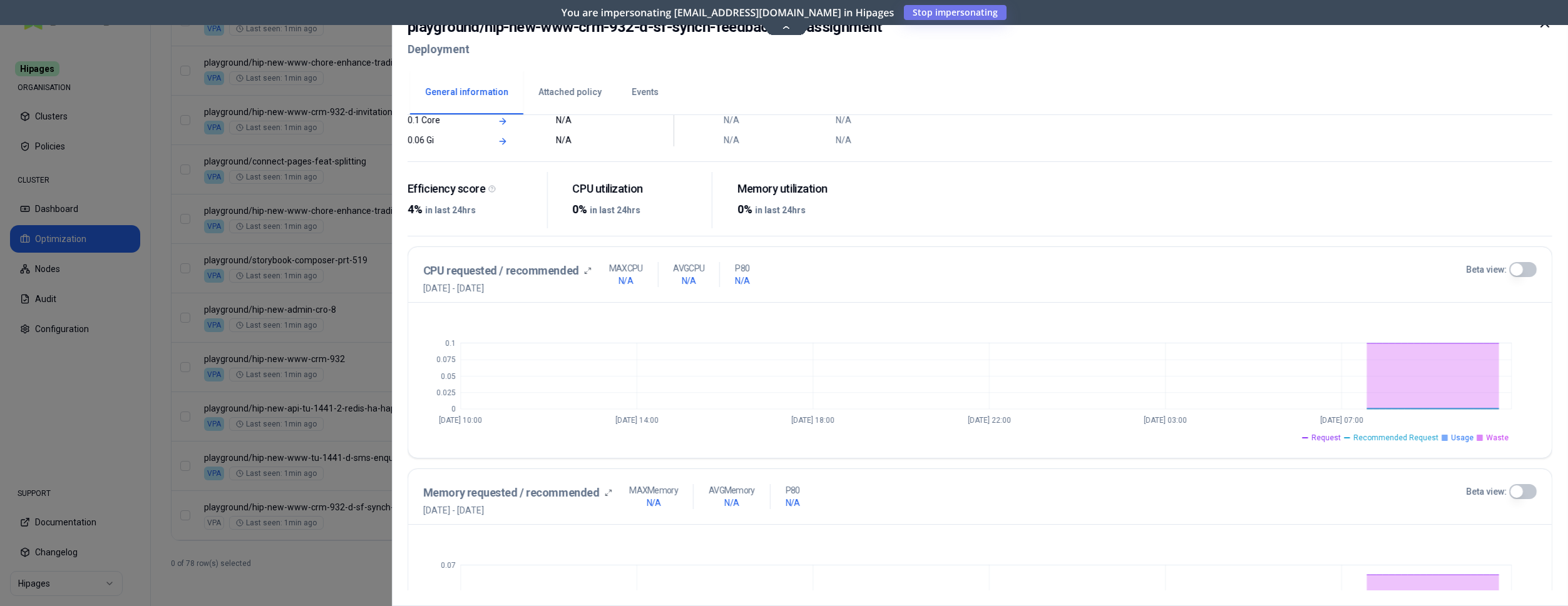
scroll to position [191, 0]
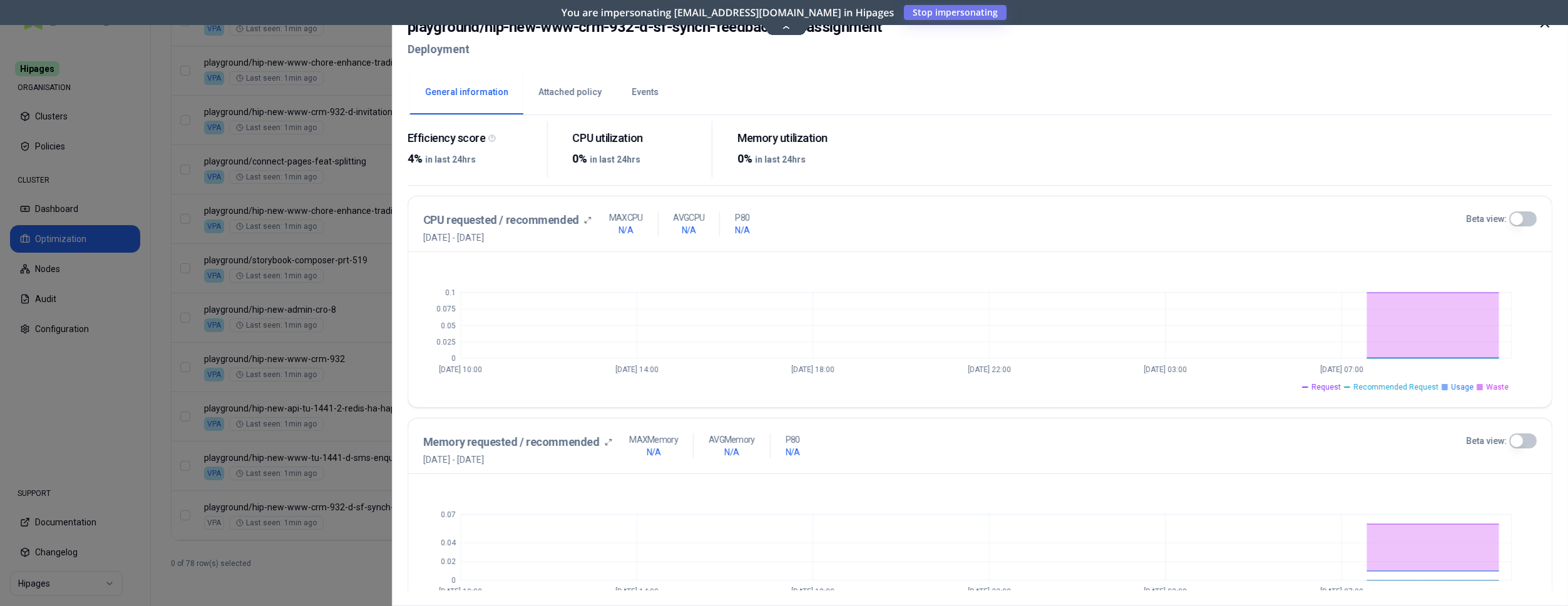
click at [1518, 214] on button "Beta view:" at bounding box center [1522, 219] width 27 height 15
click at [1519, 437] on button "Beta view:" at bounding box center [1522, 441] width 27 height 15
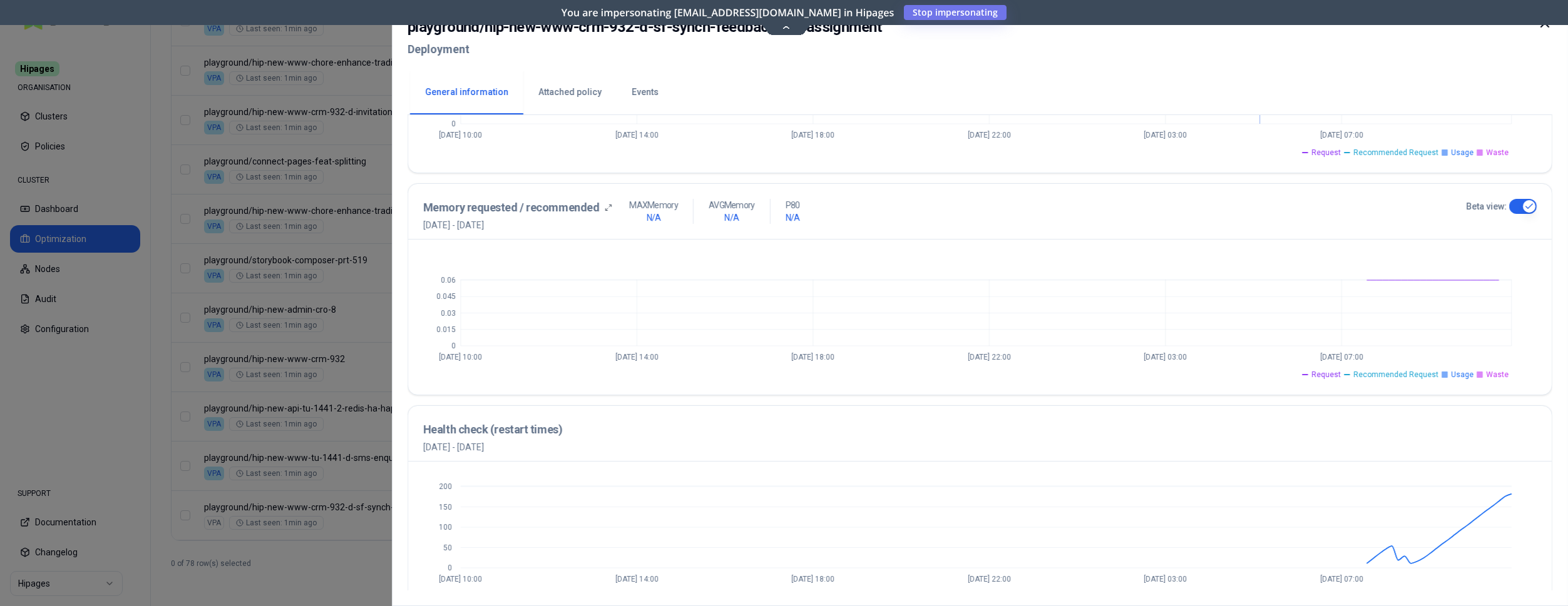
scroll to position [453, 0]
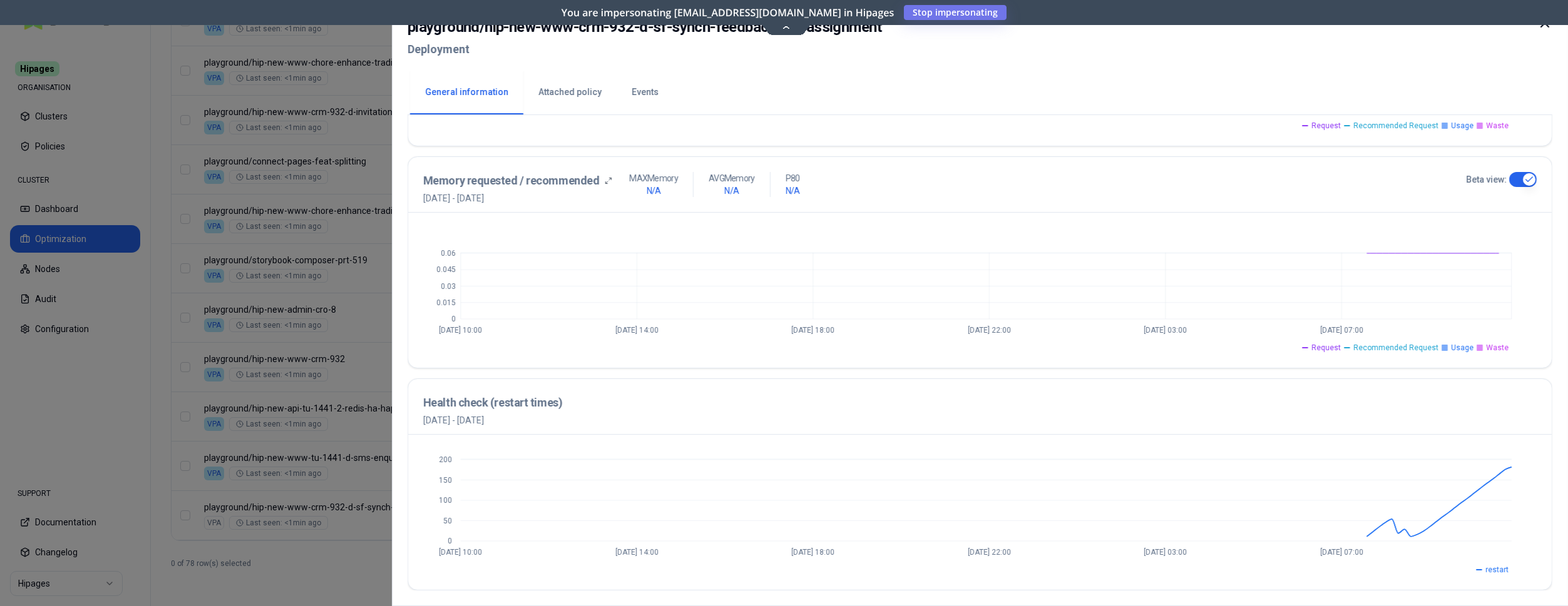
click at [1540, 27] on icon at bounding box center [1545, 23] width 15 height 15
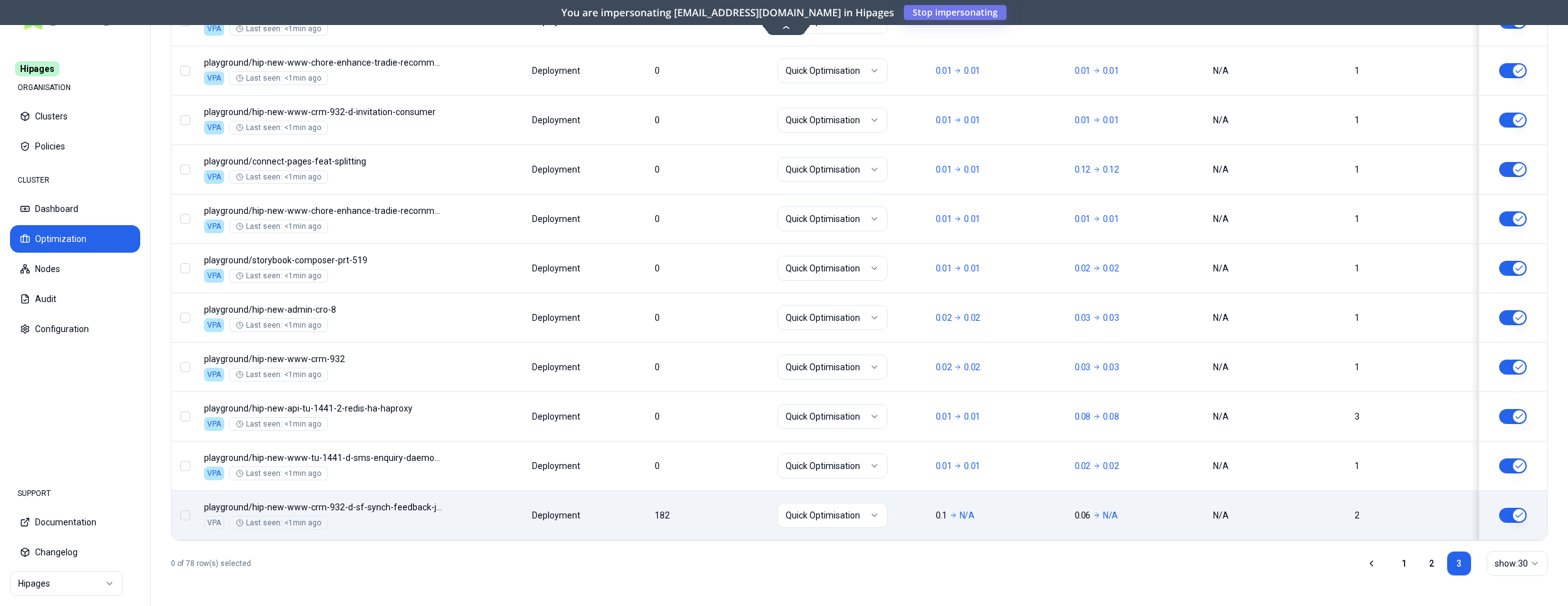
click at [636, 519] on div "Namespace/Workload name Type Restarts Policy CPU(Cores) (request vs recommended…" at bounding box center [859, 80] width 1376 height 921
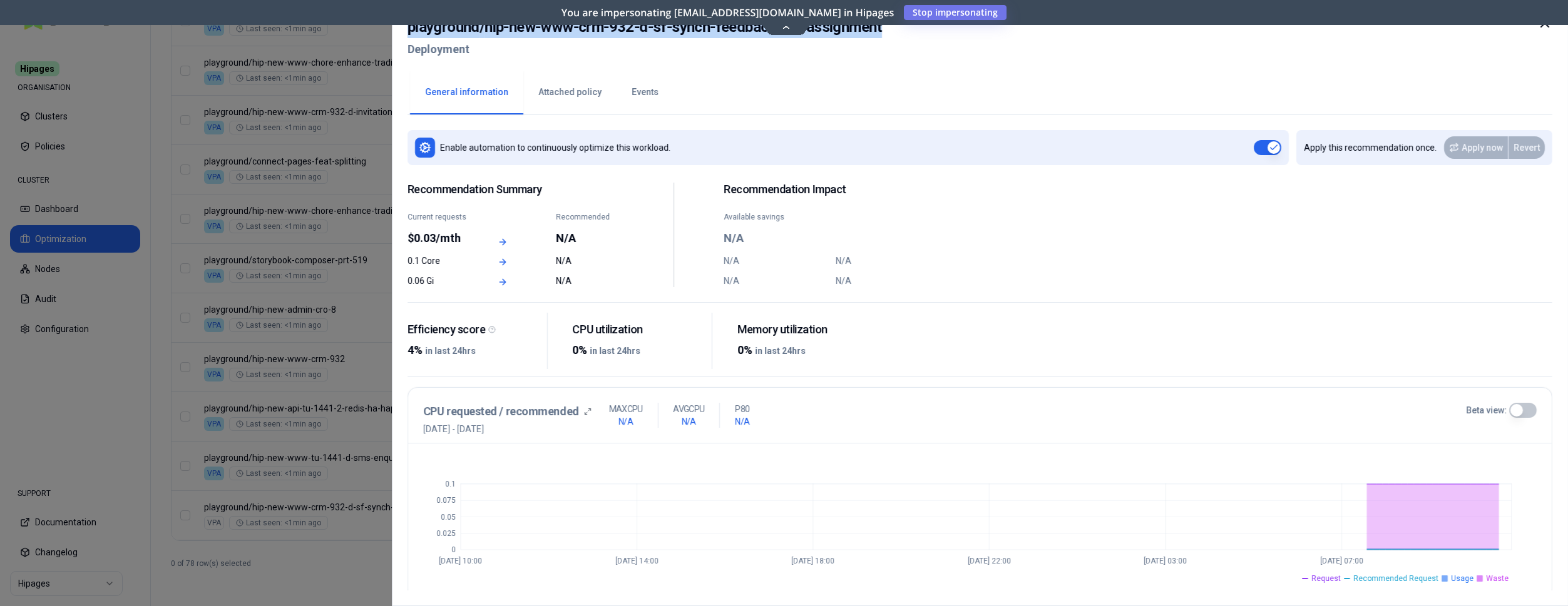
drag, startPoint x: 888, startPoint y: 31, endPoint x: 409, endPoint y: 28, distance: 479.0
click at [409, 28] on div "playground / hip-new-www-crm-932-d-sf-synch-feedback-job-assignment Deployment" at bounding box center [980, 42] width 1145 height 52
copy h2 "playground / hip-new-www-crm-932-d-sf-synch-feedback-job-assignment"
click at [324, 406] on div at bounding box center [784, 303] width 1568 height 606
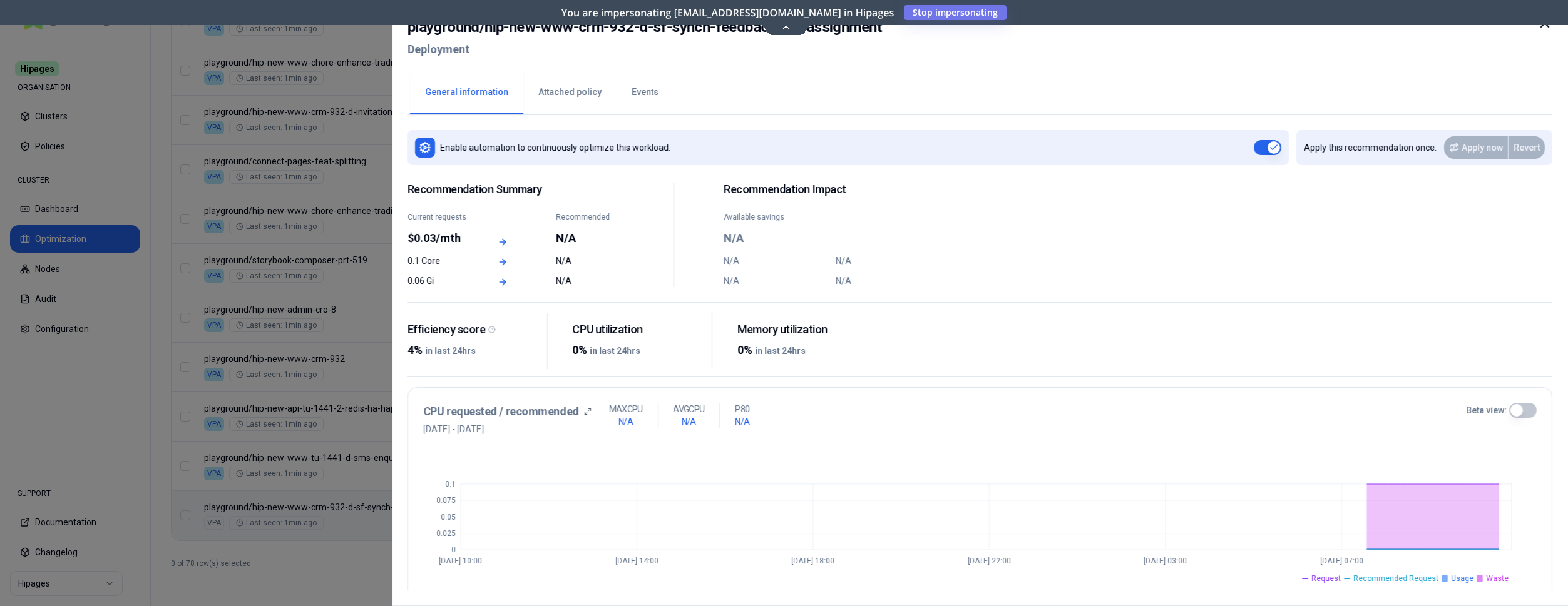
scroll to position [919, 0]
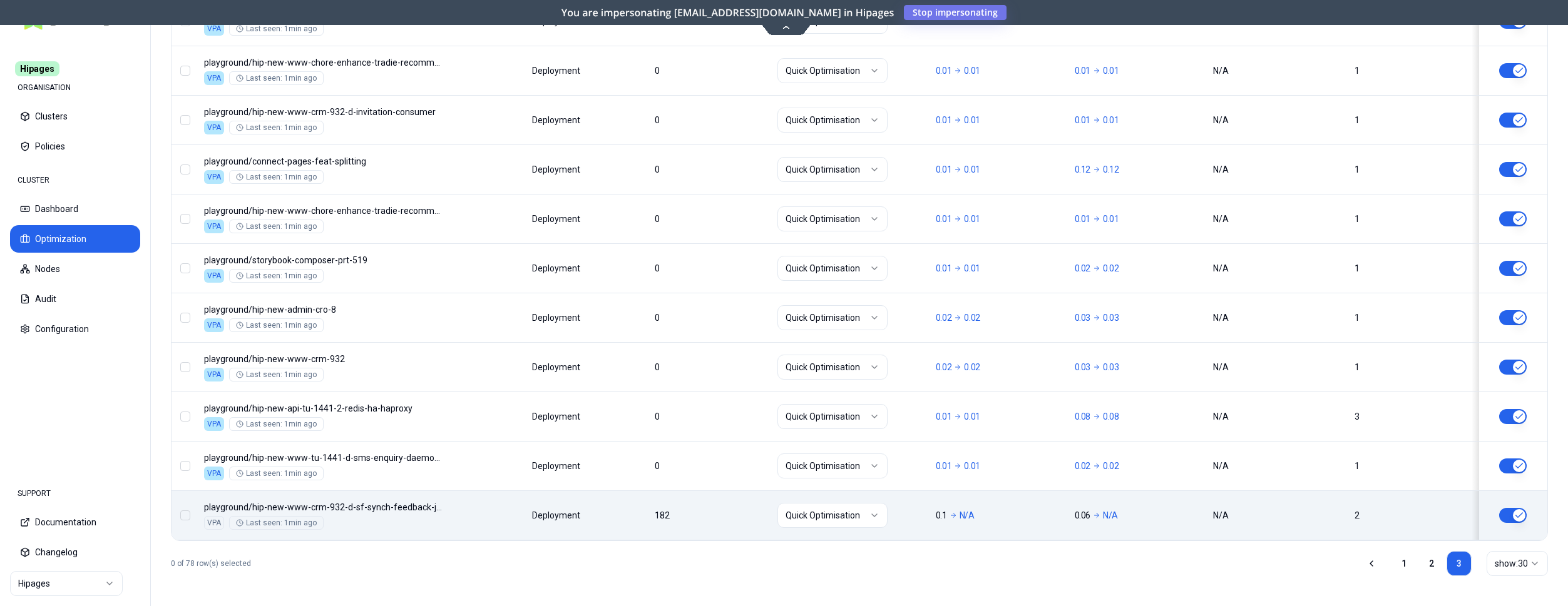
click at [599, 512] on div "Namespace/Workload name Type Restarts Policy CPU(Cores) (request vs recommended…" at bounding box center [859, 80] width 1376 height 921
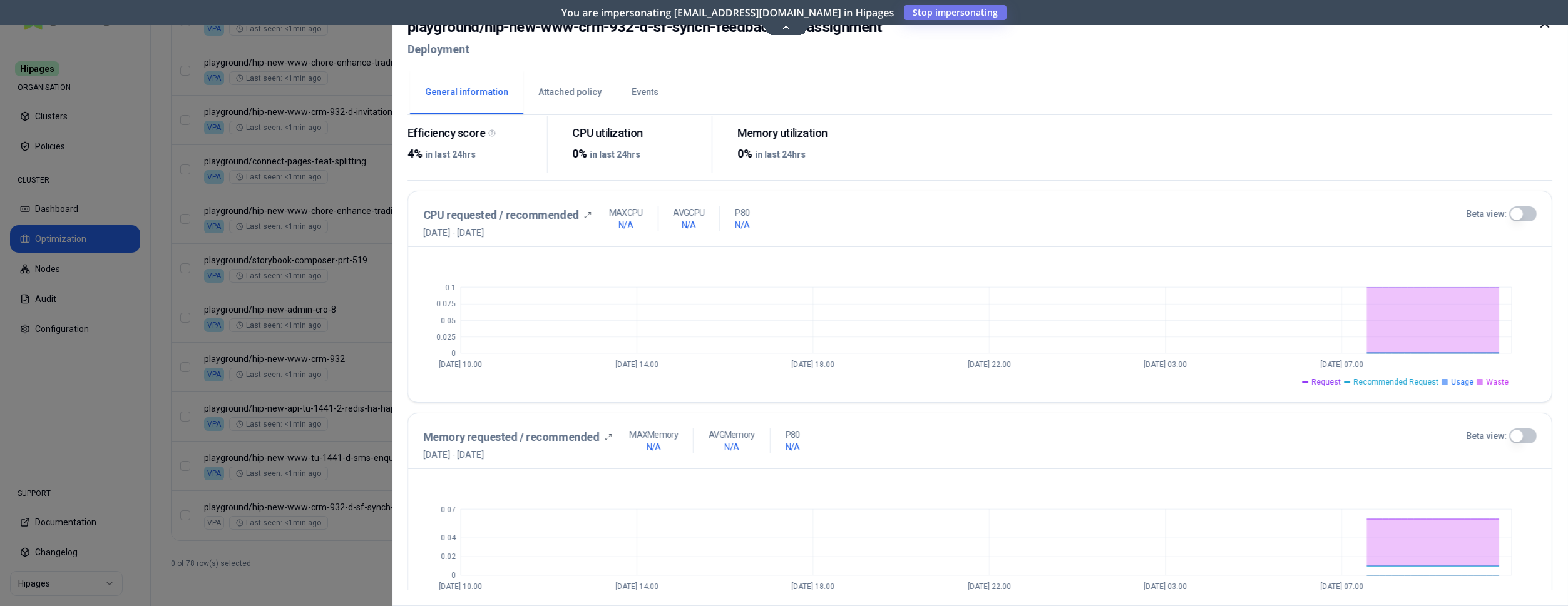
scroll to position [191, 0]
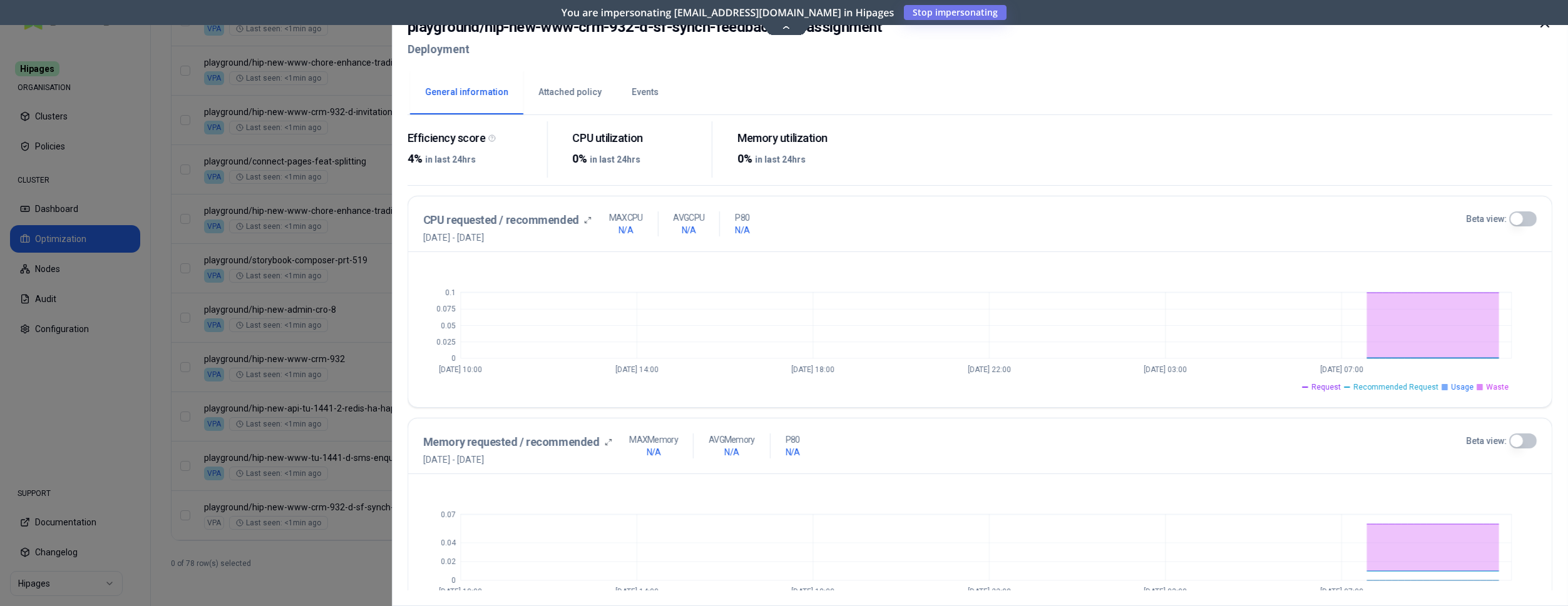
click at [1522, 219] on button "Beta view:" at bounding box center [1522, 219] width 27 height 15
click at [1519, 438] on button "Beta view:" at bounding box center [1522, 441] width 27 height 15
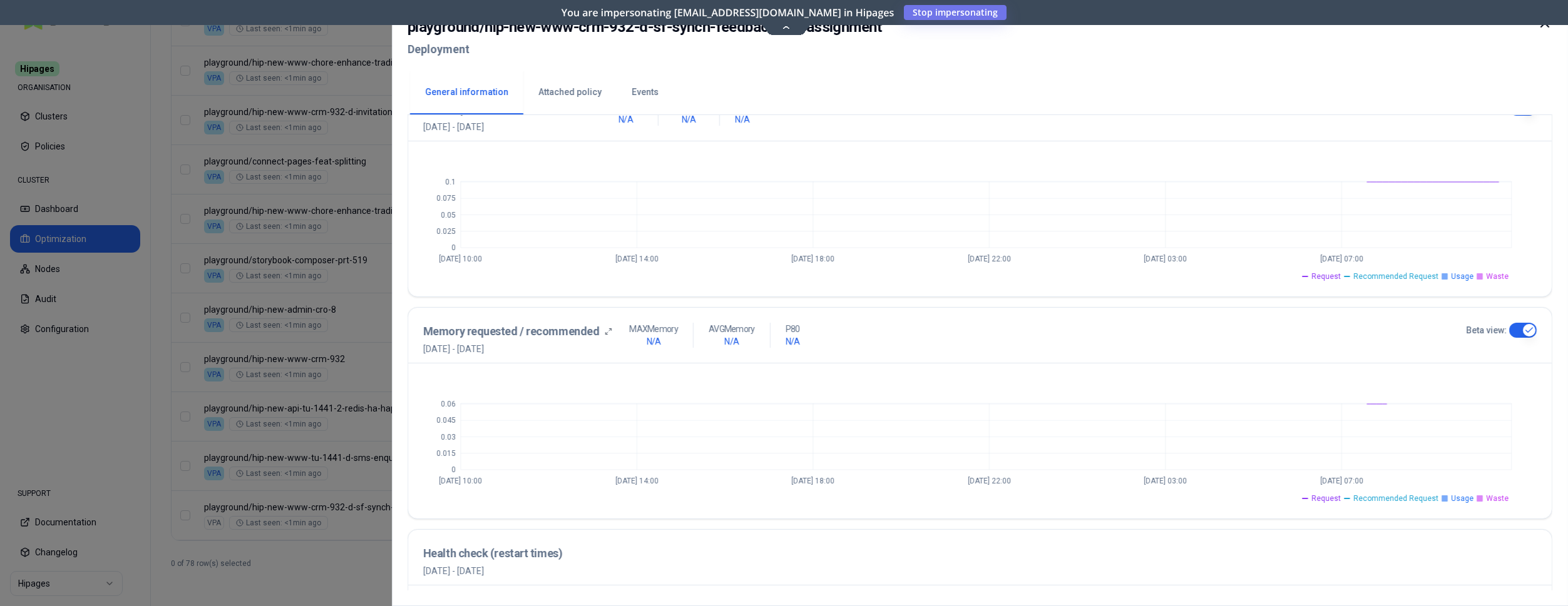
scroll to position [319, 0]
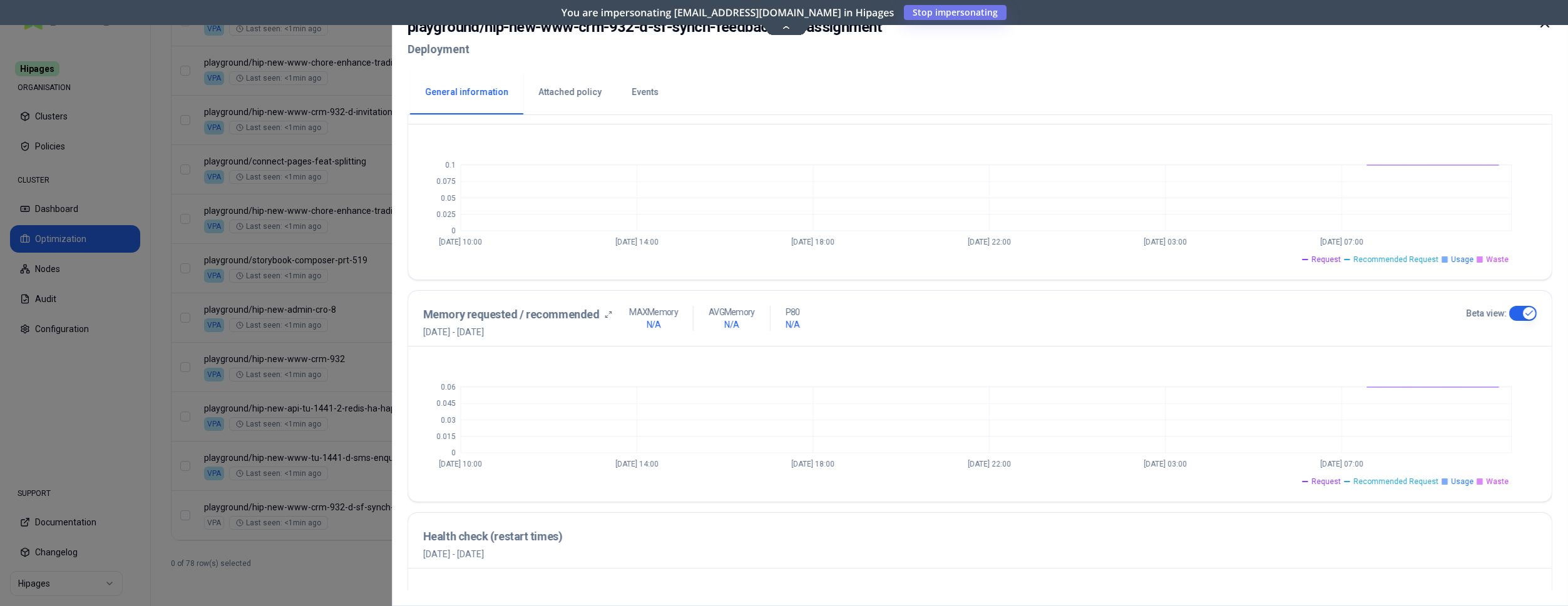
click at [1523, 311] on button "Beta view:" at bounding box center [1522, 314] width 27 height 15
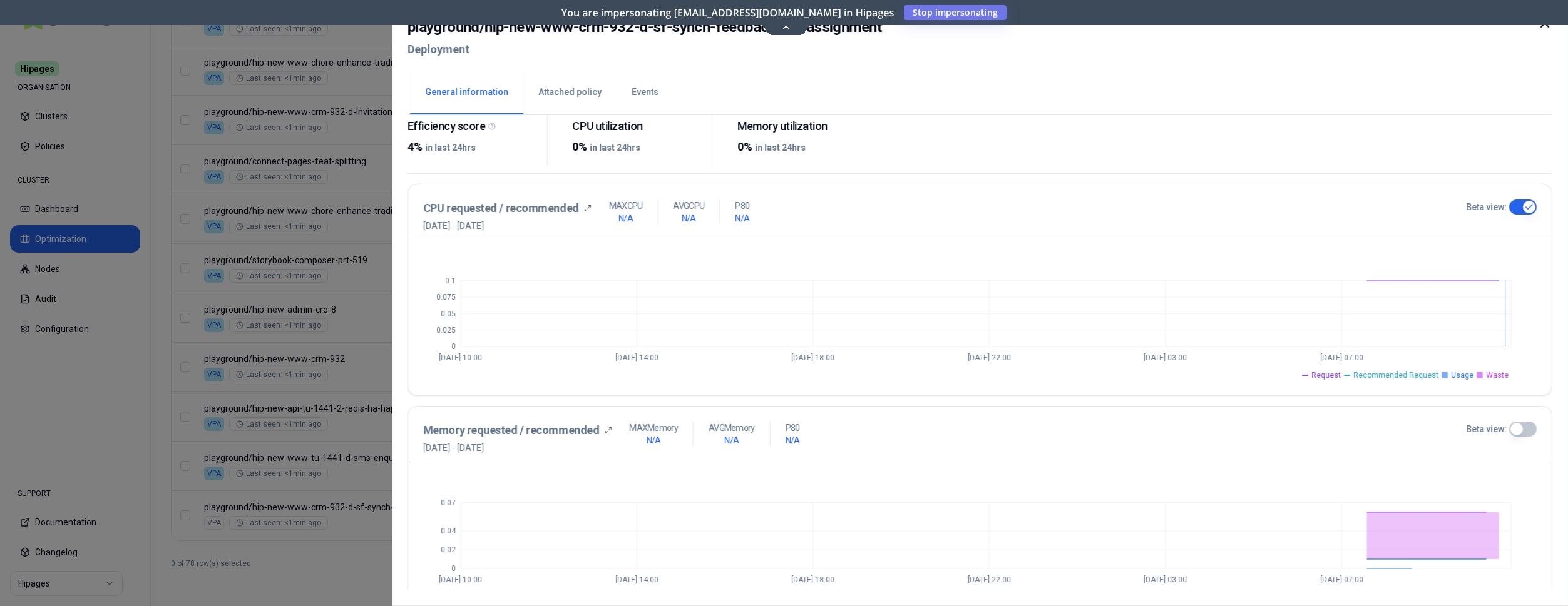
scroll to position [191, 0]
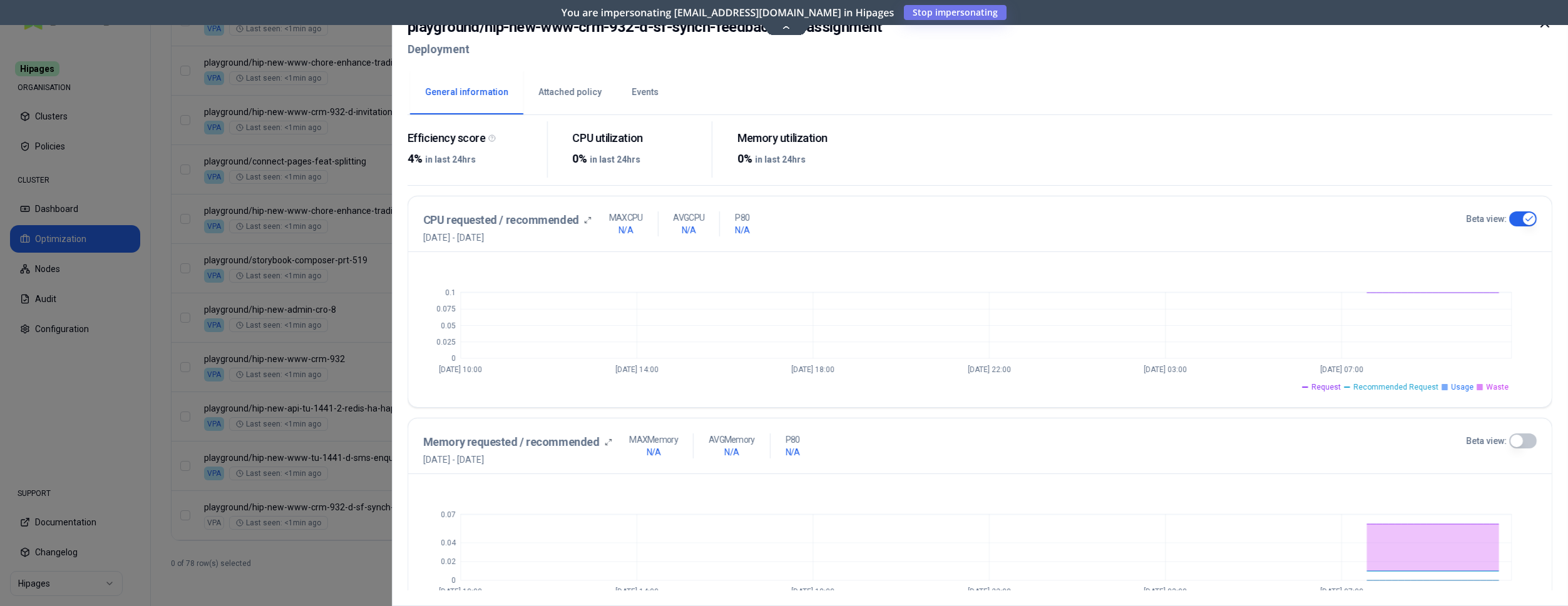
click at [1516, 219] on button "Beta view:" at bounding box center [1522, 219] width 27 height 15
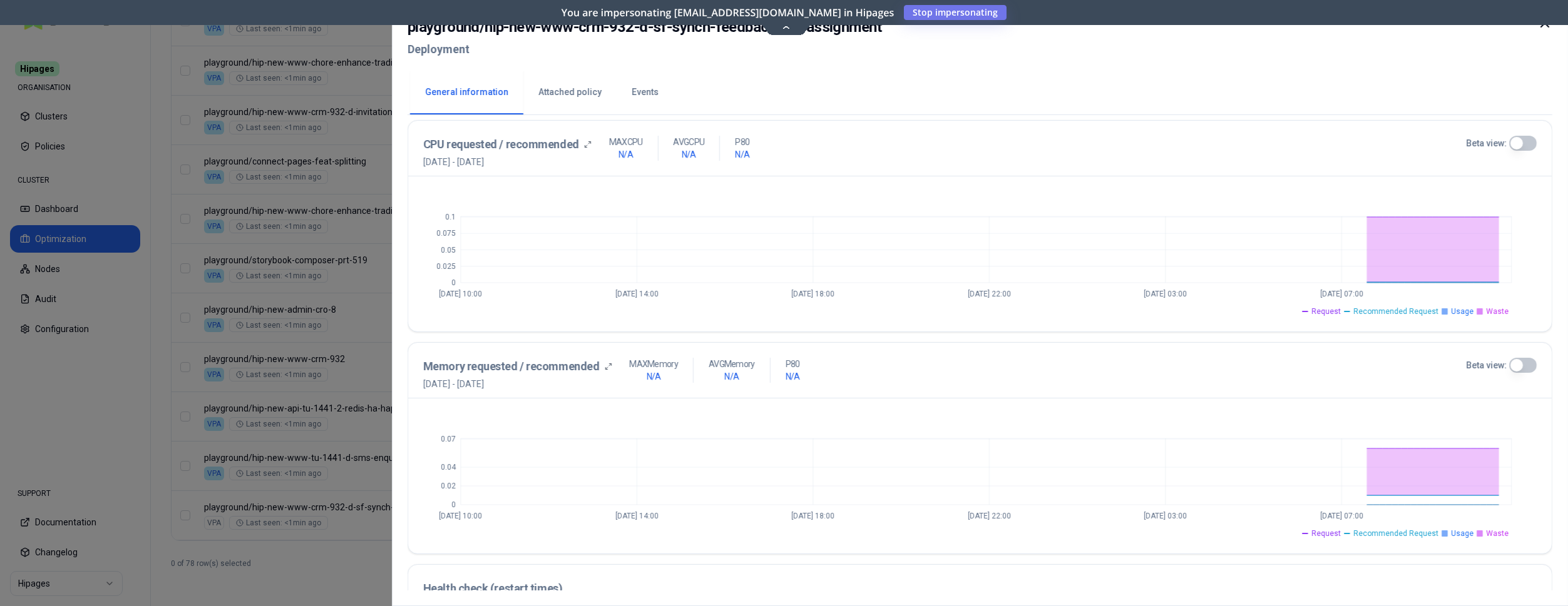
scroll to position [63, 0]
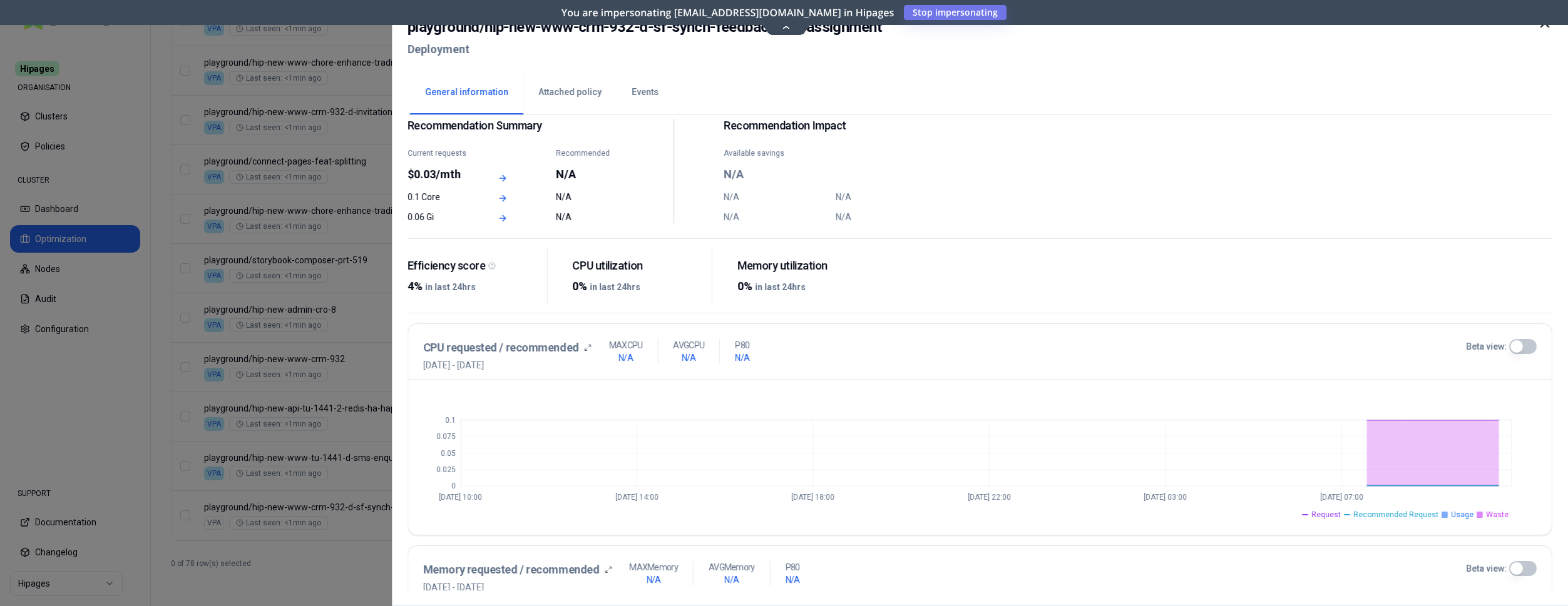
click at [1546, 25] on icon at bounding box center [1545, 23] width 15 height 15
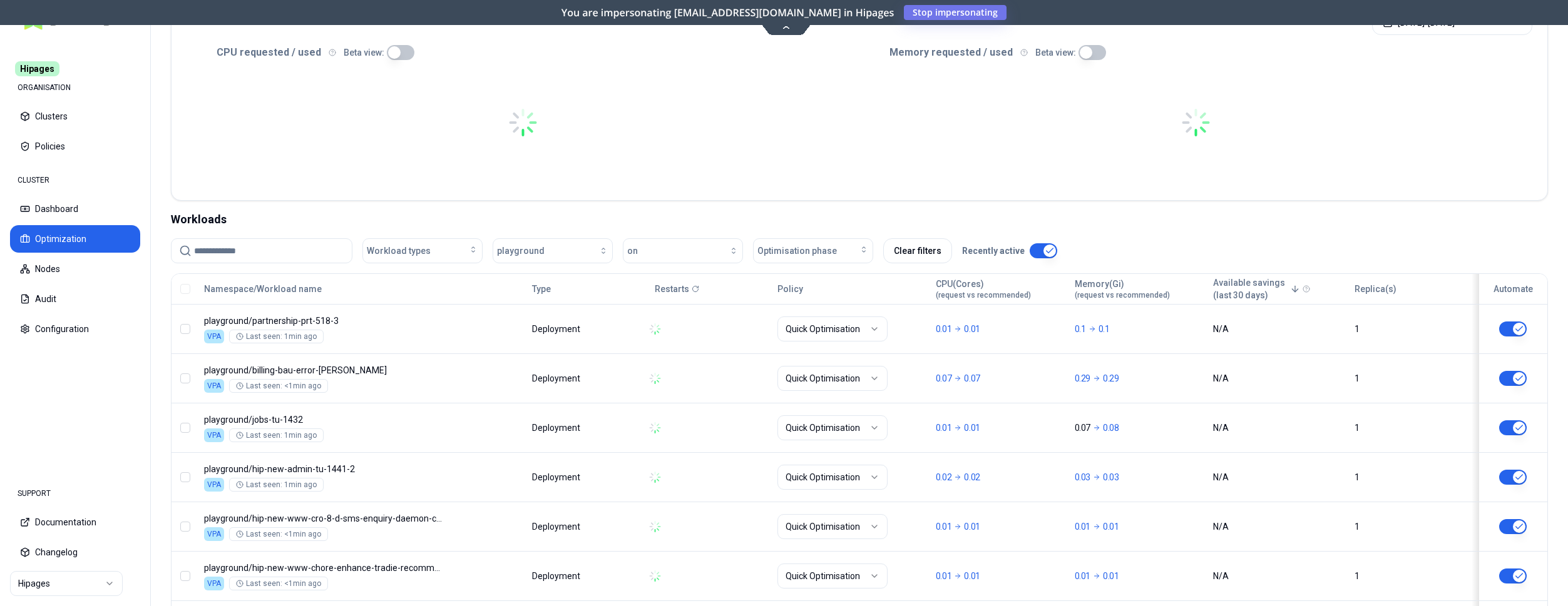
scroll to position [265, 0]
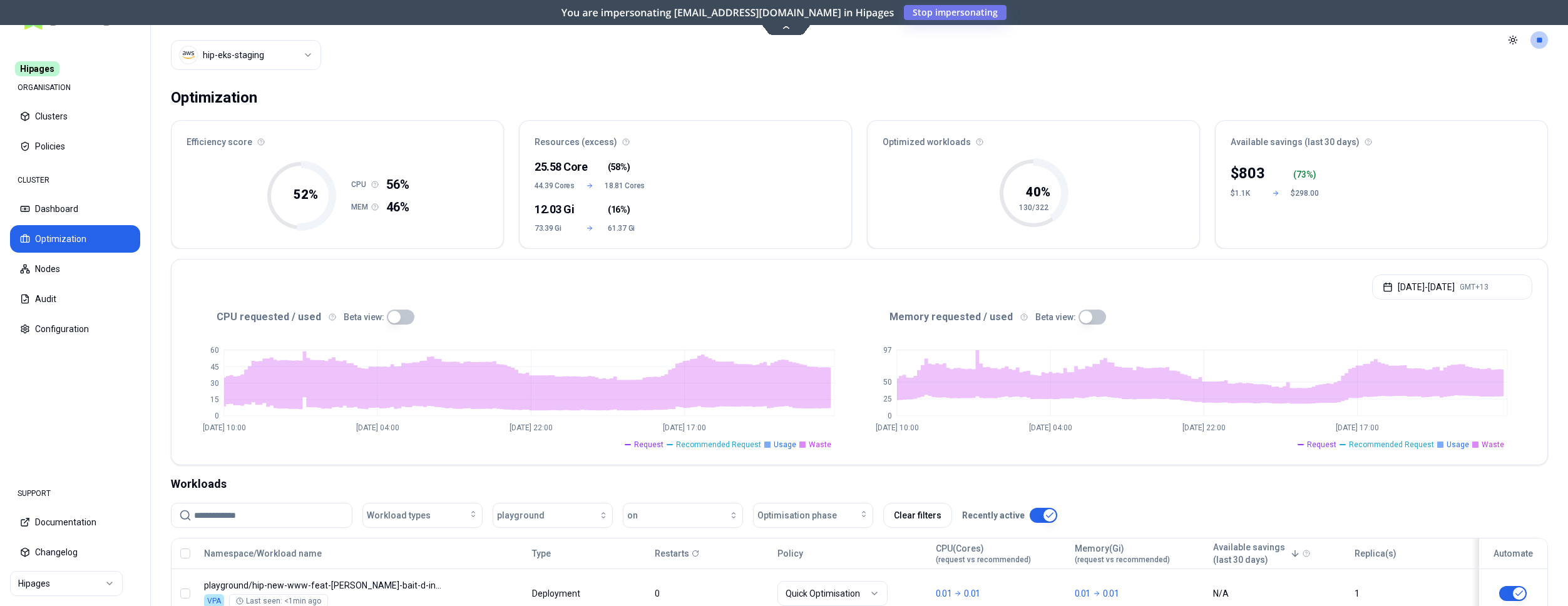
scroll to position [265, 0]
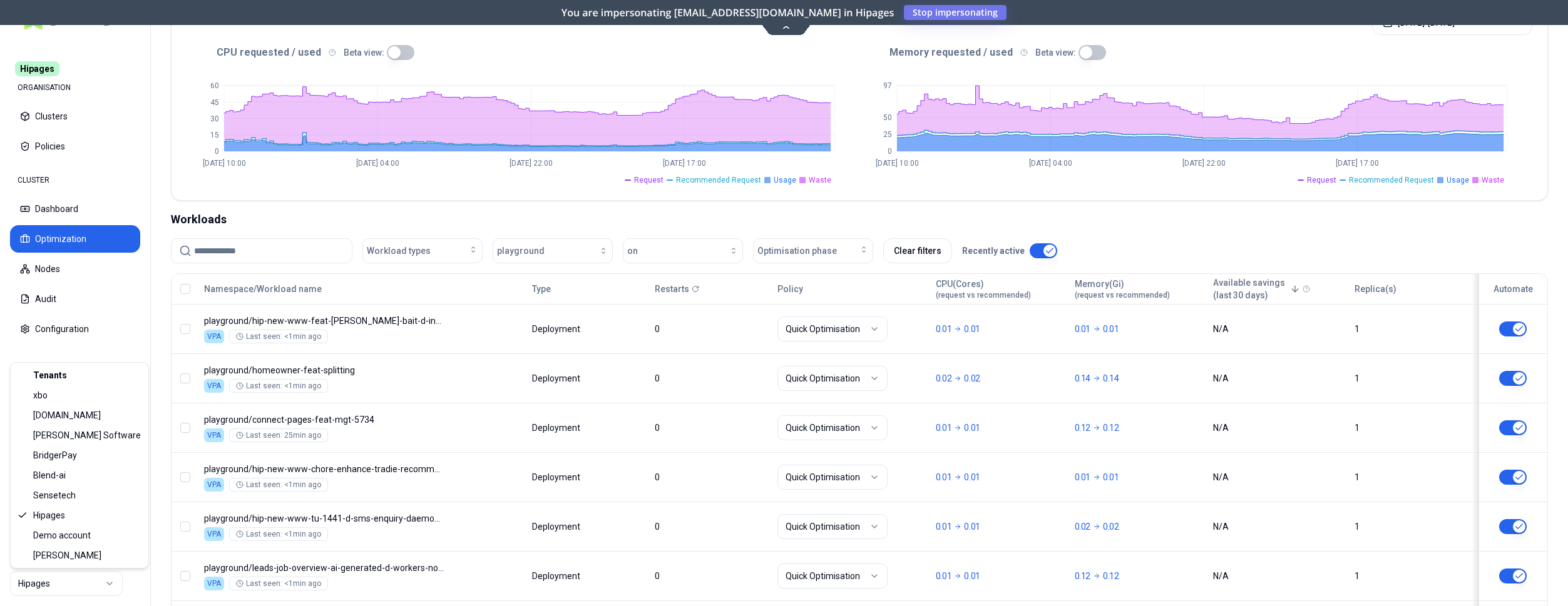
click at [85, 583] on html "Hipages ORGANISATION Clusters Policies CLUSTER Dashboard Optimization Nodes Aud…" at bounding box center [784, 303] width 1568 height 606
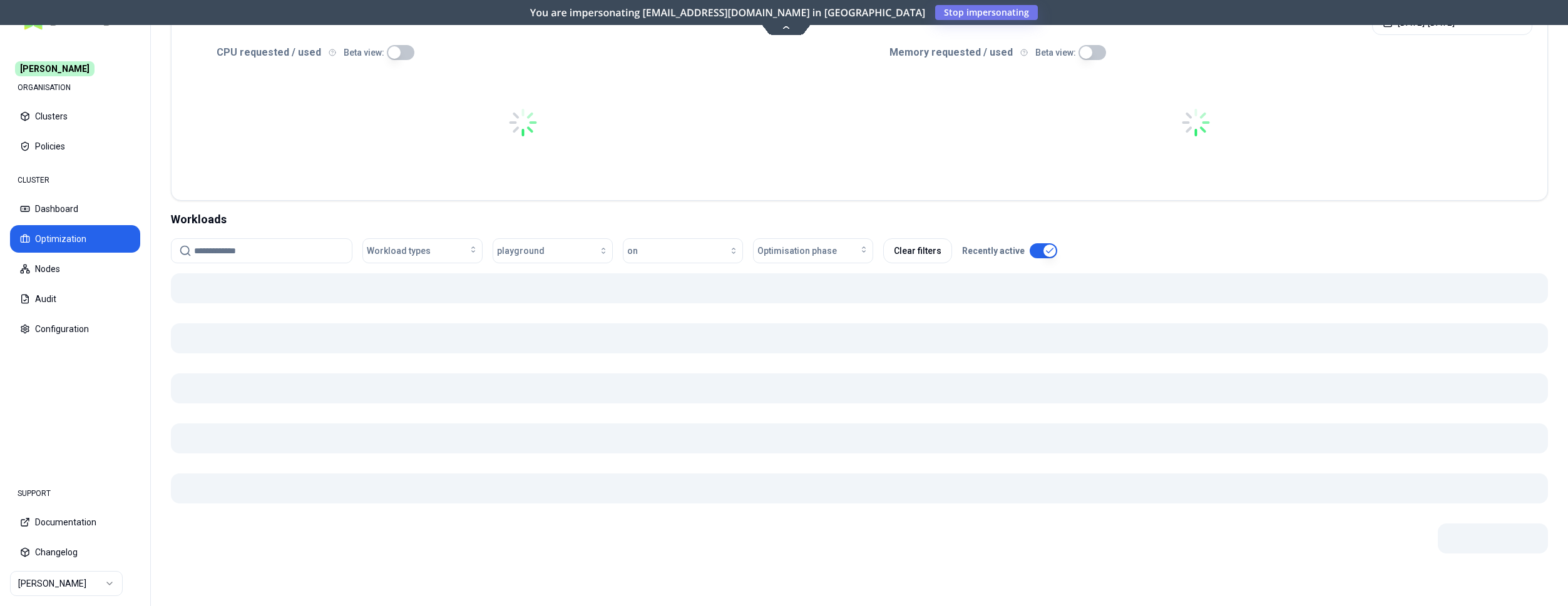
scroll to position [260, 0]
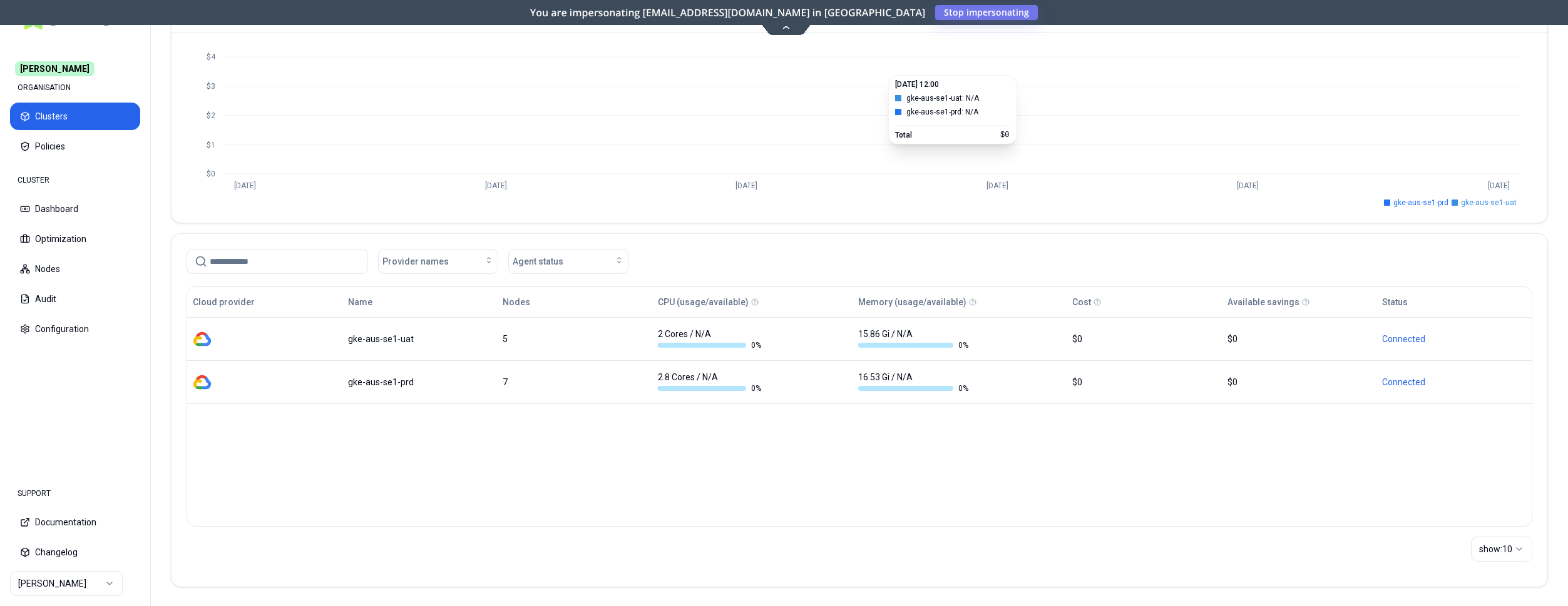
scroll to position [115, 0]
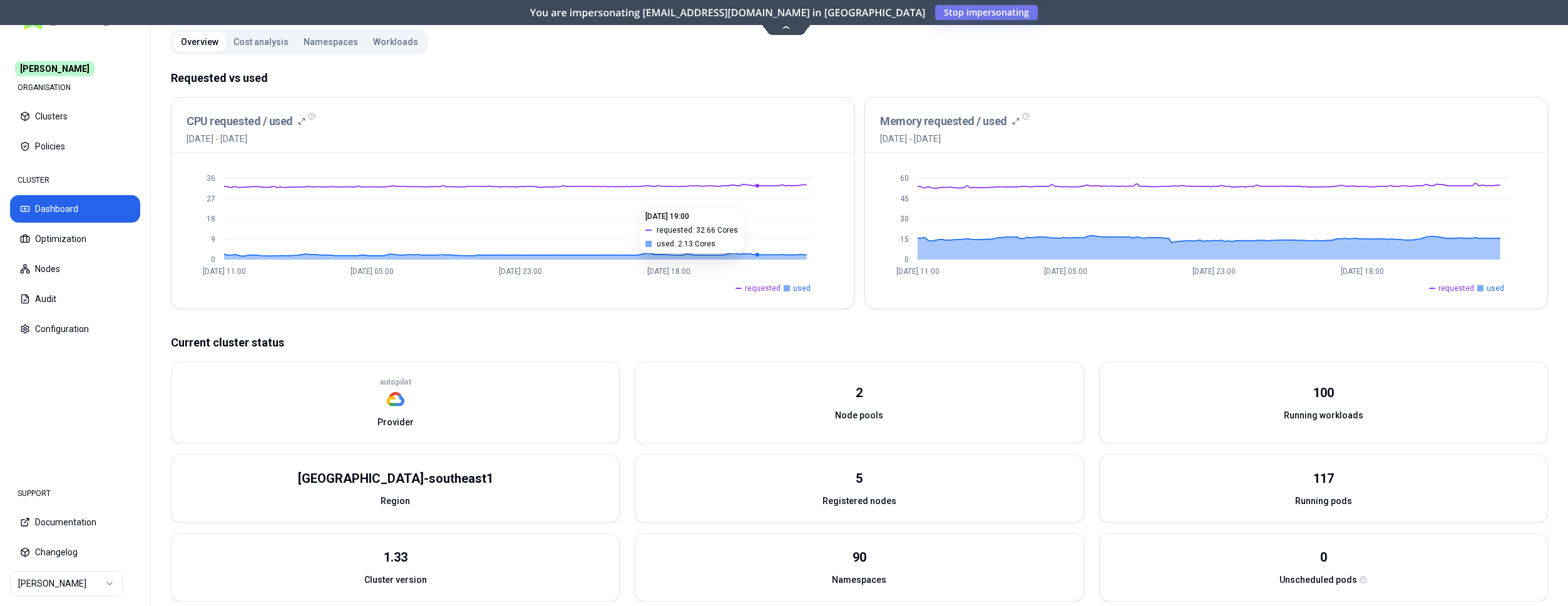
scroll to position [128, 0]
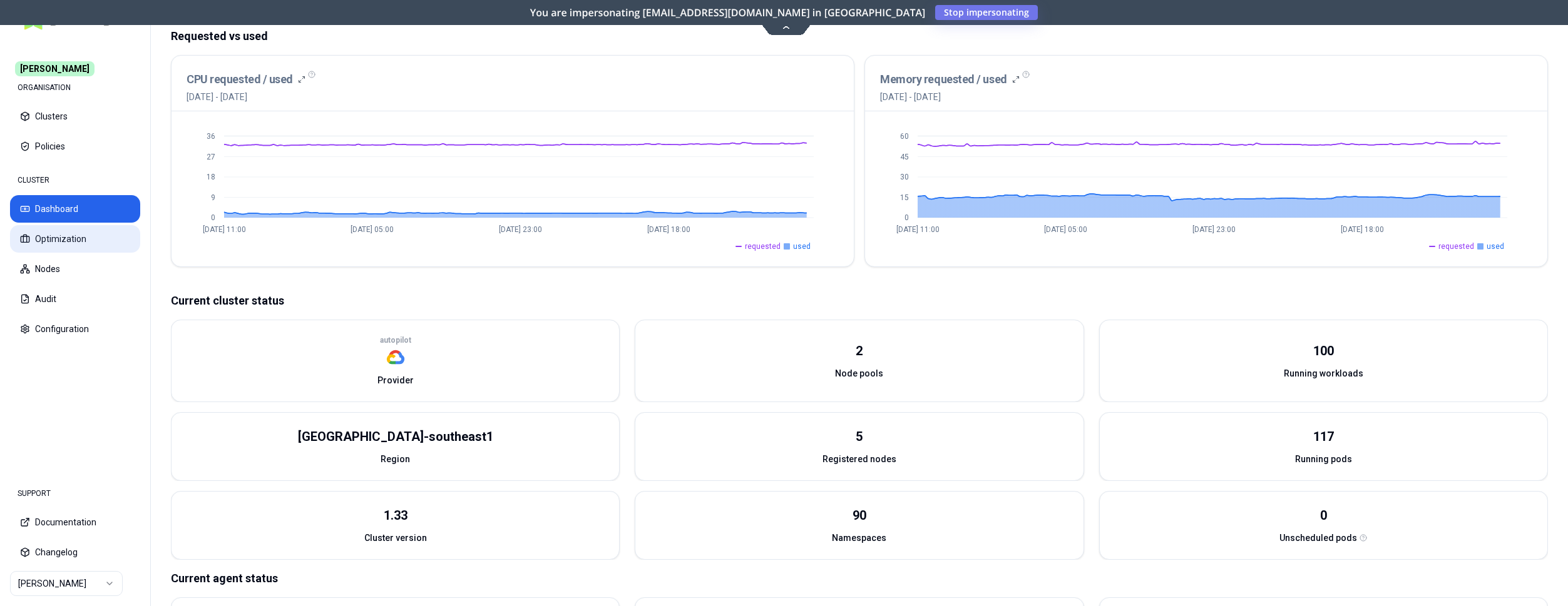
click at [84, 231] on button "Optimization" at bounding box center [75, 238] width 130 height 27
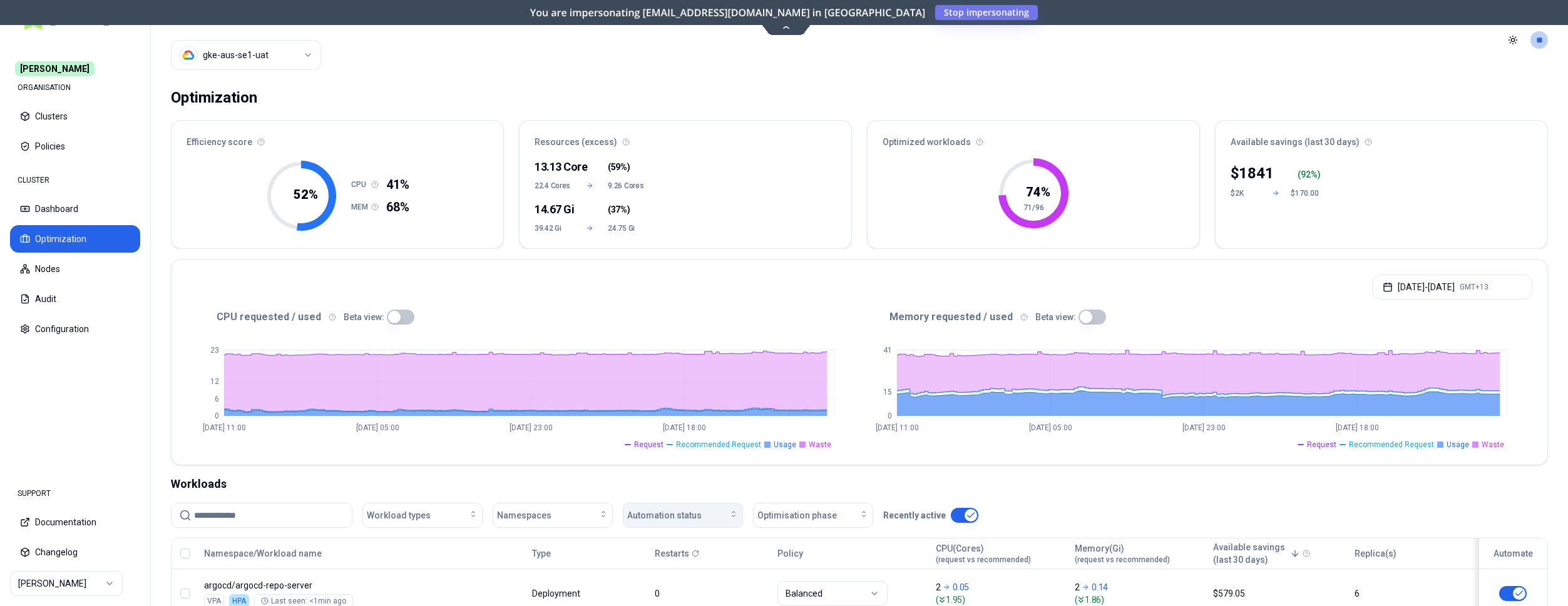
click at [727, 515] on div "Automation status" at bounding box center [683, 515] width 111 height 12
click at [703, 557] on div "off" at bounding box center [685, 563] width 119 height 20
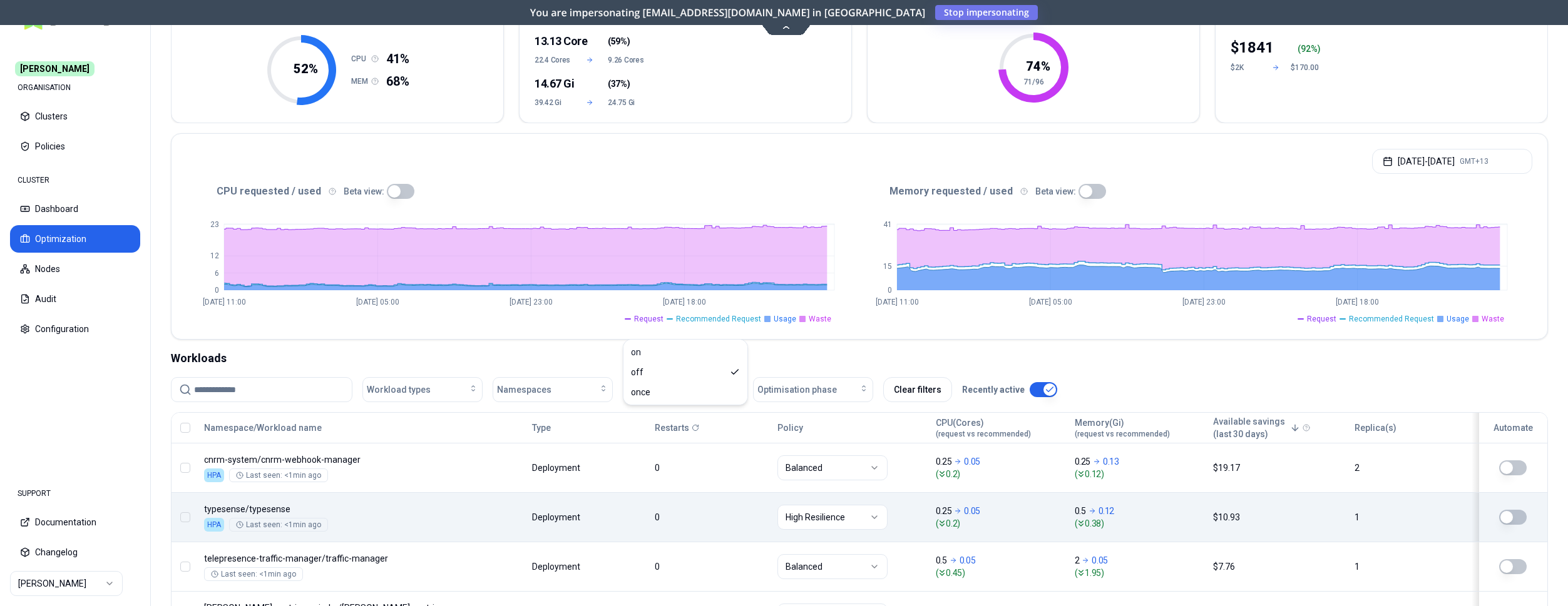
scroll to position [191, 0]
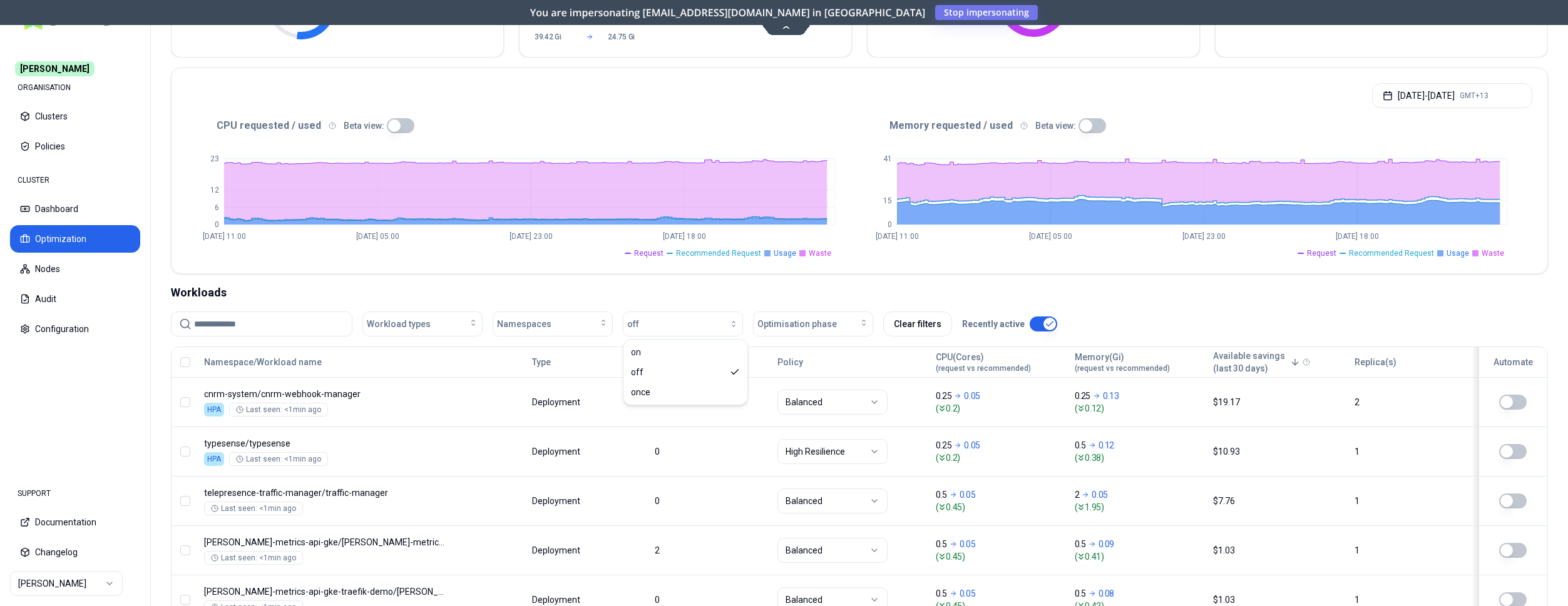
click at [903, 286] on div "Workloads" at bounding box center [859, 292] width 1377 height 18
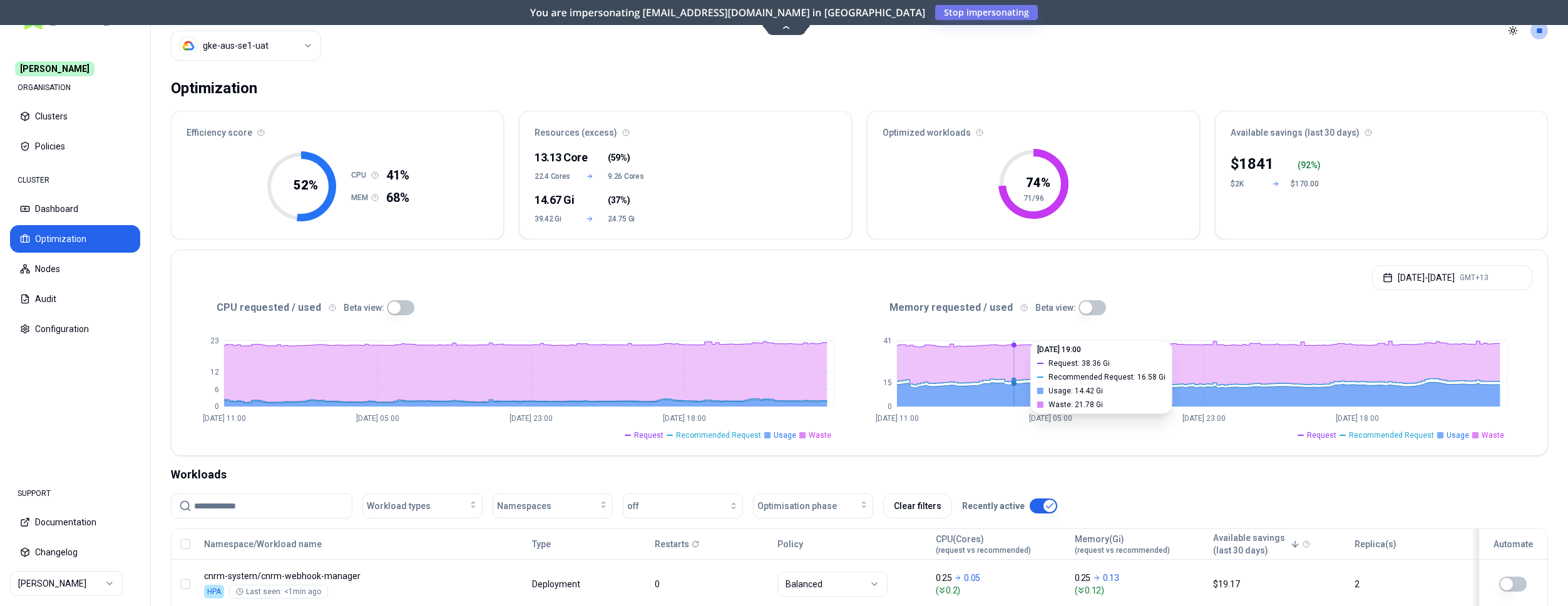
scroll to position [0, 0]
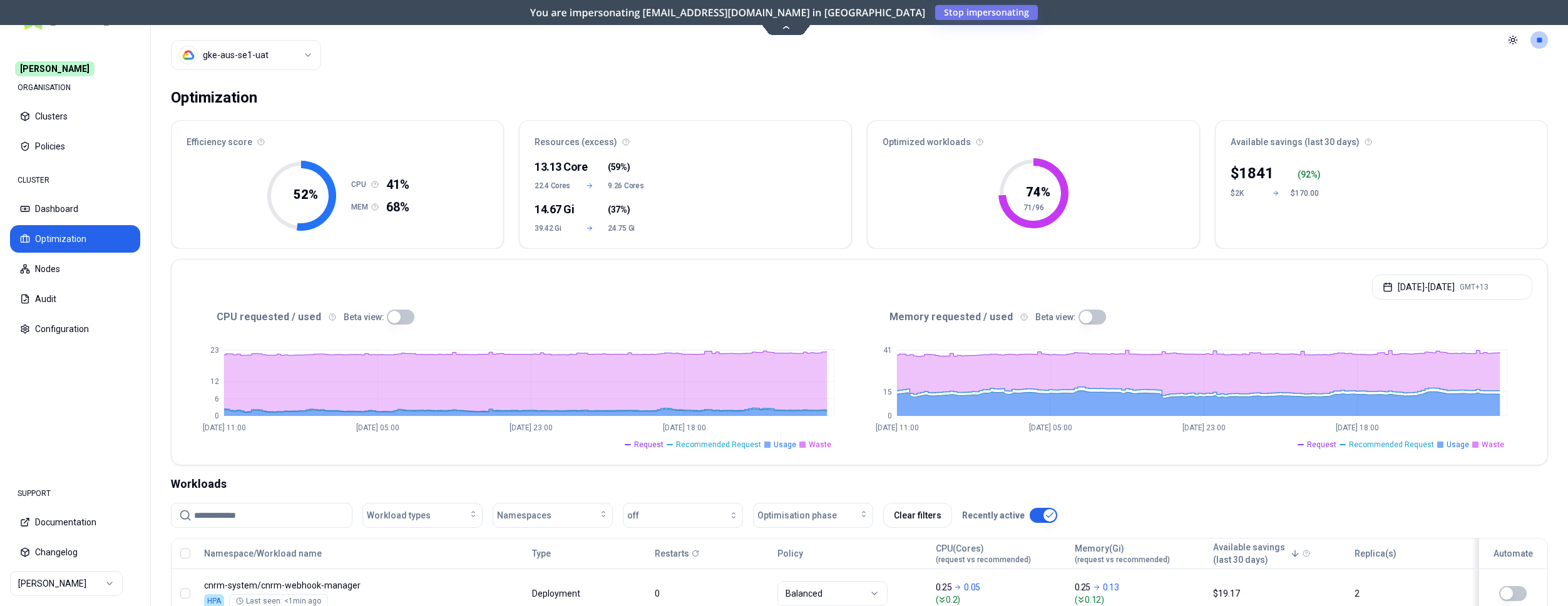
click at [378, 313] on div "Beta view:" at bounding box center [379, 317] width 71 height 15
click at [387, 316] on button "button" at bounding box center [400, 317] width 27 height 15
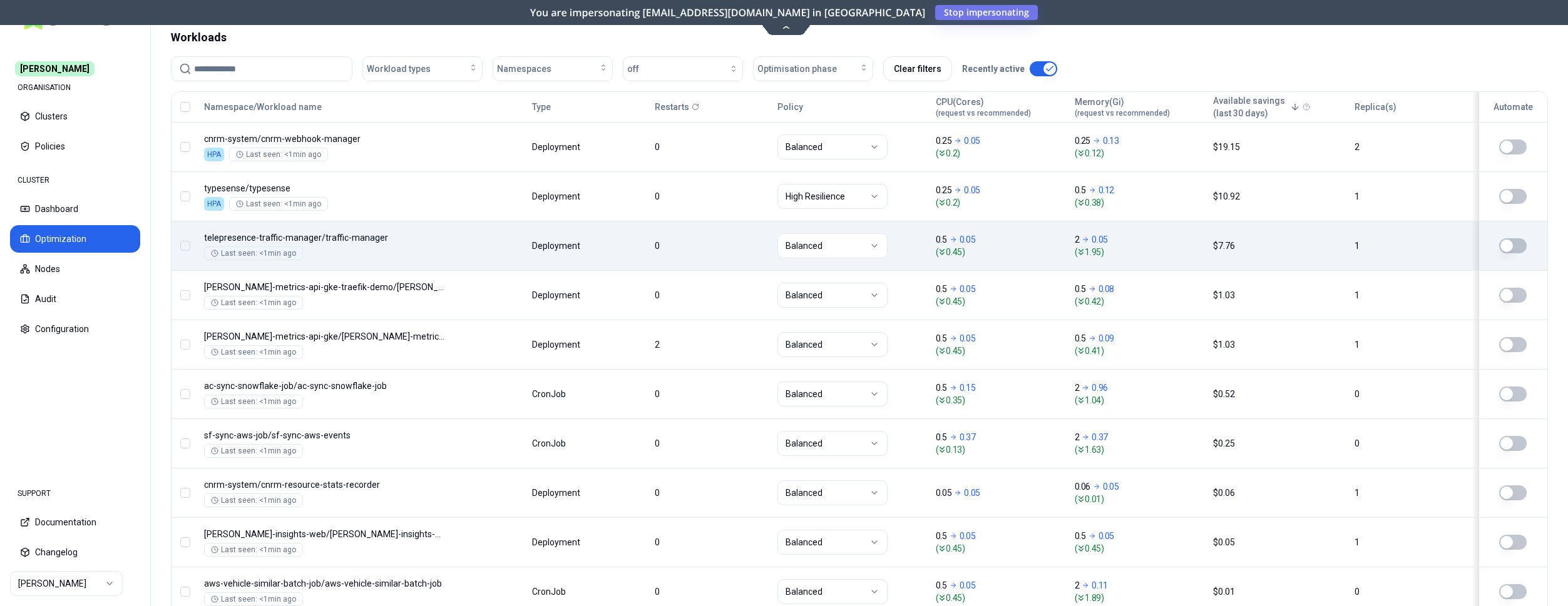
scroll to position [63, 0]
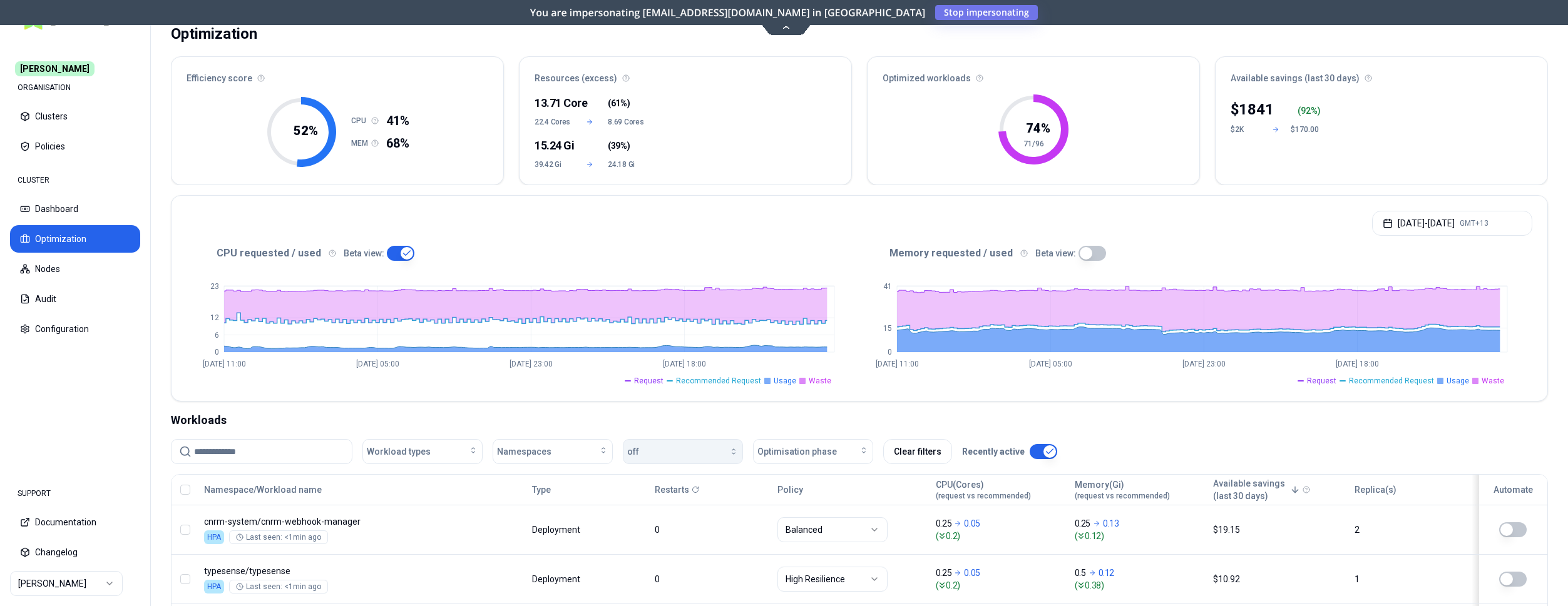
click at [711, 452] on div "button" at bounding box center [688, 452] width 100 height 10
click at [697, 480] on div "on" at bounding box center [685, 479] width 119 height 20
click at [878, 412] on div "Workloads" at bounding box center [859, 420] width 1377 height 18
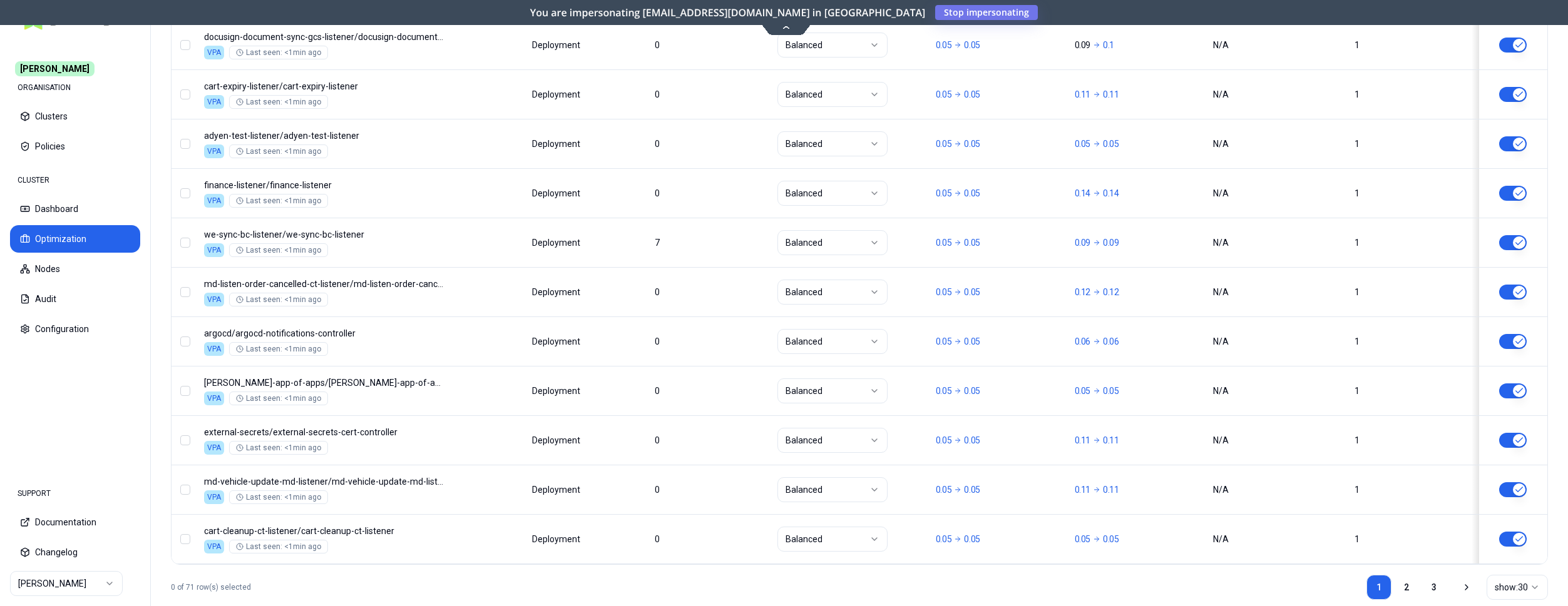
scroll to position [1512, 0]
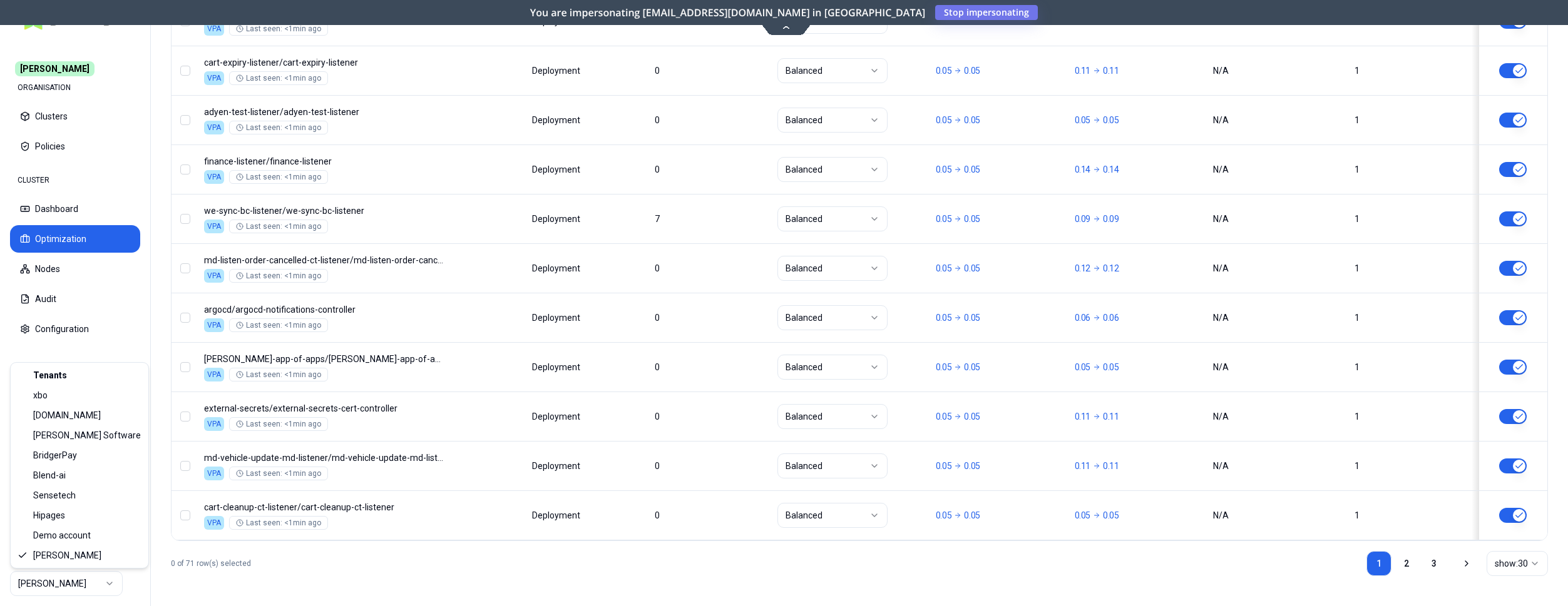
click at [86, 574] on html "[PERSON_NAME] ORGANISATION Clusters Policies CLUSTER Dashboard Optimization Nod…" at bounding box center [784, 303] width 1568 height 606
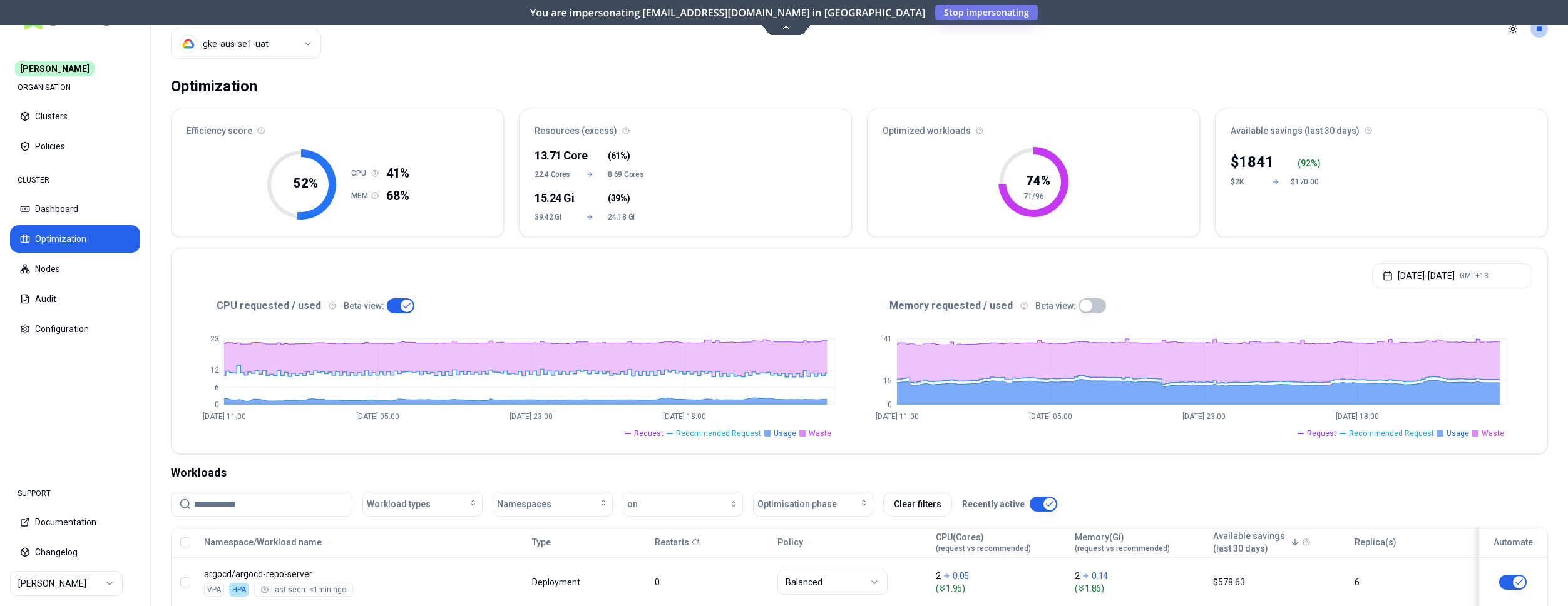
scroll to position [0, 0]
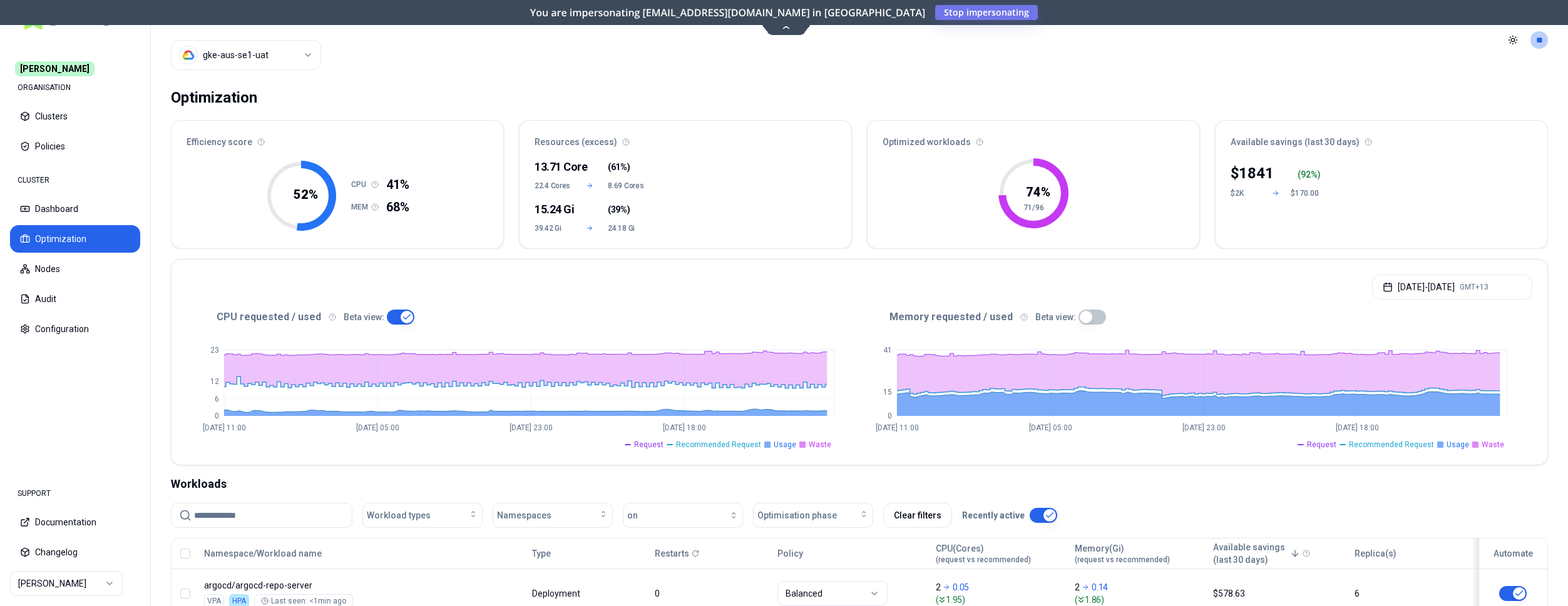
click at [261, 61] on html "[PERSON_NAME] ORGANISATION Clusters Policies CLUSTER Dashboard Optimization Nod…" at bounding box center [784, 303] width 1568 height 606
click at [111, 579] on html "[PERSON_NAME] ORGANISATION Clusters Policies CLUSTER Dashboard Optimization Nod…" at bounding box center [784, 303] width 1568 height 606
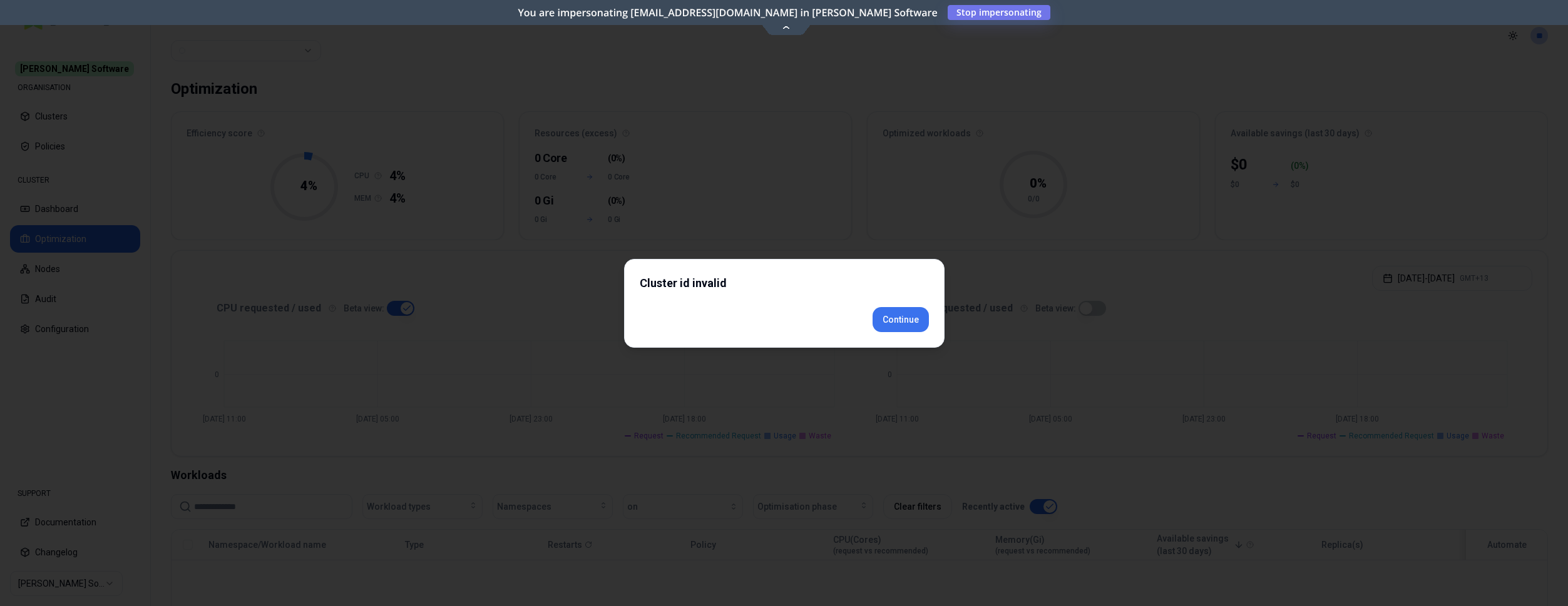
click at [894, 333] on div "Cluster id invalid Continue" at bounding box center [784, 303] width 320 height 89
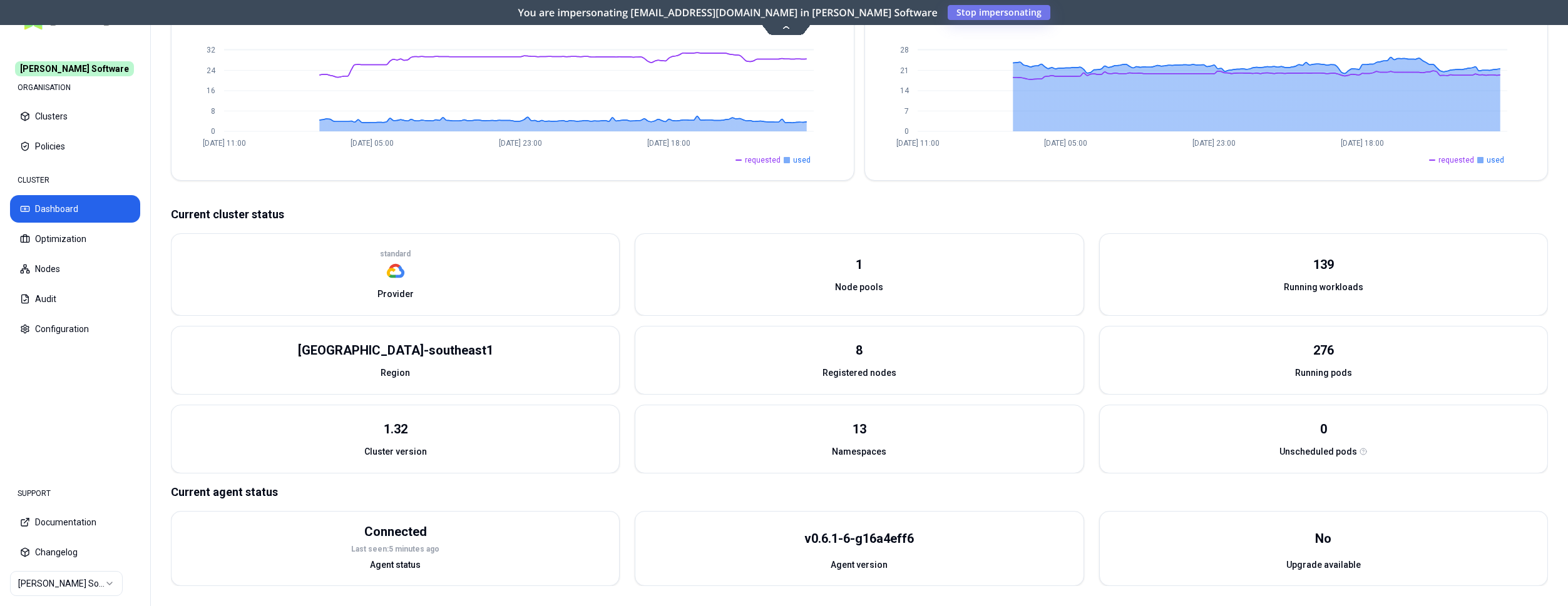
scroll to position [328, 0]
click at [62, 259] on button "Nodes" at bounding box center [75, 268] width 130 height 27
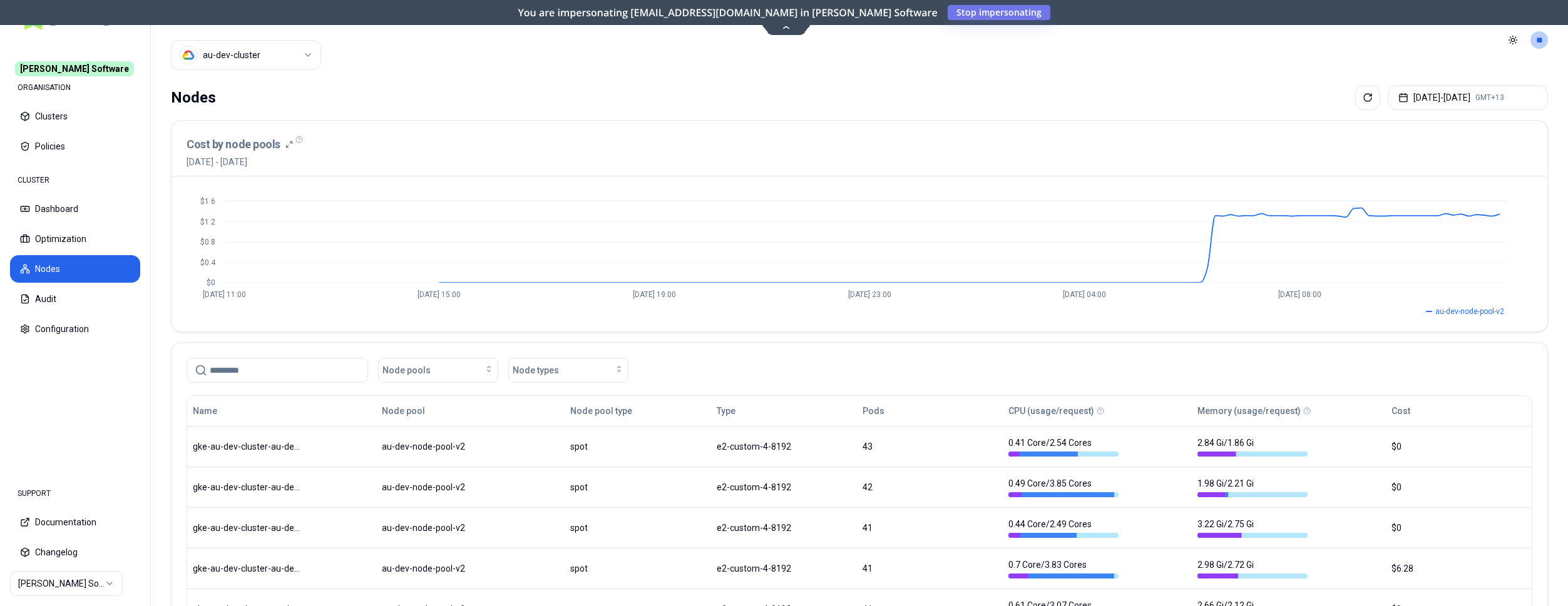
click at [289, 52] on html "[PERSON_NAME] Software ORGANISATION Clusters Policies CLUSTER Dashboard Optimiz…" at bounding box center [784, 303] width 1568 height 606
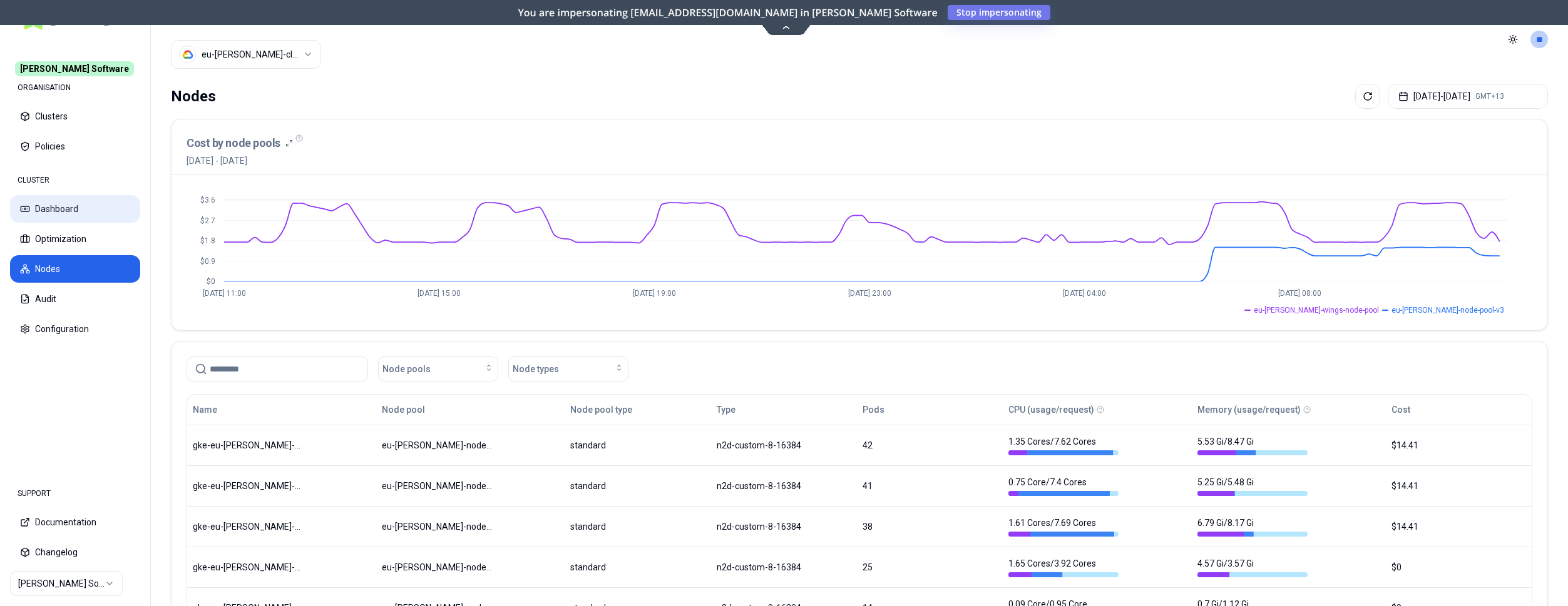
click at [68, 204] on button "Dashboard" at bounding box center [75, 208] width 130 height 27
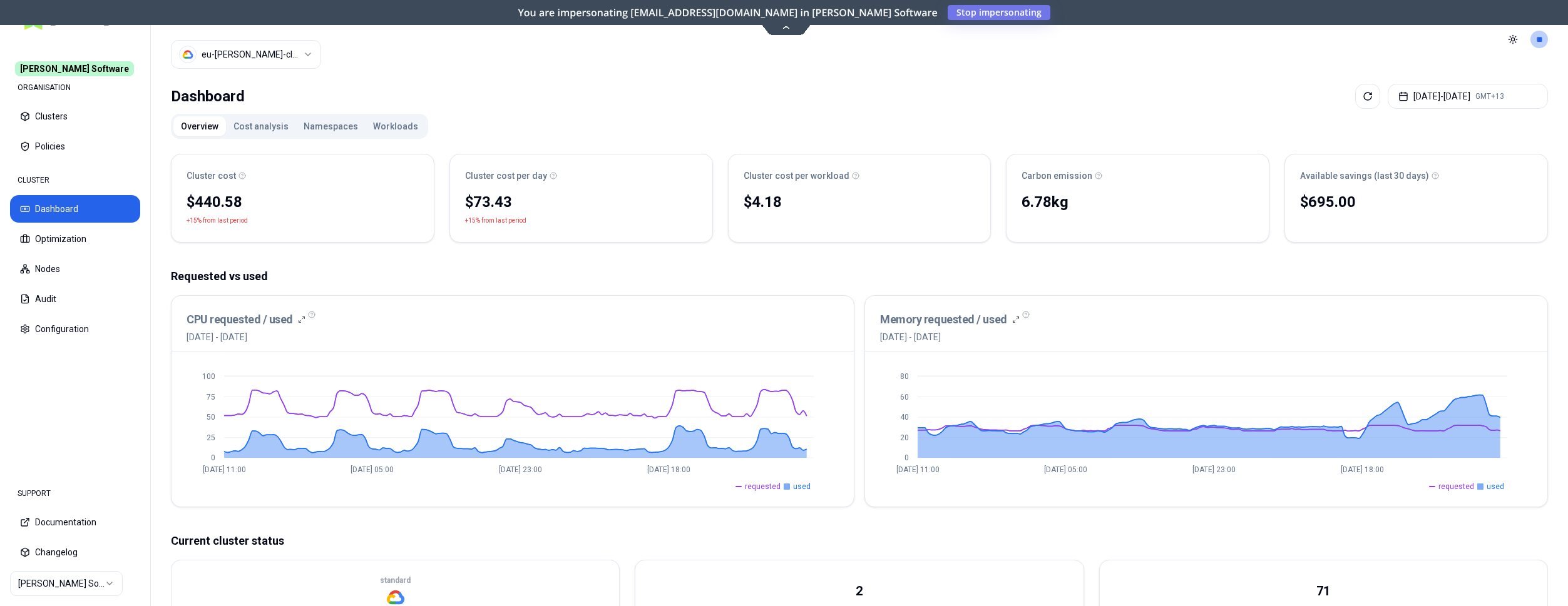
click at [295, 58] on html "[PERSON_NAME] Software ORGANISATION Clusters Policies CLUSTER Dashboard Optimiz…" at bounding box center [784, 303] width 1568 height 606
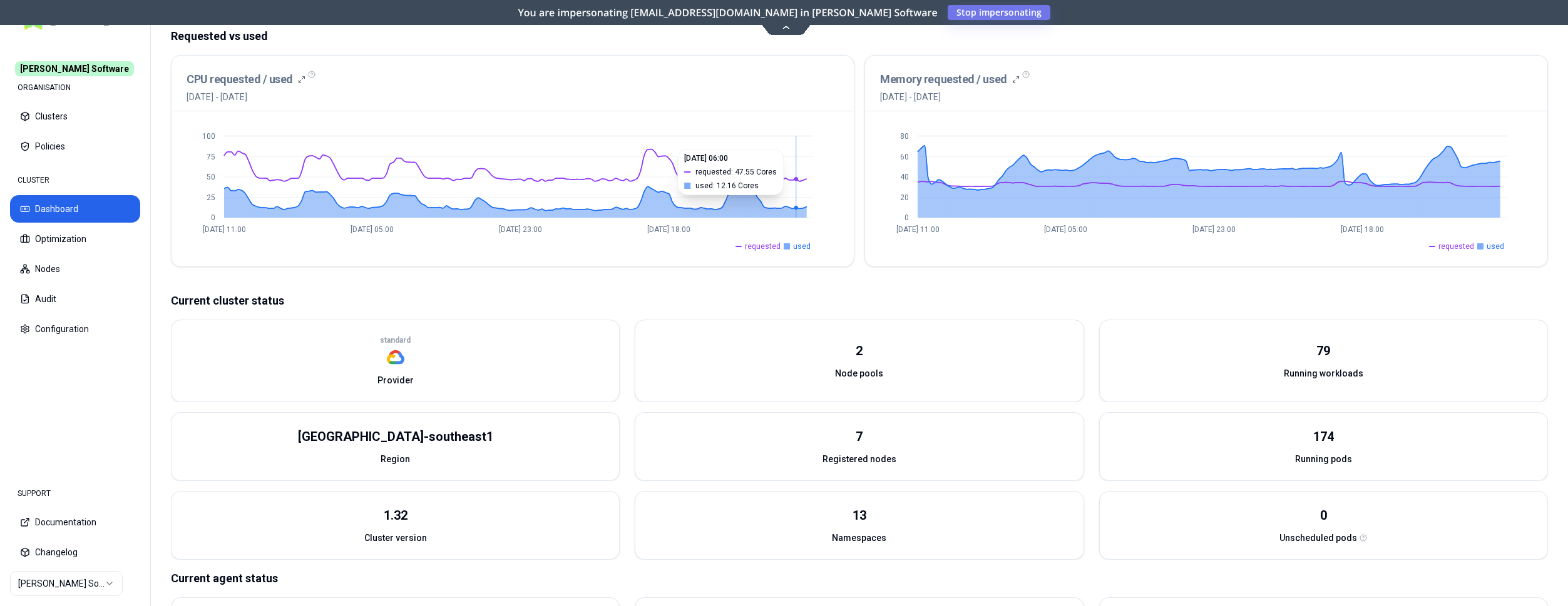
scroll to position [255, 0]
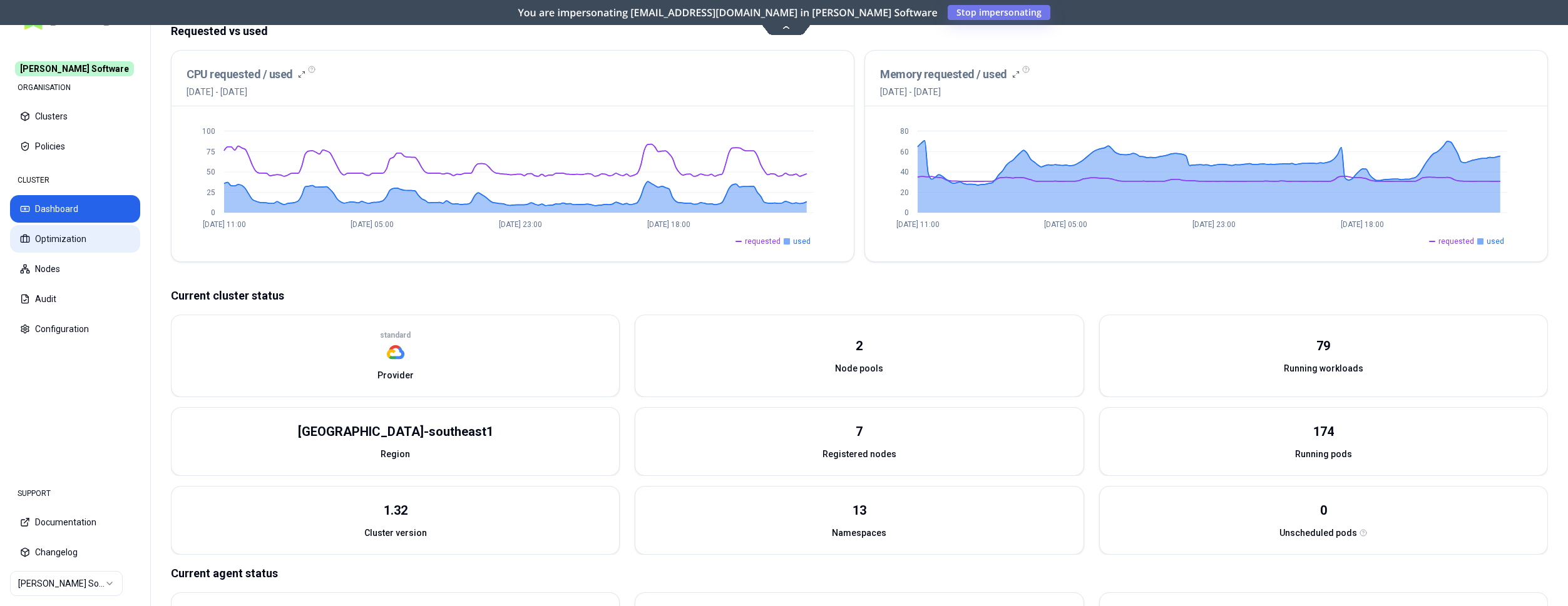
click at [30, 235] on button "Optimization" at bounding box center [75, 238] width 130 height 27
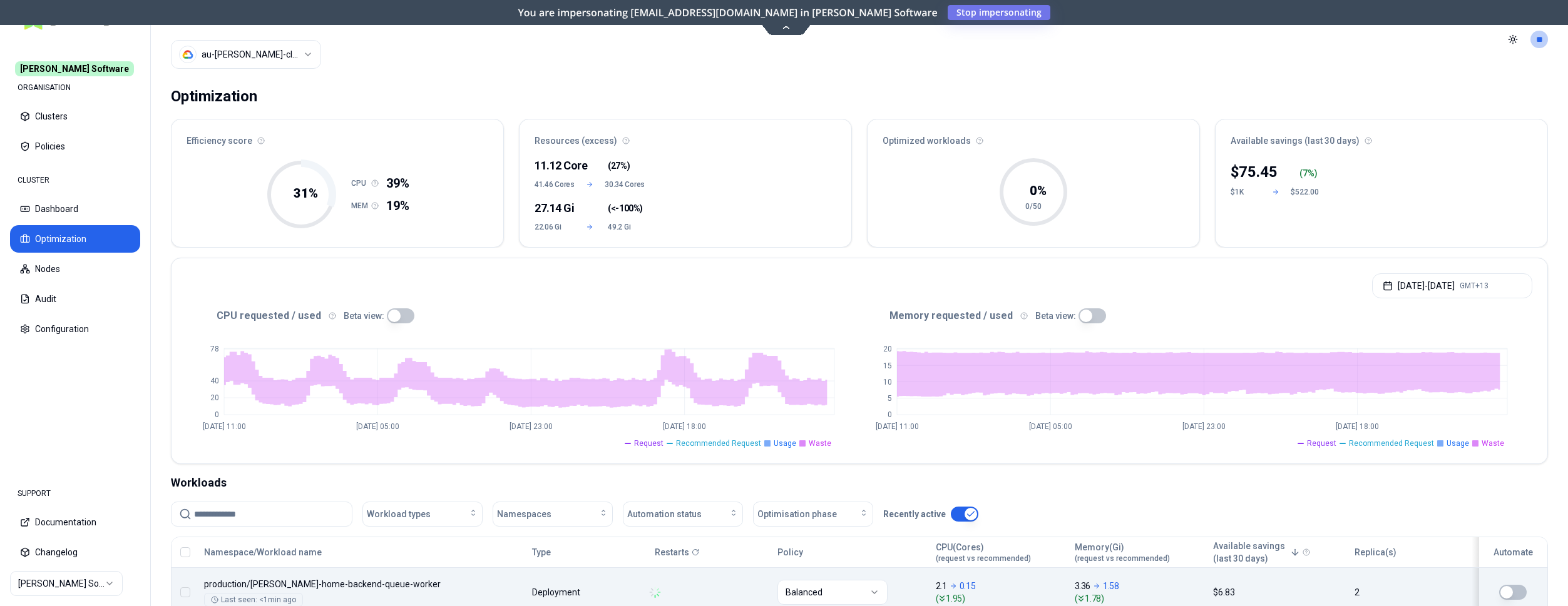
scroll to position [191, 0]
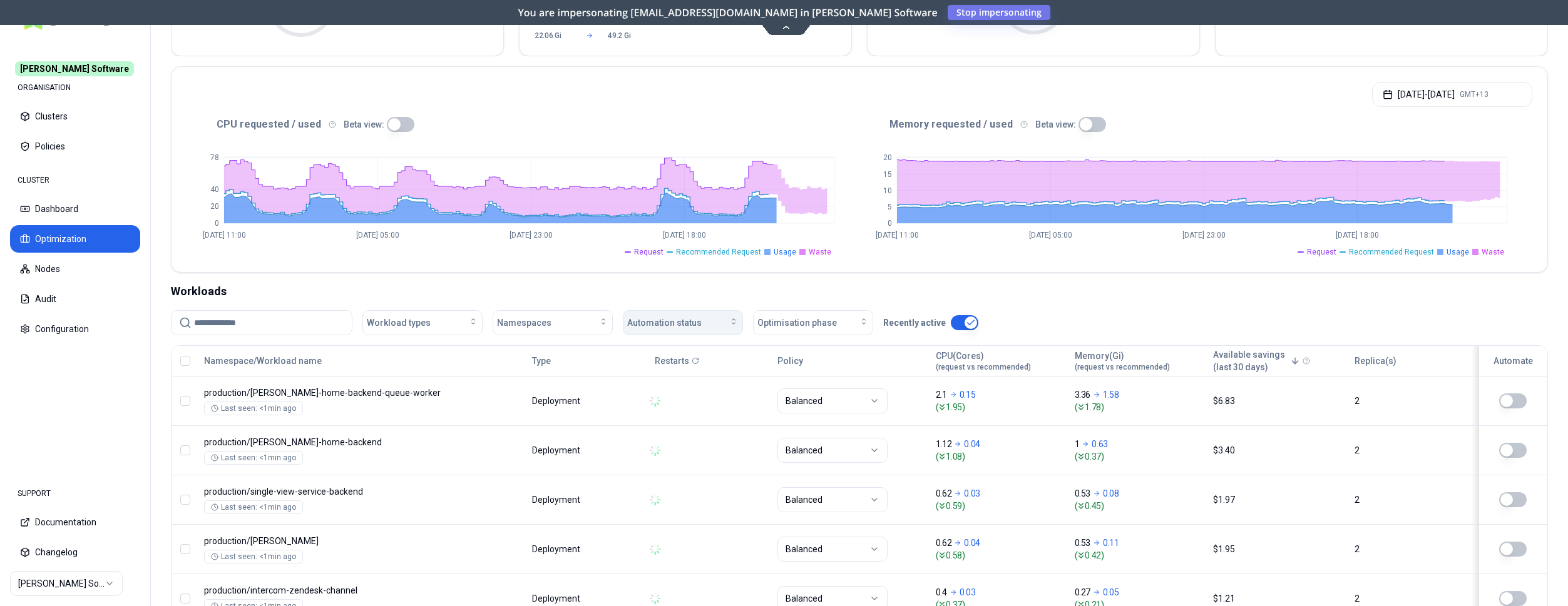
click at [670, 317] on span "Automation status" at bounding box center [665, 322] width 75 height 12
click at [684, 354] on div "on" at bounding box center [685, 352] width 119 height 20
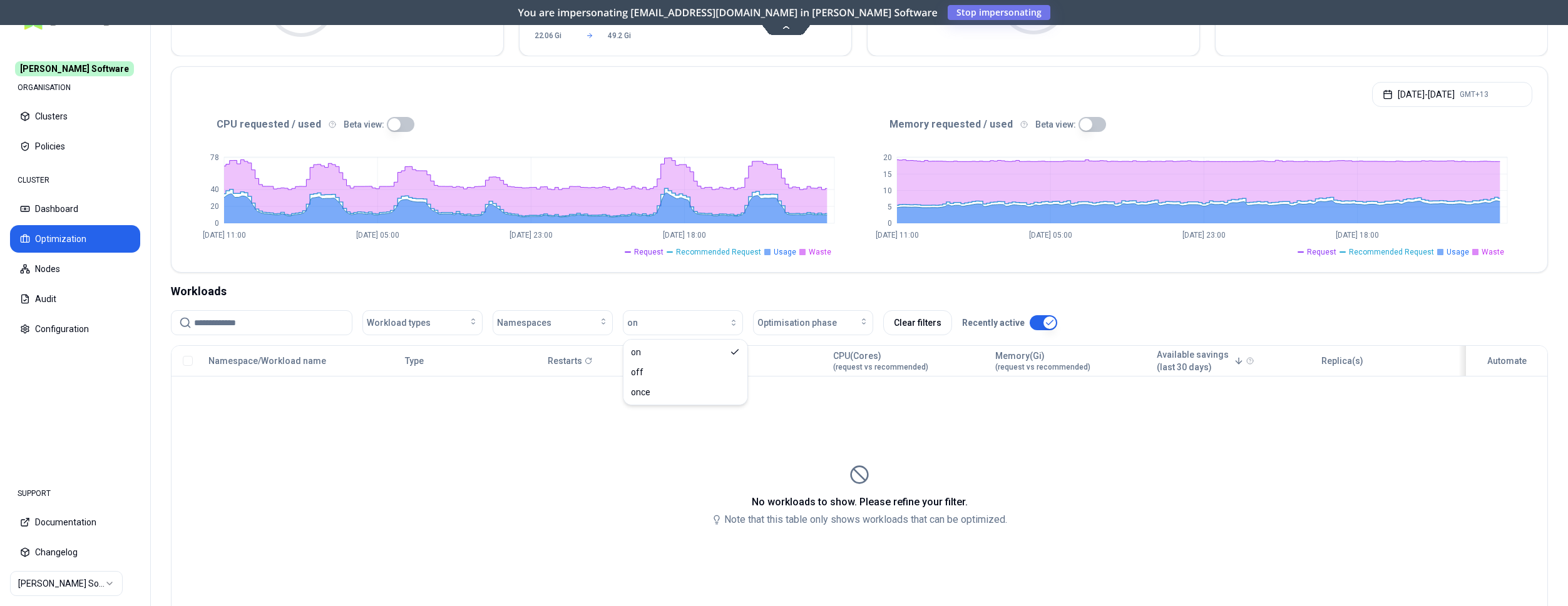
scroll to position [0, 0]
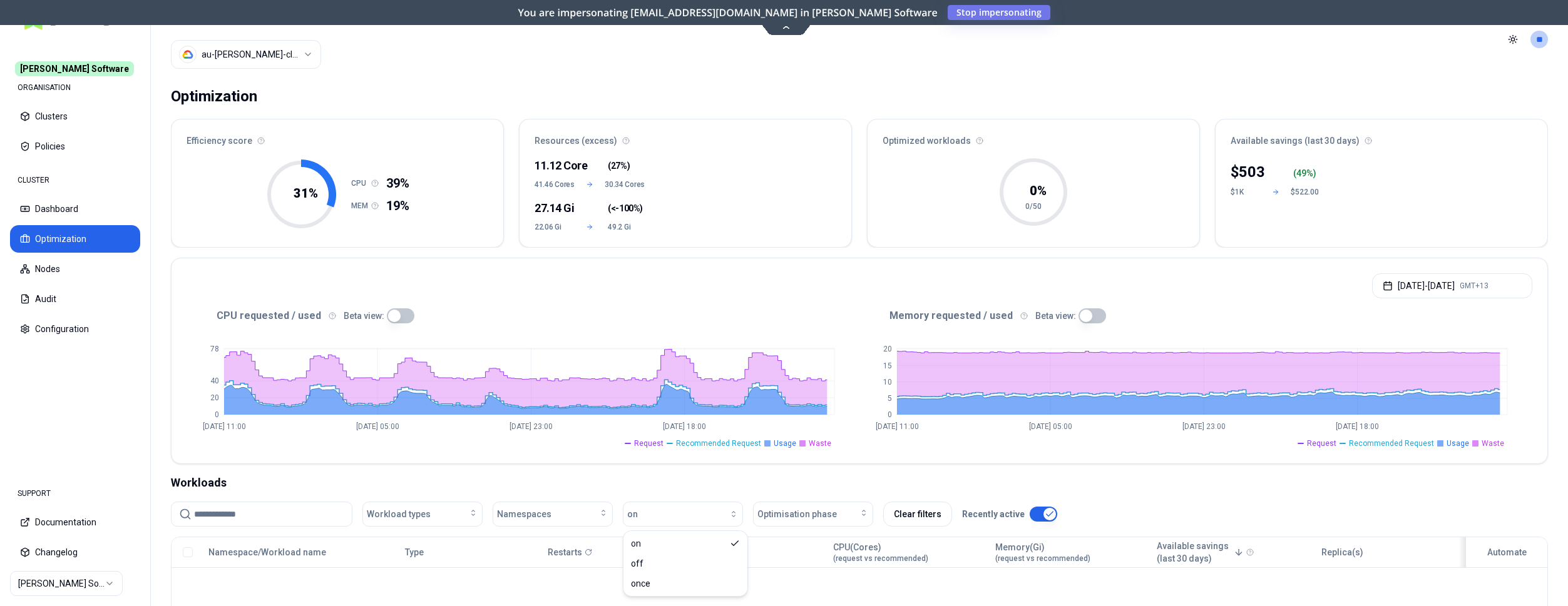
click at [288, 54] on html "[PERSON_NAME] Software ORGANISATION Clusters Policies CLUSTER Dashboard Optimiz…" at bounding box center [784, 303] width 1568 height 606
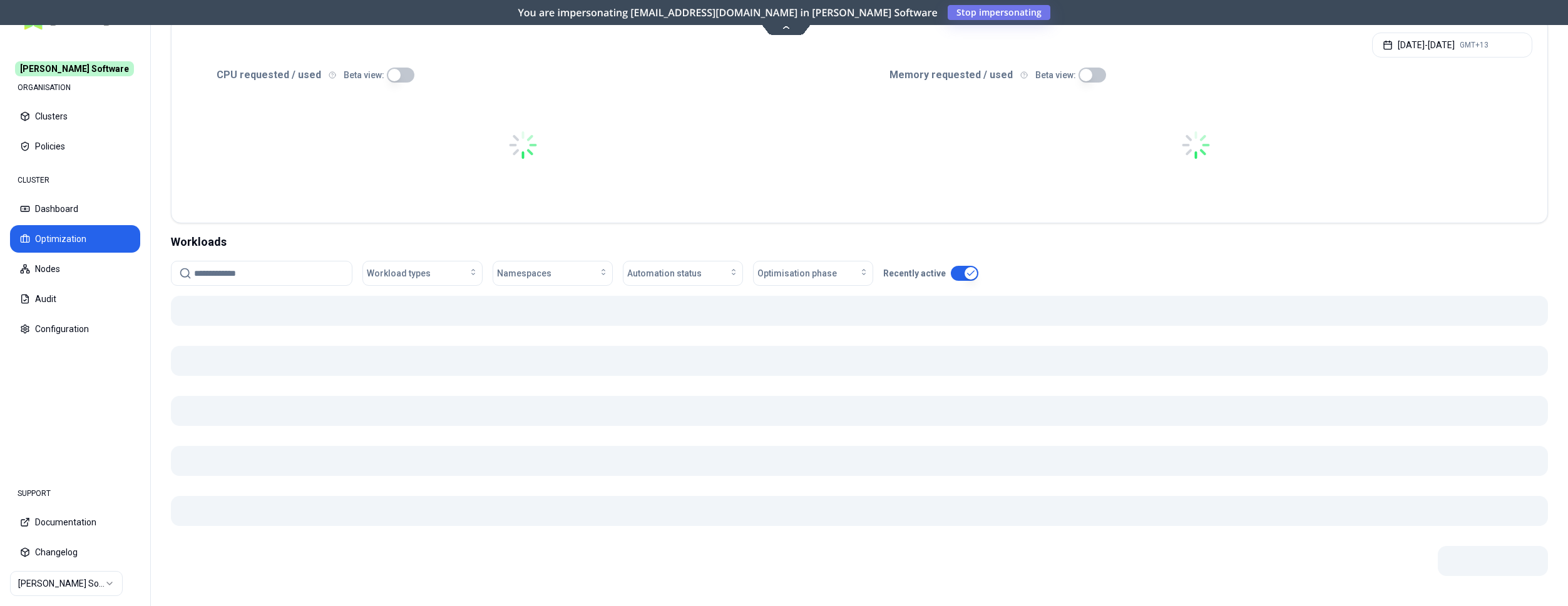
scroll to position [255, 0]
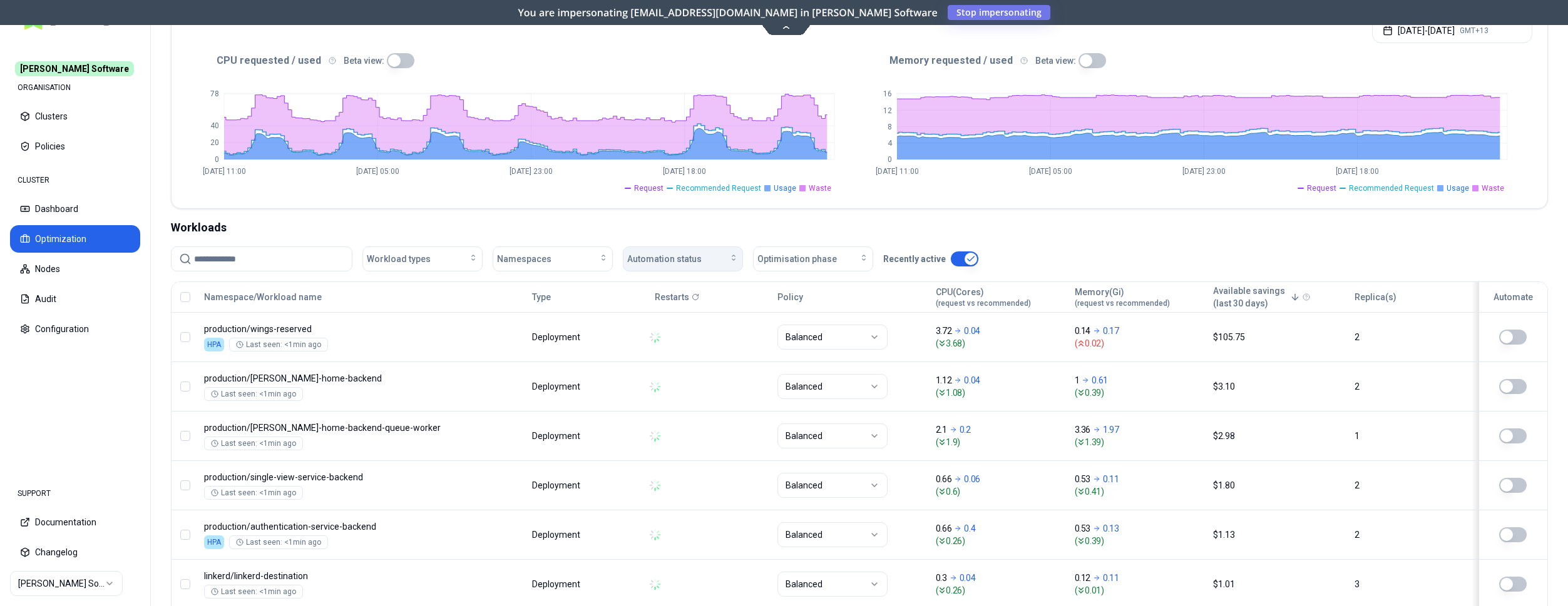
click at [685, 259] on span "Automation status" at bounding box center [665, 259] width 75 height 12
click at [693, 284] on div "on" at bounding box center [685, 288] width 119 height 20
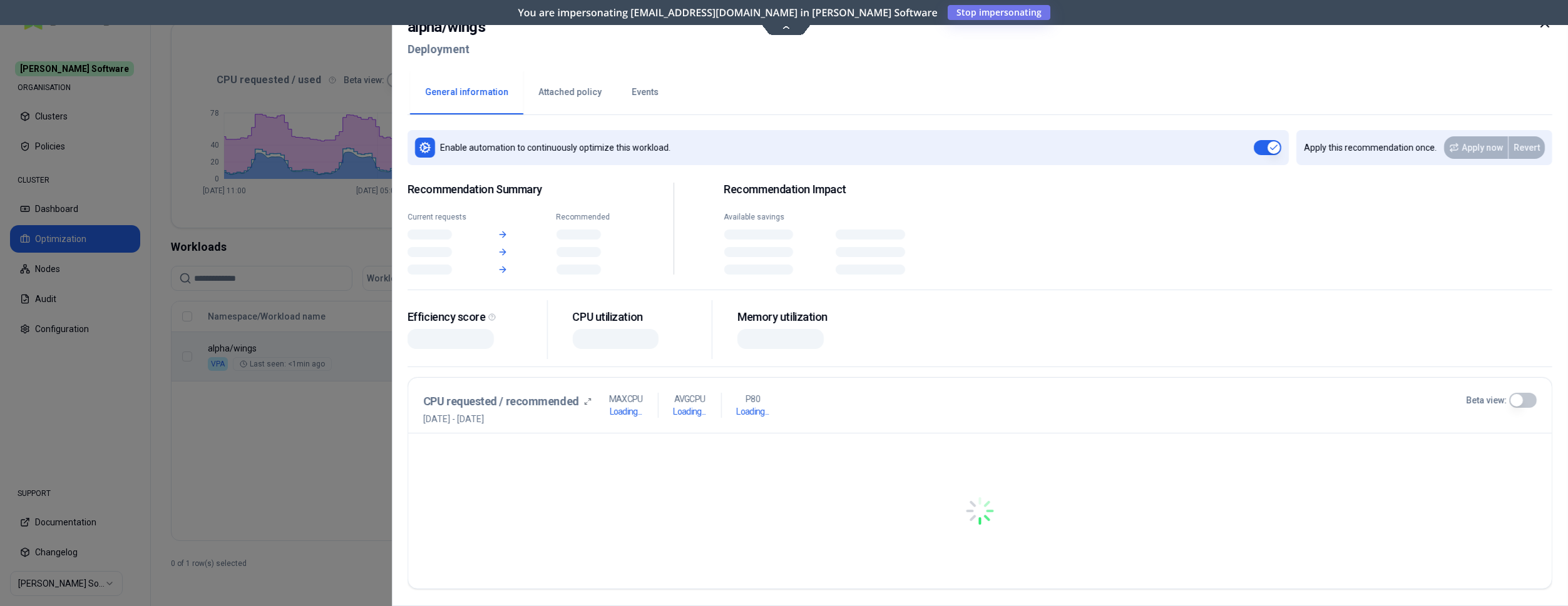
scroll to position [237, 0]
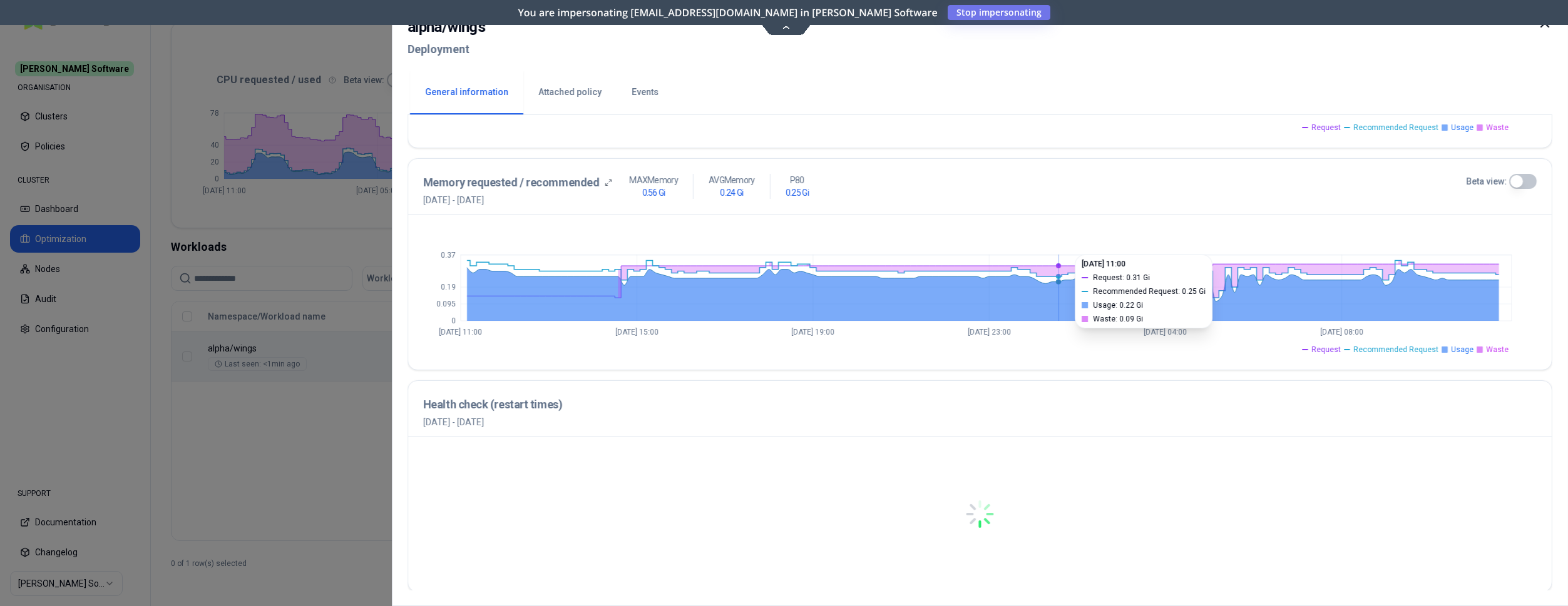
scroll to position [453, 0]
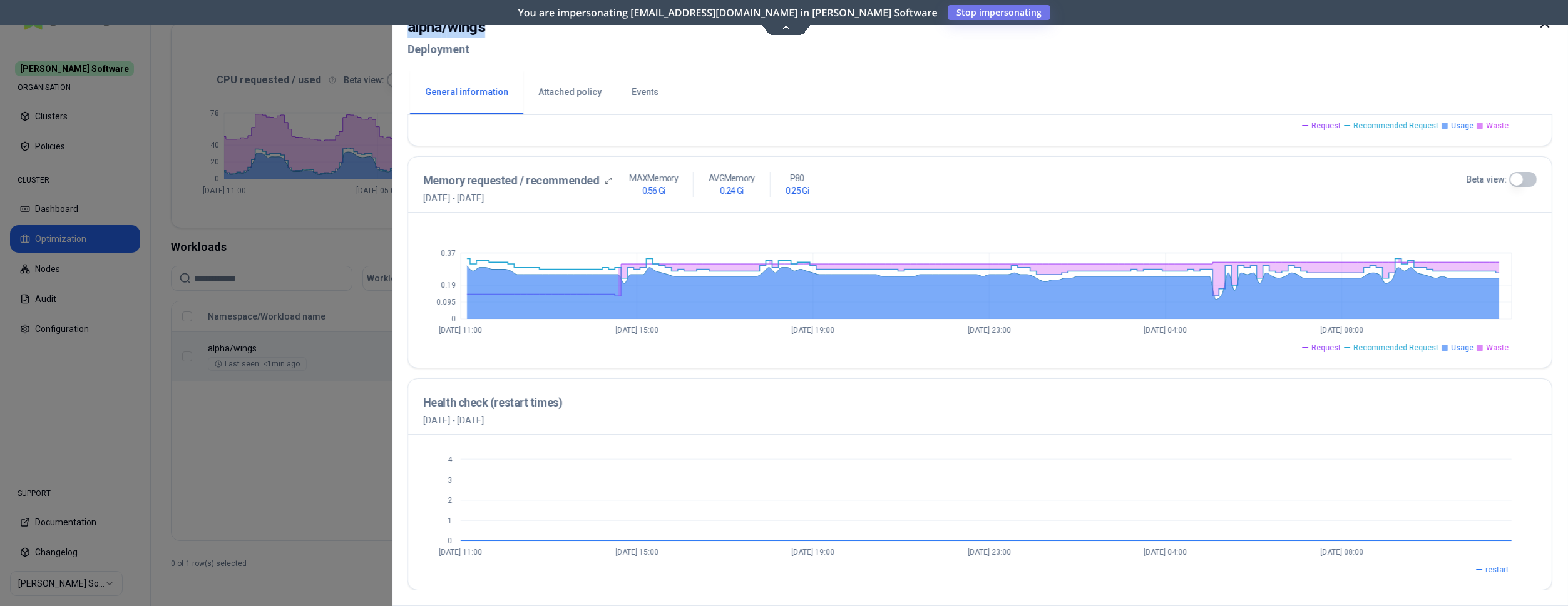
drag, startPoint x: 487, startPoint y: 27, endPoint x: 407, endPoint y: 23, distance: 80.1
click at [407, 23] on div "alpha / wings Deployment General information Attached policy Events Enable auto…" at bounding box center [980, 303] width 1176 height 606
copy h2 "alpha / wings"
